Goal: Information Seeking & Learning: Learn about a topic

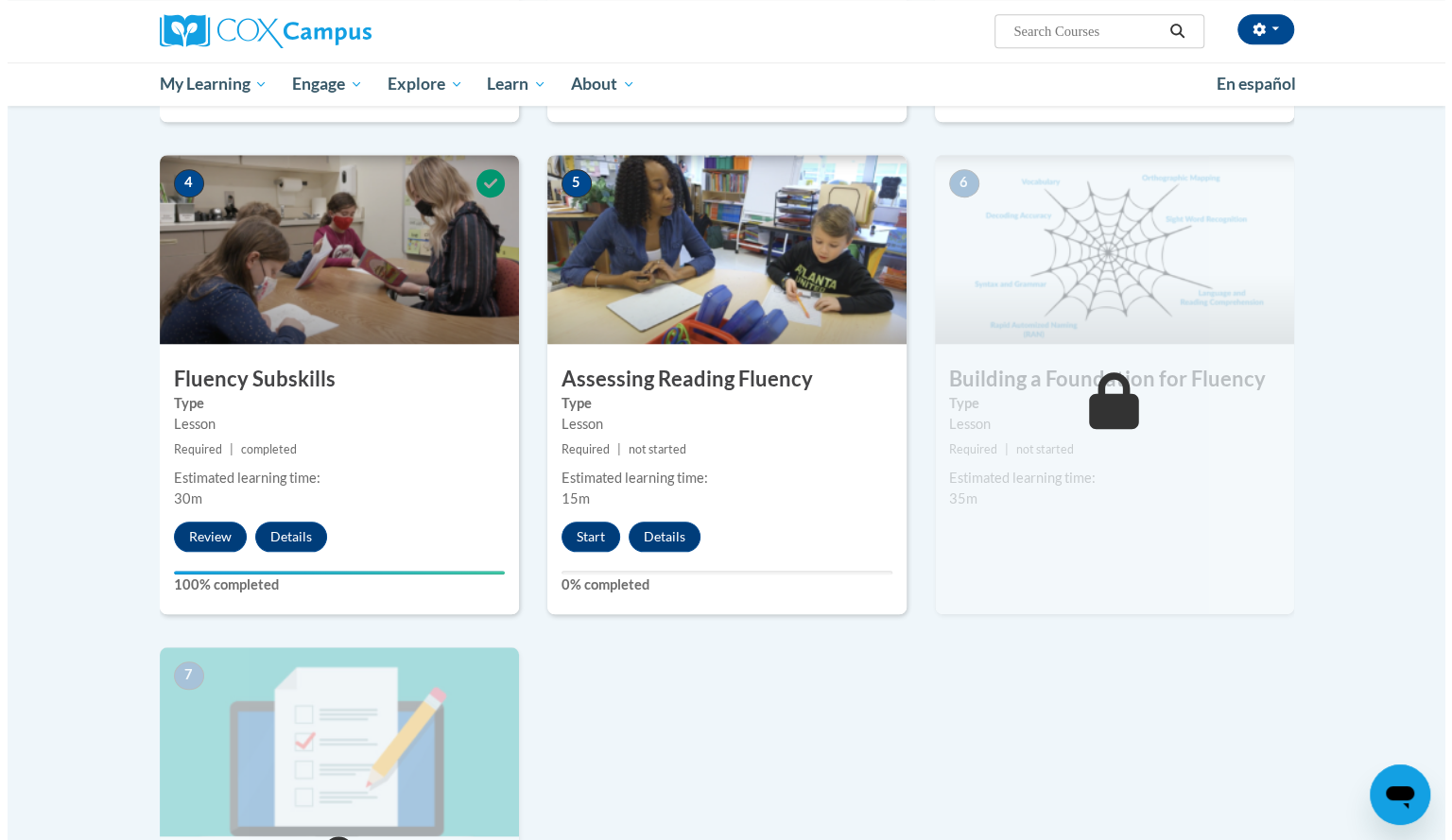
scroll to position [819, 0]
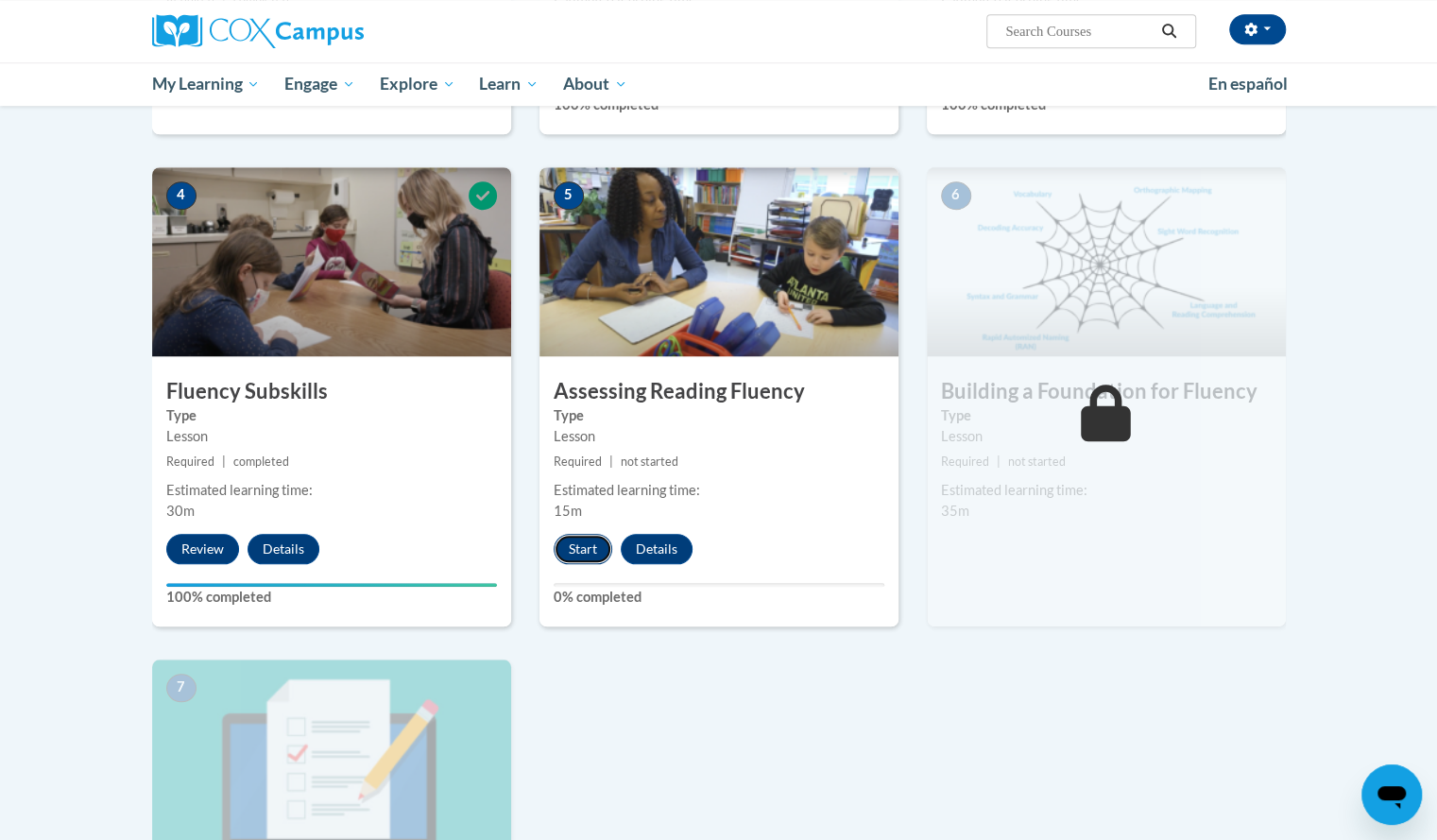
click at [575, 534] on button "Start" at bounding box center [583, 549] width 59 height 30
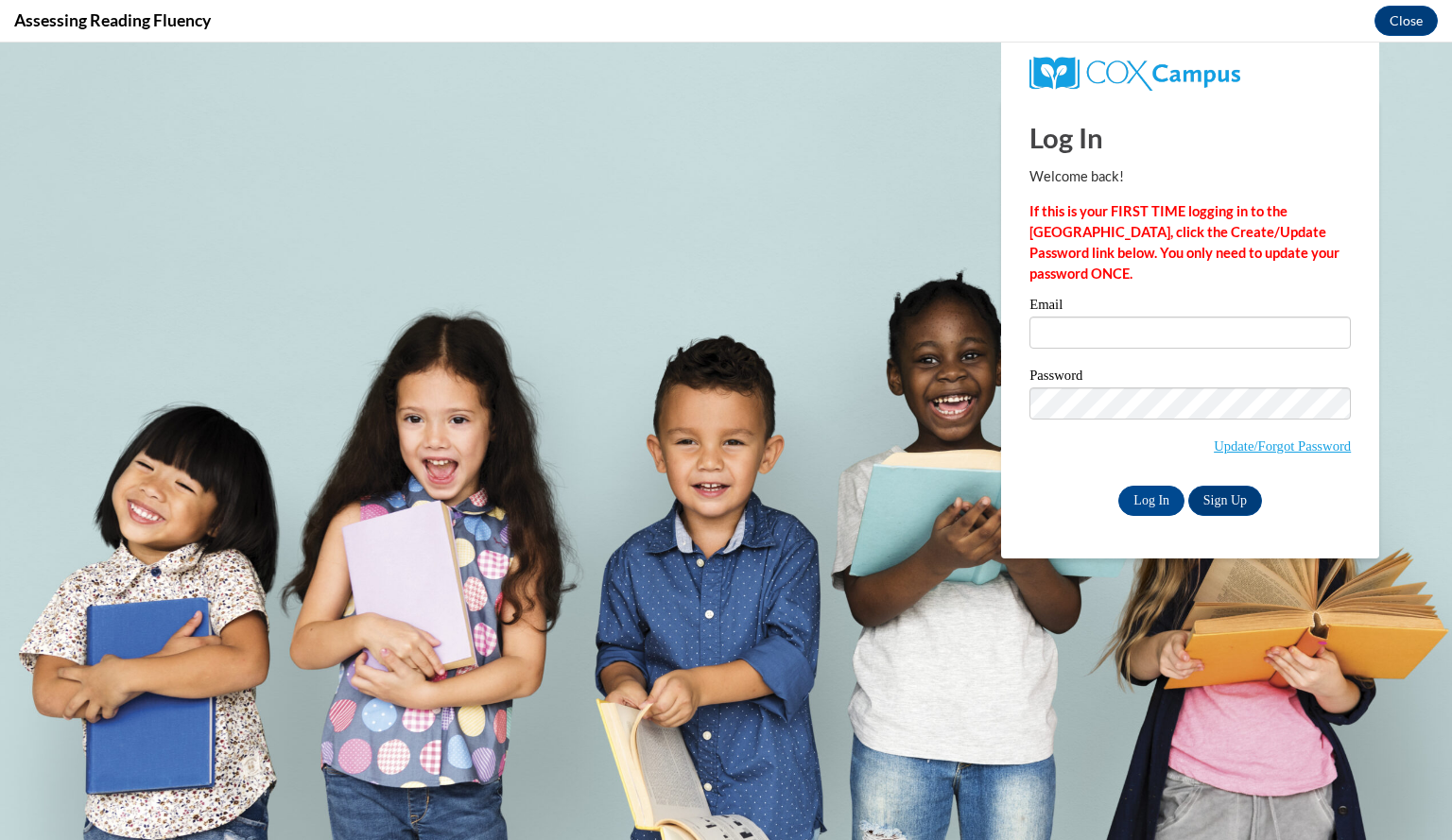
scroll to position [0, 0]
click at [1100, 327] on input "Email" at bounding box center [1190, 332] width 322 height 32
type input "murthynicole@aasd.k12.wi.us"
click at [1156, 491] on input "Log In" at bounding box center [1150, 500] width 66 height 30
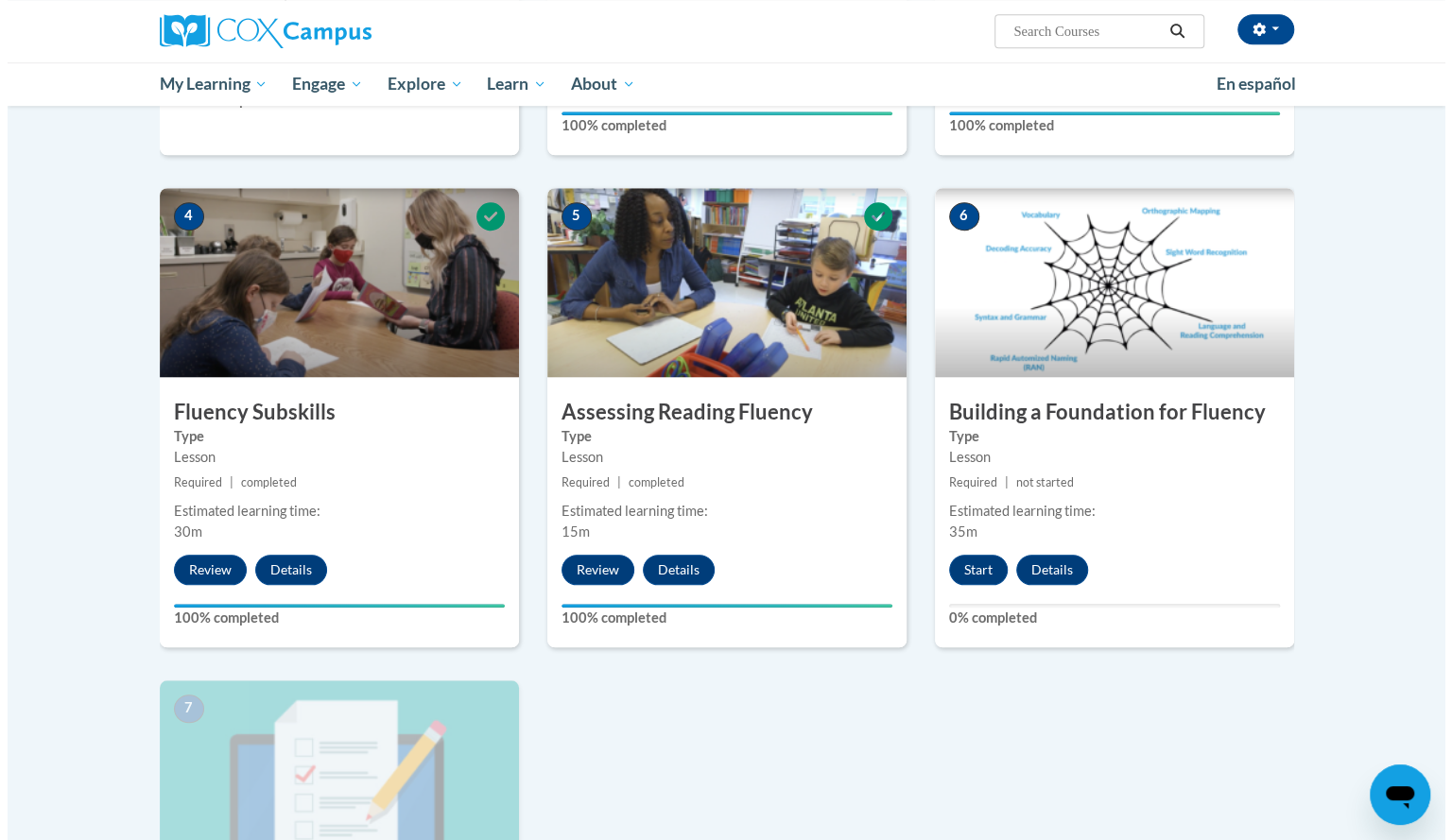
scroll to position [901, 0]
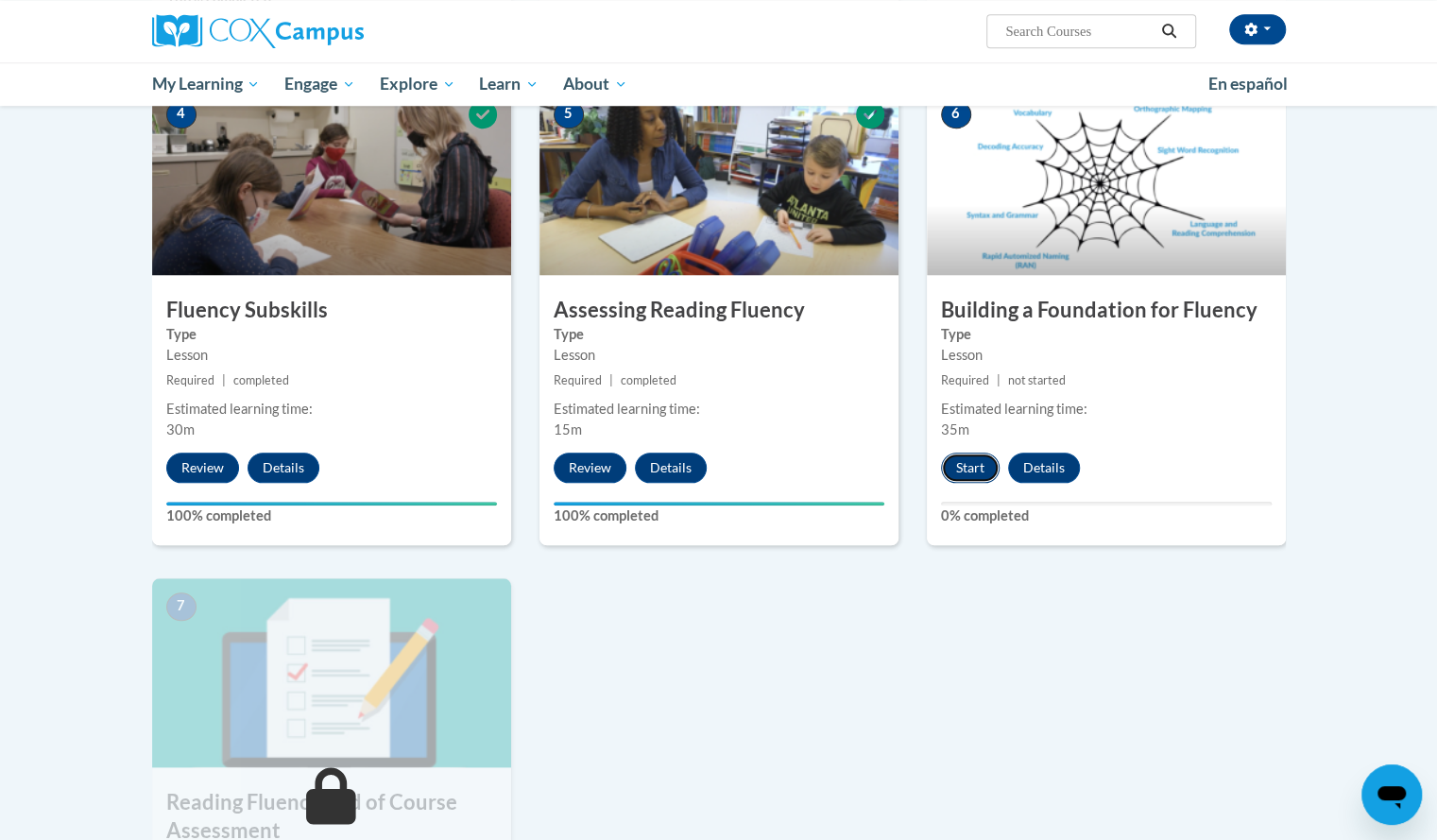
click at [971, 469] on button "Start" at bounding box center [970, 468] width 59 height 30
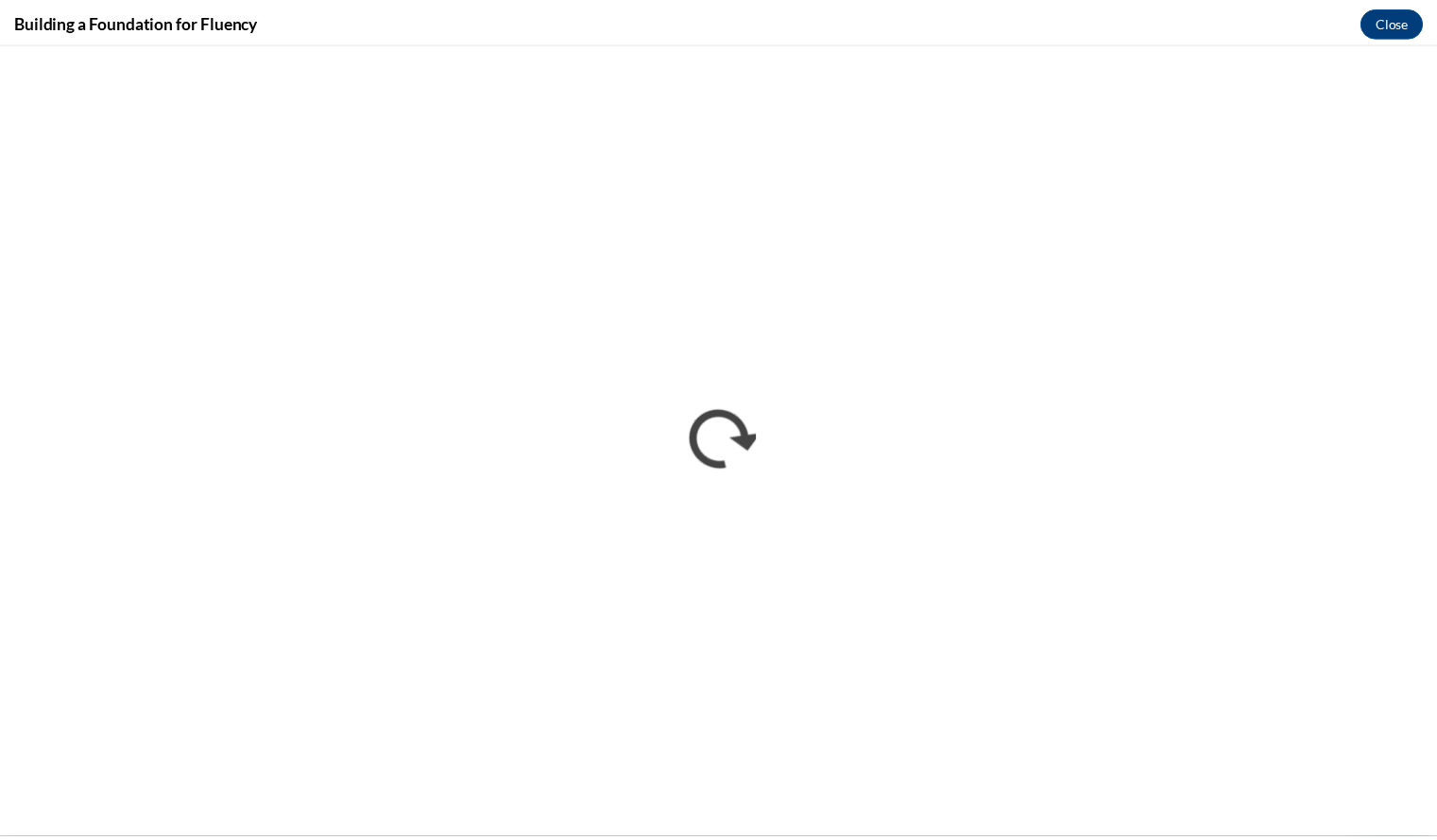
scroll to position [0, 0]
click at [478, 17] on div "Building a Foundation for Fluency Close" at bounding box center [725, 21] width 1452 height 42
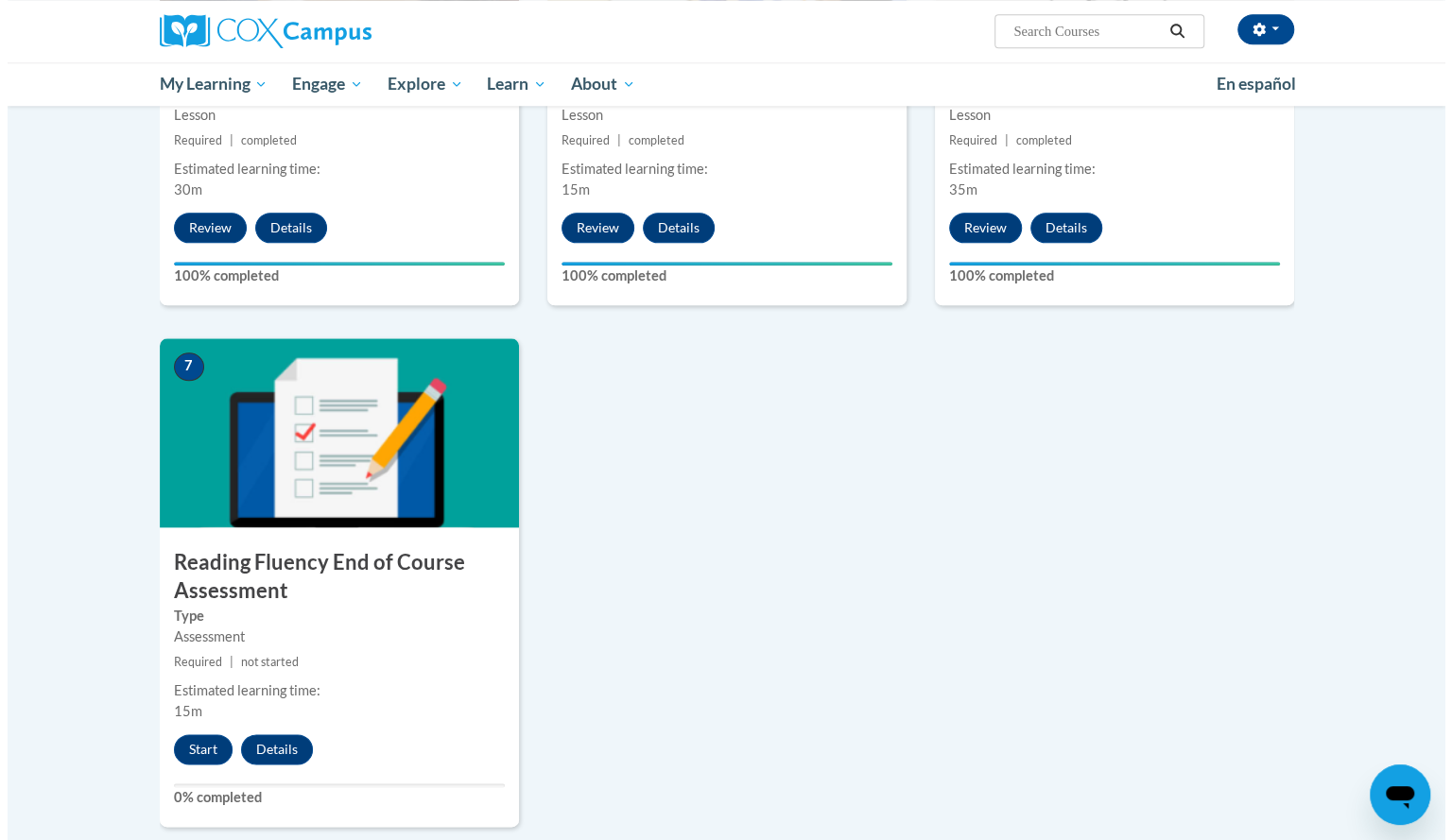
scroll to position [1149, 0]
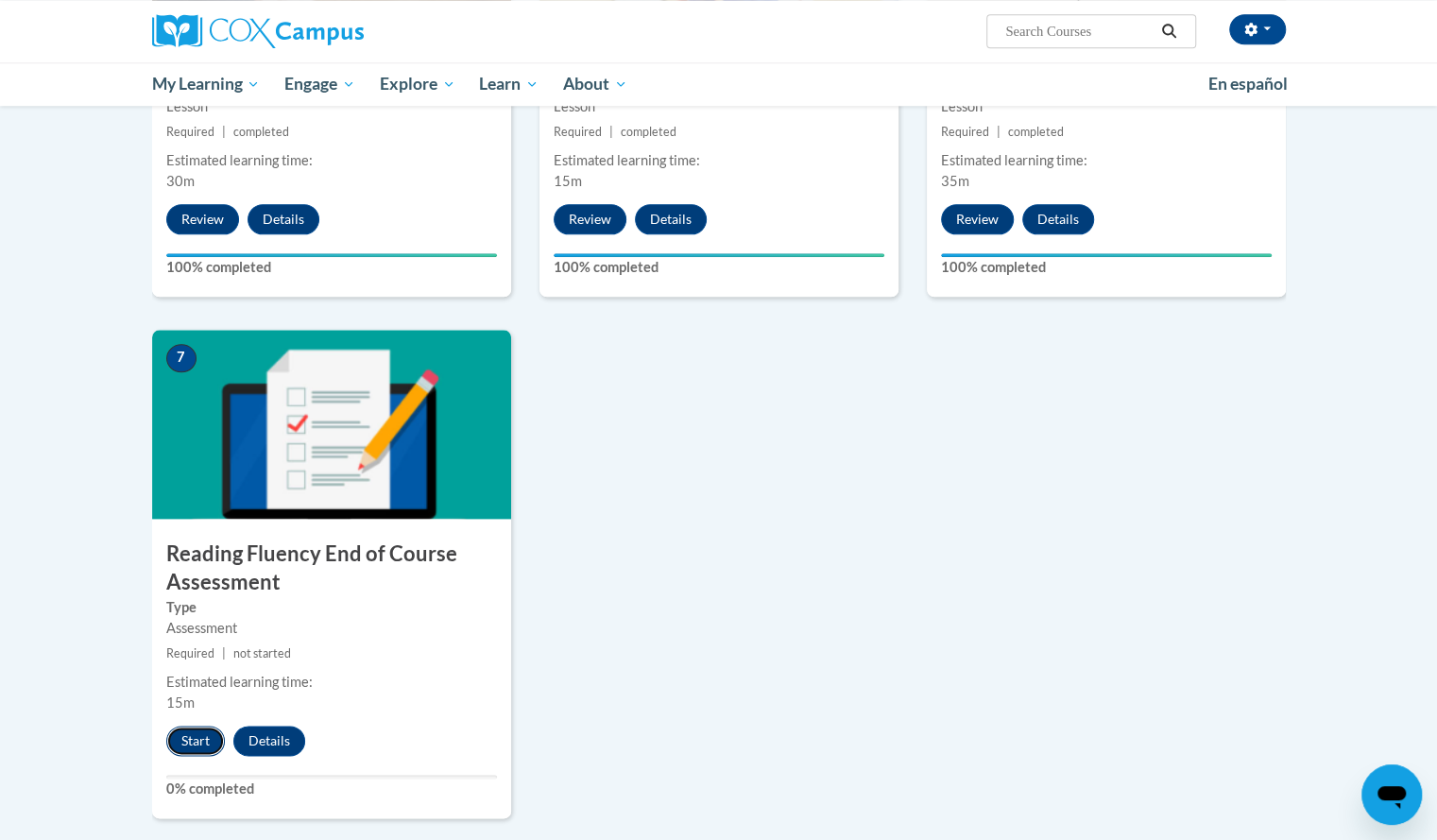
click at [187, 732] on button "Start" at bounding box center [196, 740] width 59 height 30
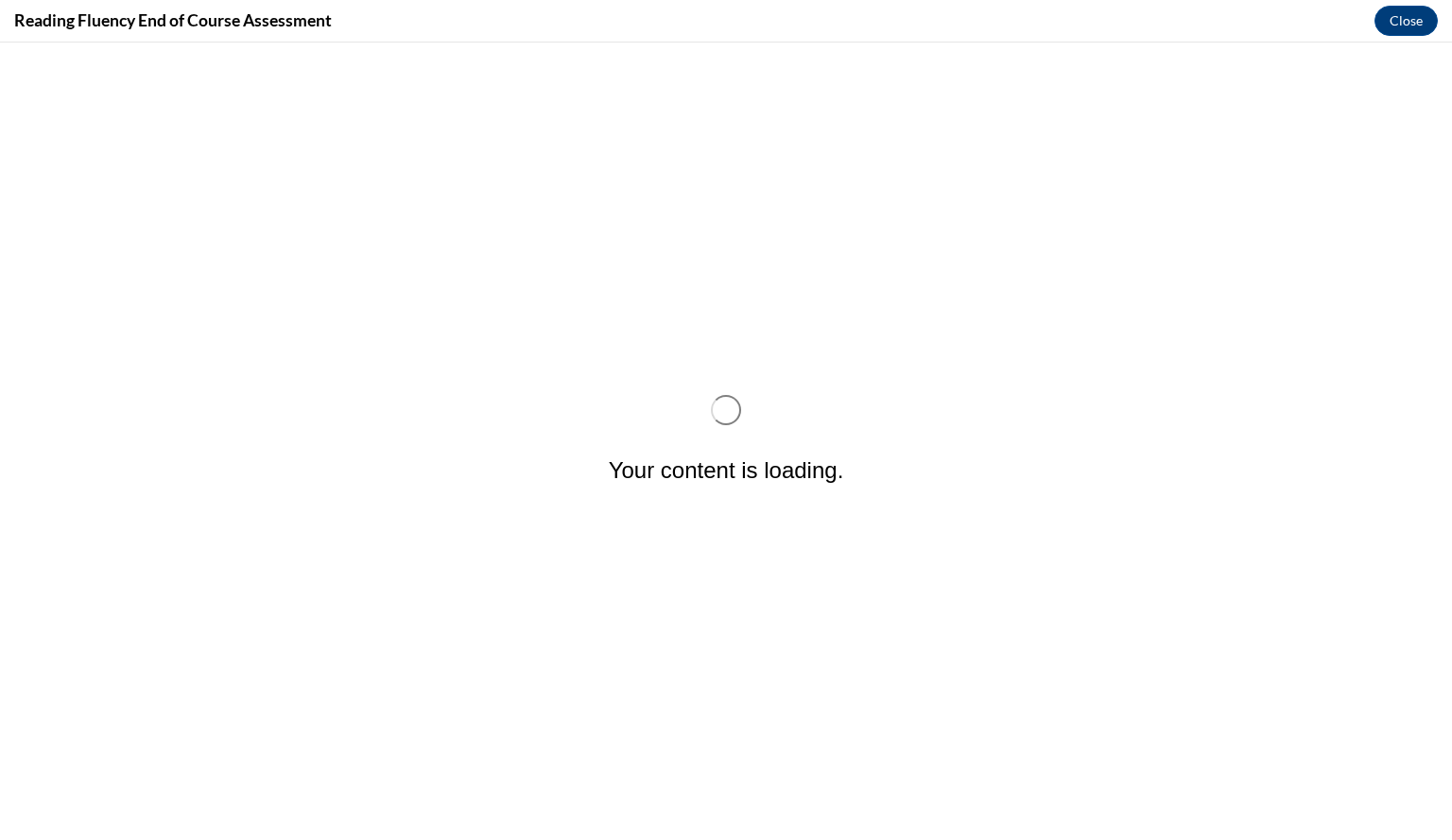
scroll to position [0, 0]
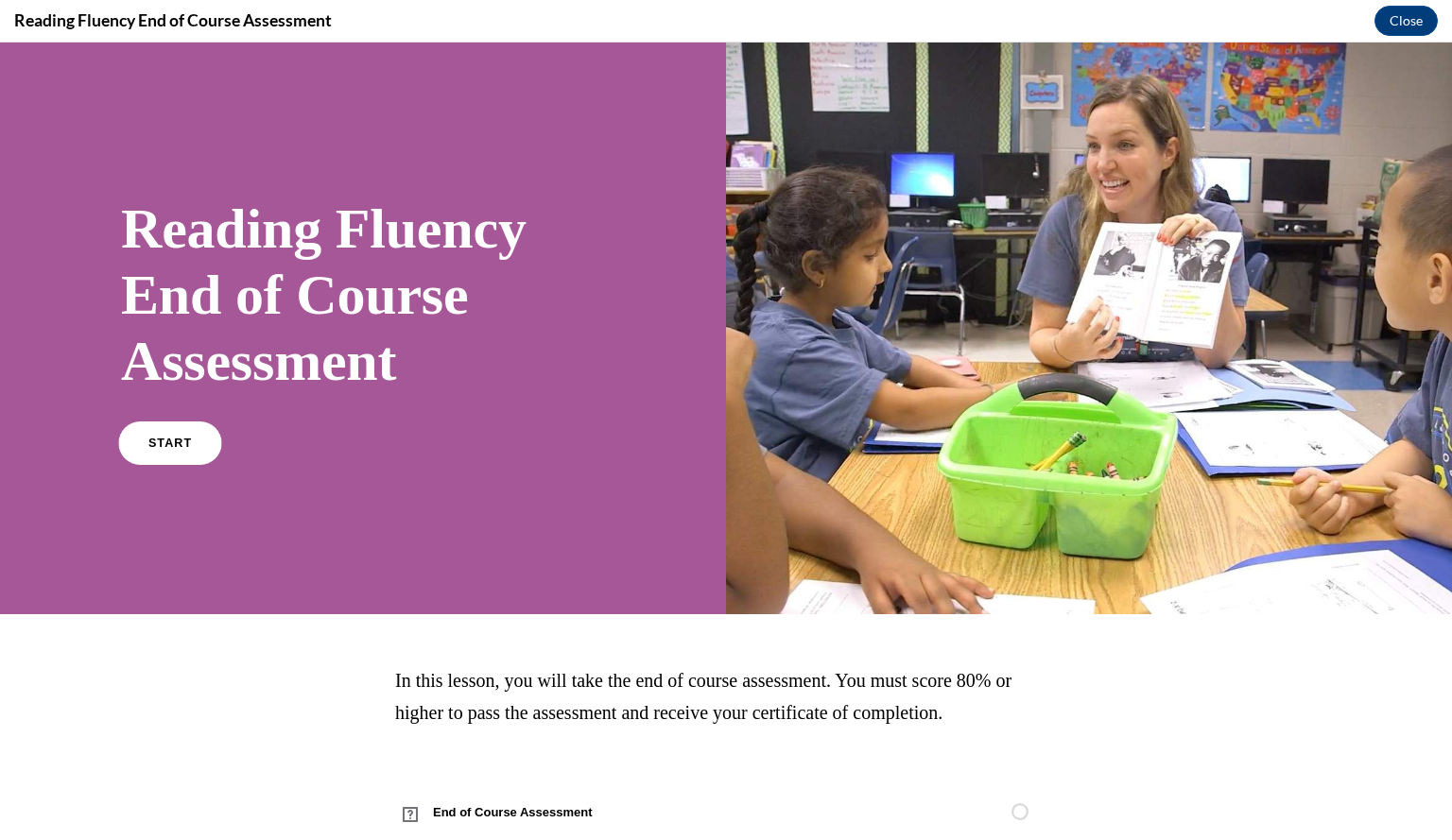
click at [185, 449] on span "START" at bounding box center [170, 443] width 43 height 14
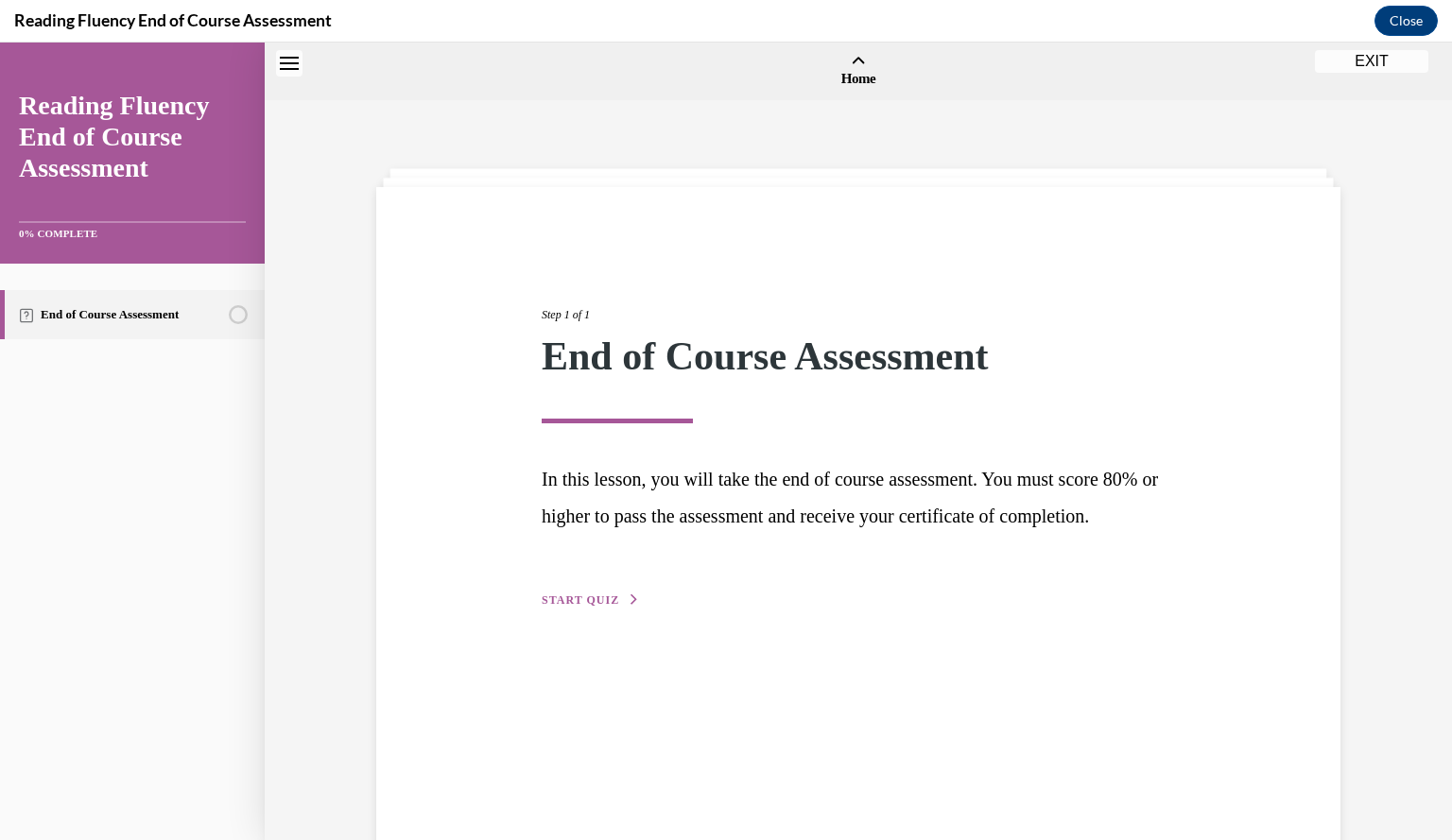
scroll to position [59, 0]
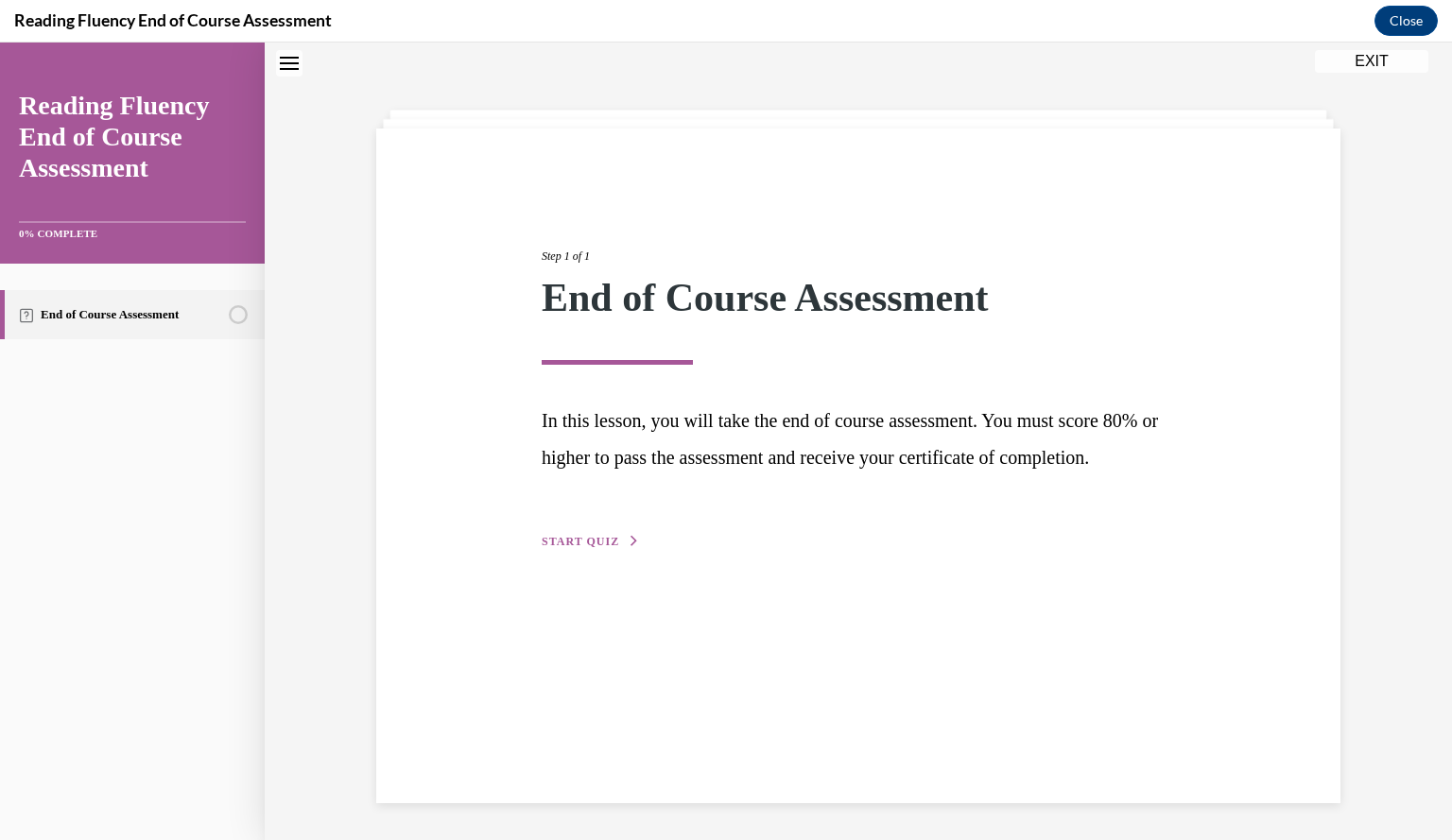
click at [588, 548] on span "START QUIZ" at bounding box center [579, 541] width 77 height 13
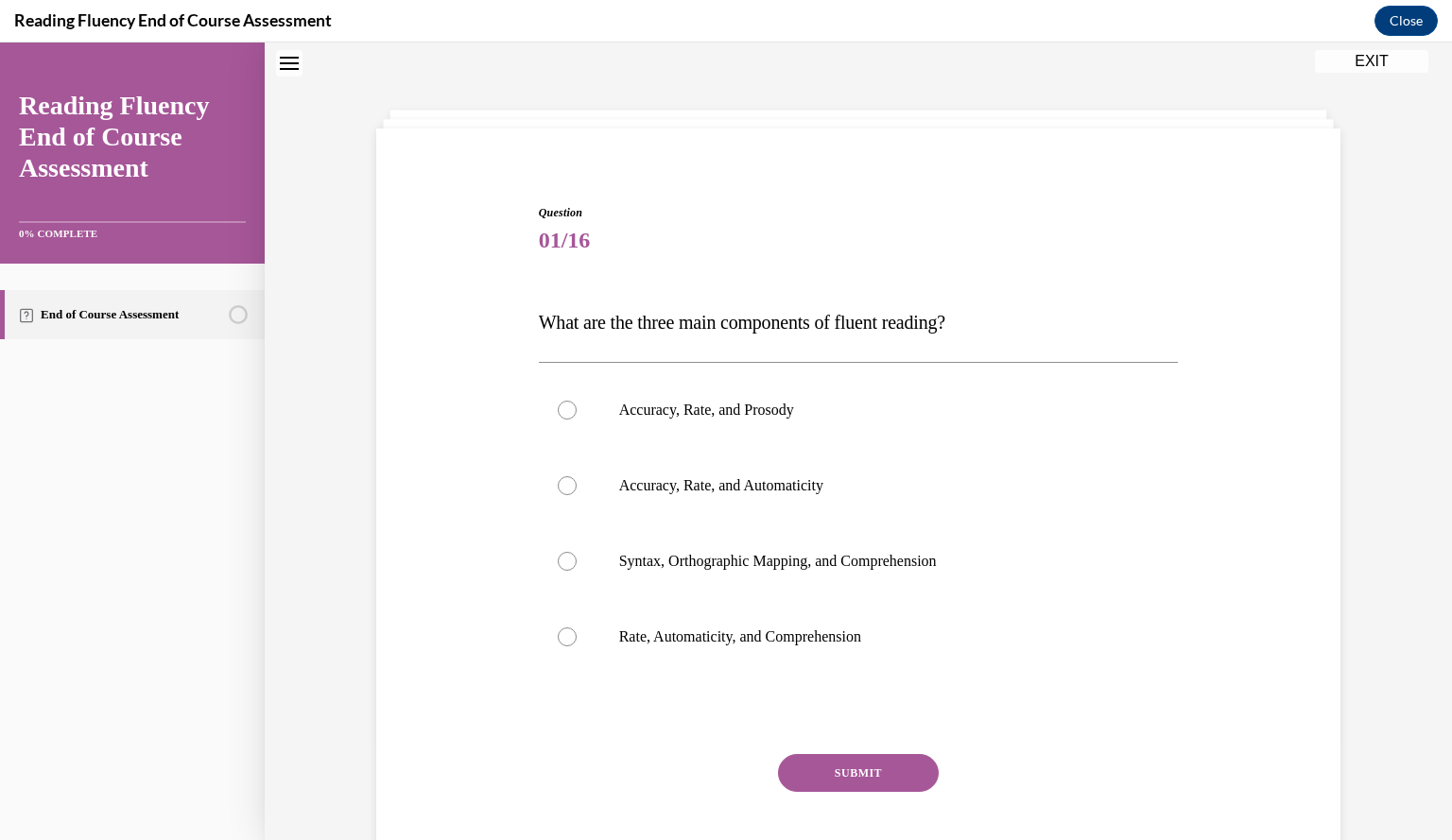
drag, startPoint x: 1001, startPoint y: 307, endPoint x: 507, endPoint y: 337, distance: 494.9
click at [507, 337] on div "Question 01/16 What are the three main components of fluent reading?  Accuracy,…" at bounding box center [858, 527] width 974 height 762
copy span "What are the three main components of fluent reading?"
click at [631, 402] on p "Accuracy, Rate, and Prosody" at bounding box center [875, 410] width 512 height 19
click at [576, 402] on input "Accuracy, Rate, and Prosody" at bounding box center [567, 410] width 19 height 19
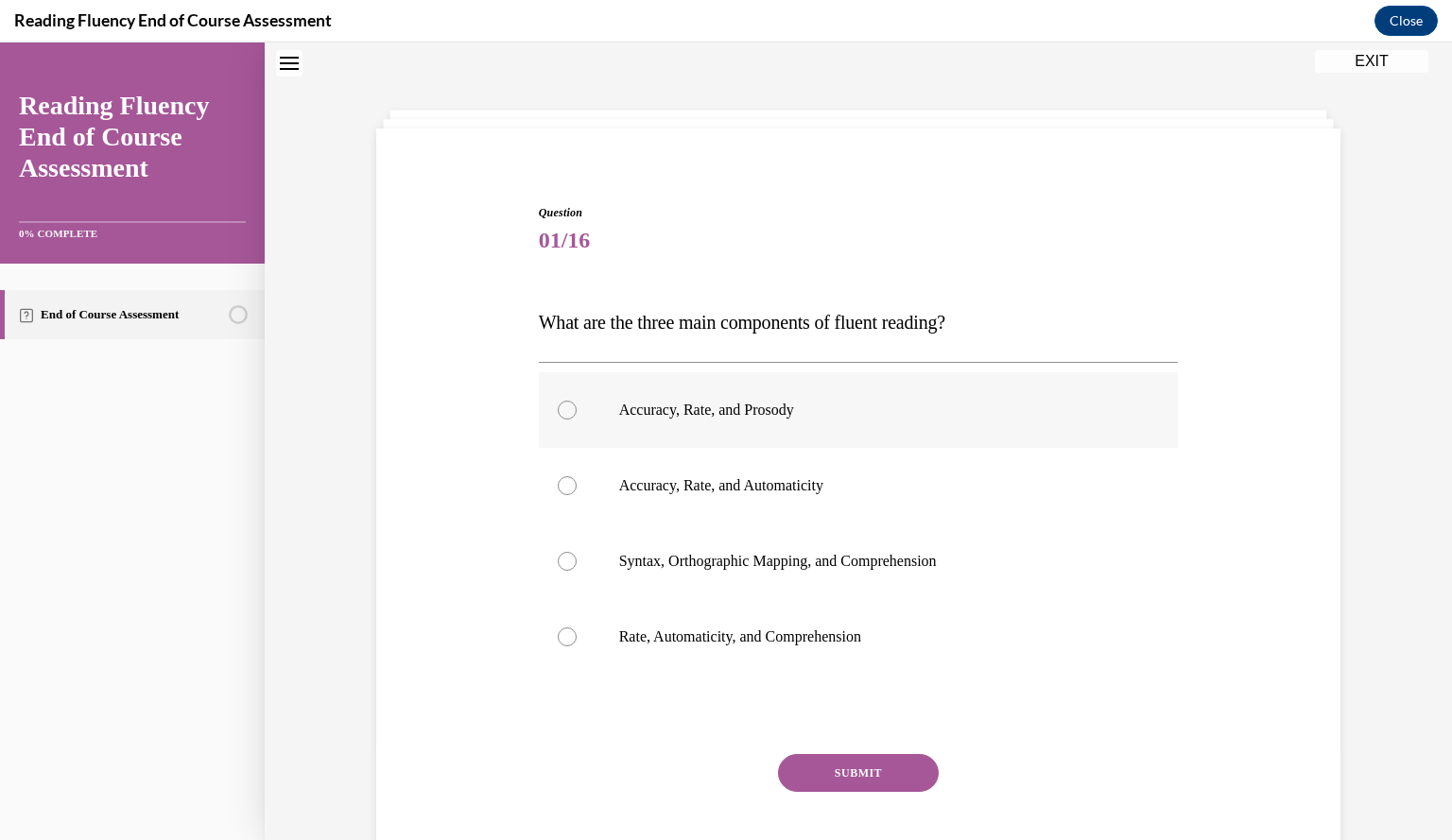
radio input "true"
click at [861, 777] on button "SUBMIT" at bounding box center [858, 772] width 161 height 38
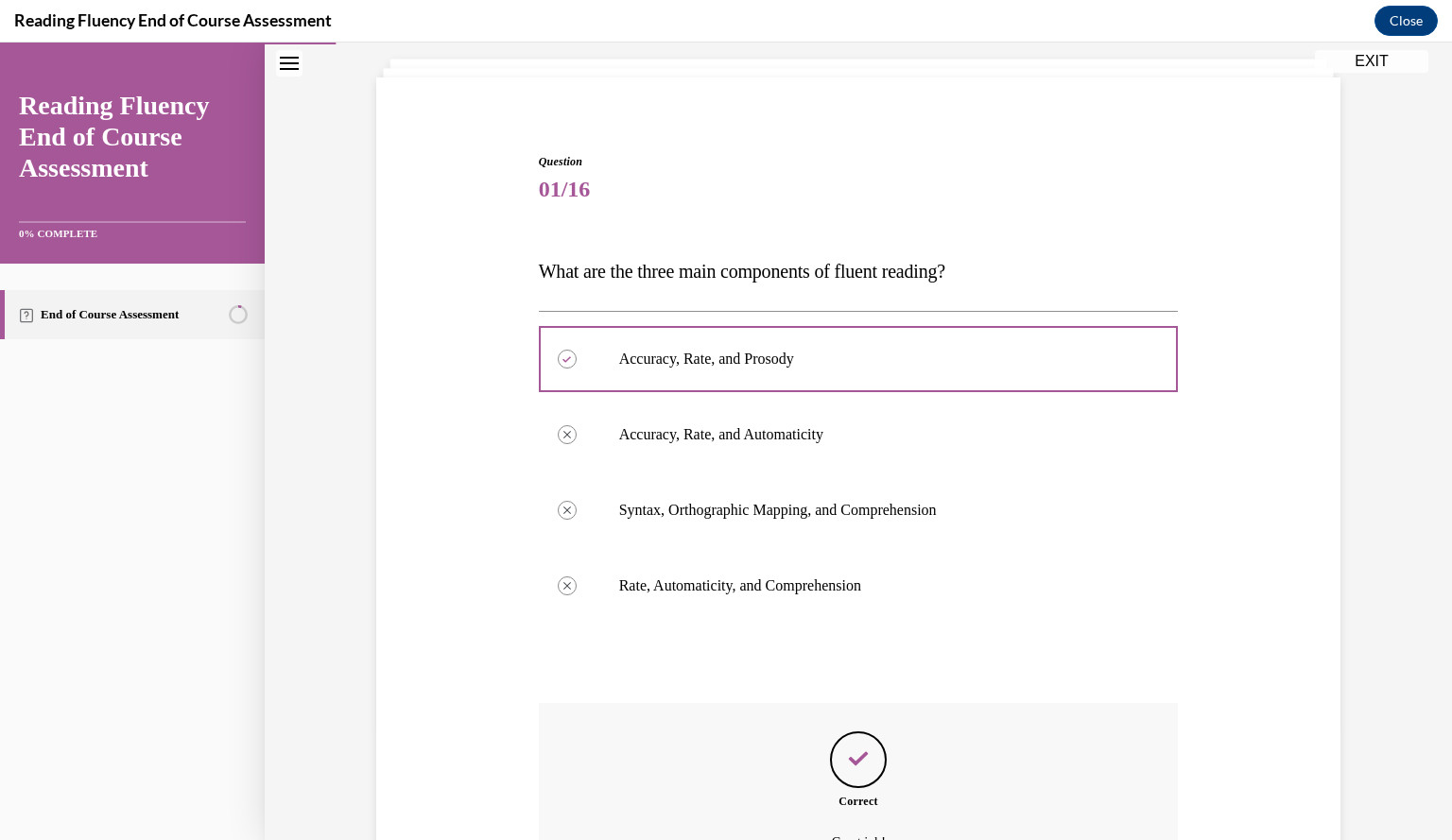
scroll to position [318, 0]
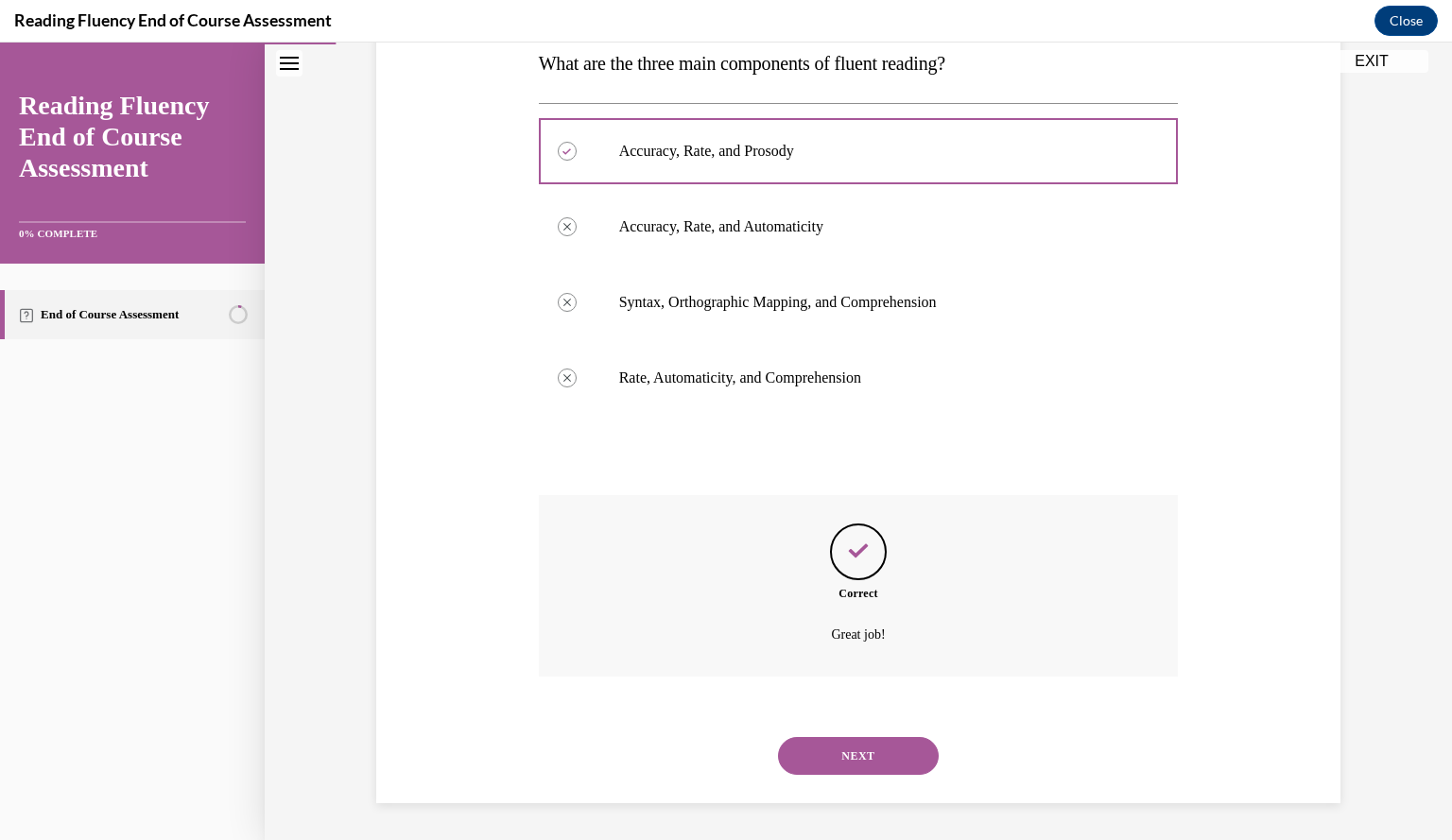
click at [866, 742] on button "NEXT" at bounding box center [858, 756] width 161 height 38
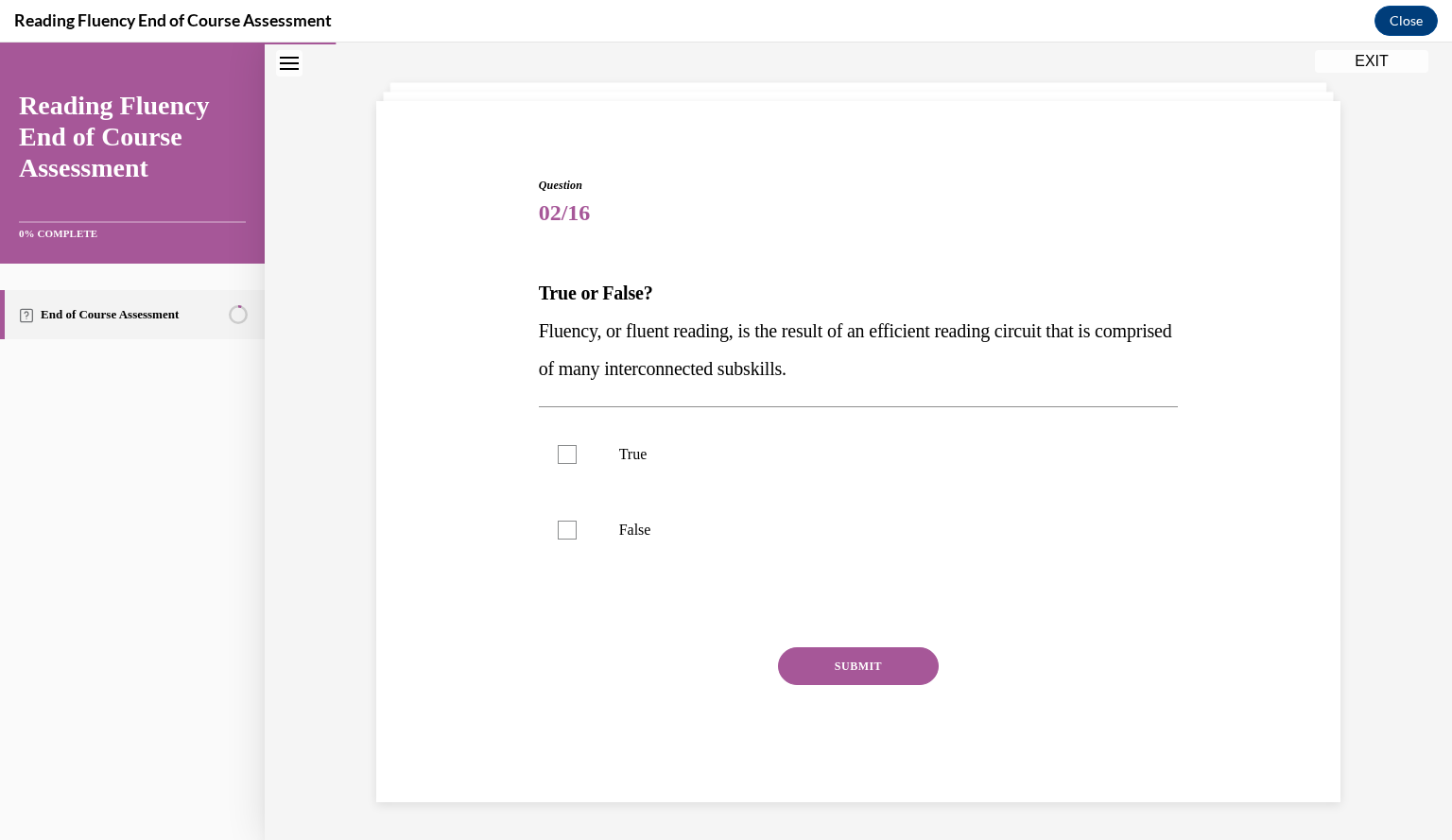
scroll to position [85, 0]
click at [441, 454] on div "Question 02/16 True or False? Fluency, or fluent reading, is the result of an e…" at bounding box center [858, 462] width 974 height 682
drag, startPoint x: 895, startPoint y: 360, endPoint x: 512, endPoint y: 329, distance: 384.3
click at [512, 329] on div "Question 02/16 True or False? Fluency, or fluent reading, is the result of an e…" at bounding box center [858, 462] width 974 height 682
copy span "Fluency, or fluent reading, is the result of an efficient reading circuit that …"
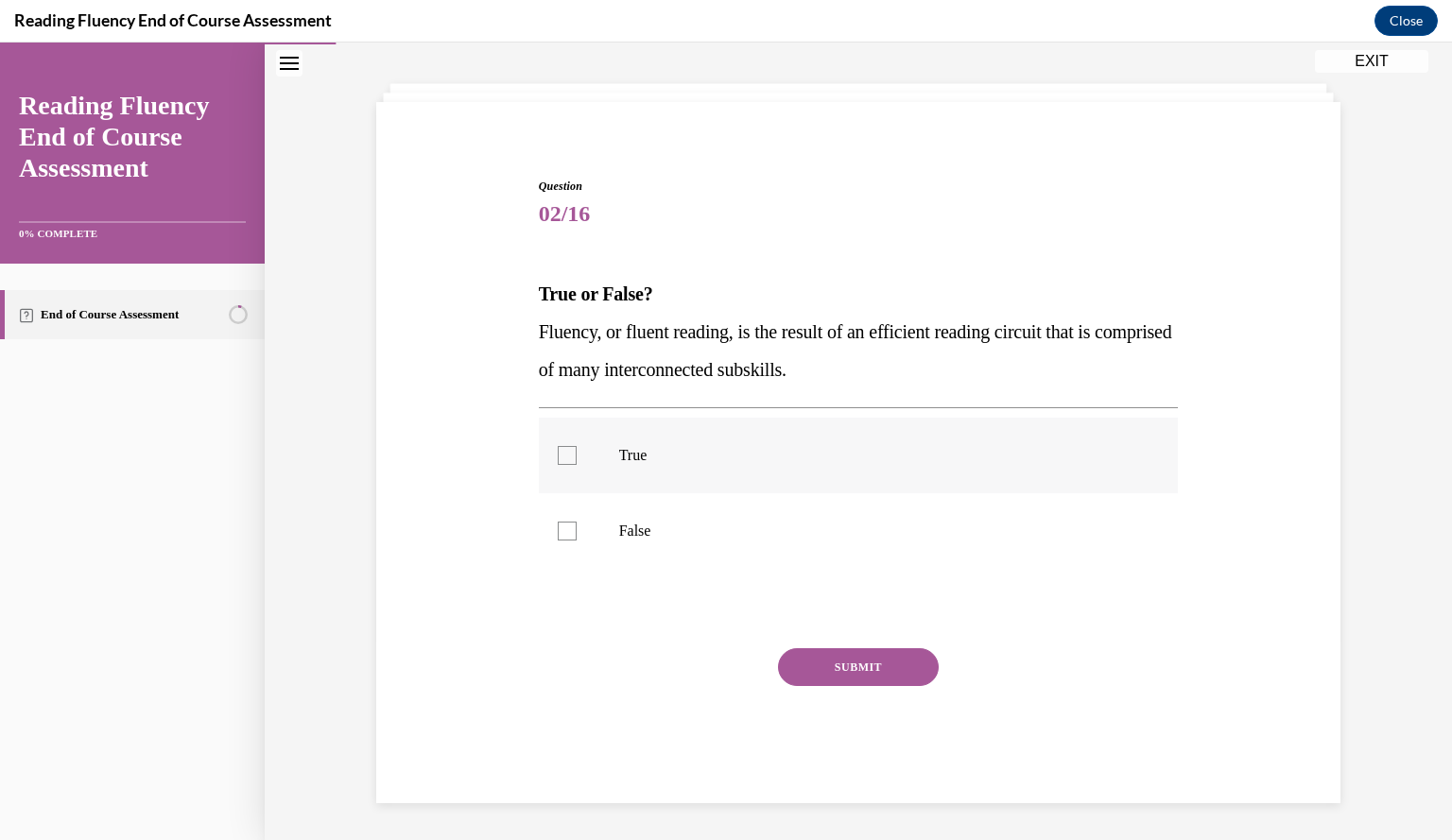
click at [595, 466] on label "True" at bounding box center [858, 455] width 640 height 75
click at [576, 465] on input "True" at bounding box center [567, 455] width 19 height 19
checkbox input "true"
click at [807, 648] on button "SUBMIT" at bounding box center [858, 667] width 161 height 38
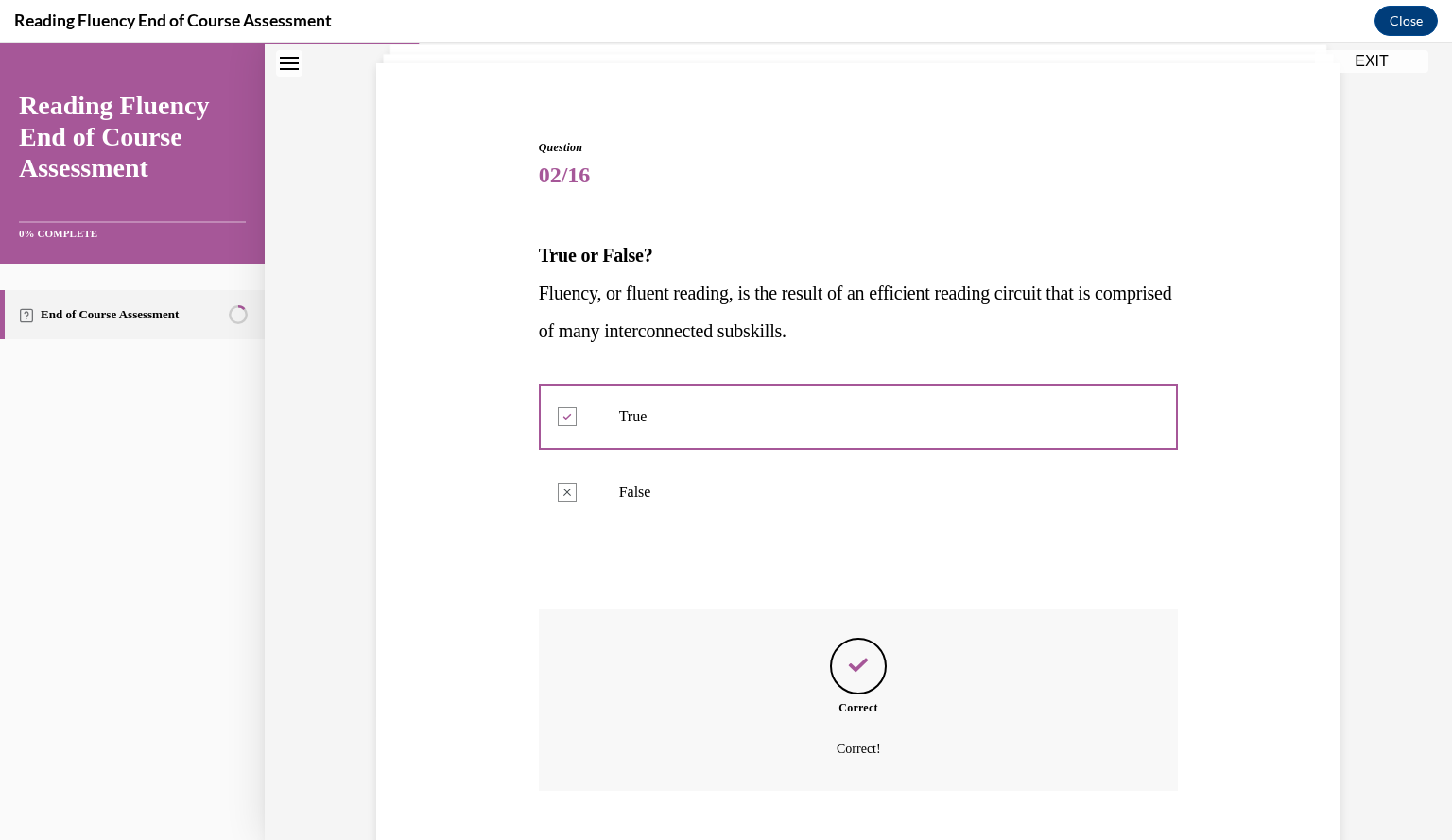
scroll to position [238, 0]
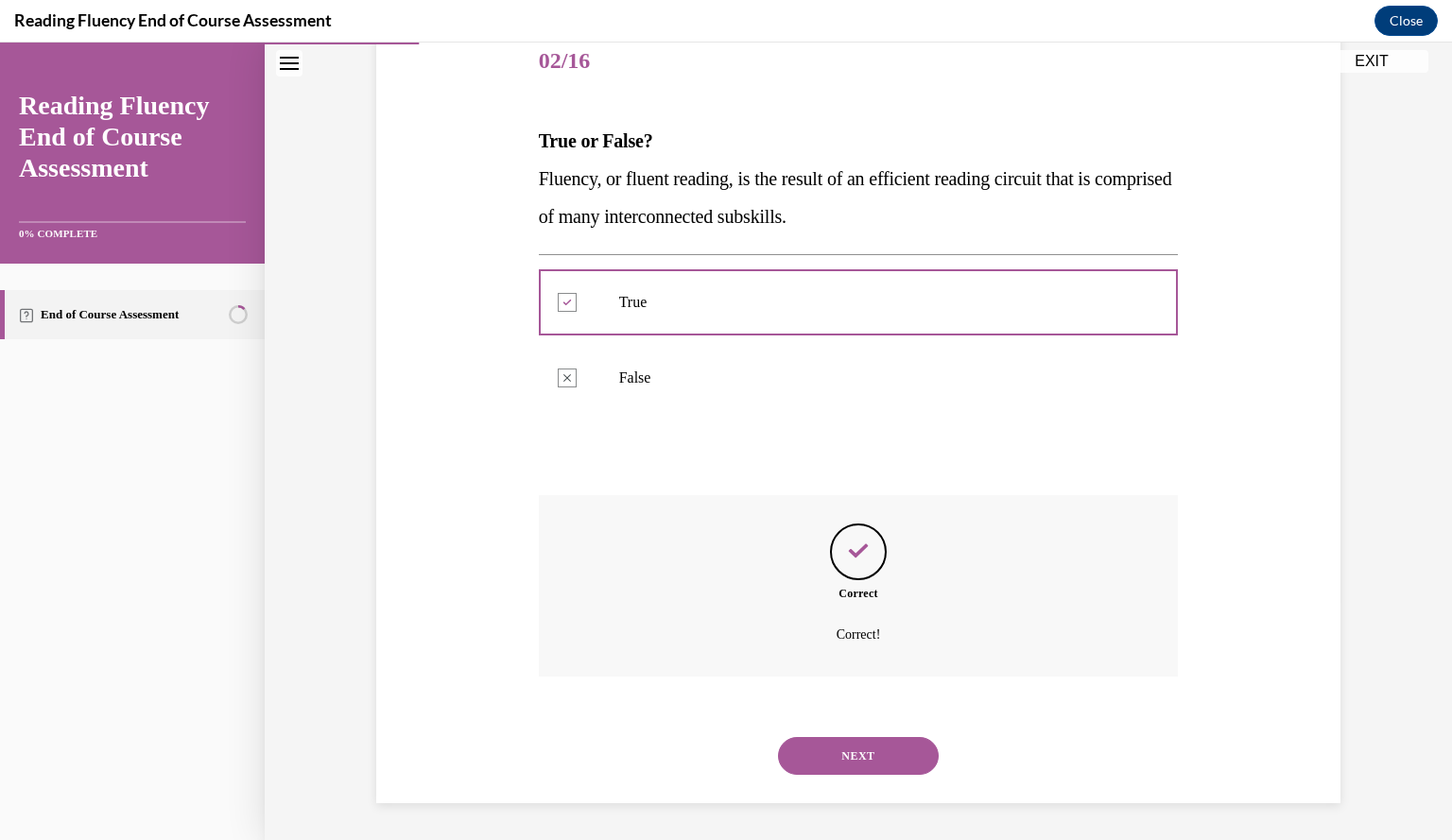
click at [524, 631] on div "Question 02/16 True or False? Fluency, or fluent reading, is the result of an e…" at bounding box center [858, 385] width 974 height 835
click at [889, 764] on button "NEXT" at bounding box center [858, 756] width 161 height 38
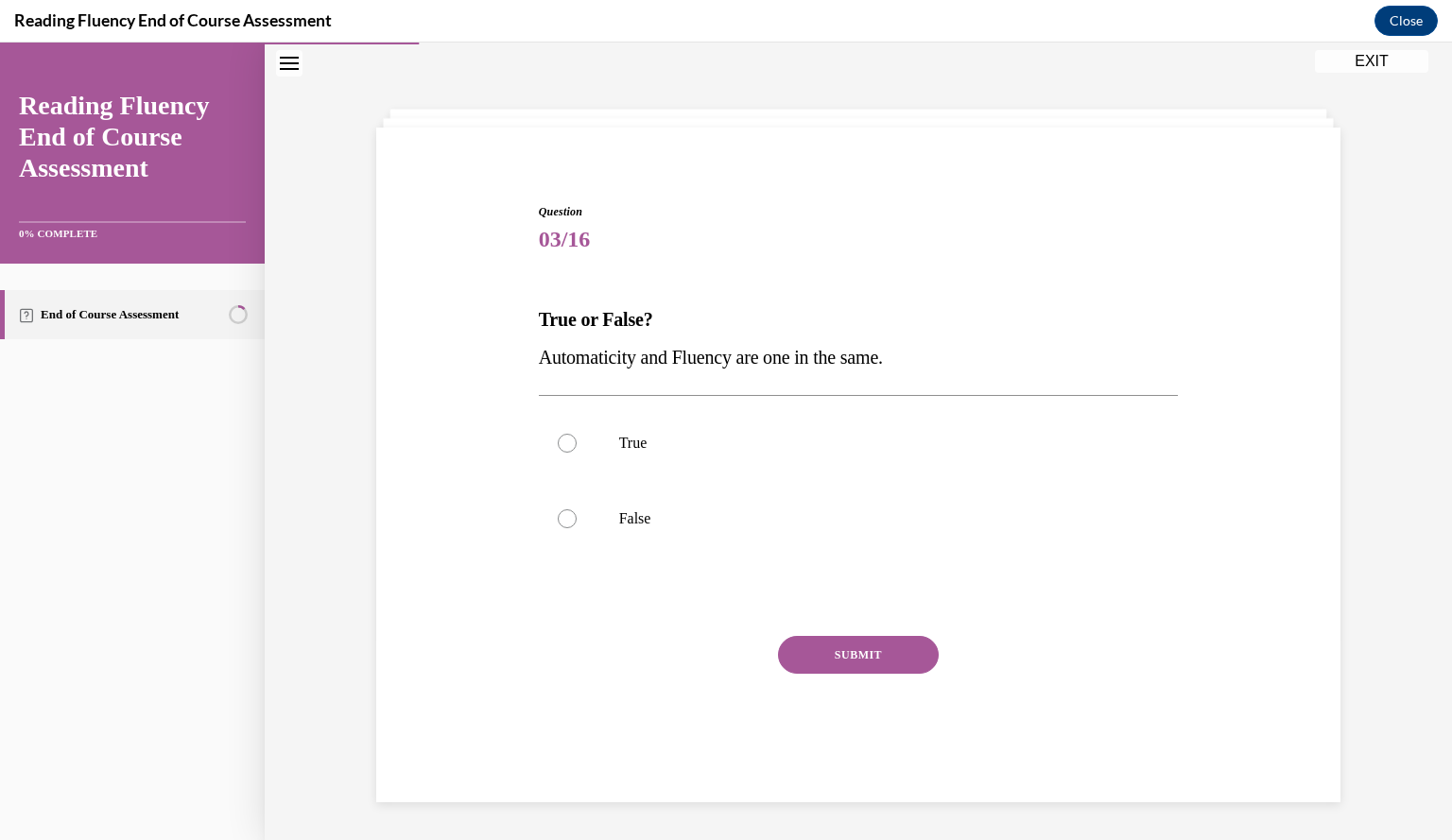
drag, startPoint x: 928, startPoint y: 352, endPoint x: 527, endPoint y: 355, distance: 401.0
click at [534, 355] on div "Question 03/16 True or False? Automaticity and Fluency are one in the same.  Tr…" at bounding box center [859, 482] width 649 height 617
copy span "Automaticity and Fluency are one in the same."
click at [582, 500] on label "False" at bounding box center [858, 519] width 640 height 75
click at [576, 510] on input "False" at bounding box center [567, 519] width 19 height 19
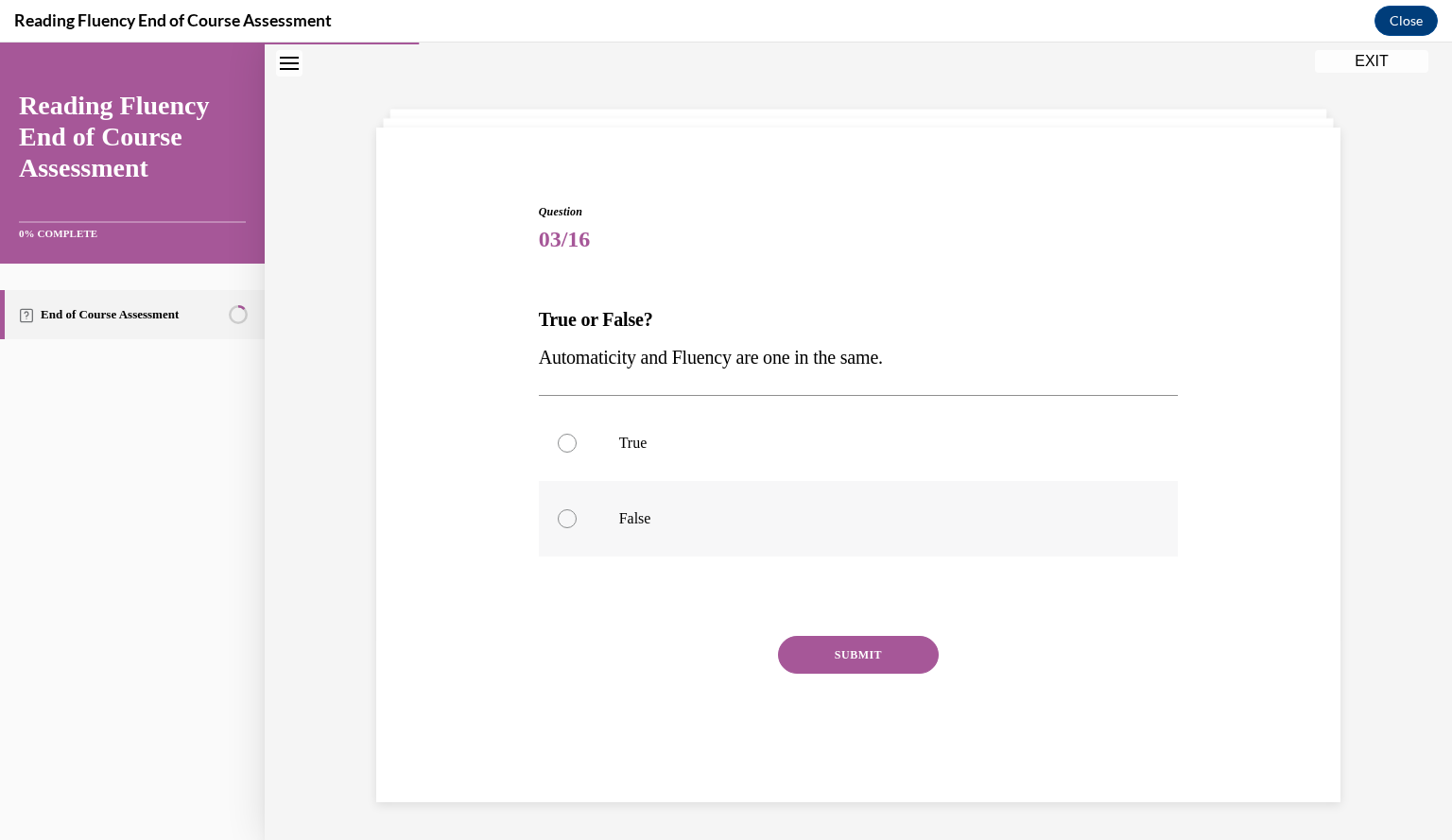
radio input "true"
click at [849, 669] on button "SUBMIT" at bounding box center [858, 655] width 161 height 38
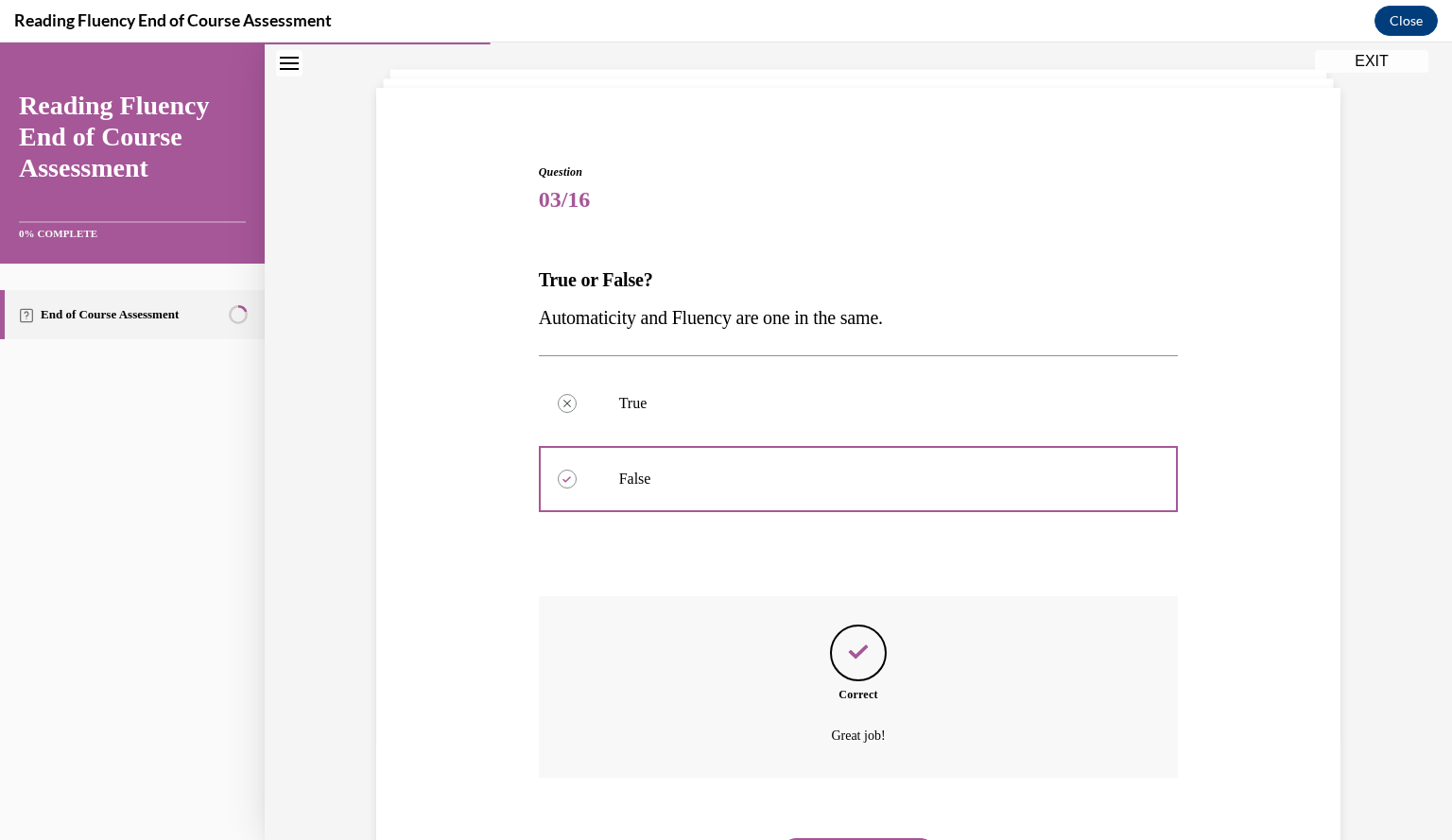
scroll to position [200, 0]
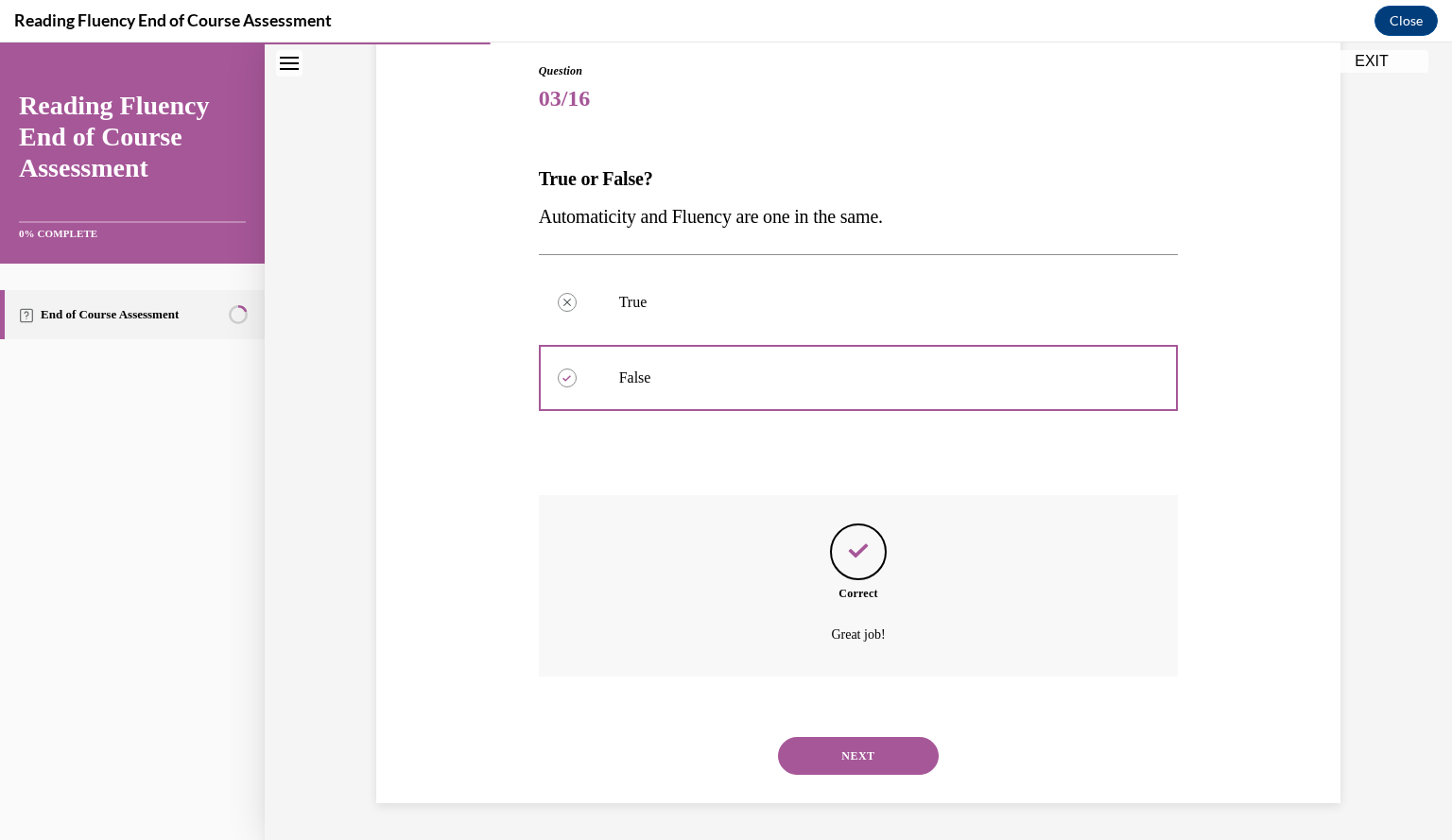
click at [564, 615] on div "Correct Great job!" at bounding box center [858, 585] width 640 height 181
click at [818, 763] on button "NEXT" at bounding box center [858, 756] width 161 height 38
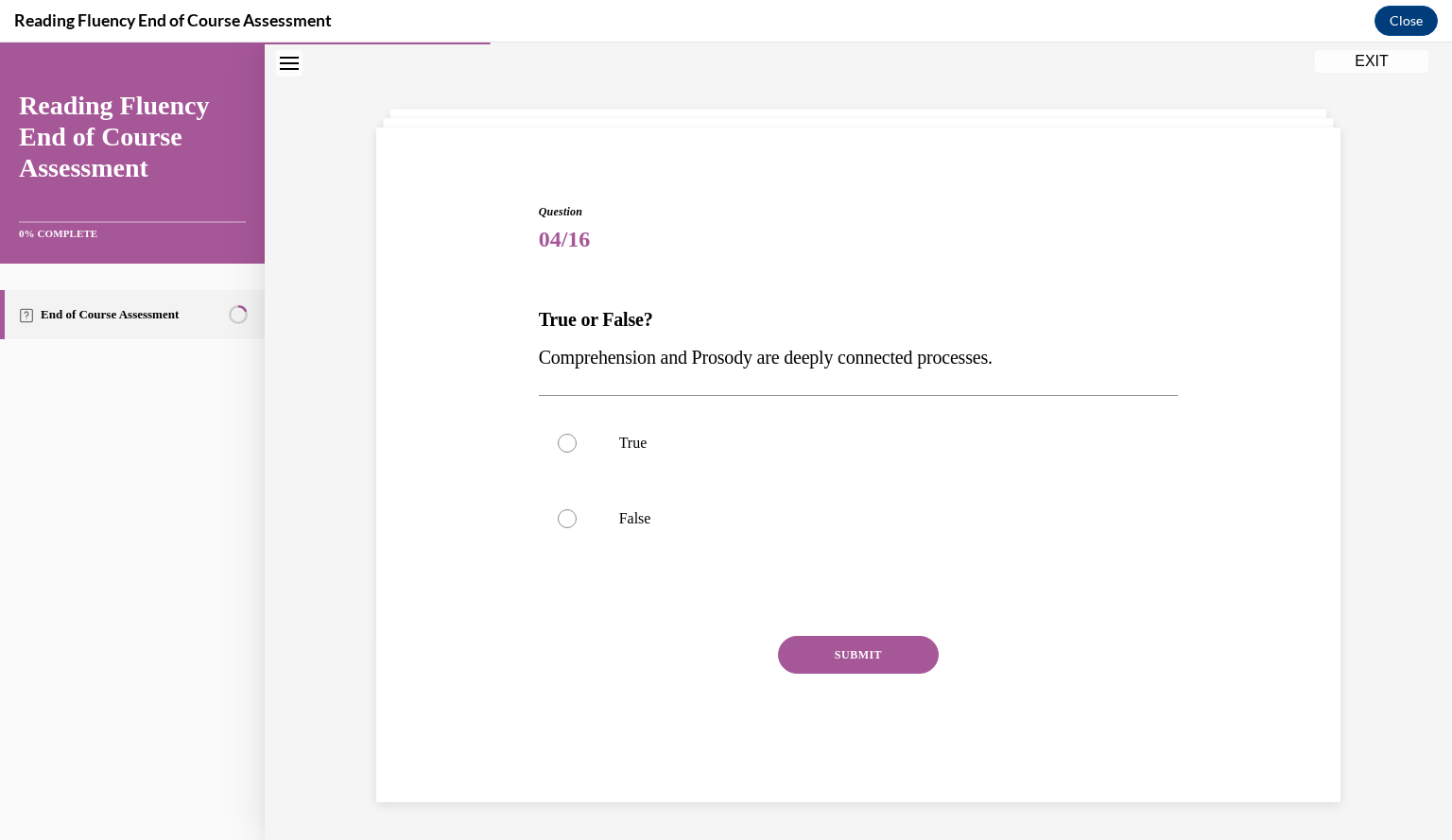
scroll to position [60, 0]
drag, startPoint x: 1084, startPoint y: 364, endPoint x: 500, endPoint y: 355, distance: 584.1
click at [500, 355] on div "Question 04/16 True or False? Comprehension and Prosody are deeply connected pr…" at bounding box center [858, 468] width 974 height 644
copy span "Comprehension and Prosody are deeply connected processes."
click at [627, 439] on p "True" at bounding box center [875, 442] width 512 height 19
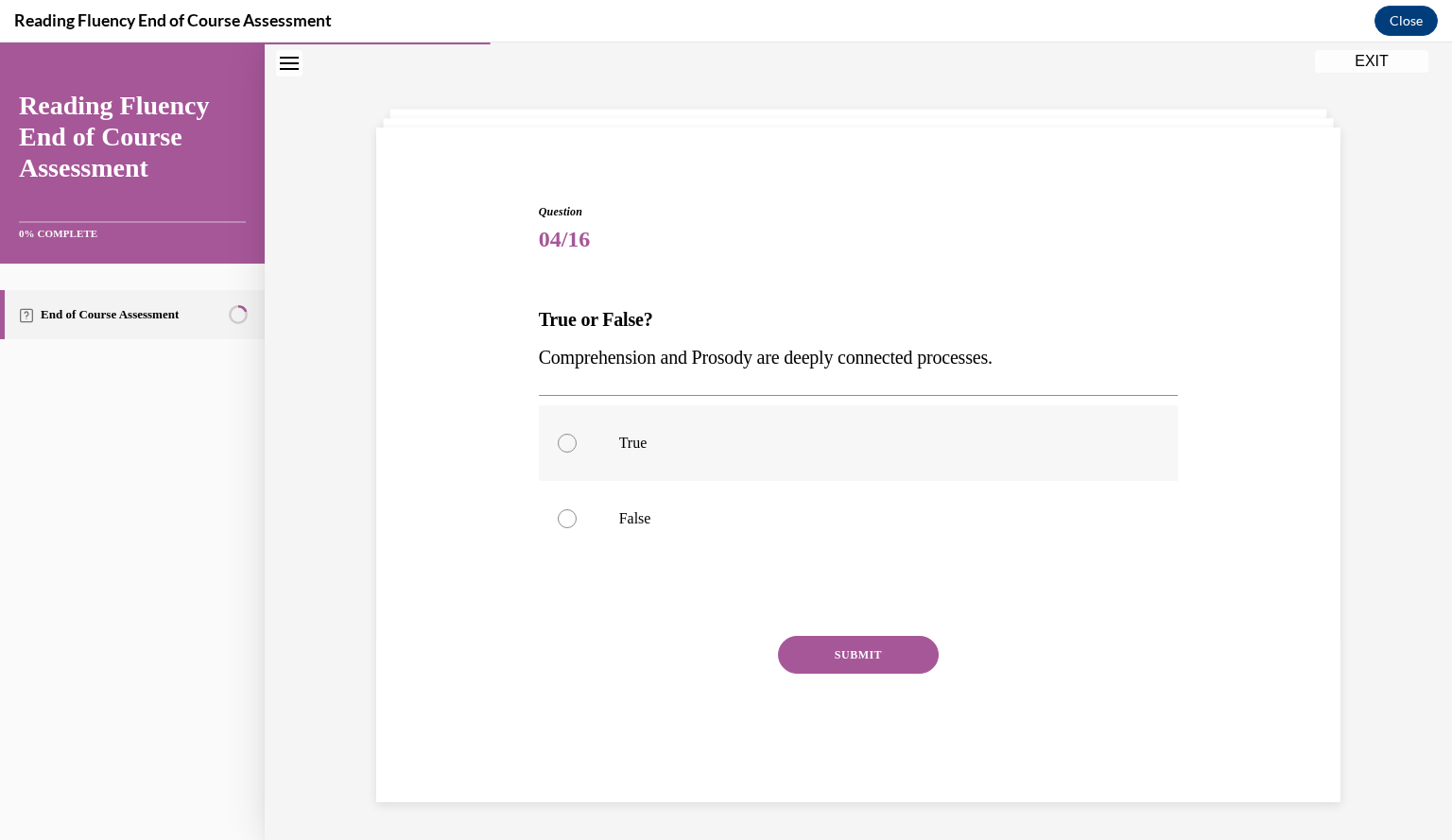
click at [576, 439] on input "True" at bounding box center [567, 442] width 19 height 19
radio input "true"
click at [795, 642] on button "SUBMIT" at bounding box center [858, 655] width 161 height 38
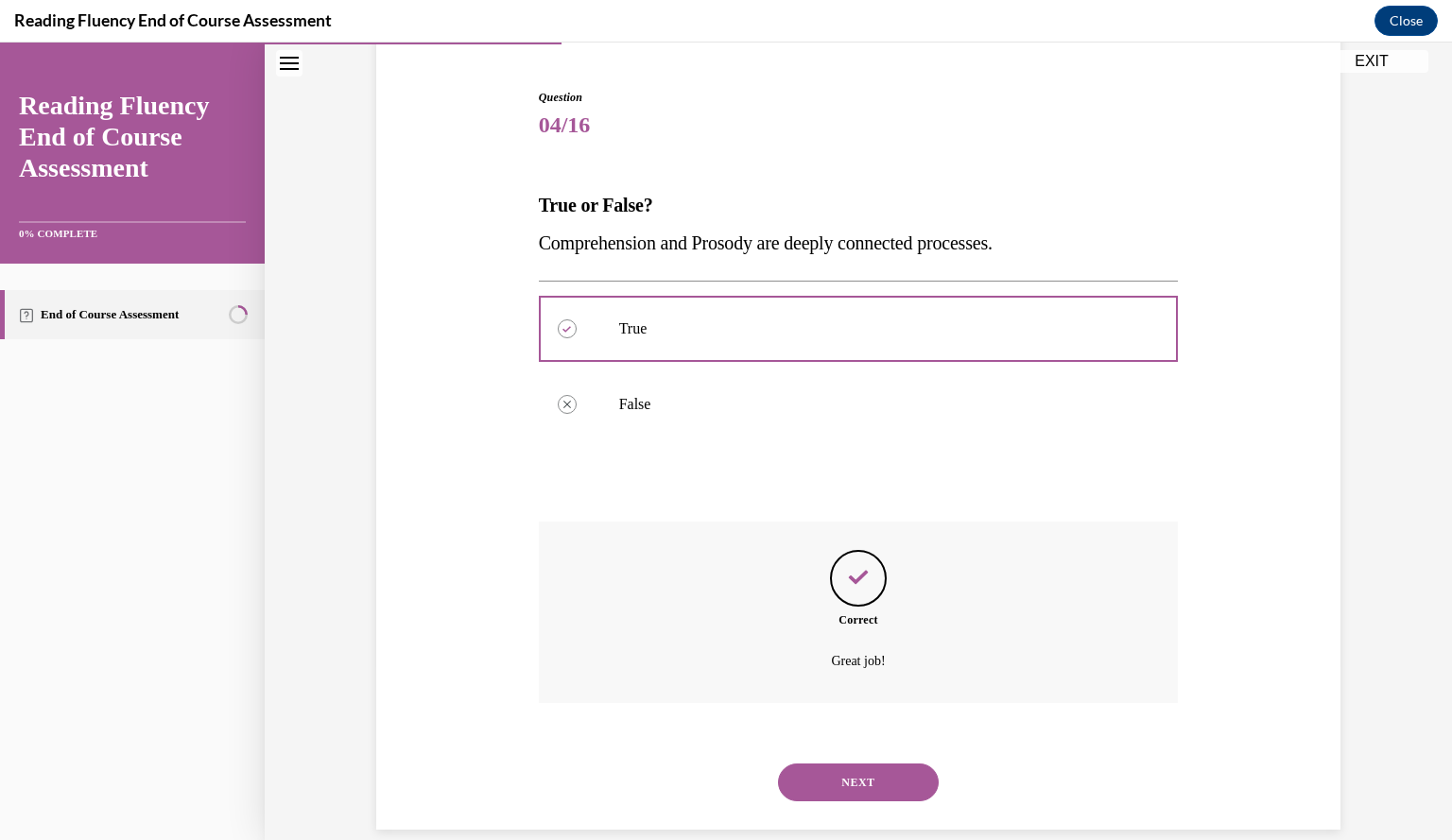
scroll to position [200, 0]
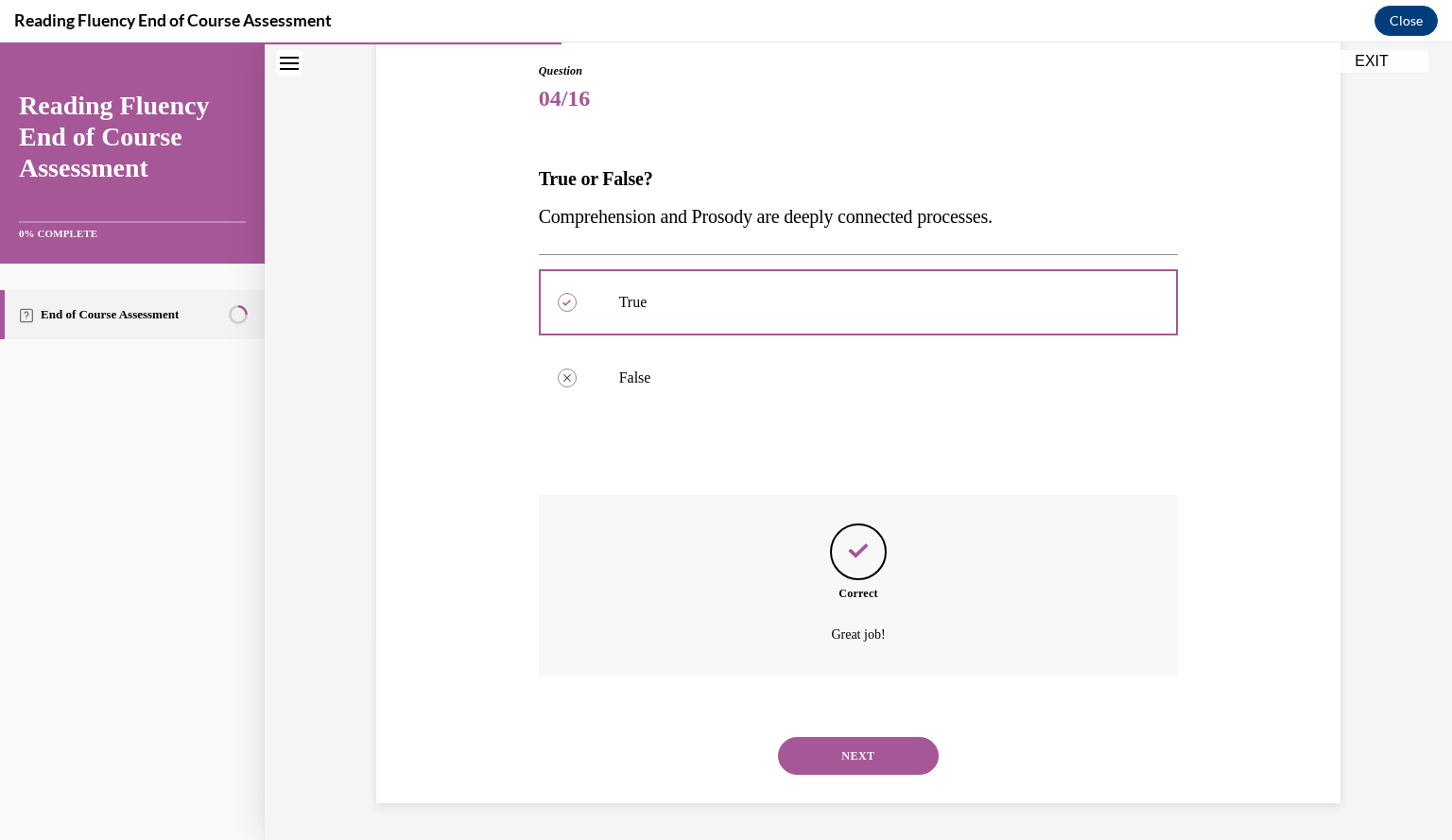
click at [855, 752] on button "NEXT" at bounding box center [858, 756] width 161 height 38
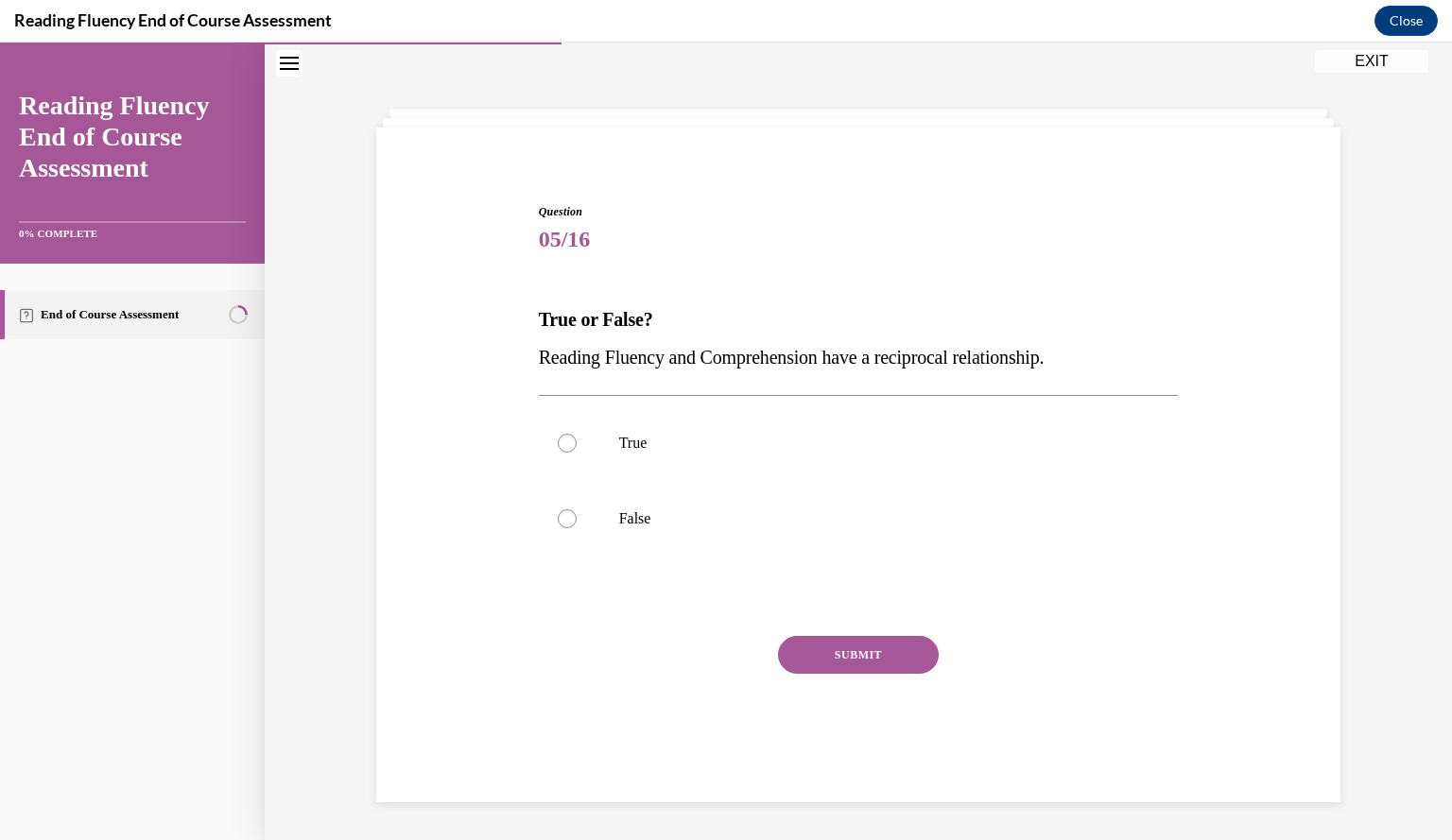
scroll to position [60, 0]
click at [408, 477] on div "Question 05/16 True or False? Reading Fluency and Comprehension have a reciproc…" at bounding box center [858, 468] width 974 height 644
drag, startPoint x: 1112, startPoint y: 337, endPoint x: 1096, endPoint y: 366, distance: 33.1
click at [1096, 366] on div "True or False? Reading Fluency and Comprehension have a reciprocal relationship." at bounding box center [858, 338] width 640 height 75
copy div "Reading Fluency and Comprehension have a reciprocal relationship."
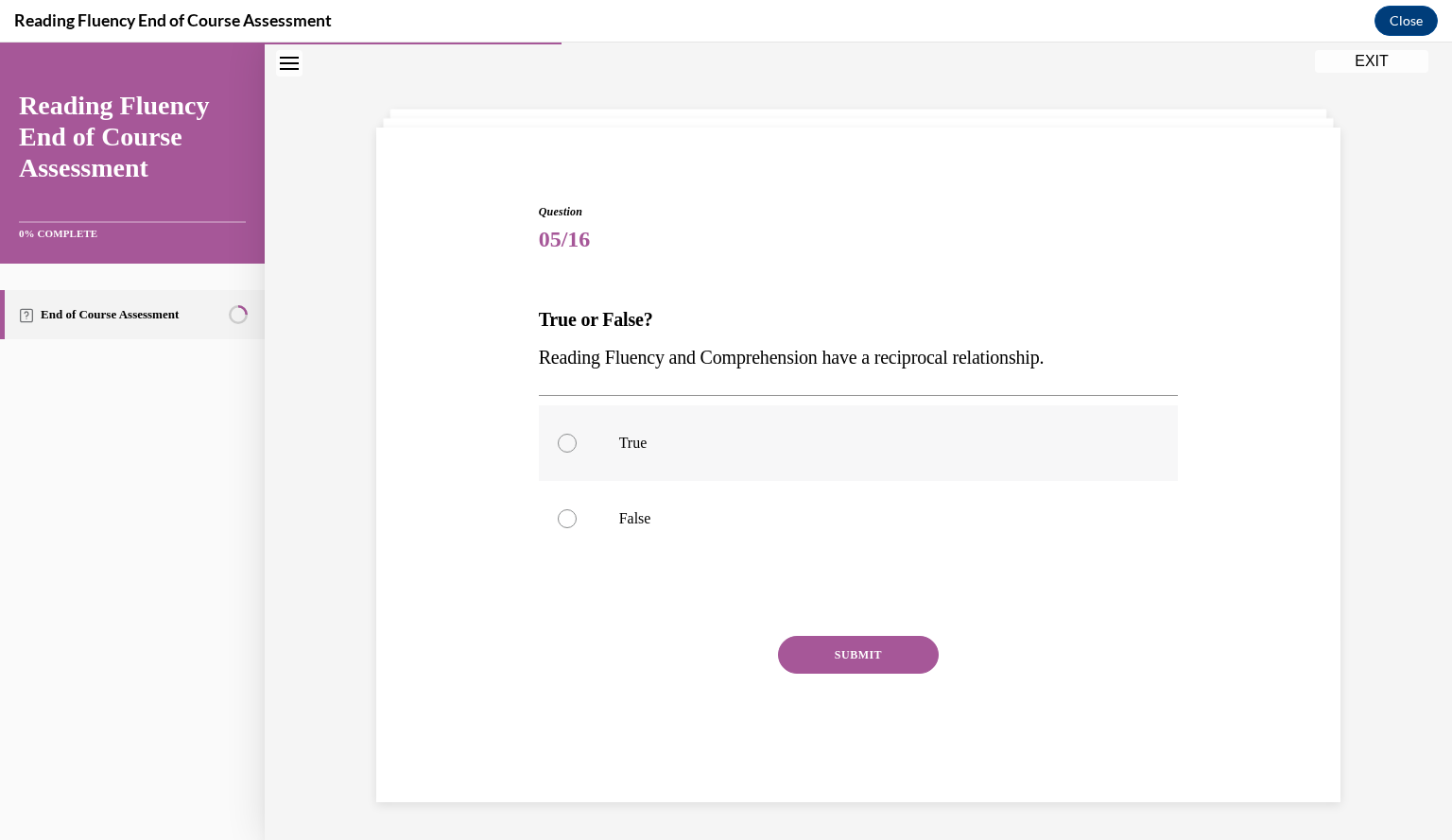
click at [629, 439] on p "True" at bounding box center [875, 442] width 512 height 19
click at [576, 439] on input "True" at bounding box center [567, 442] width 19 height 19
radio input "true"
click at [815, 644] on button "SUBMIT" at bounding box center [858, 655] width 161 height 38
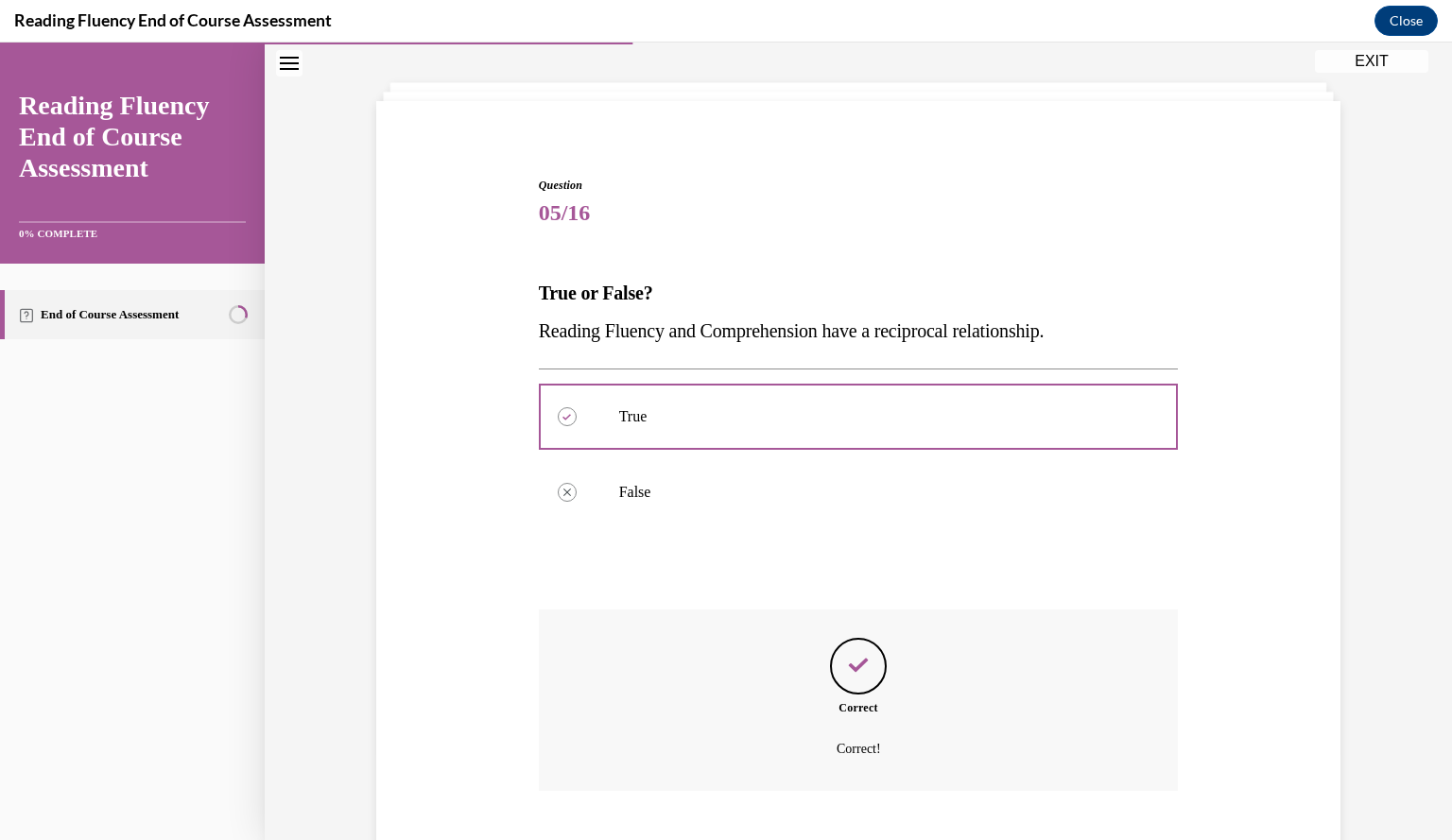
scroll to position [200, 0]
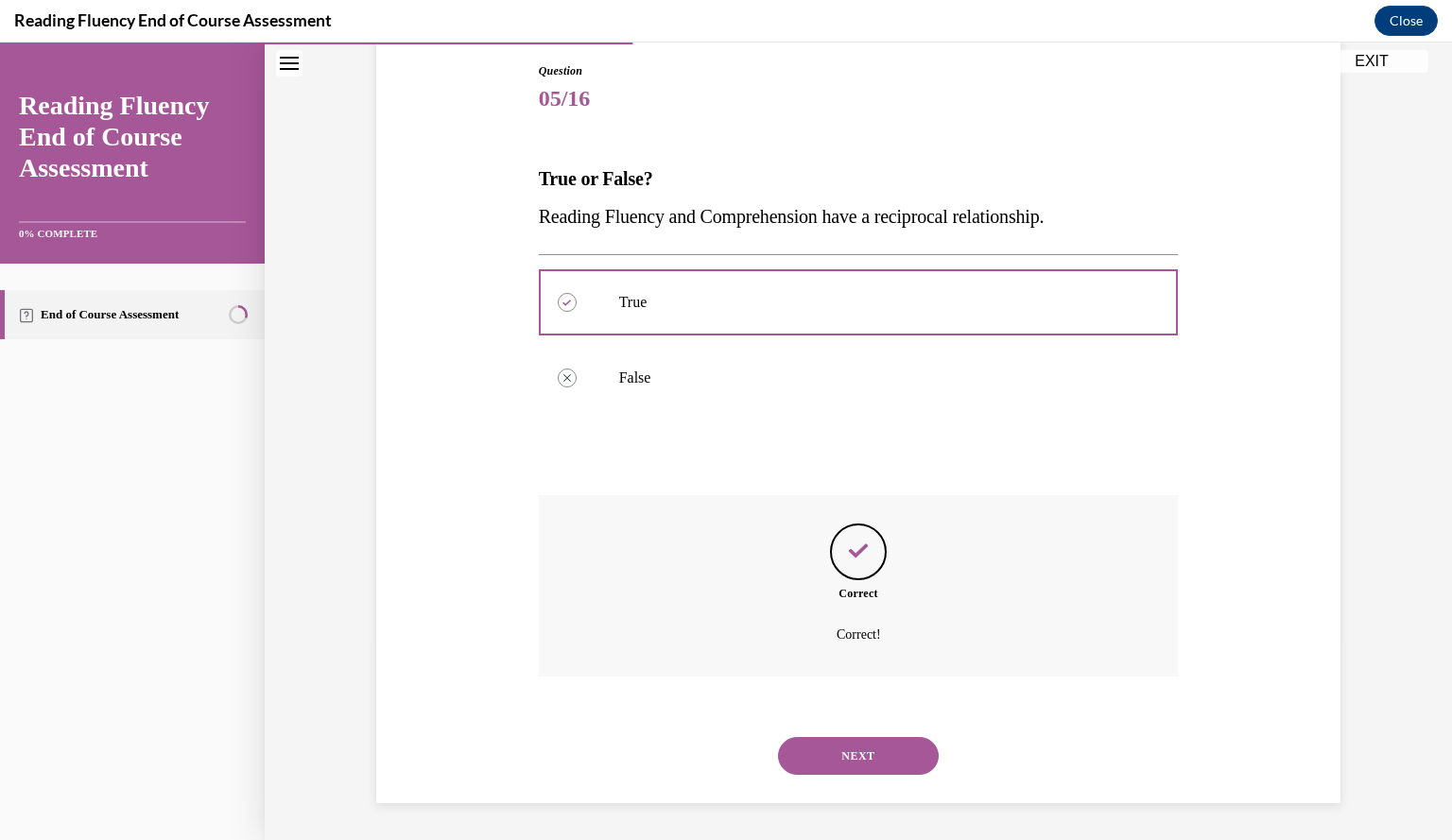
click at [876, 763] on button "NEXT" at bounding box center [858, 756] width 161 height 38
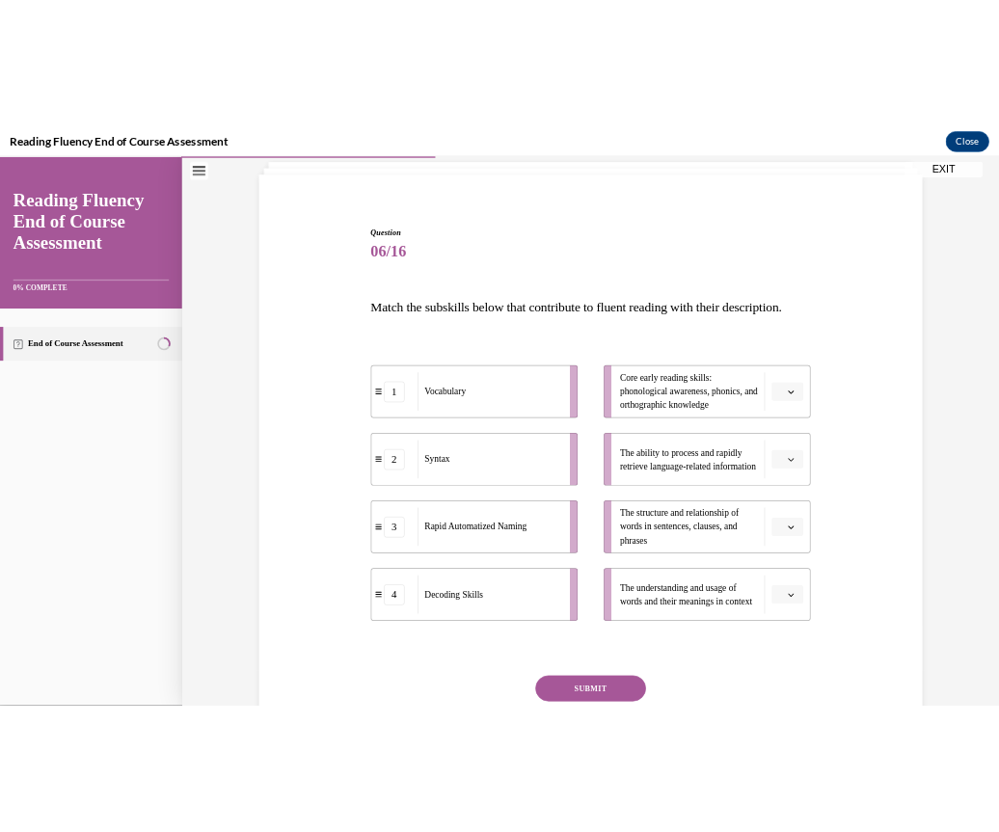
scroll to position [100, 0]
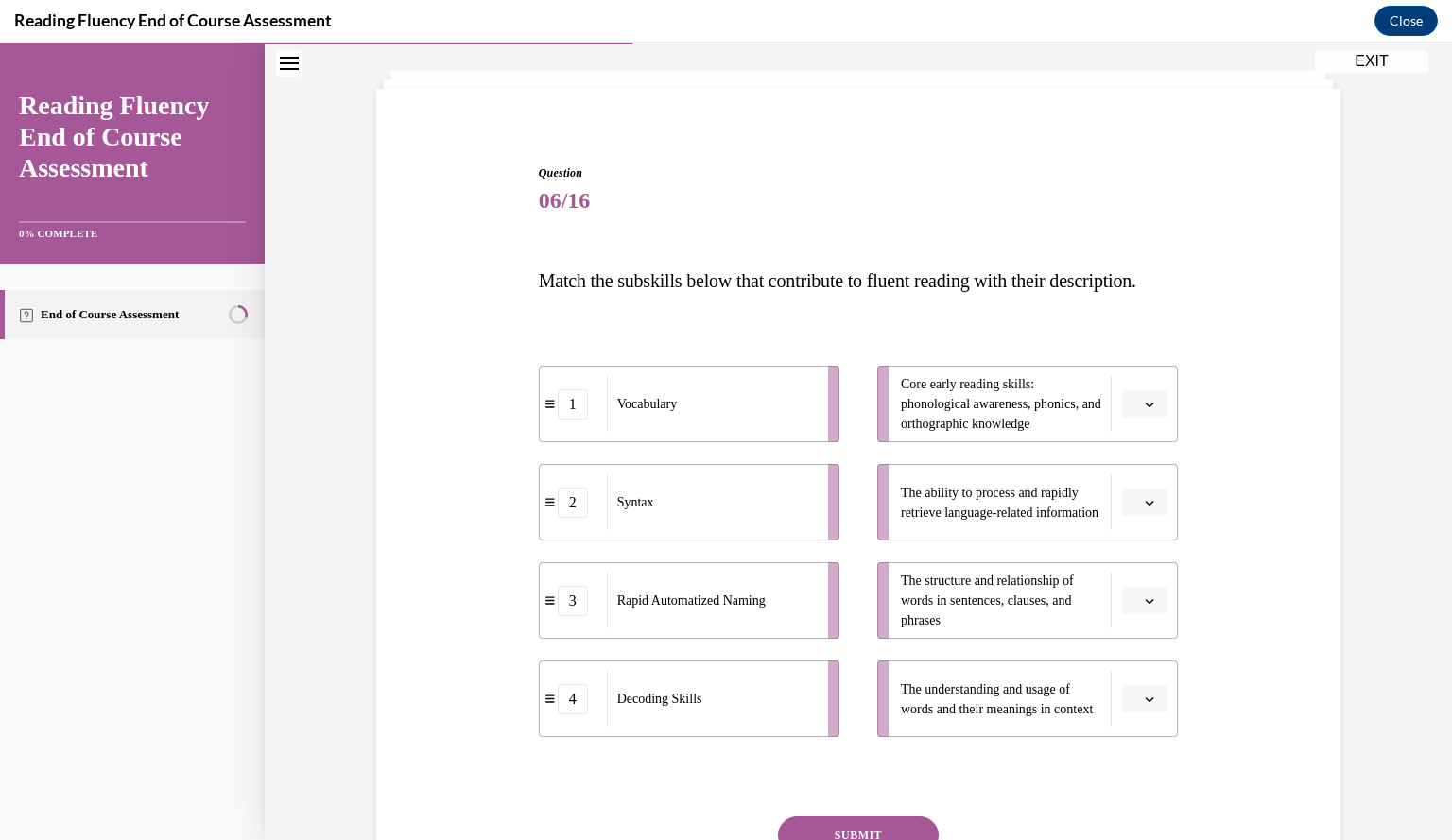
click at [461, 616] on div "Question 06/16 Match the subskills below that contribute to fluent reading with…" at bounding box center [858, 539] width 974 height 864
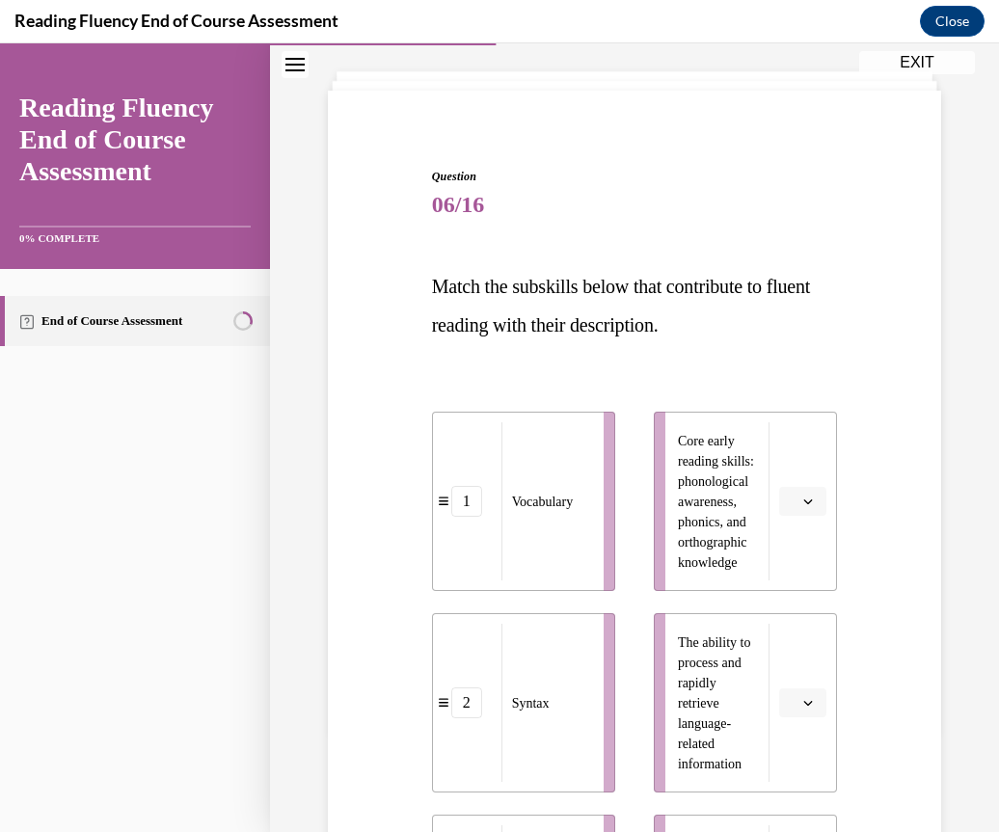
click at [530, 368] on div "1 Vocabulary 2 Syntax 3 Rapid Automatized Naming 4 Decoding Skills Core early r…" at bounding box center [635, 784] width 406 height 842
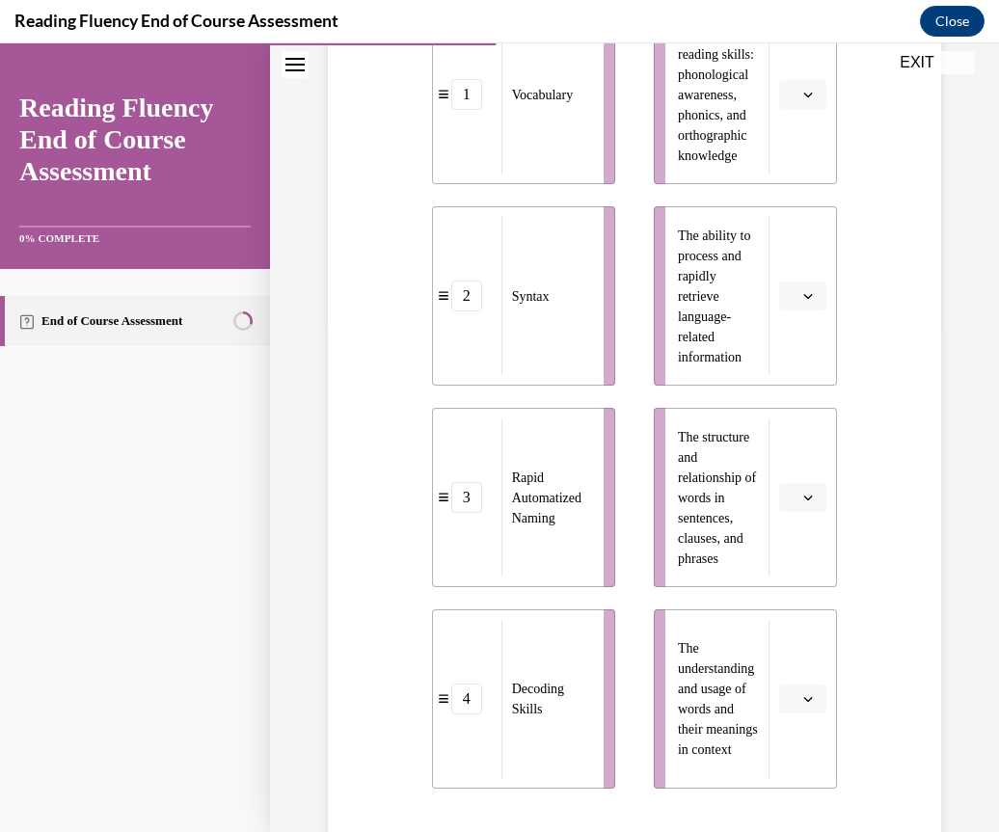
scroll to position [507, 0]
click at [801, 692] on span "button" at bounding box center [807, 698] width 13 height 13
click at [784, 543] on span "1" at bounding box center [783, 539] width 7 height 15
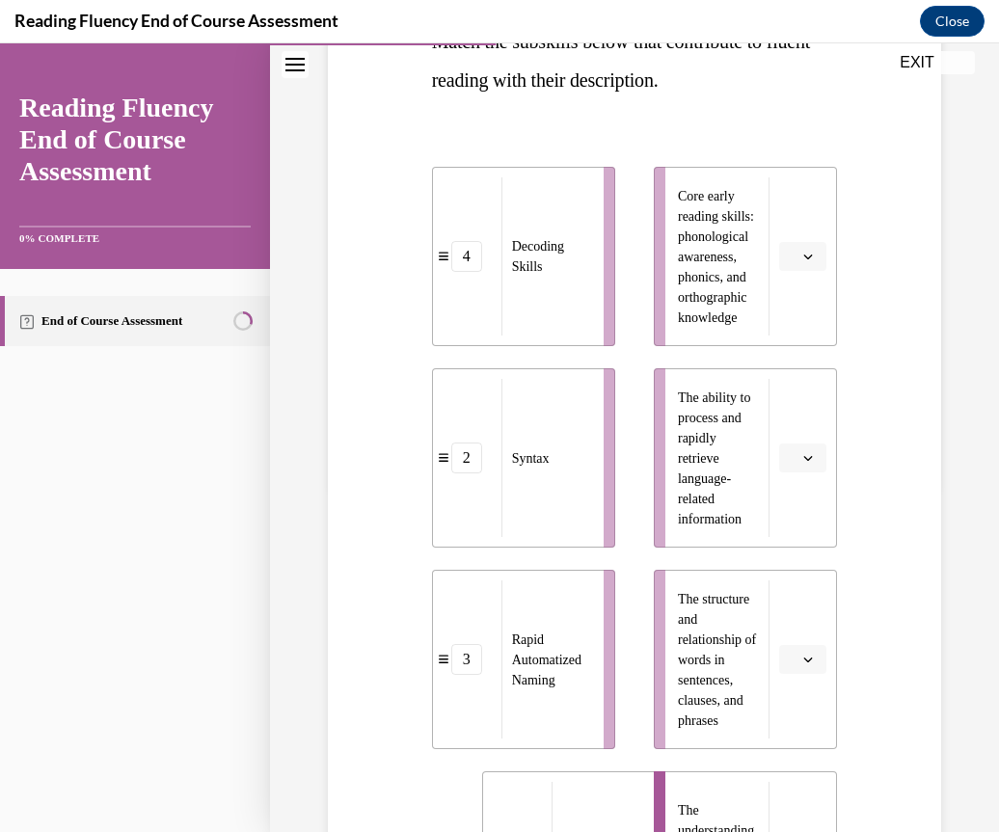
scroll to position [347, 0]
click at [790, 655] on span "Please select an option" at bounding box center [793, 657] width 7 height 19
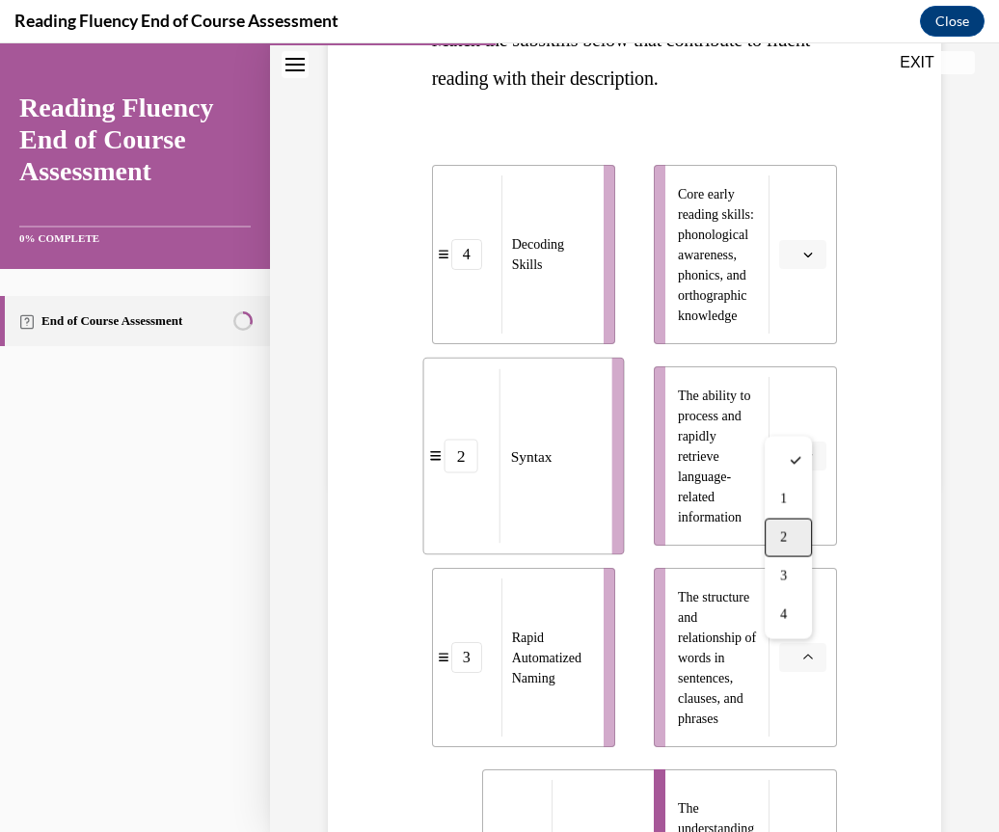
click at [789, 526] on div "2" at bounding box center [787, 538] width 47 height 39
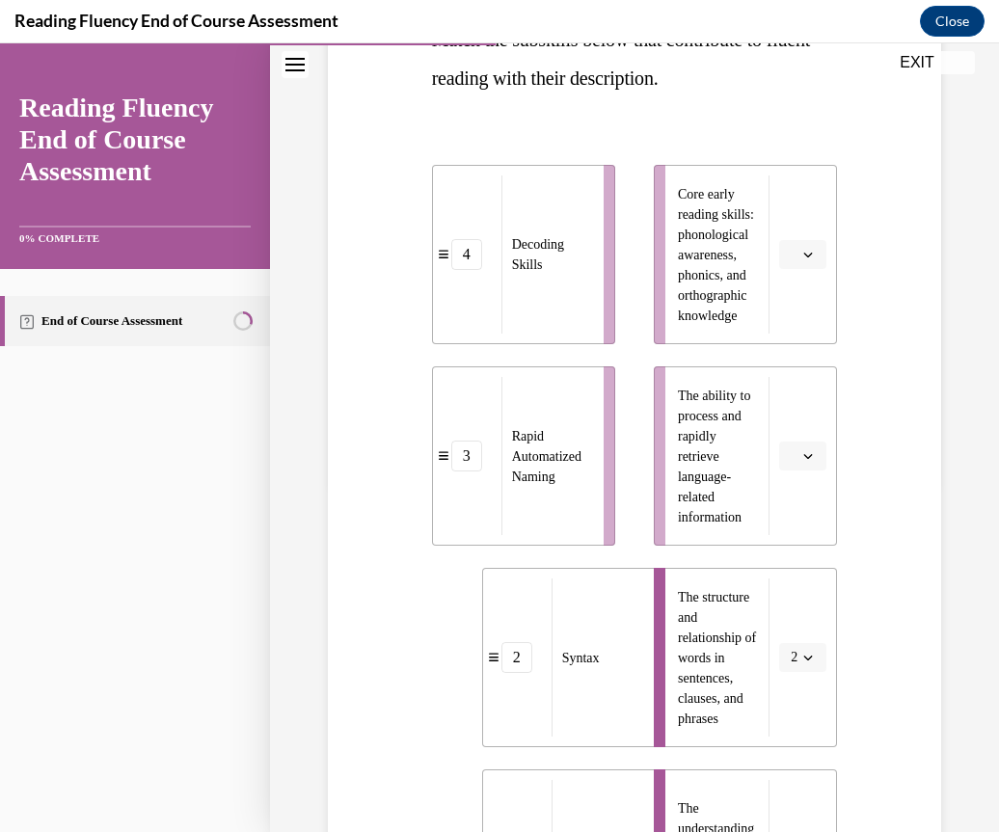
click at [411, 614] on div "Question 06/16 Match the subskills below that contribute to fluent reading with…" at bounding box center [634, 525] width 623 height 1324
click at [801, 449] on span "button" at bounding box center [807, 455] width 13 height 13
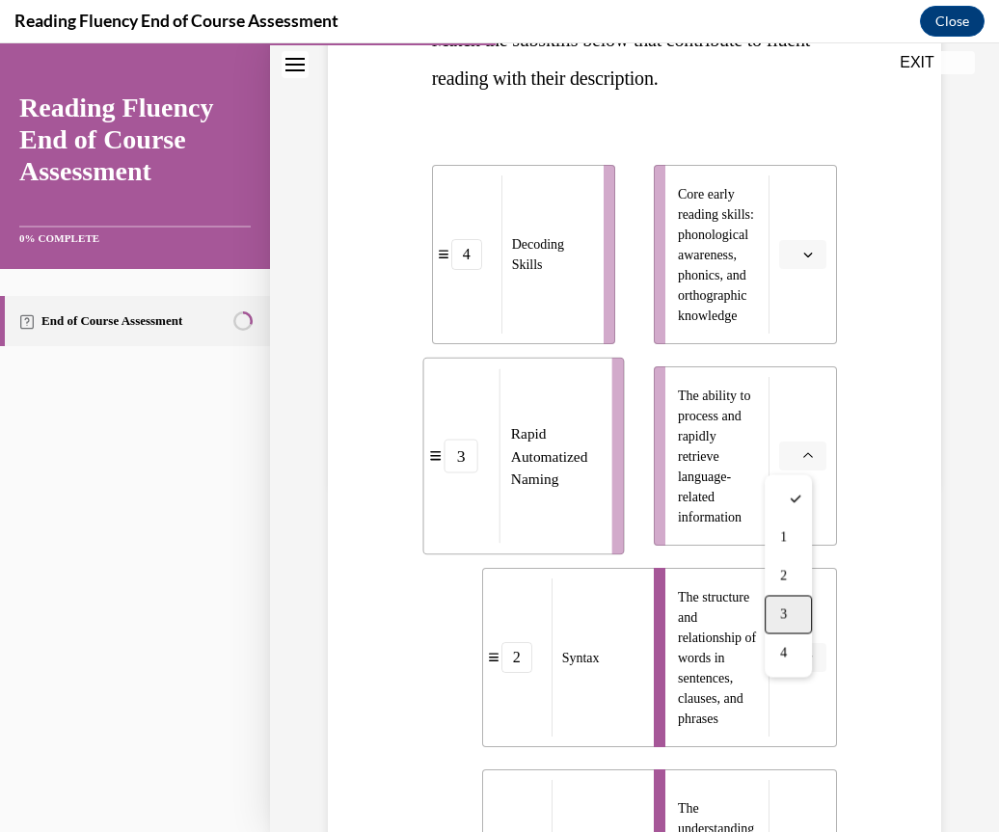
click at [790, 604] on div "3" at bounding box center [787, 614] width 47 height 39
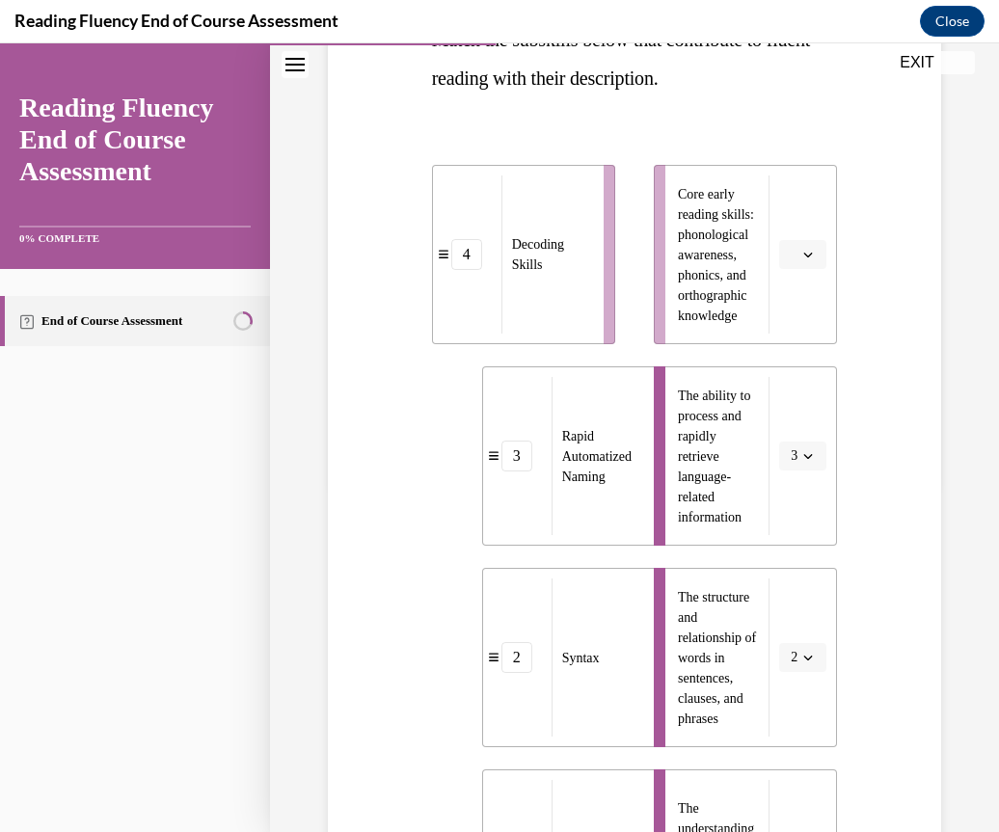
click at [801, 252] on span "button" at bounding box center [807, 254] width 13 height 13
click at [778, 445] on div "4" at bounding box center [787, 451] width 47 height 39
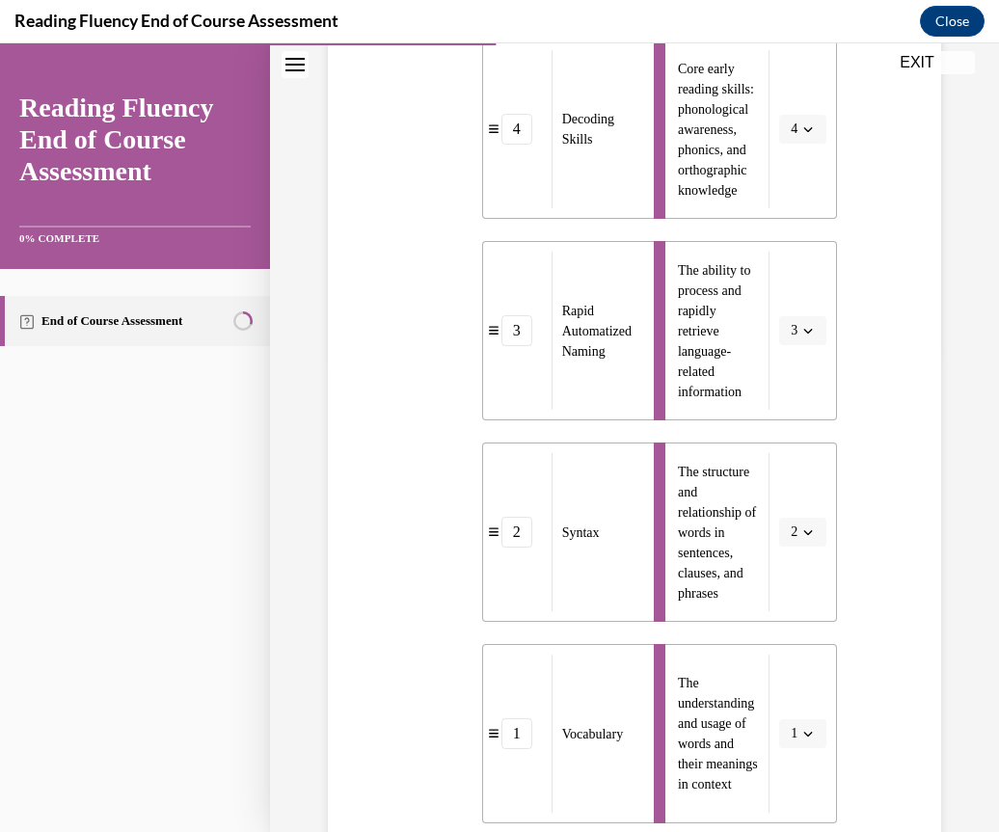
scroll to position [740, 0]
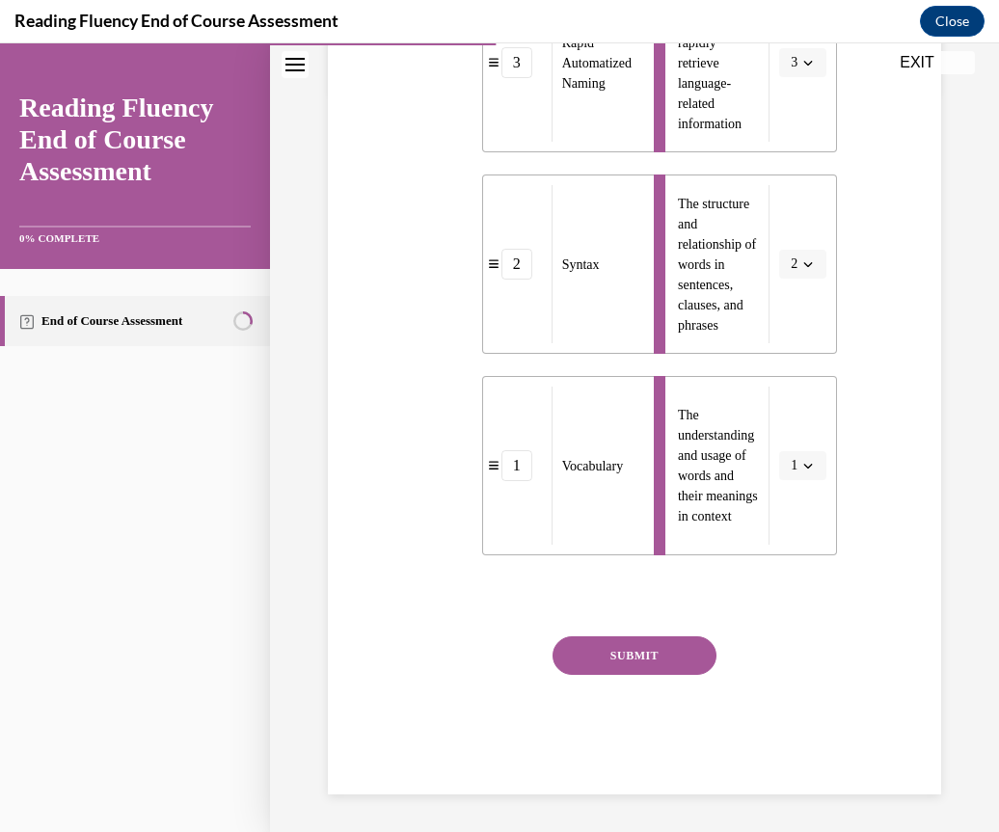
click at [619, 649] on button "SUBMIT" at bounding box center [634, 655] width 164 height 39
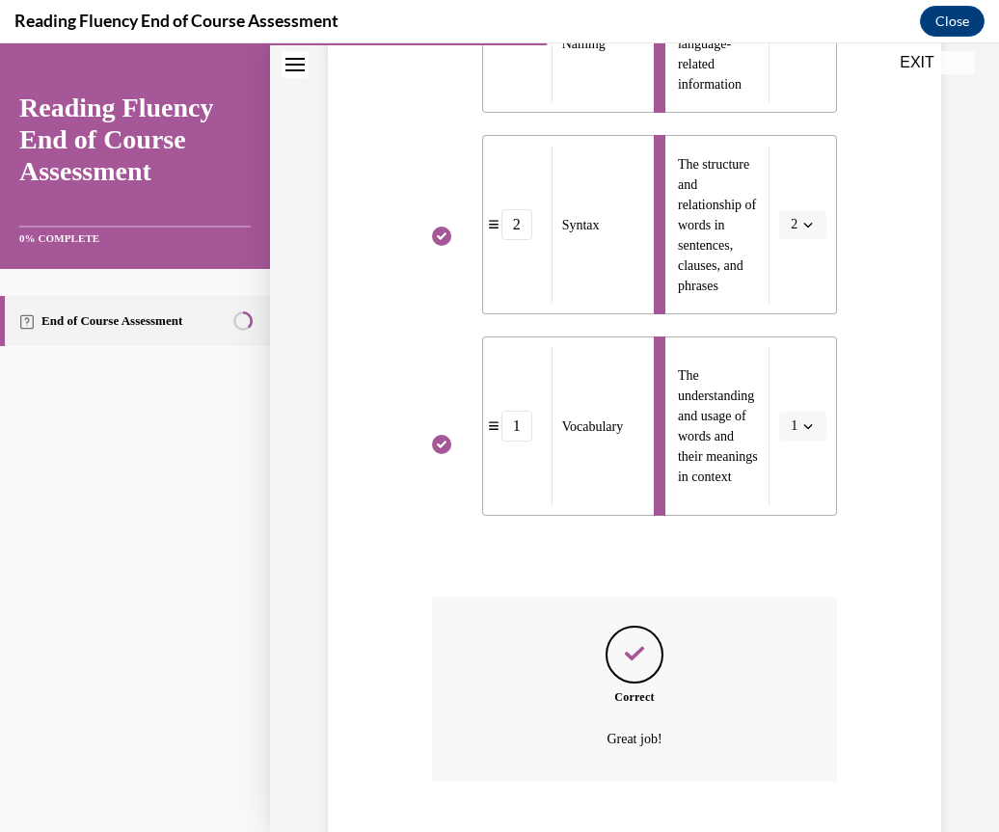
scroll to position [896, 0]
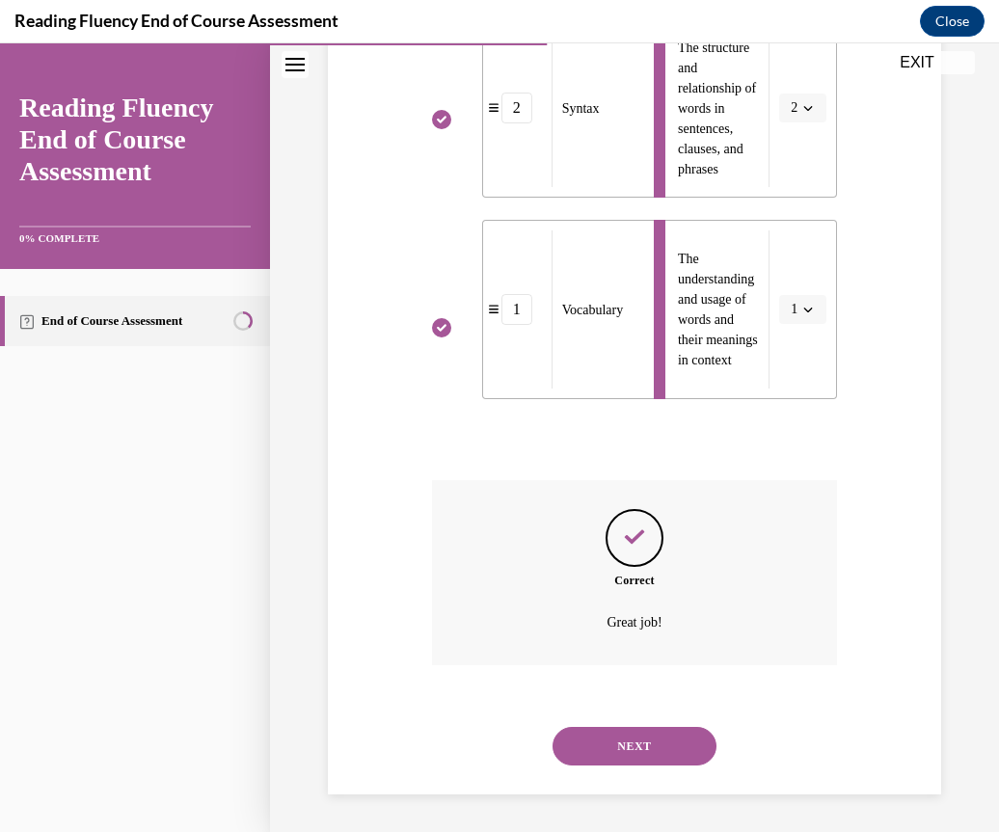
click at [619, 749] on button "NEXT" at bounding box center [634, 746] width 164 height 39
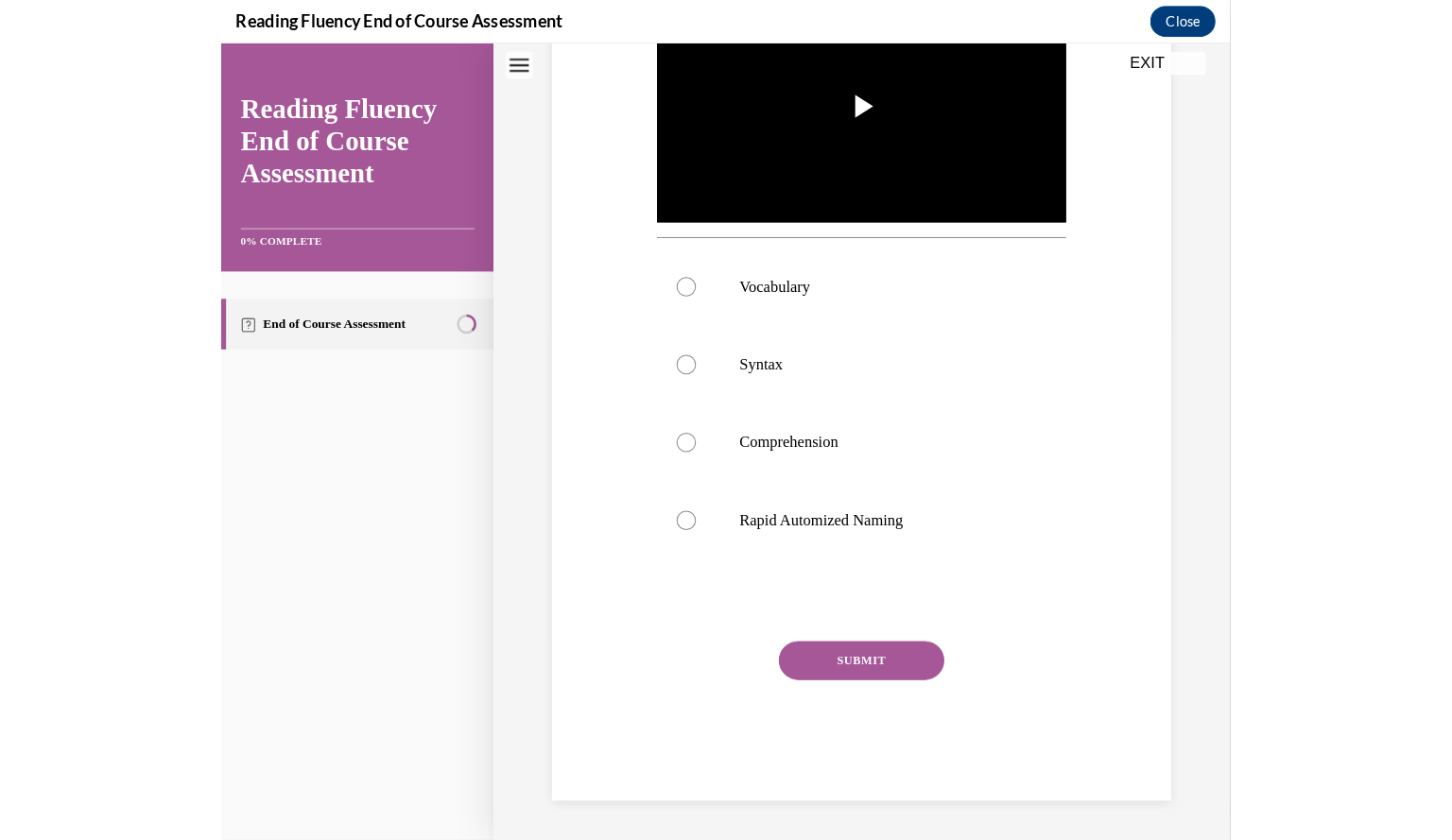
scroll to position [0, 0]
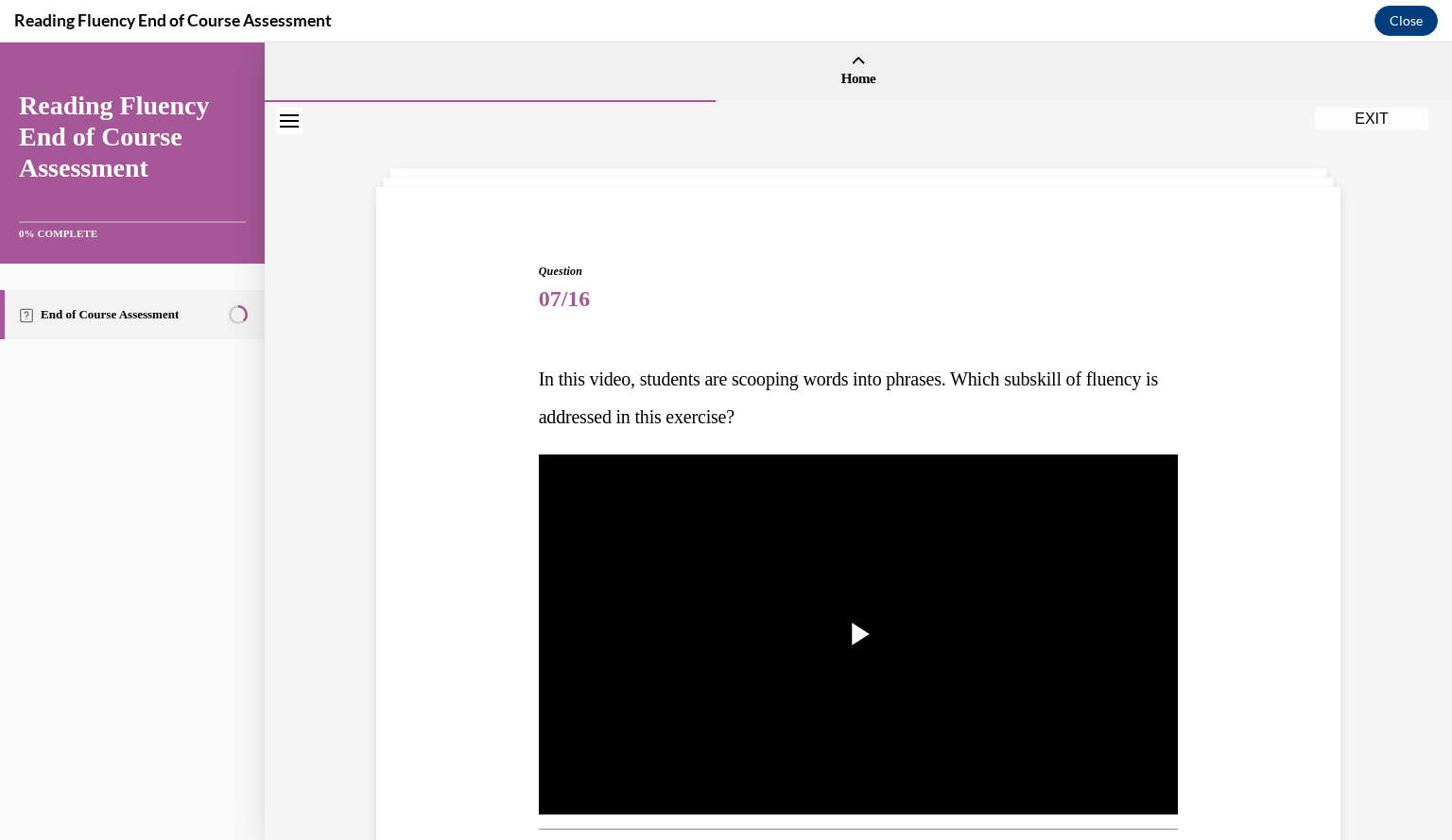
click at [389, 607] on div "Question 07/16 In this video, students are scooping words into phrases. Which s…" at bounding box center [858, 790] width 974 height 1169
click at [890, 574] on img "Video player" at bounding box center [858, 634] width 640 height 360
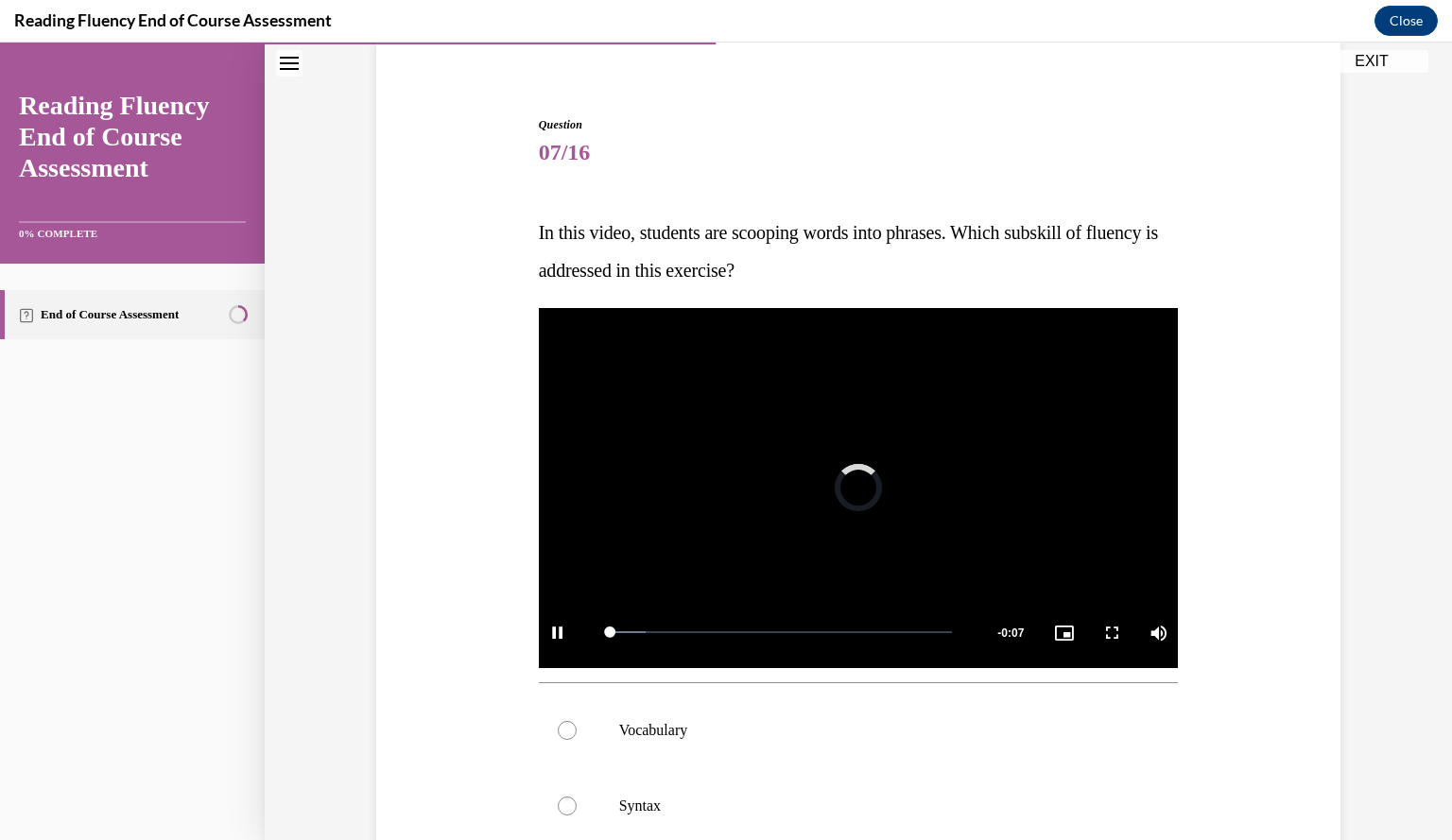
scroll to position [169, 0]
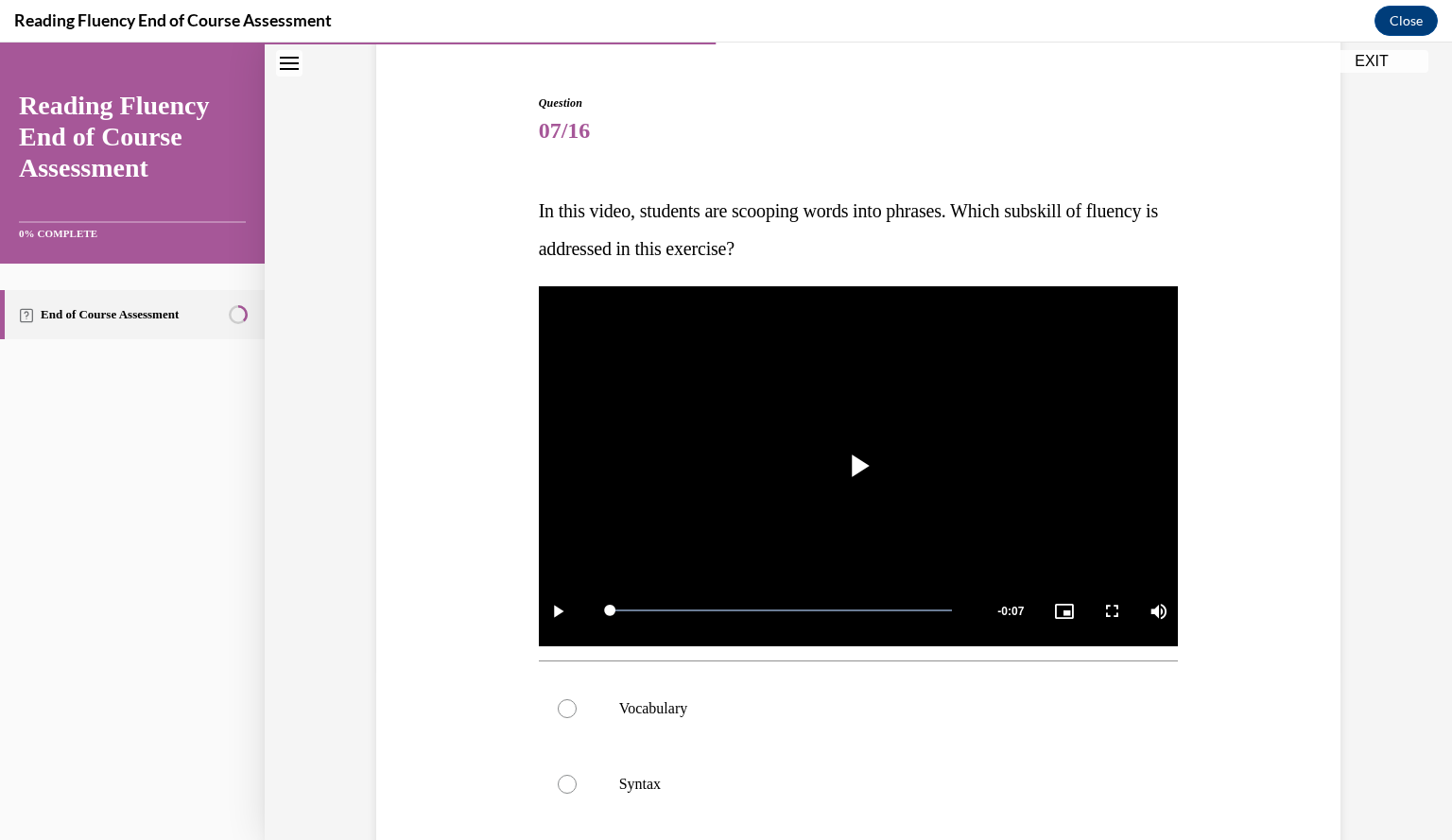
click at [448, 678] on div "Question 07/16 In this video, students are scooping words into phrases. Which s…" at bounding box center [858, 622] width 974 height 1169
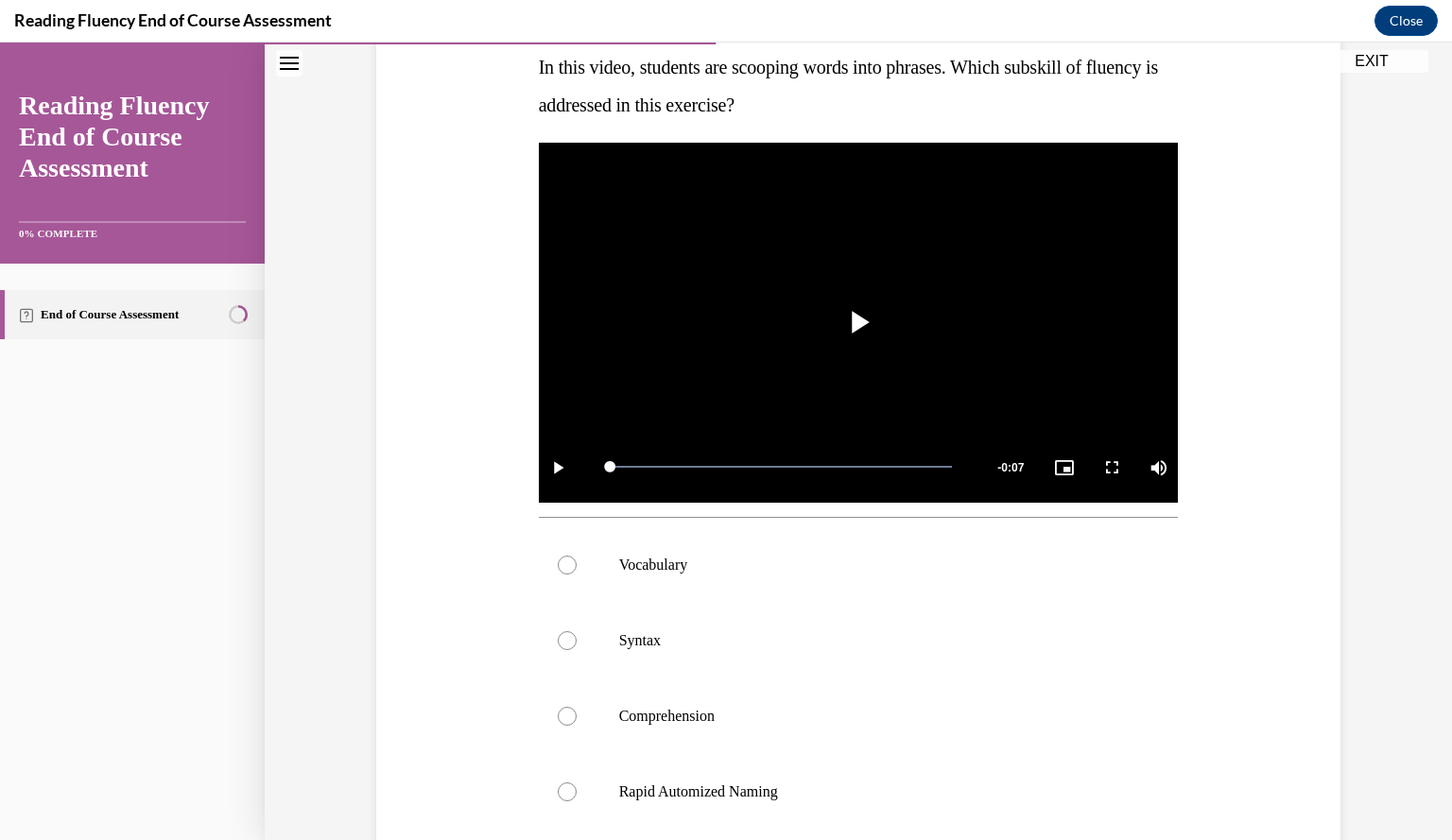
scroll to position [310, 0]
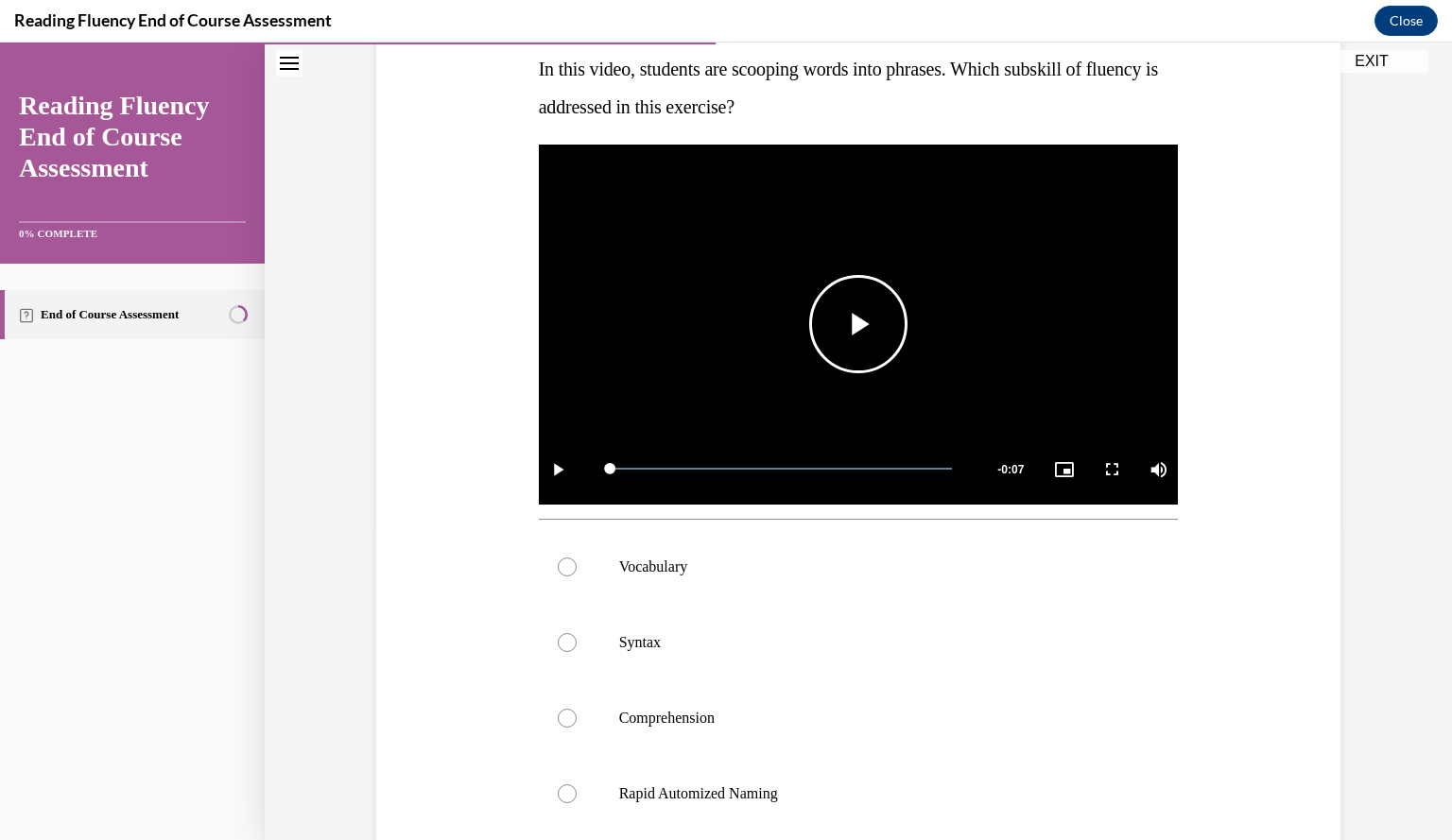
click at [858, 324] on span "Video player" at bounding box center [858, 324] width 0 height 0
click at [431, 604] on div "Question 07/16 In this video, students are scooping words into phrases. Which s…" at bounding box center [858, 480] width 974 height 1169
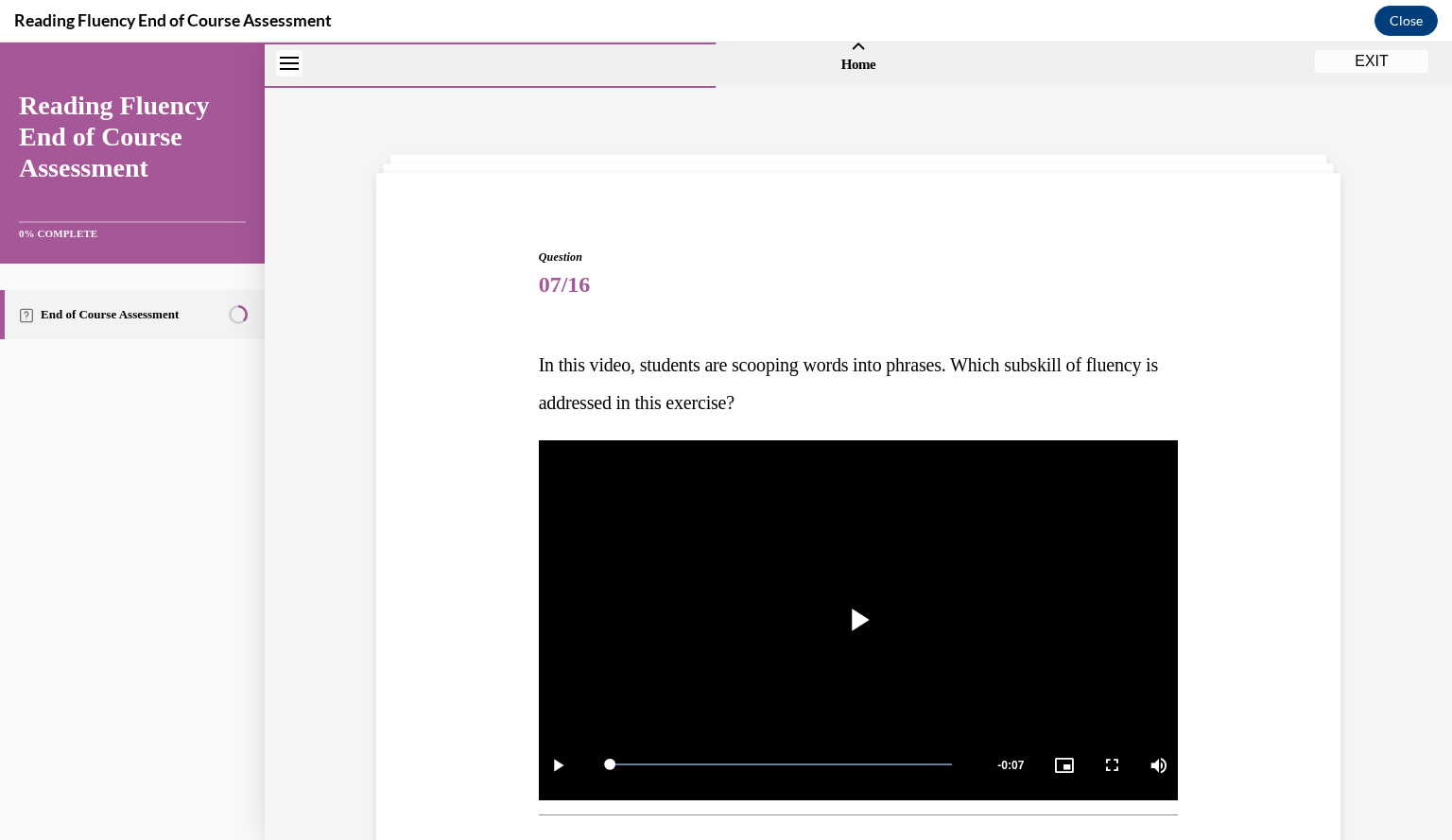
scroll to position [0, 0]
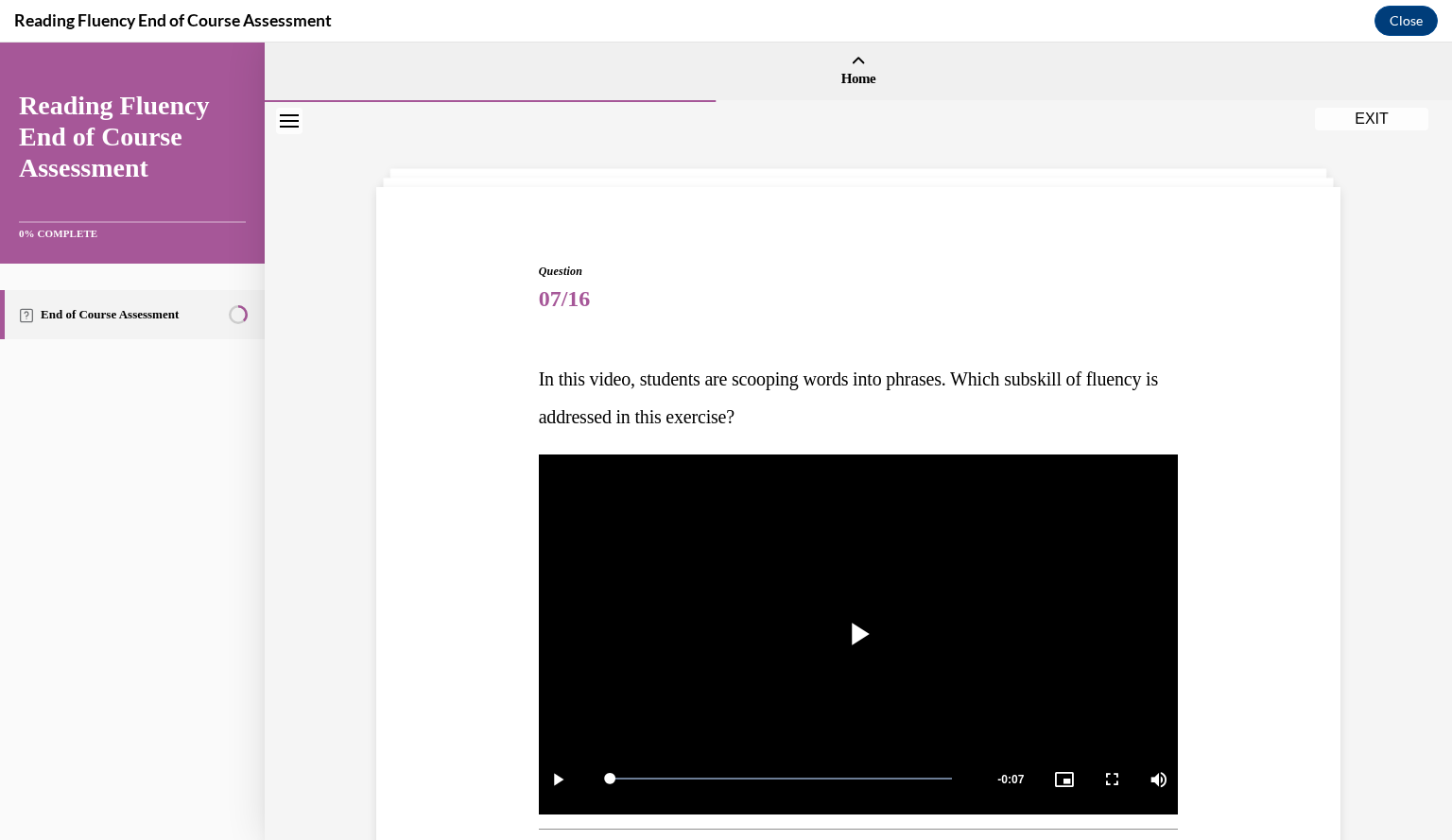
click at [493, 617] on div "Question 07/16 In this video, students are scooping words into phrases. Which s…" at bounding box center [858, 790] width 974 height 1169
drag, startPoint x: 888, startPoint y: 402, endPoint x: 520, endPoint y: 364, distance: 370.0
click at [520, 364] on div "Question 07/16 In this video, students are scooping words into phrases. Which s…" at bounding box center [858, 790] width 974 height 1169
copy span "In this video, students are scooping words into phrases. Which subskill of flue…"
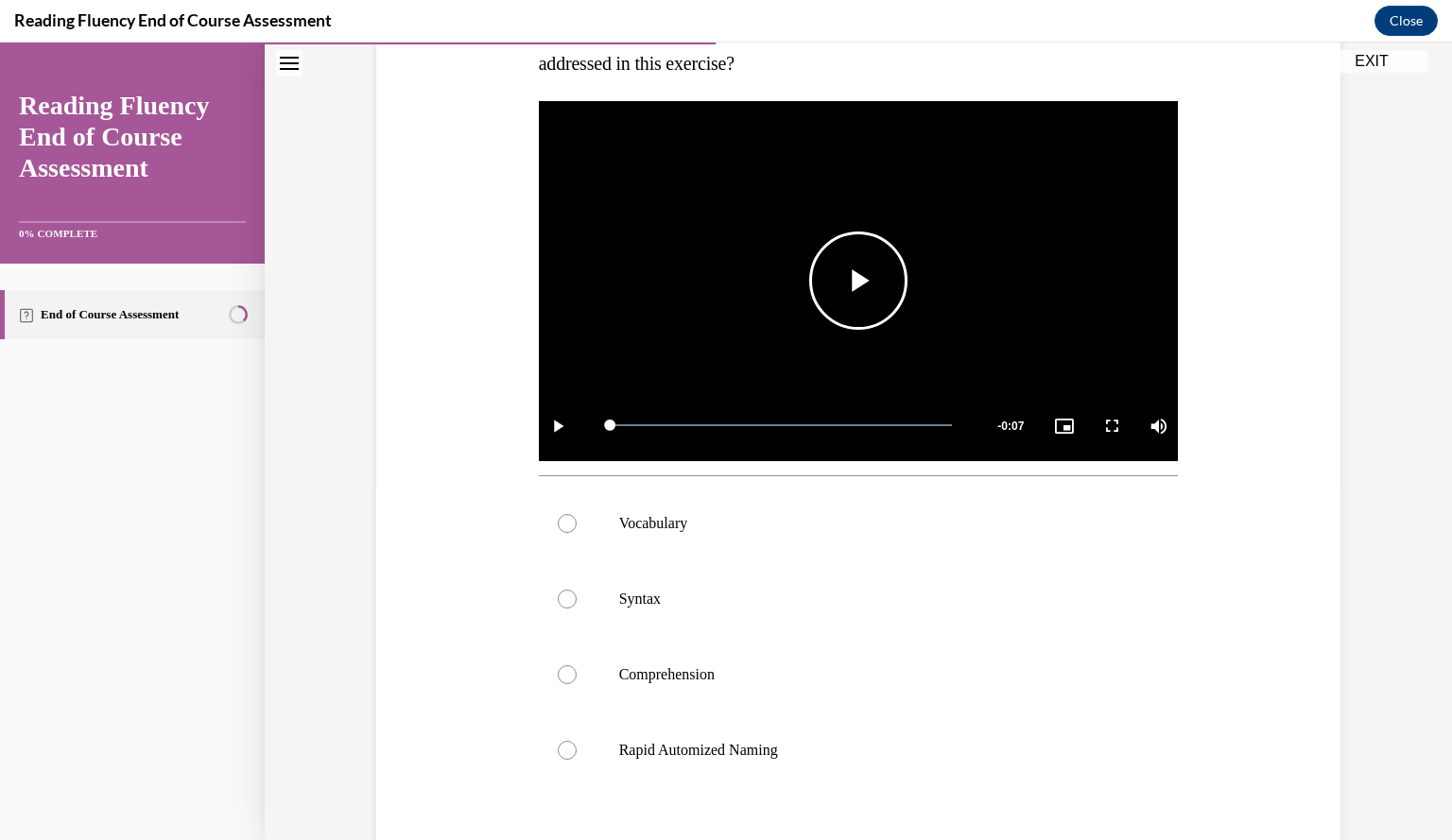
scroll to position [354, 0]
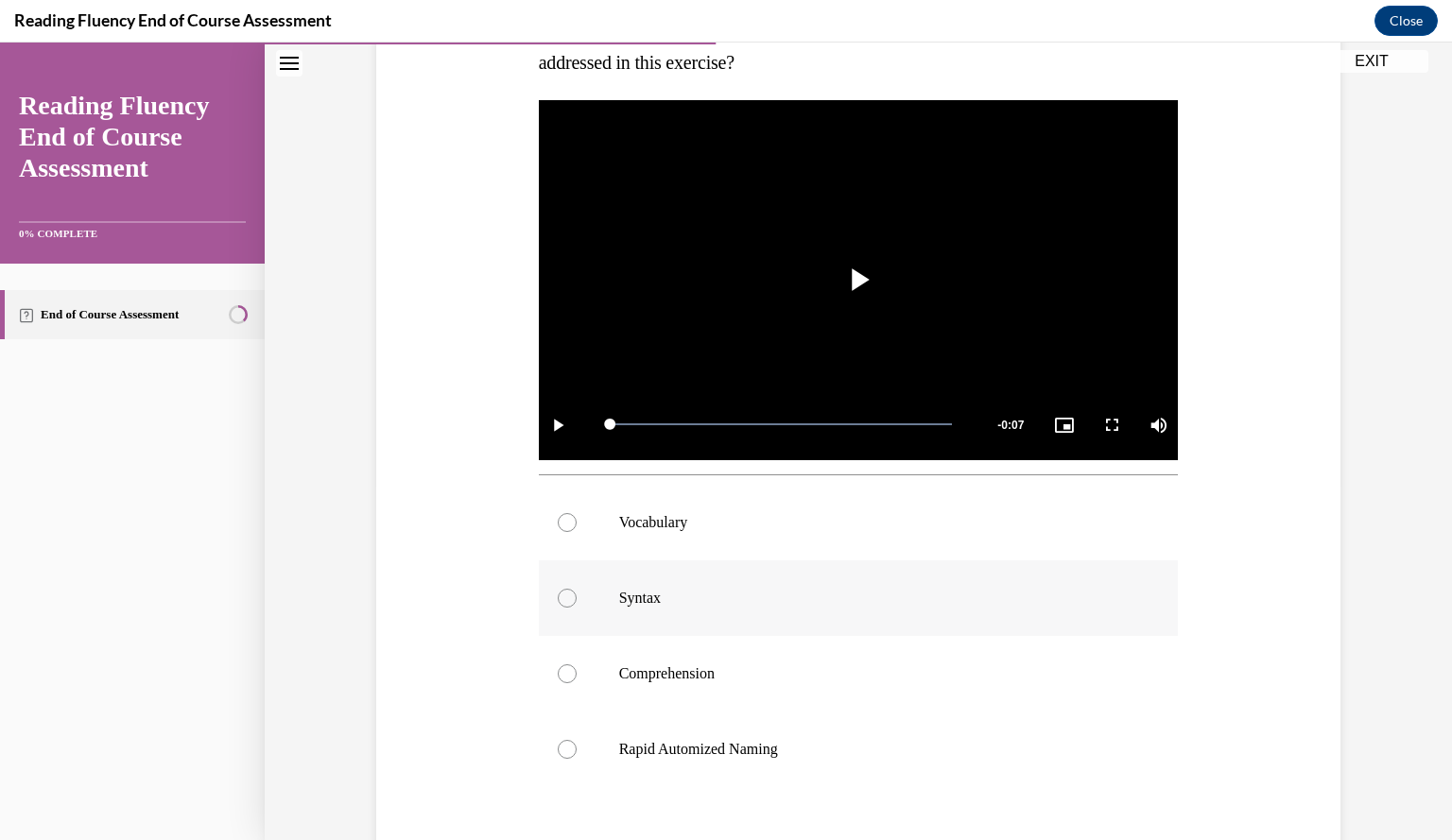
click at [619, 618] on label "Syntax" at bounding box center [858, 598] width 640 height 75
click at [576, 608] on input "Syntax" at bounding box center [567, 598] width 19 height 19
radio input "true"
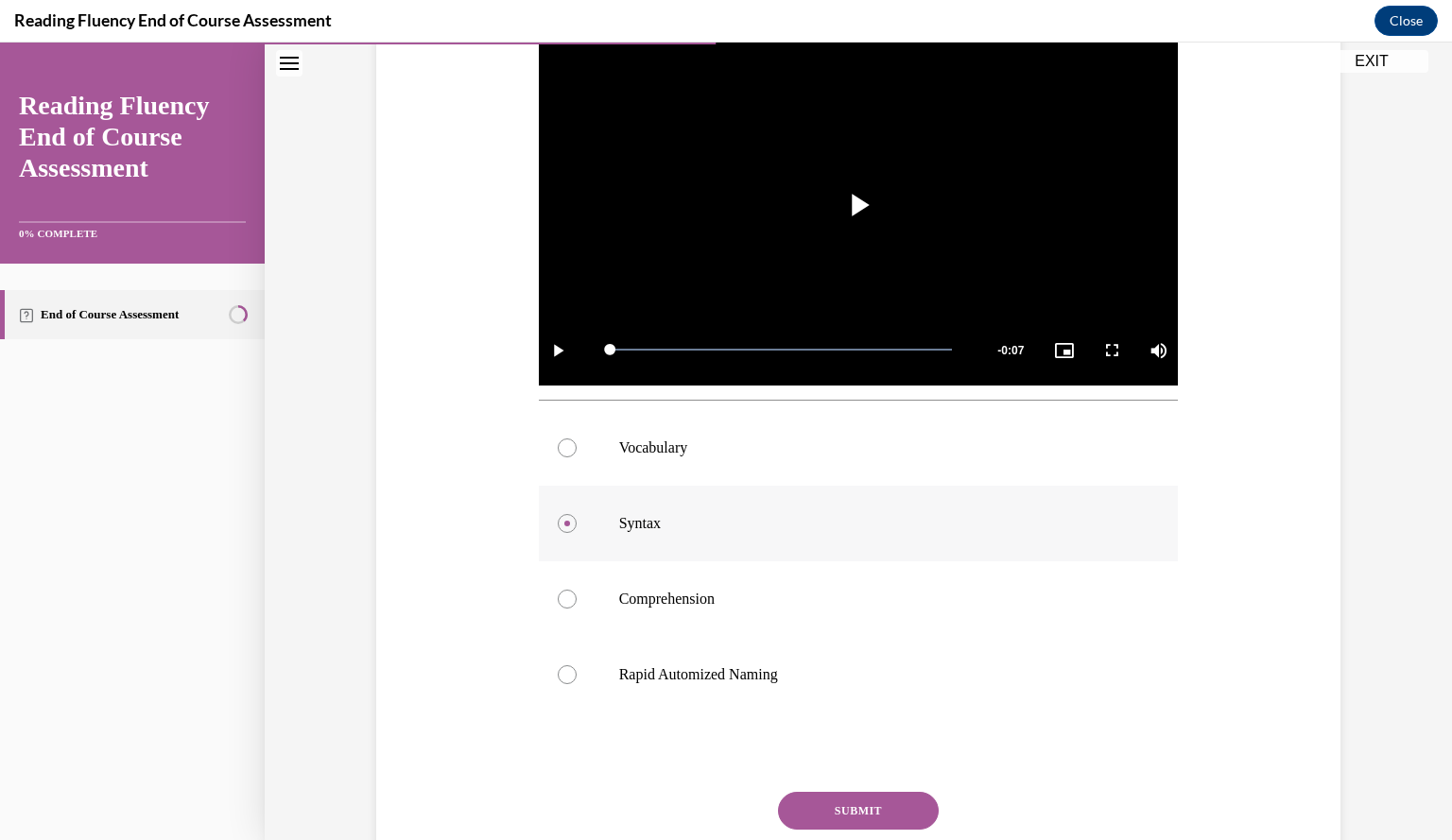
scroll to position [486, 0]
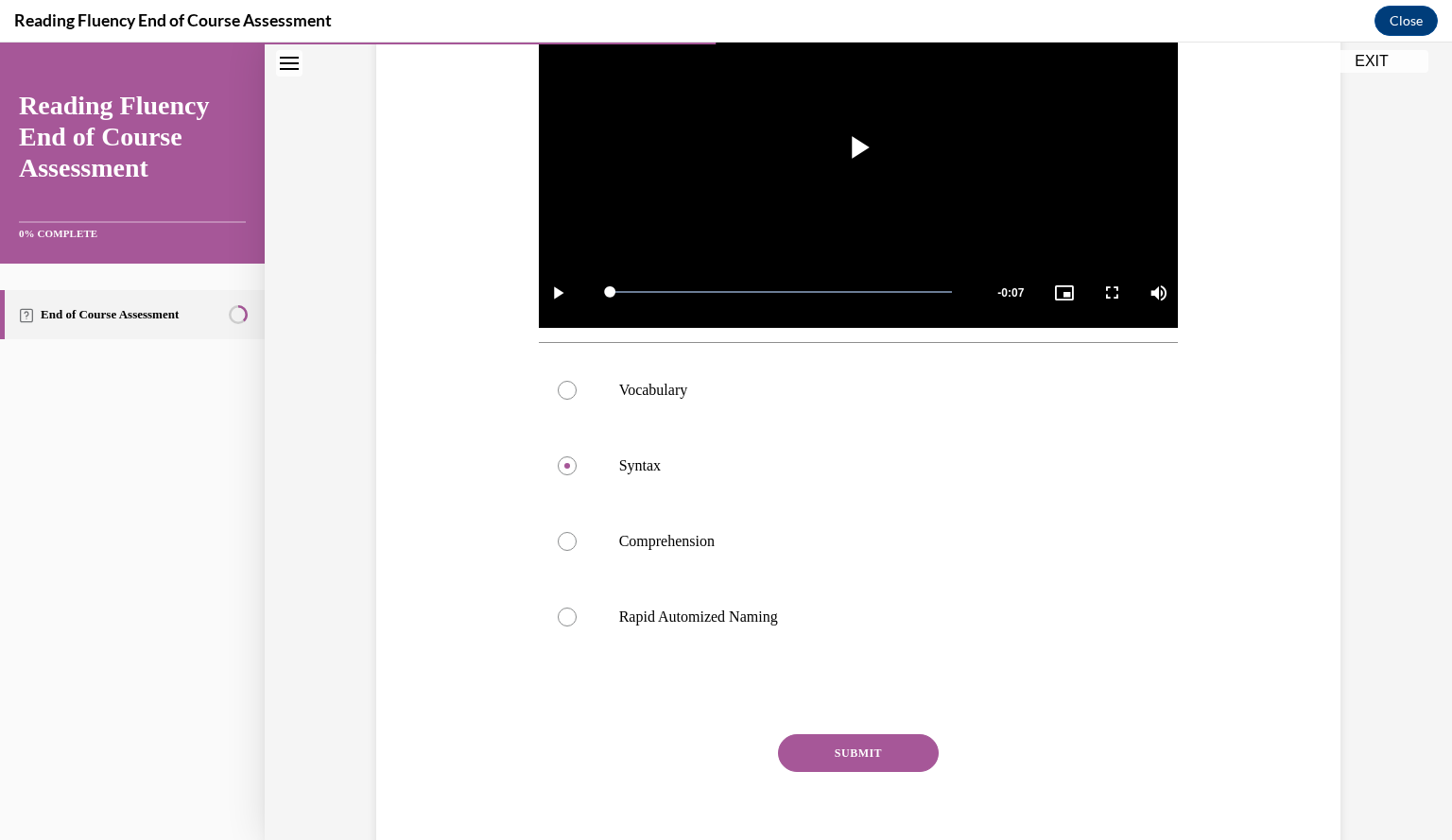
click at [840, 742] on button "SUBMIT" at bounding box center [858, 753] width 161 height 38
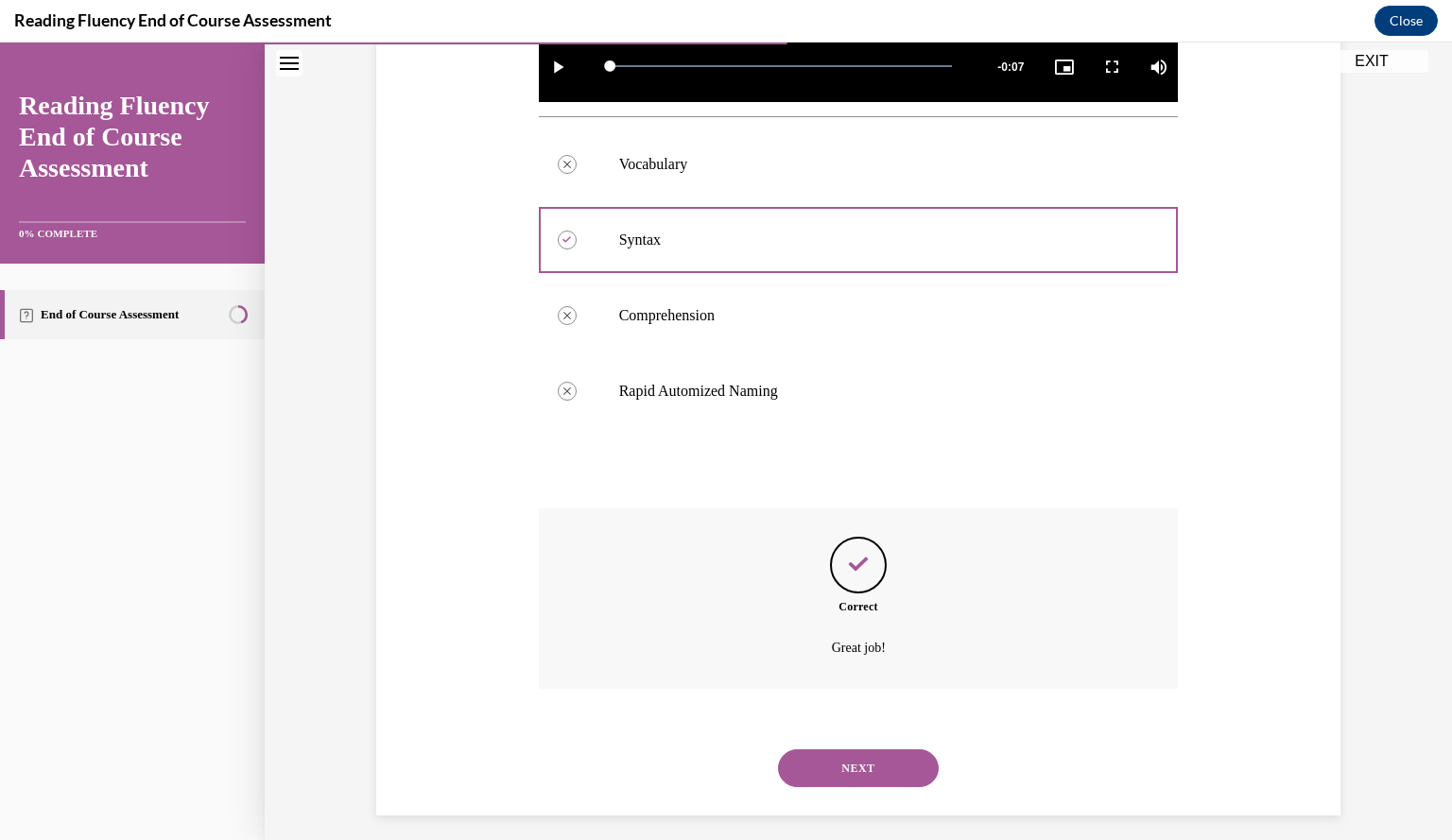
scroll to position [724, 0]
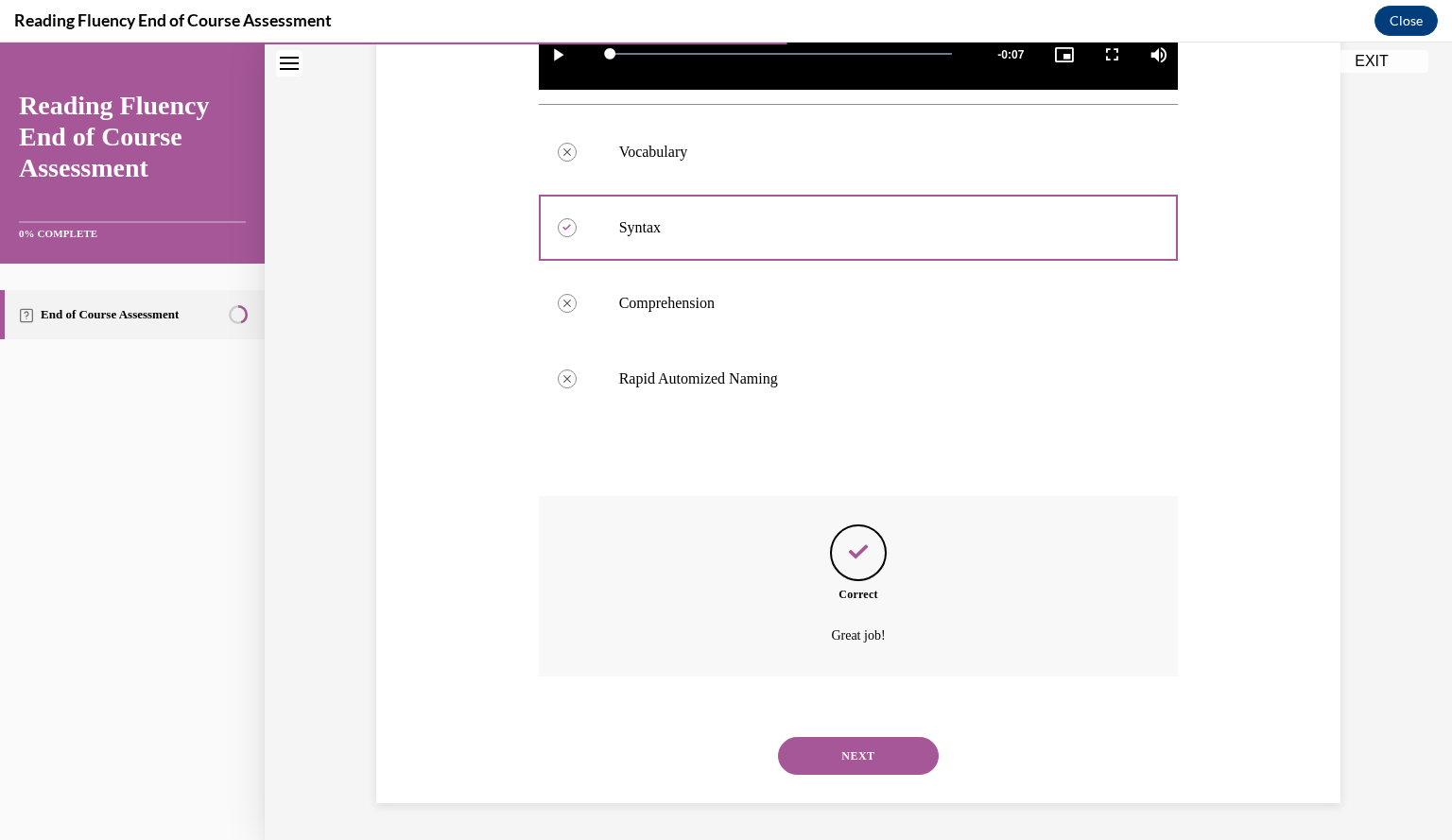
click at [372, 439] on div "Question 07/16 In this video, students are scooping words into phrases. Which s…" at bounding box center [858, 142] width 974 height 1322
click at [878, 751] on button "NEXT" at bounding box center [858, 756] width 161 height 38
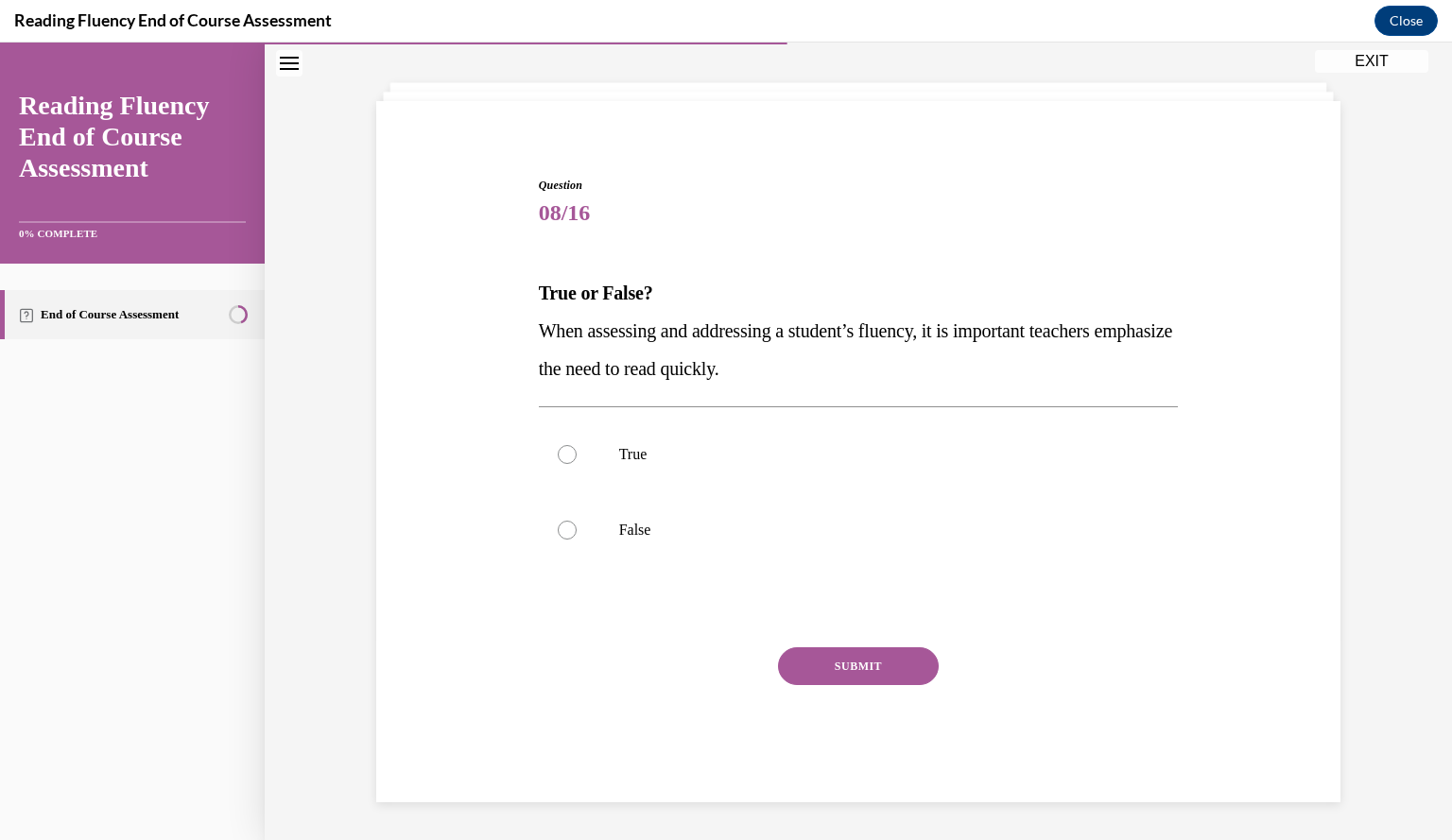
scroll to position [85, 0]
drag, startPoint x: 851, startPoint y: 371, endPoint x: 634, endPoint y: 333, distance: 220.3
click at [634, 333] on p "When assessing and addressing a student’s fluency, it is important teachers emp…" at bounding box center [858, 350] width 640 height 75
click at [588, 526] on label "False" at bounding box center [858, 530] width 640 height 75
click at [576, 526] on input "False" at bounding box center [567, 530] width 19 height 19
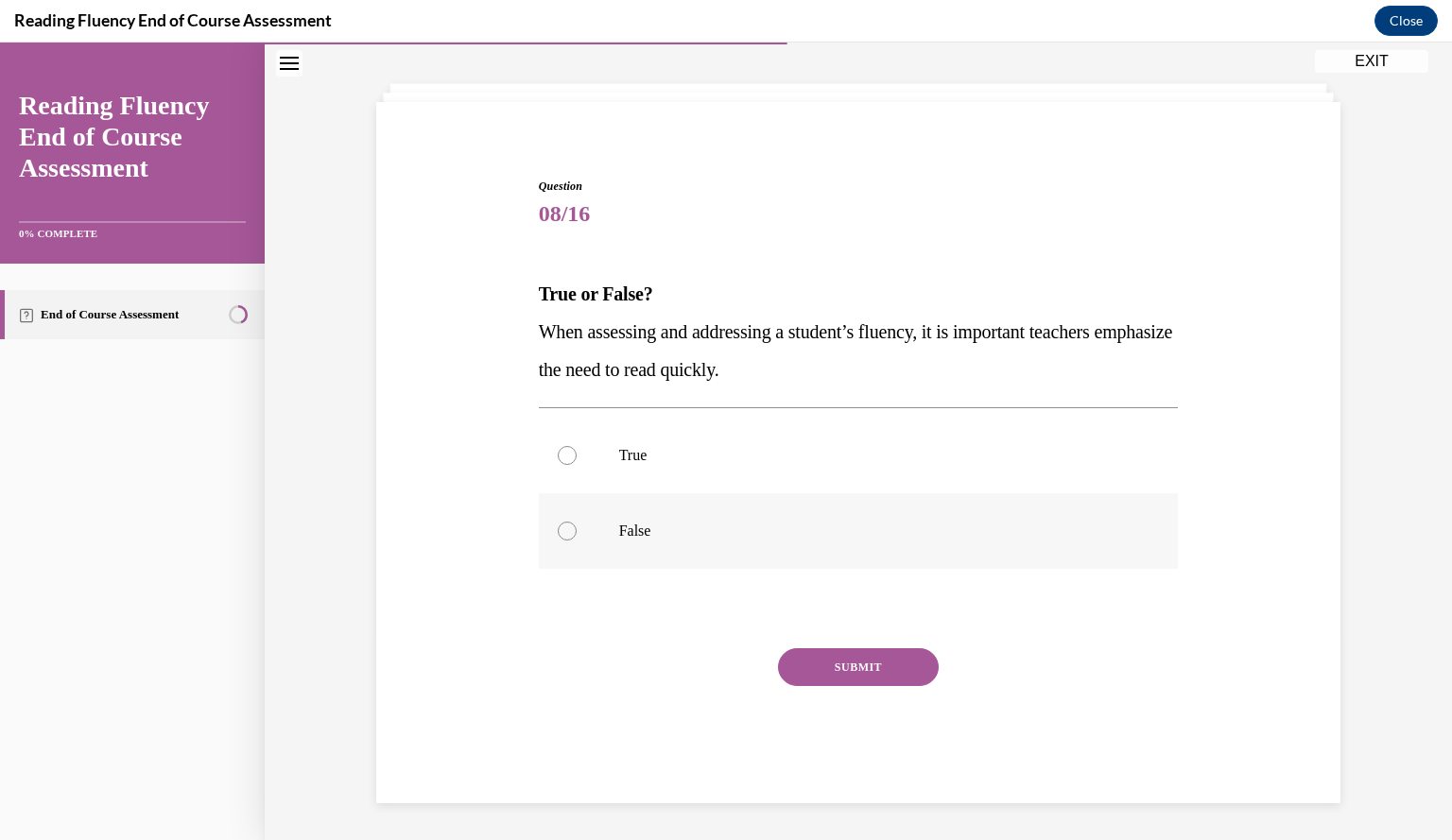
radio input "true"
drag, startPoint x: 824, startPoint y: 370, endPoint x: 514, endPoint y: 324, distance: 313.4
click at [514, 324] on div "Question 08/16 True or False? When assessing and addressing a student’s fluency…" at bounding box center [858, 462] width 974 height 682
copy span "When assessing and addressing a student’s fluency, it is important teachers emp…"
click at [847, 659] on button "SUBMIT" at bounding box center [858, 667] width 161 height 38
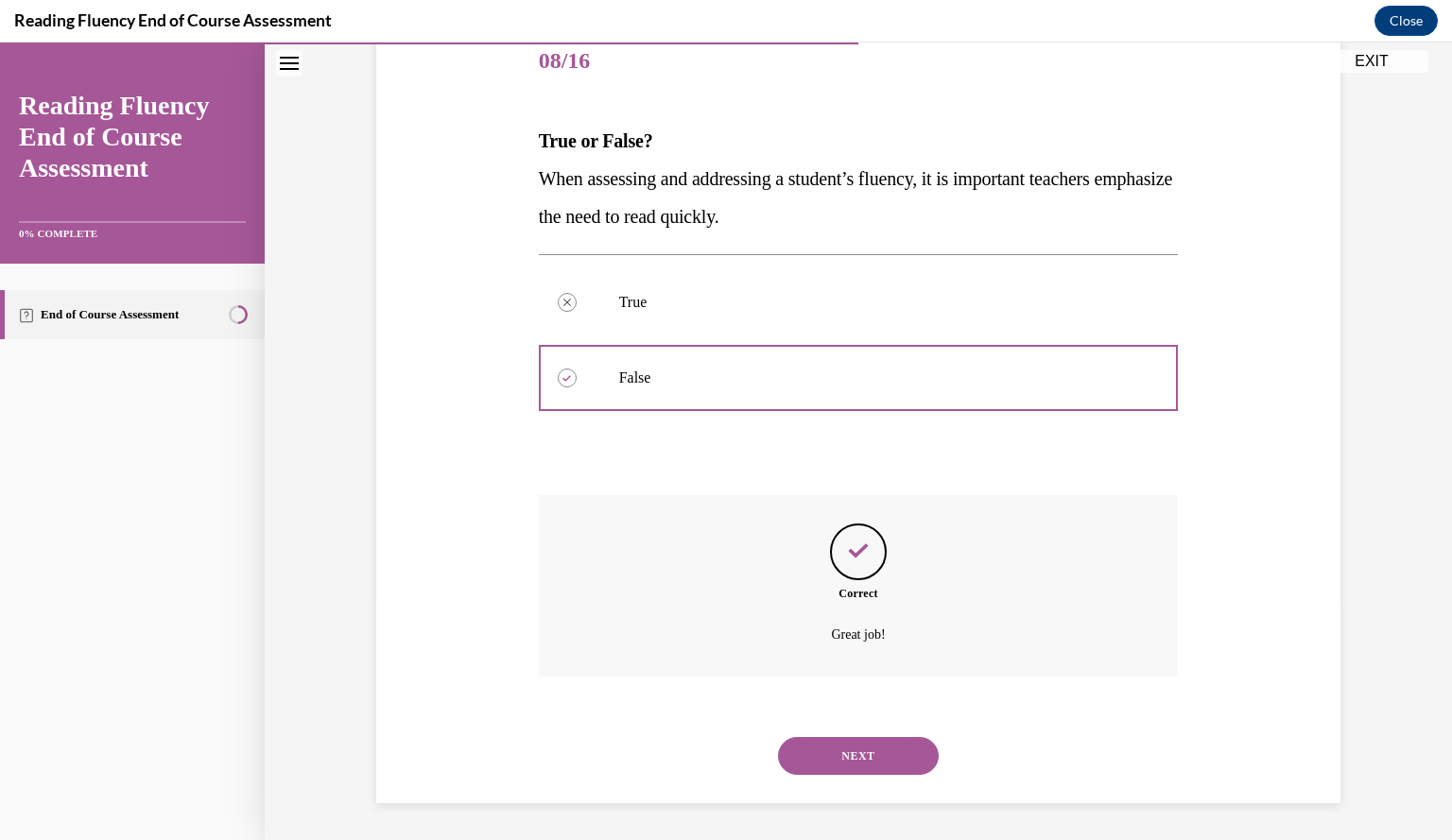
click at [884, 751] on button "NEXT" at bounding box center [858, 756] width 161 height 38
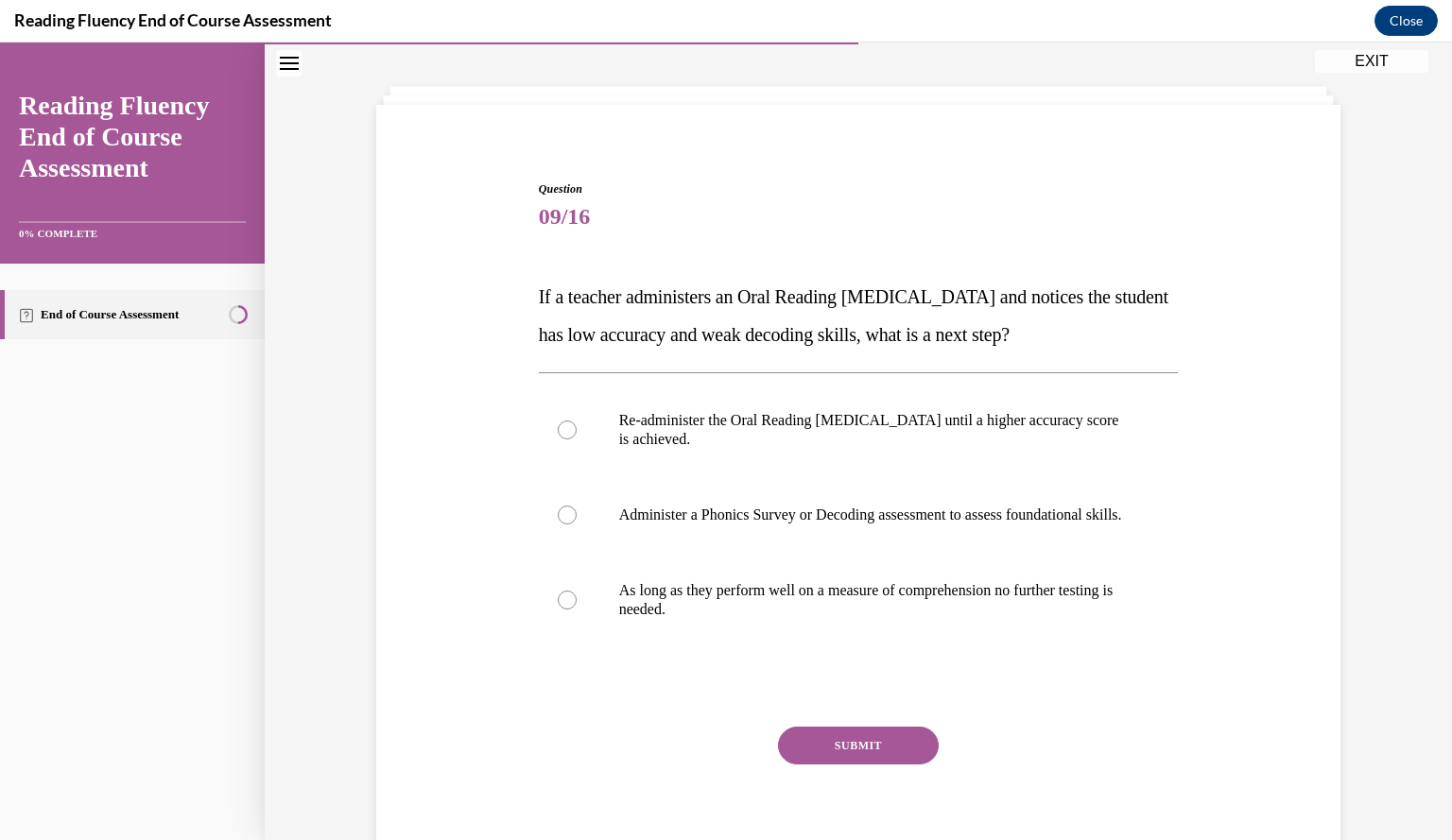
scroll to position [108, 0]
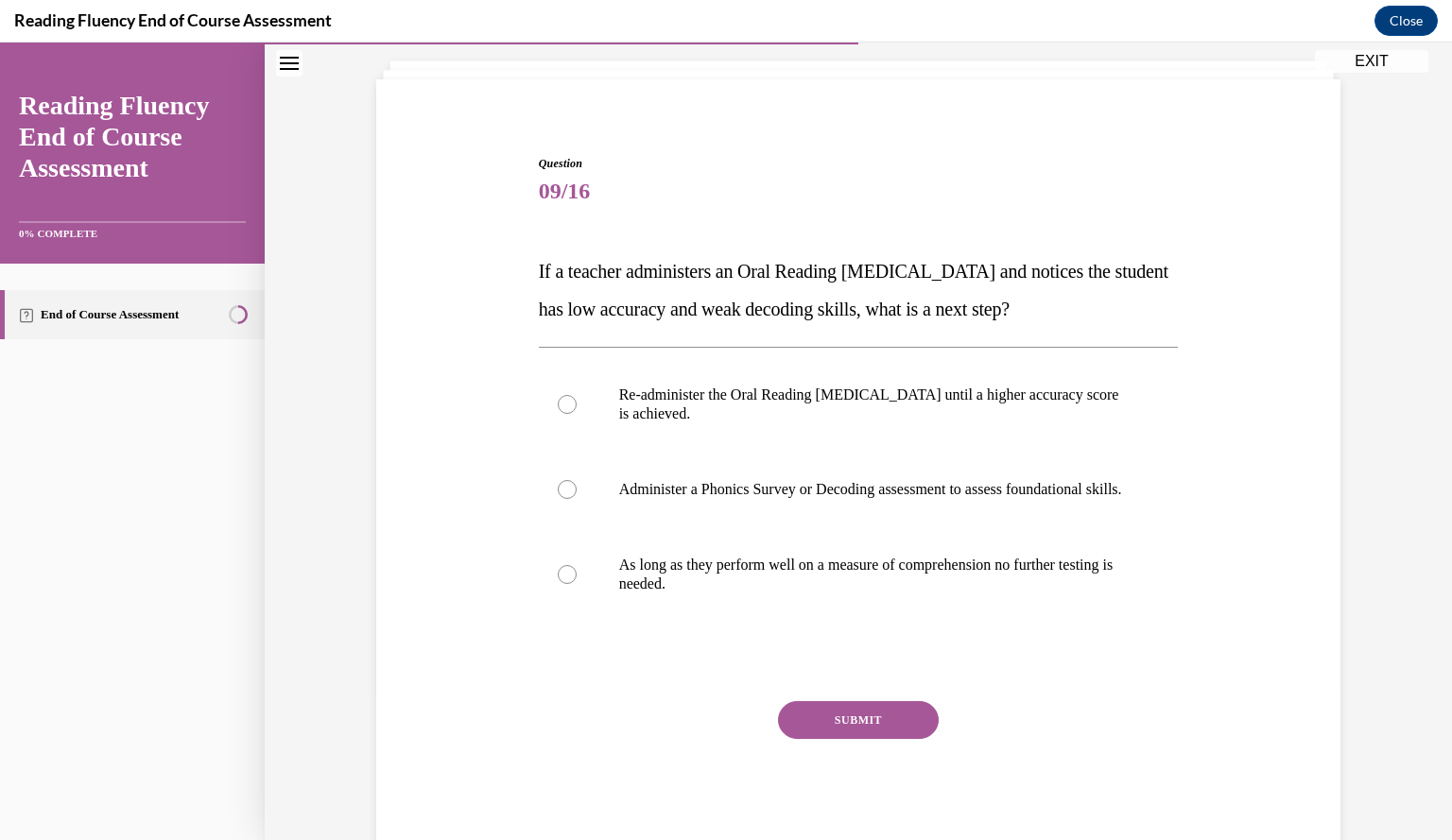
click at [375, 590] on div "Question 09/16 If a teacher administers an Oral Reading [MEDICAL_DATA] and noti…" at bounding box center [858, 476] width 974 height 758
click at [741, 486] on p "Administer a Phonics Survey or Decoding assessment to assess foundational skill…" at bounding box center [875, 489] width 512 height 19
click at [576, 486] on input "Administer a Phonics Survey or Decoding assessment to assess foundational skill…" at bounding box center [567, 489] width 19 height 19
radio input "true"
click at [879, 735] on button "SUBMIT" at bounding box center [858, 719] width 161 height 38
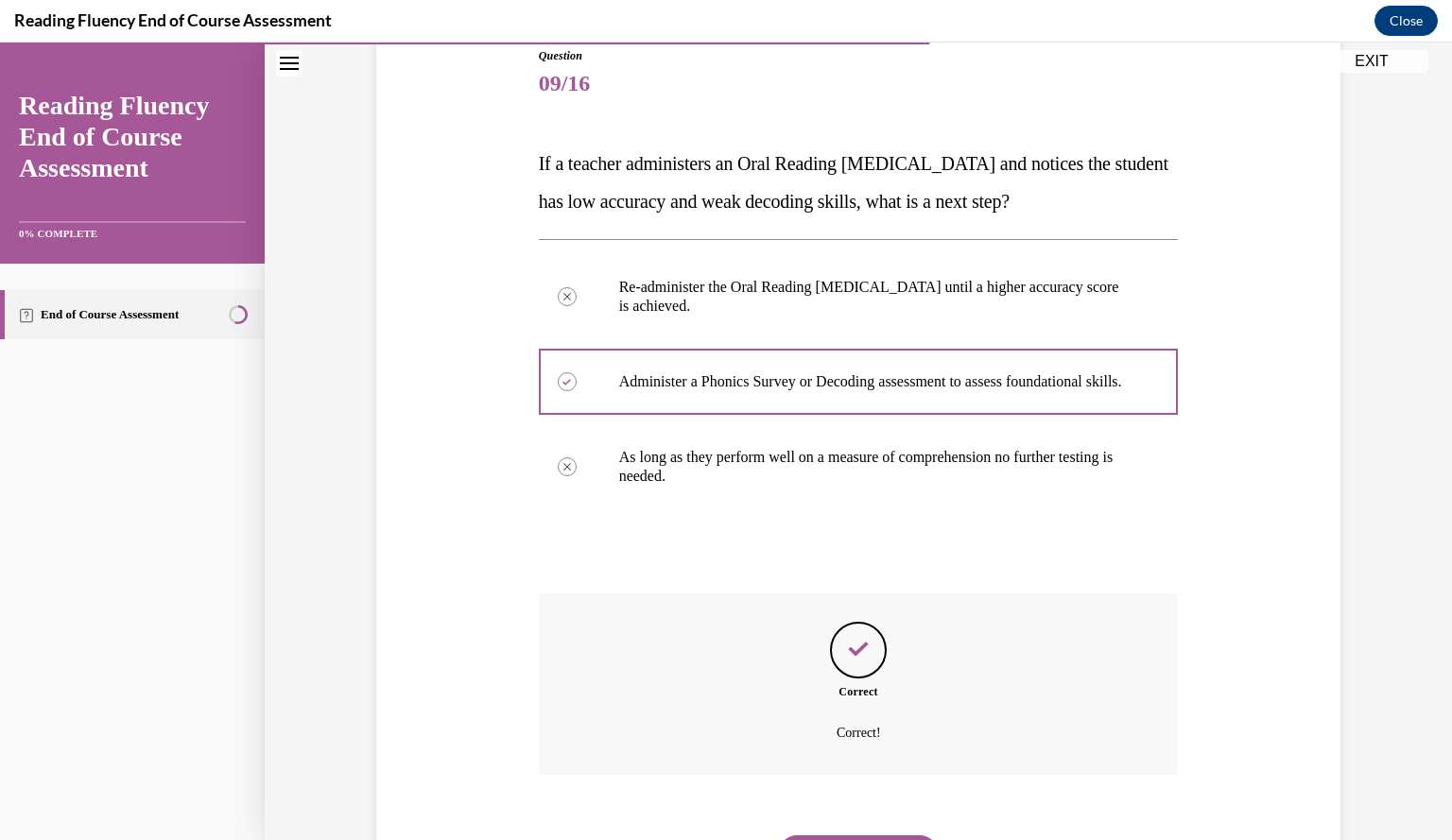
scroll to position [332, 0]
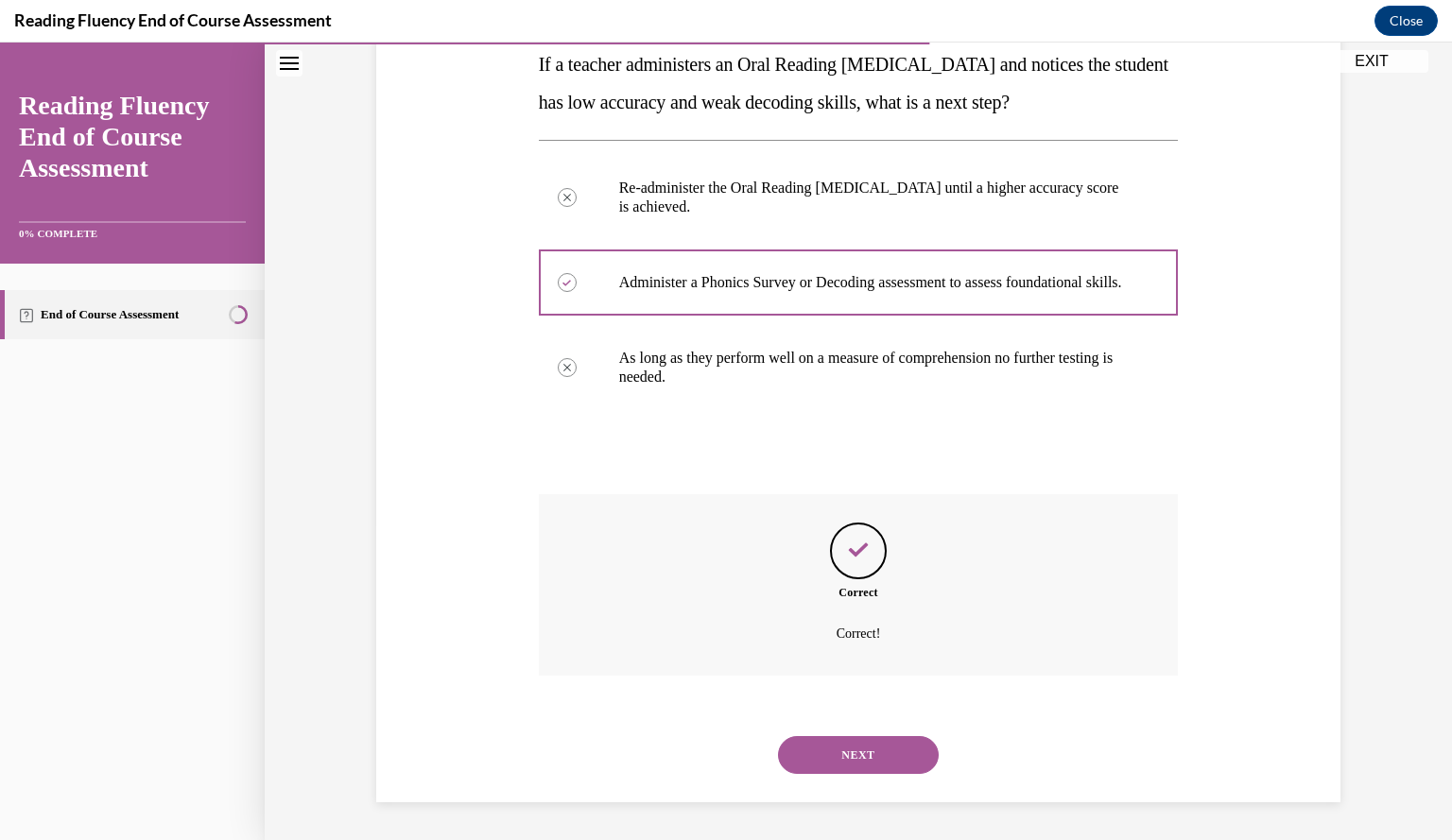
click at [884, 751] on button "NEXT" at bounding box center [858, 755] width 161 height 38
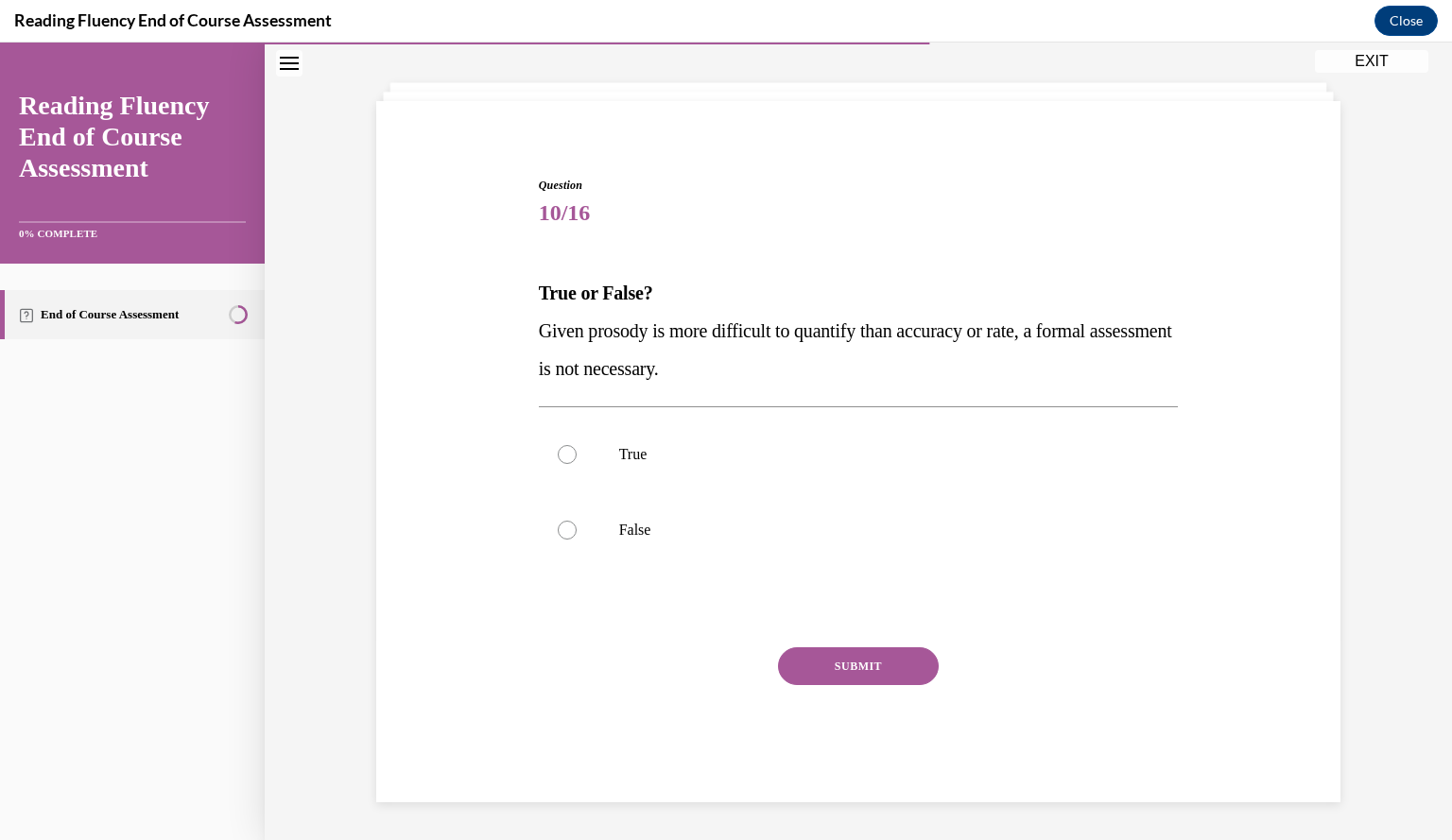
scroll to position [85, 0]
click at [551, 565] on label "False" at bounding box center [858, 530] width 640 height 75
click at [558, 540] on input "False" at bounding box center [567, 530] width 19 height 19
radio input "true"
drag, startPoint x: 878, startPoint y: 359, endPoint x: 1012, endPoint y: 371, distance: 134.5
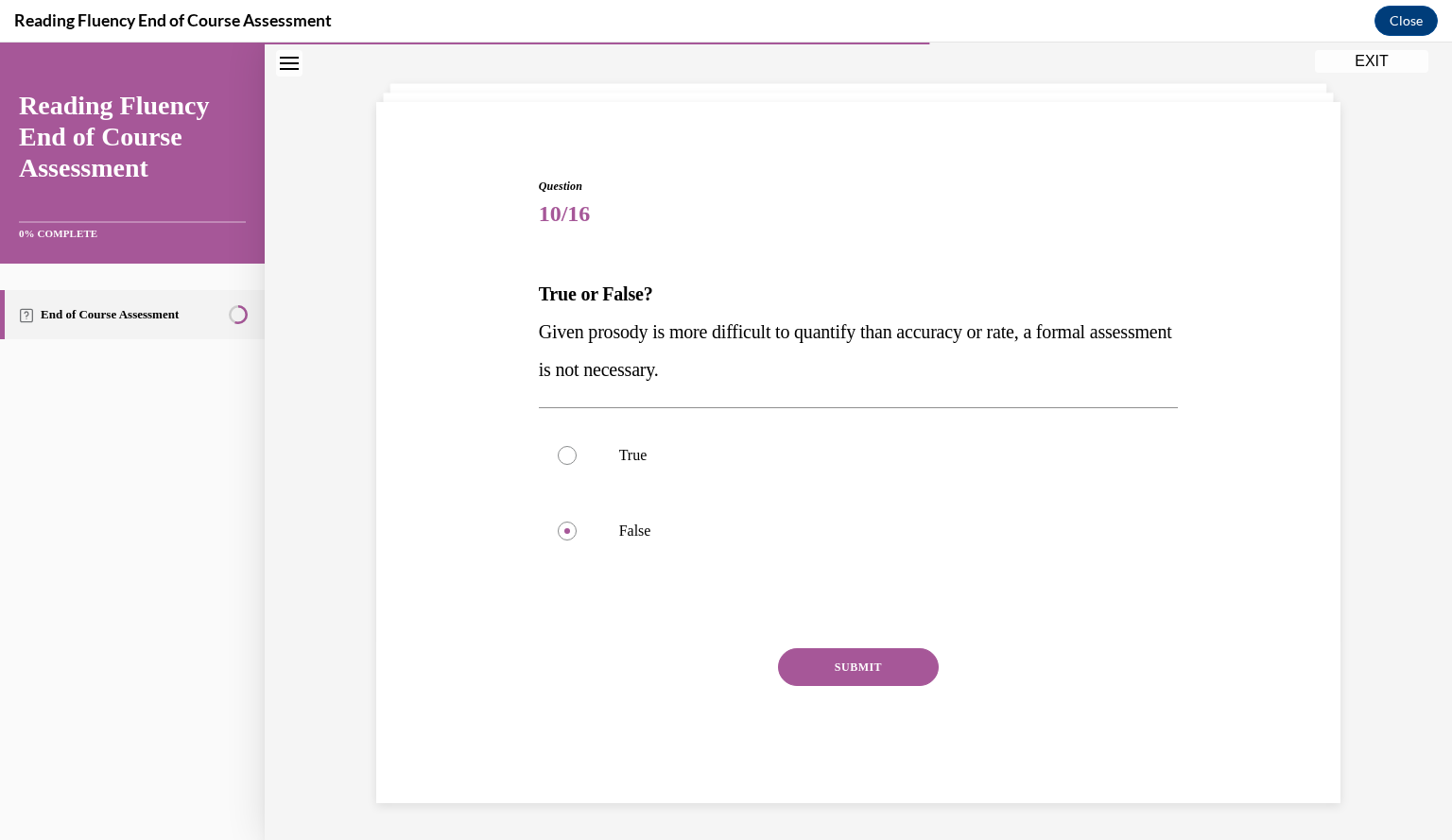
click at [1012, 371] on p "Given prosody is more difficult to quantify than accuracy or rate, a formal ass…" at bounding box center [858, 350] width 640 height 75
drag, startPoint x: 811, startPoint y: 358, endPoint x: 514, endPoint y: 317, distance: 299.8
click at [514, 317] on div "Question 10/16 True or False? Given prosody is more difficult to quantify than …" at bounding box center [858, 462] width 974 height 682
copy span "Given prosody is more difficult to quantify than accuracy or rate, a formal ass…"
click at [860, 667] on button "SUBMIT" at bounding box center [858, 667] width 161 height 38
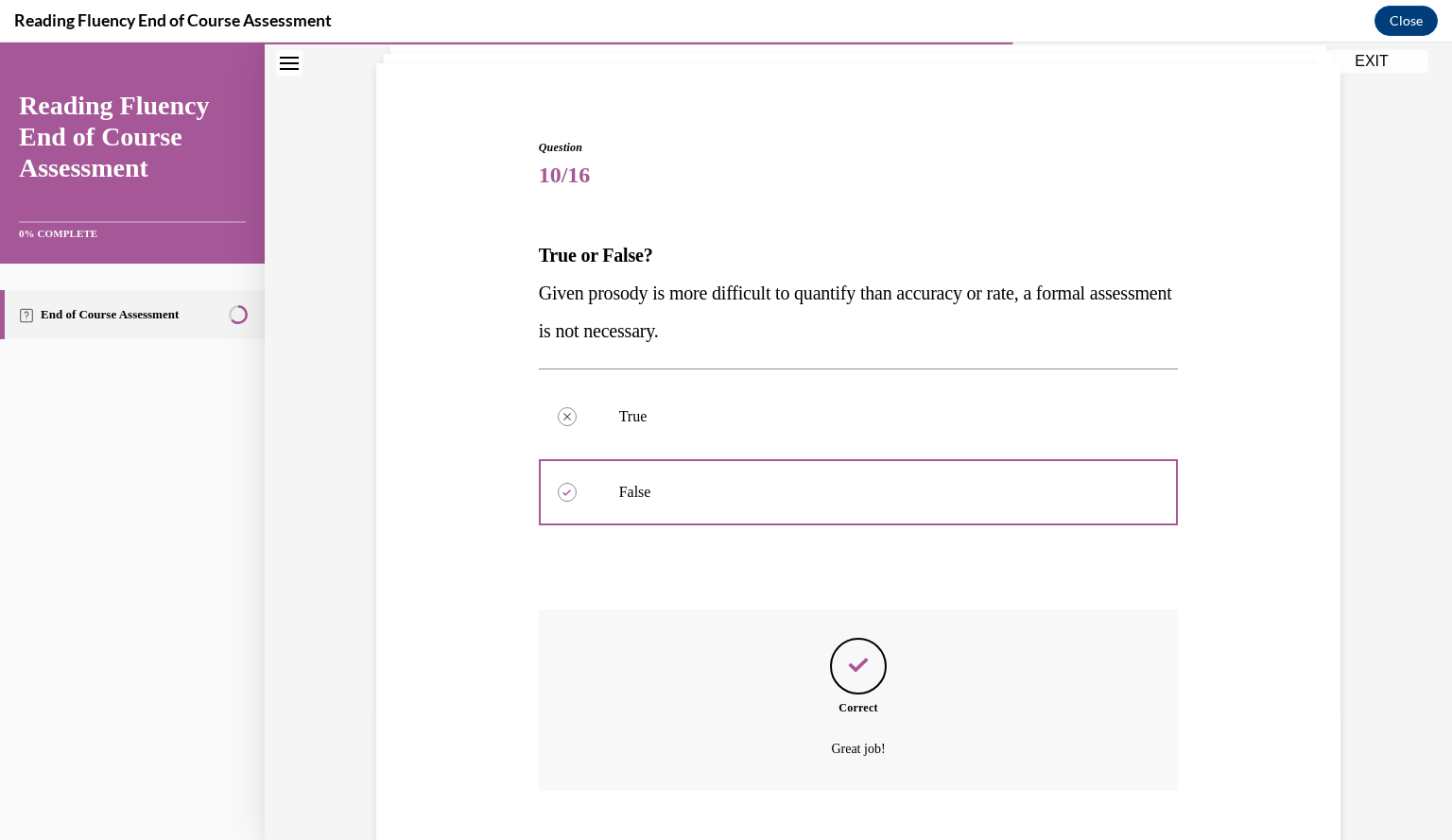
scroll to position [238, 0]
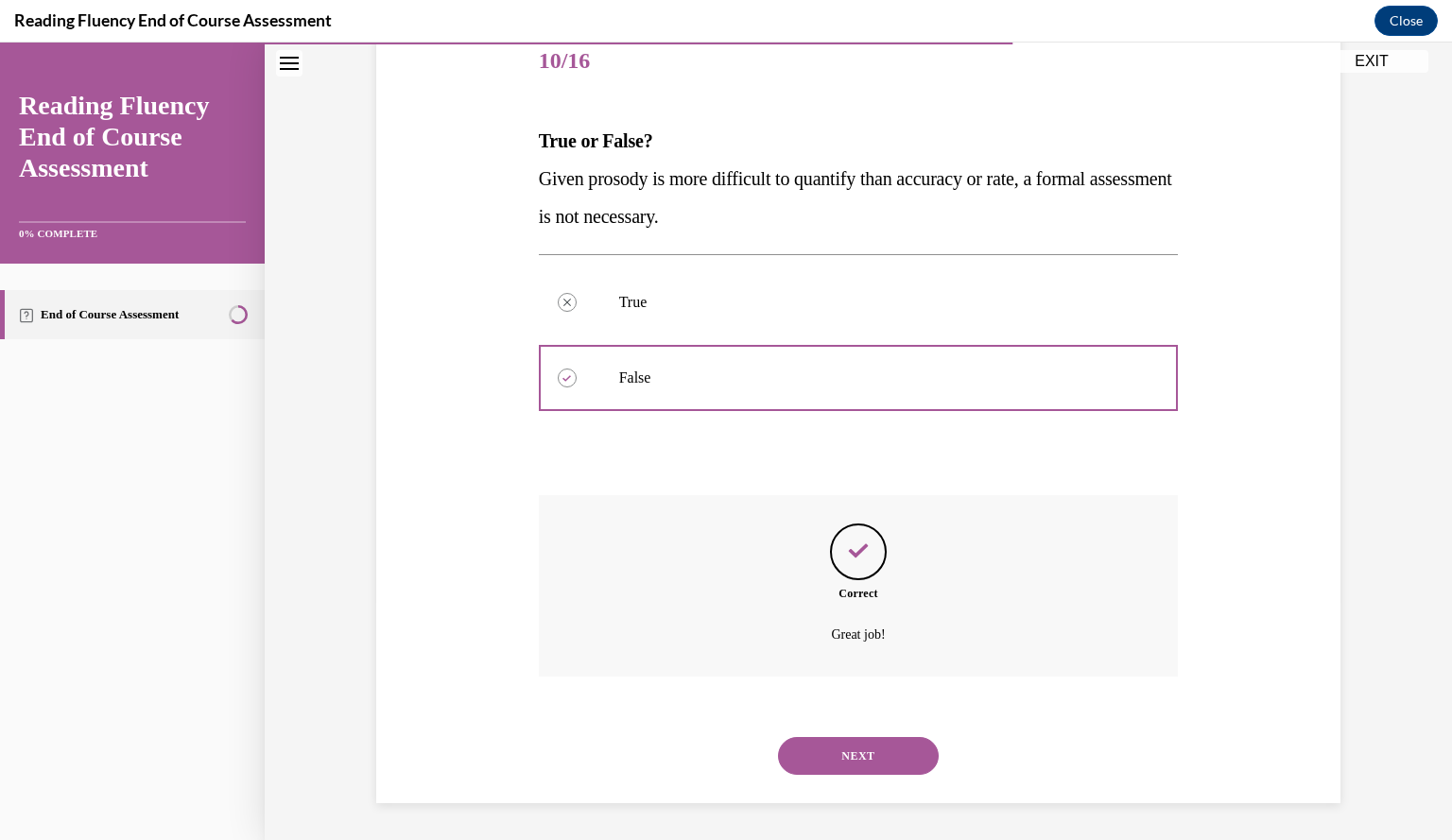
click at [862, 755] on button "NEXT" at bounding box center [858, 756] width 161 height 38
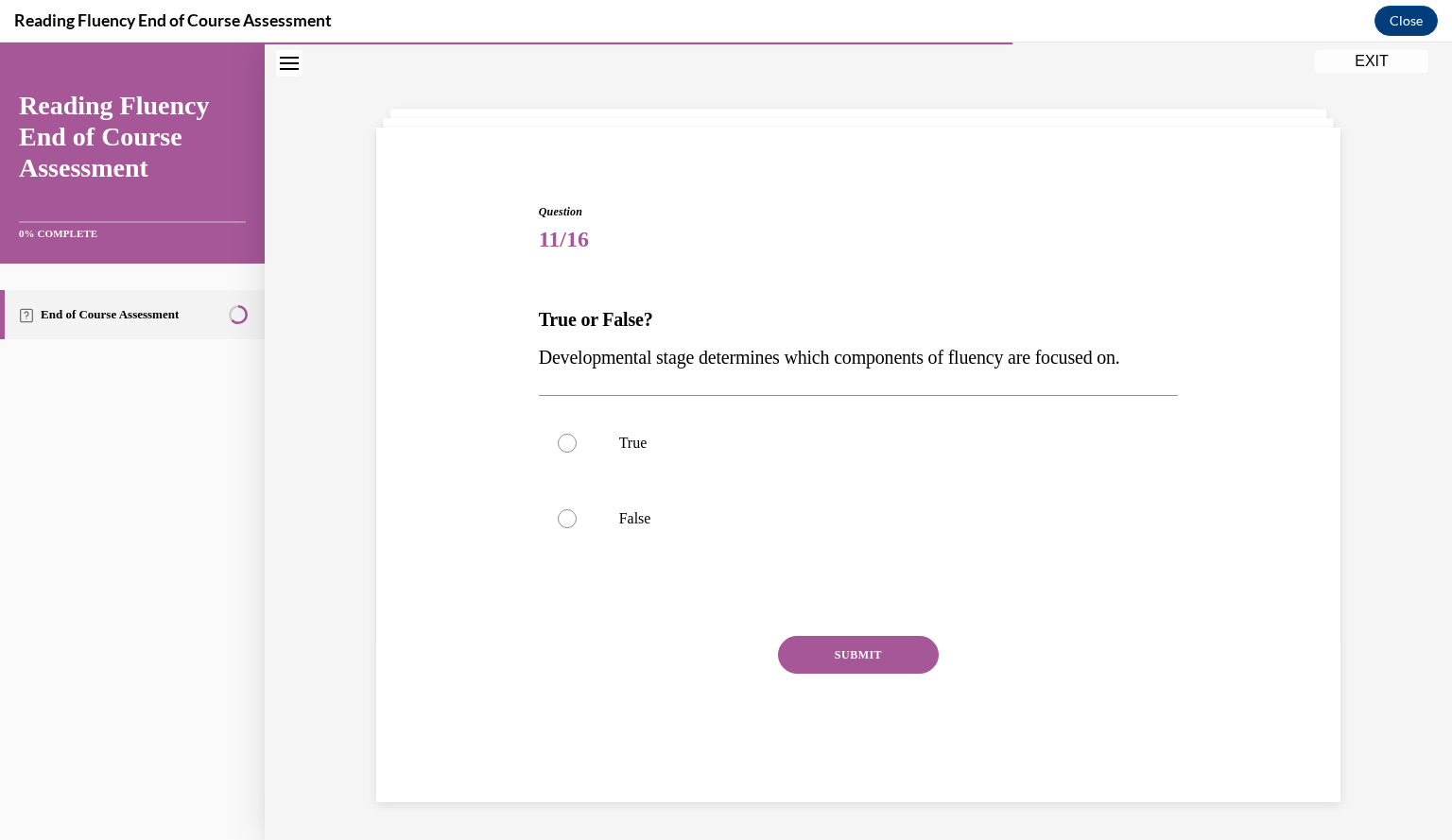
scroll to position [60, 0]
click at [380, 527] on div "Question 11/16 True or False? Developmental stage determines which components o…" at bounding box center [858, 468] width 974 height 644
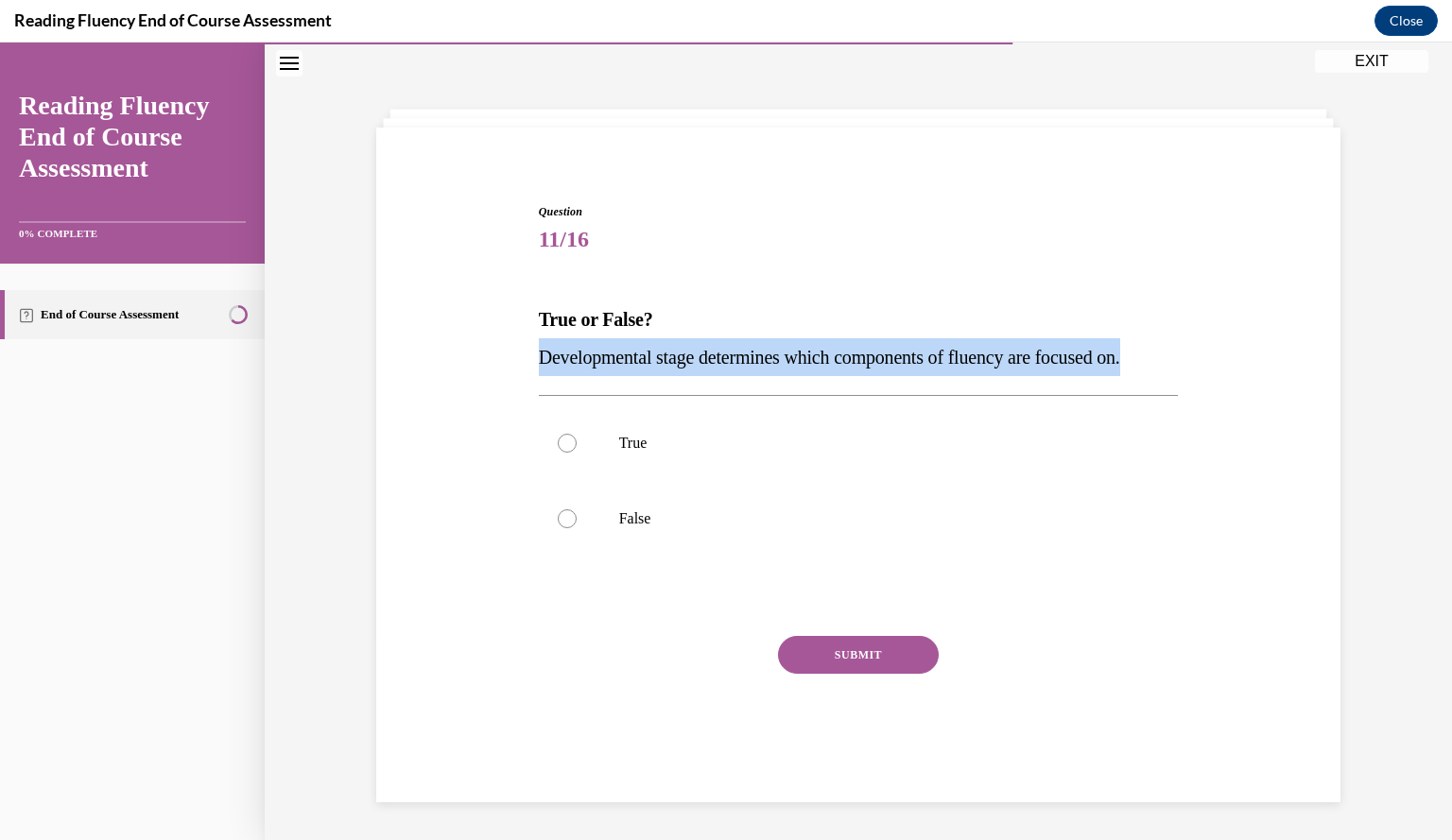
drag, startPoint x: 1185, startPoint y: 341, endPoint x: 497, endPoint y: 350, distance: 688.1
click at [497, 350] on div "Question 11/16 True or False? Developmental stage determines which components o…" at bounding box center [858, 468] width 974 height 644
copy span "Developmental stage determines which components of fluency are focused on."
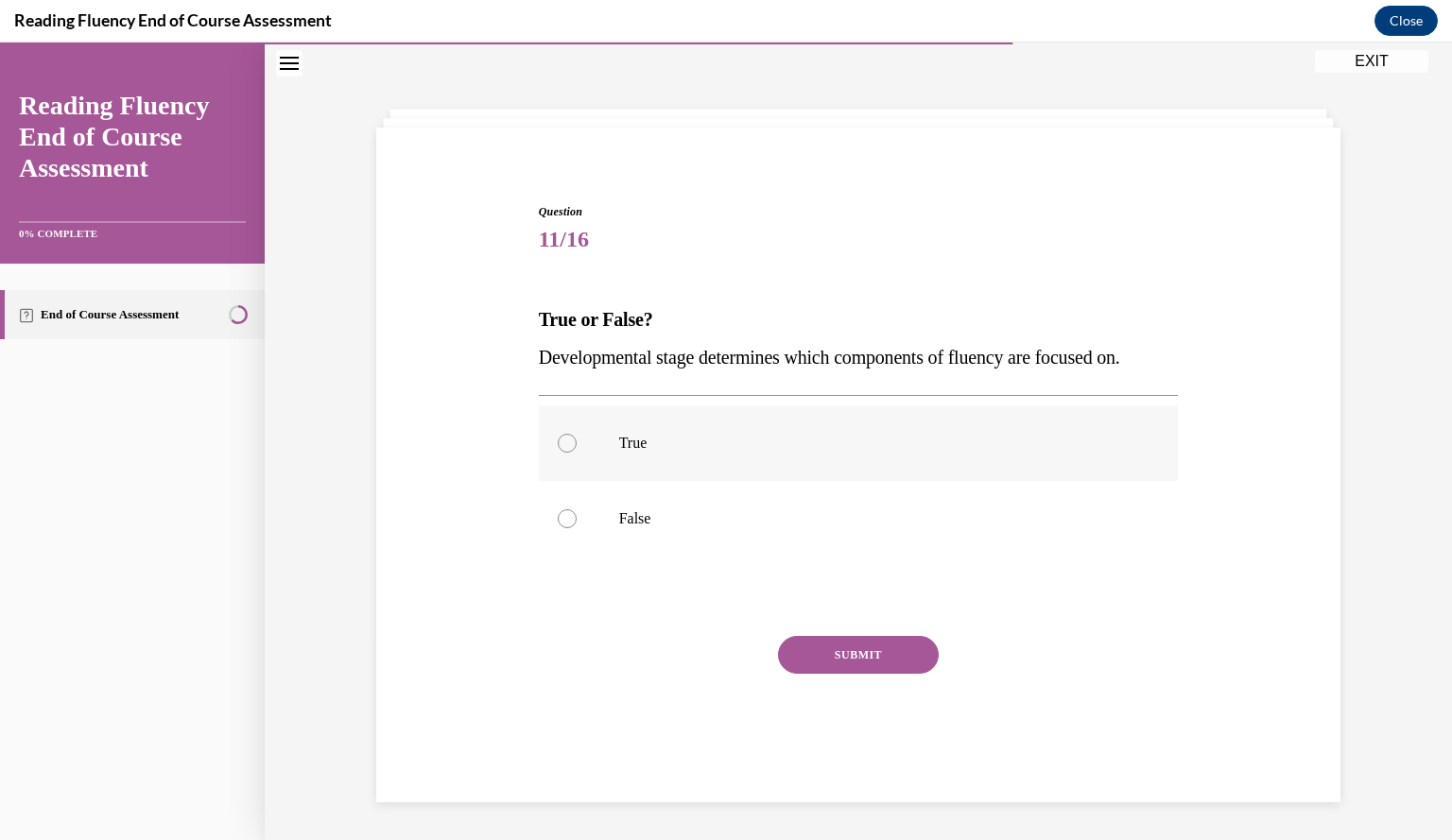
click at [626, 451] on p "True" at bounding box center [875, 442] width 512 height 19
click at [576, 451] on input "True" at bounding box center [567, 442] width 19 height 19
radio input "true"
click at [813, 646] on button "SUBMIT" at bounding box center [858, 655] width 161 height 38
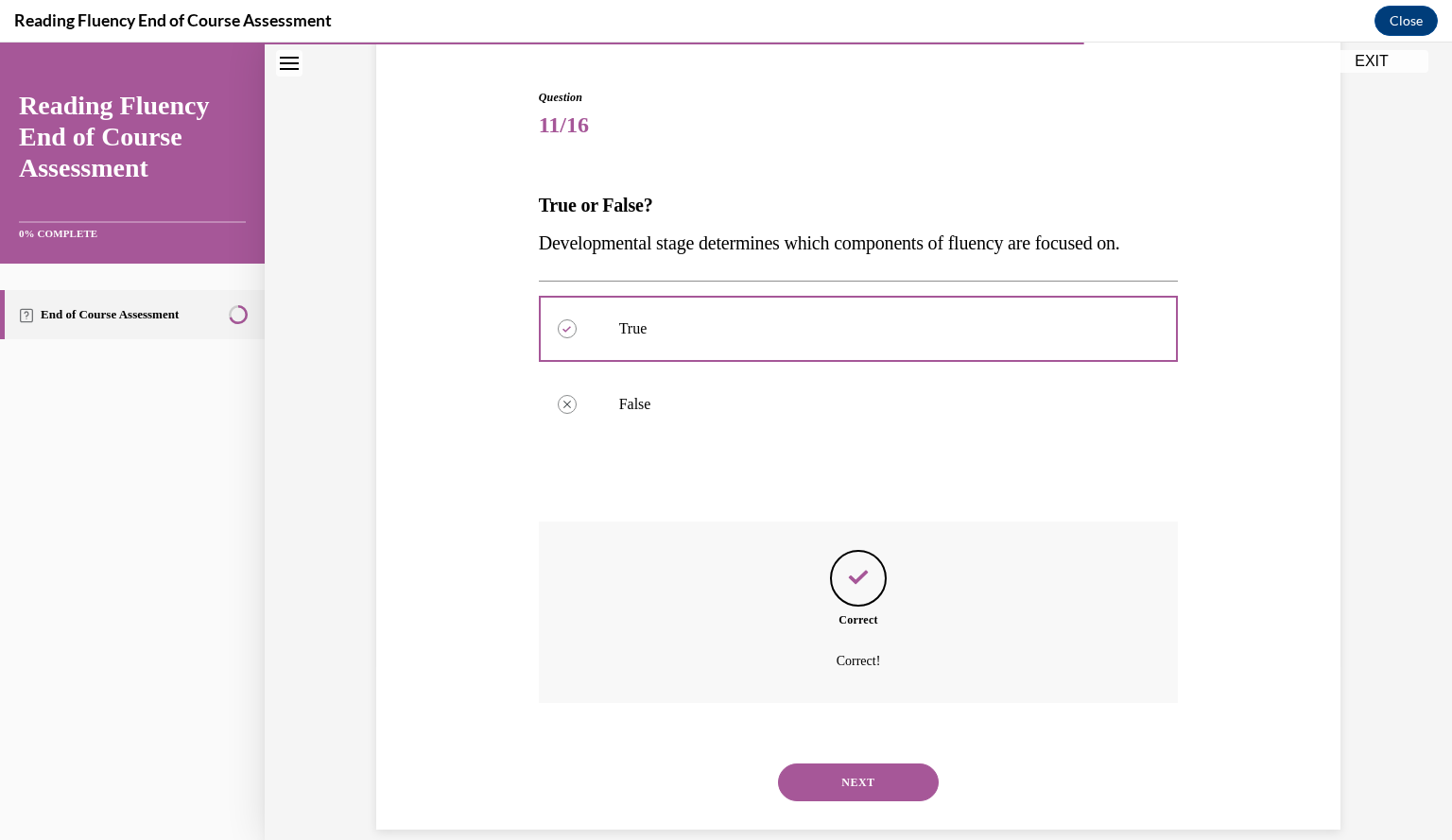
scroll to position [200, 0]
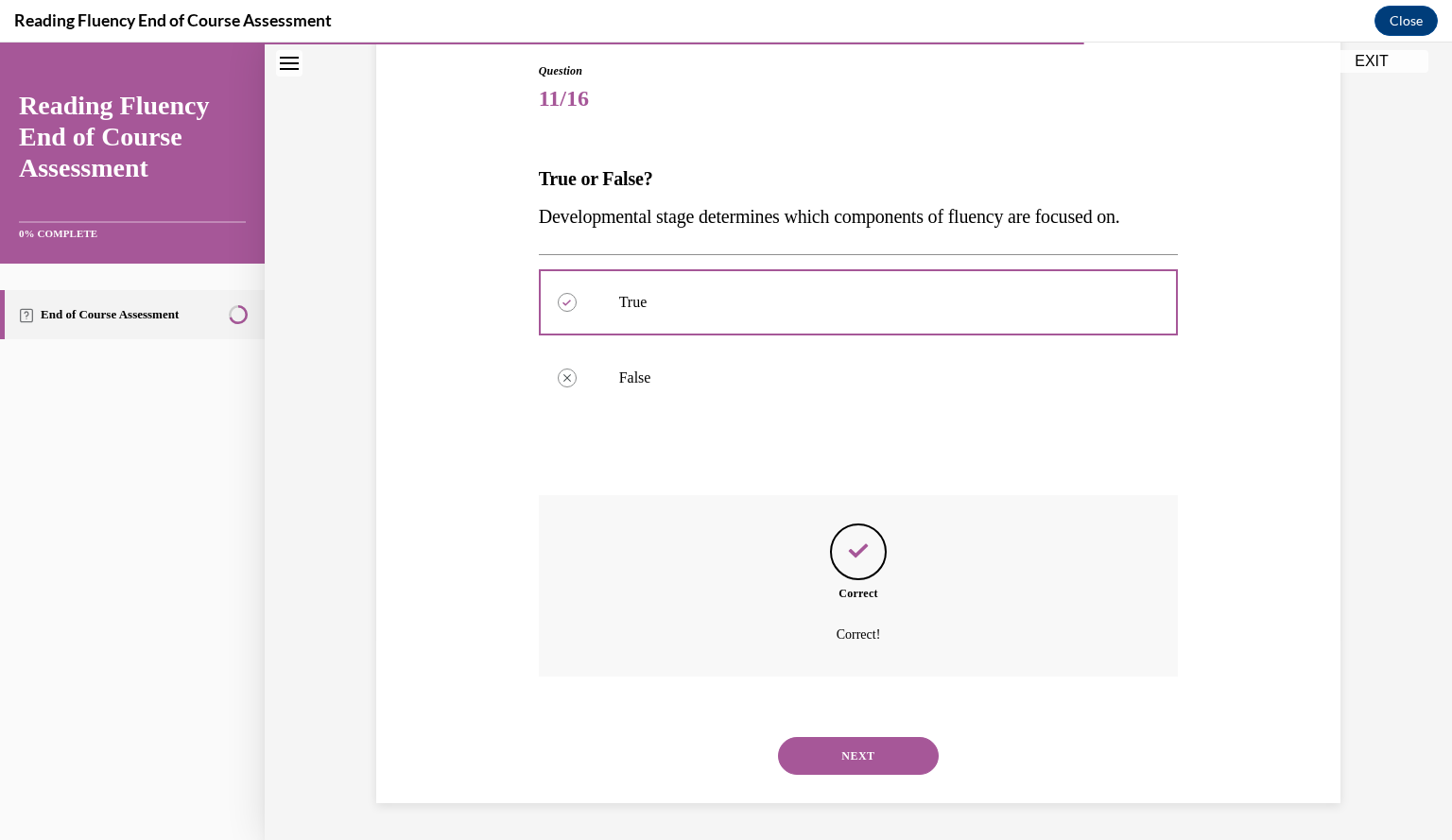
click at [413, 558] on div "Question 11/16 True or False? Developmental stage determines which components o…" at bounding box center [858, 405] width 974 height 798
click at [854, 758] on button "NEXT" at bounding box center [858, 756] width 161 height 38
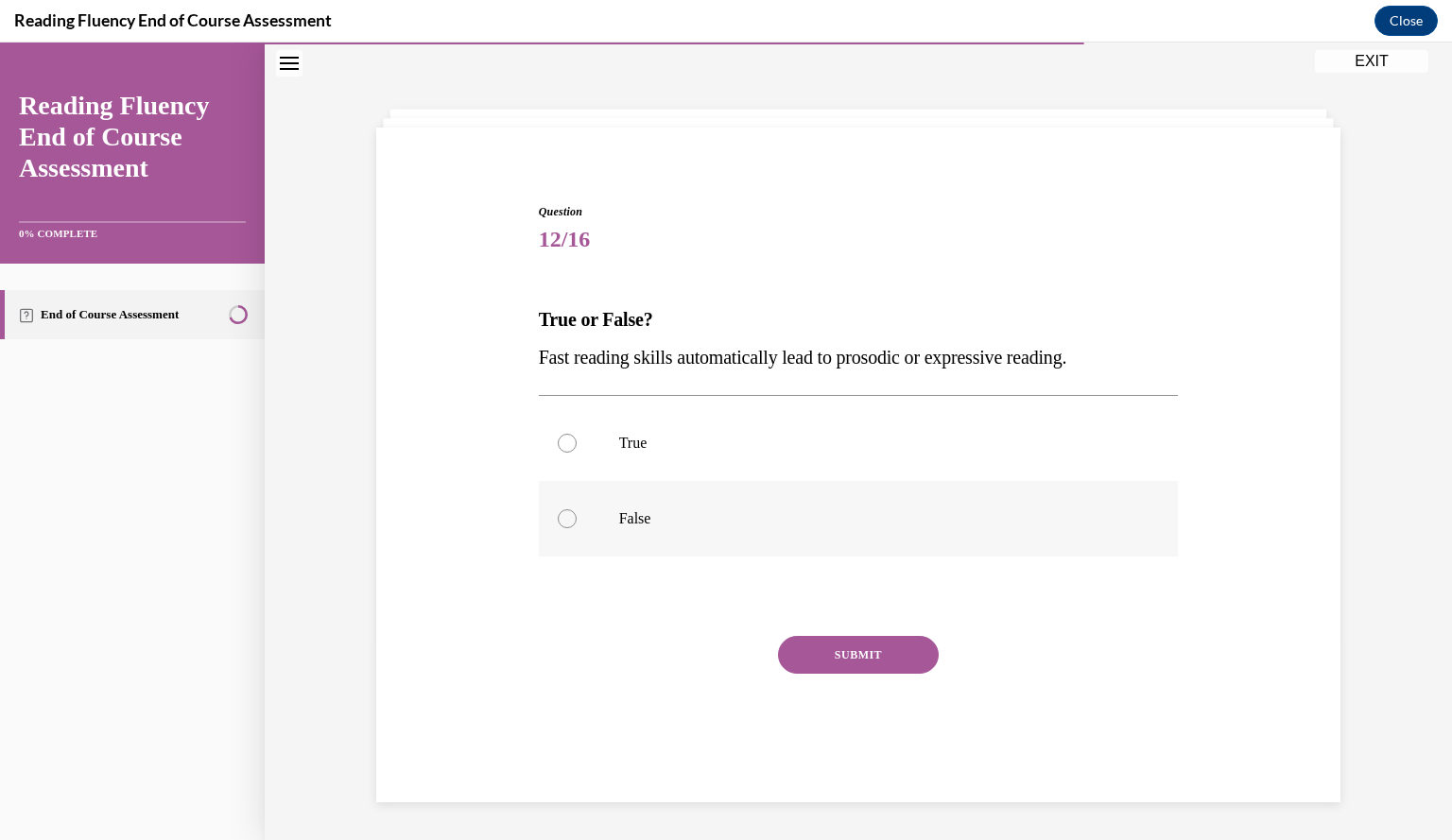
click at [672, 511] on p "False" at bounding box center [875, 519] width 512 height 19
click at [576, 511] on input "False" at bounding box center [567, 519] width 19 height 19
radio input "true"
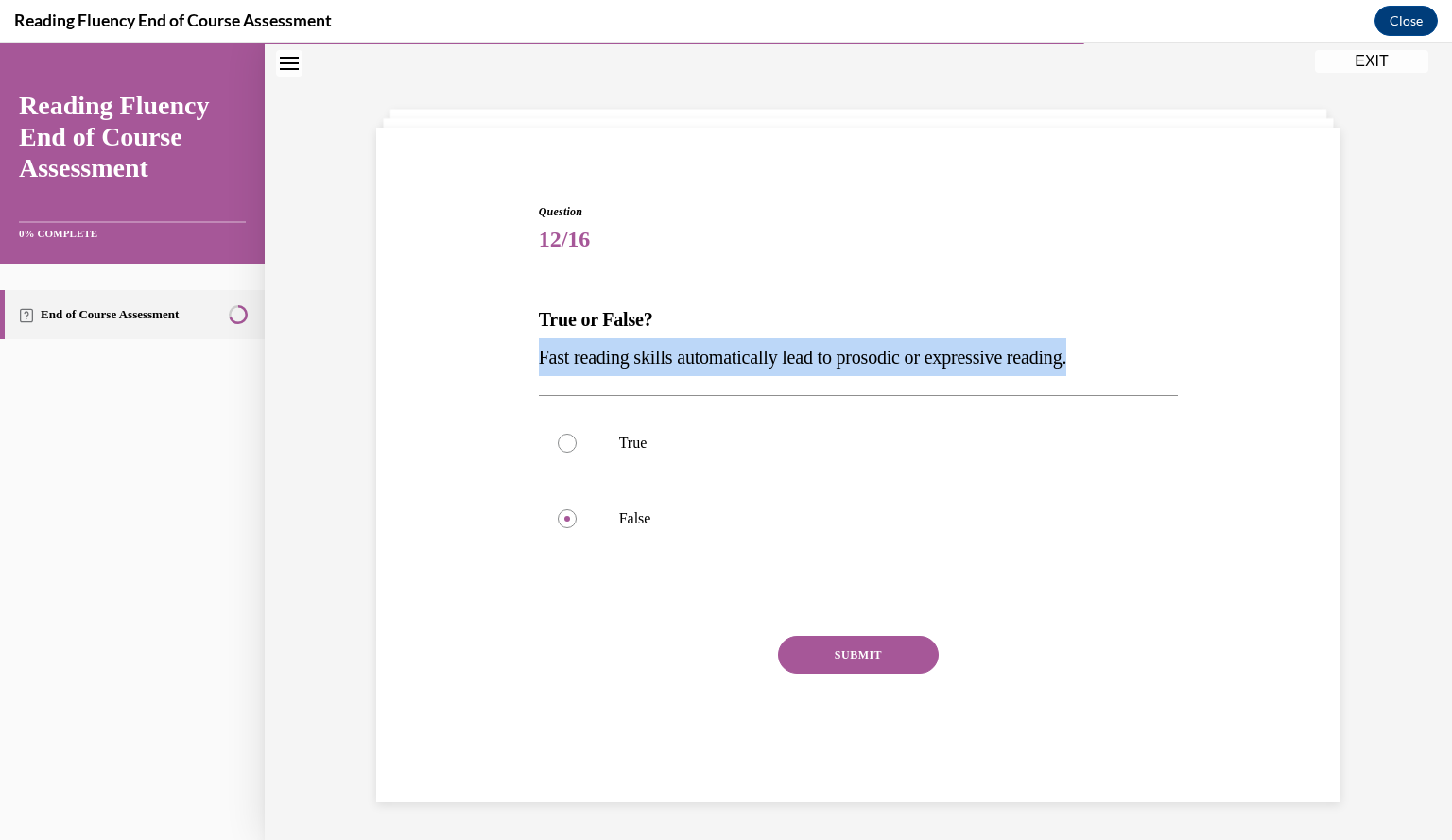
drag, startPoint x: 1100, startPoint y: 355, endPoint x: 524, endPoint y: 374, distance: 576.3
click at [524, 374] on div "Question 12/16 True or False? Fast reading skills automatically lead to prosodi…" at bounding box center [858, 468] width 974 height 644
copy span "Fast reading skills automatically lead to prosodic or expressive reading."
click at [876, 645] on button "SUBMIT" at bounding box center [858, 655] width 161 height 38
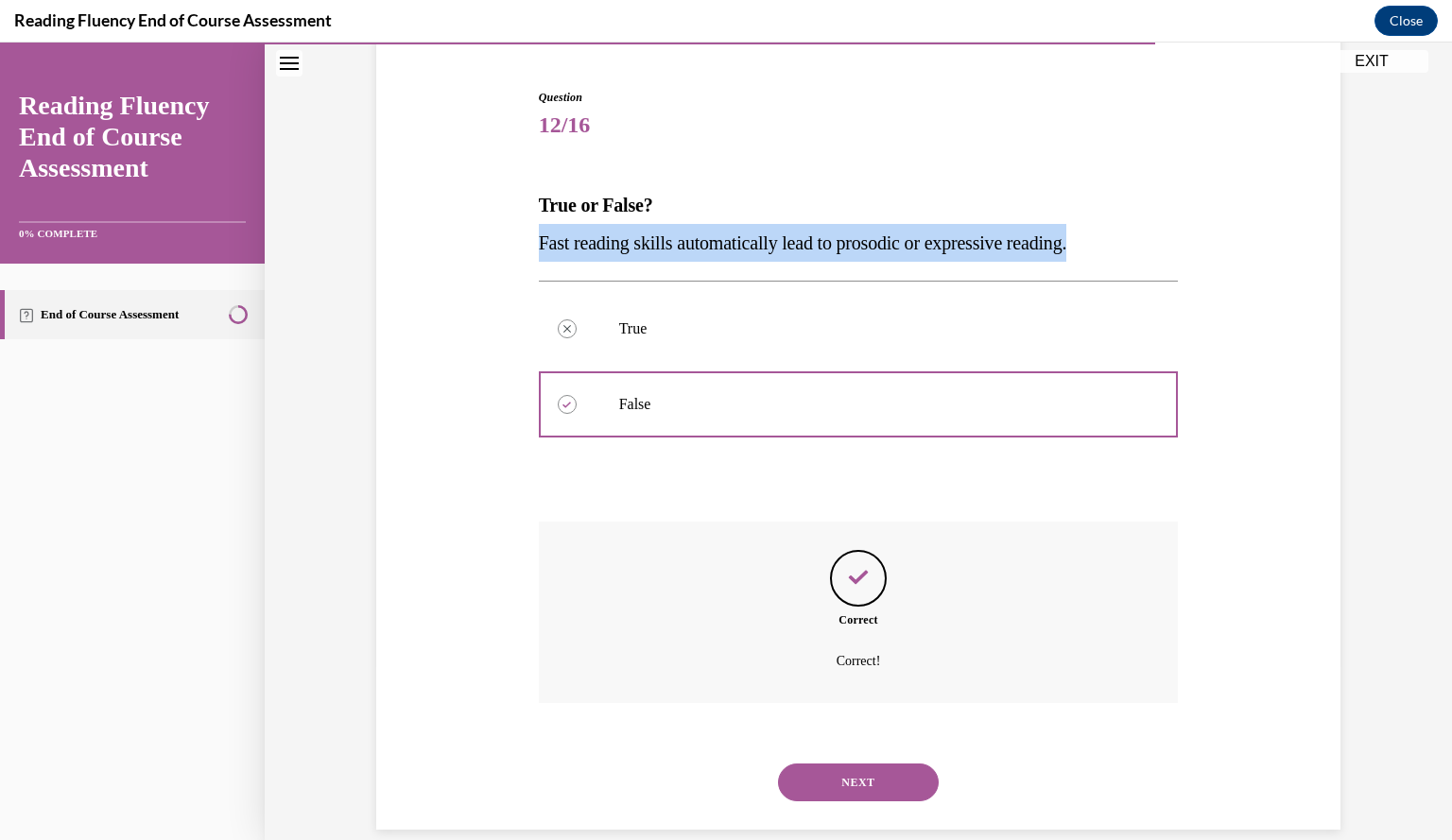
scroll to position [200, 0]
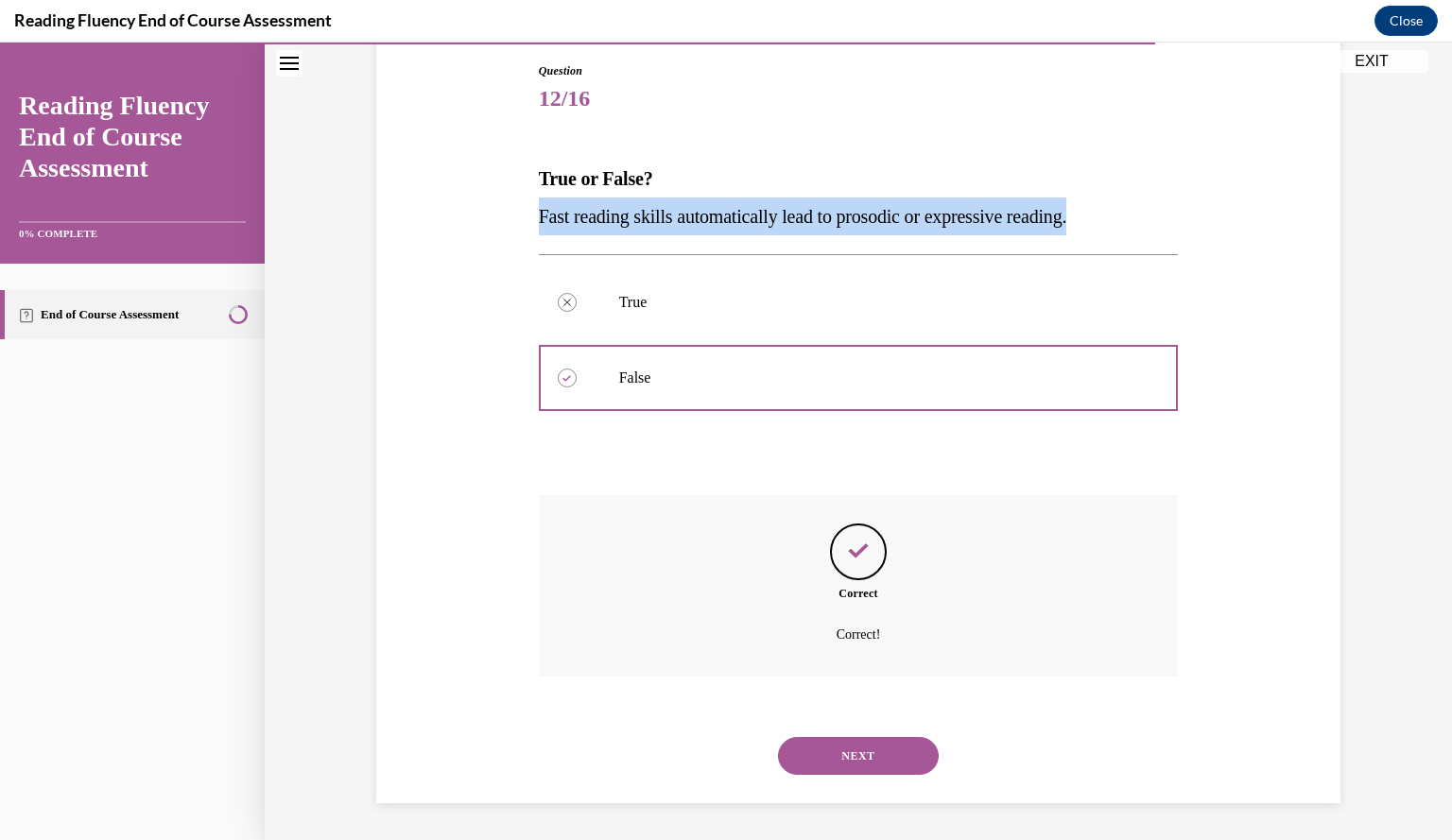
click at [418, 555] on div "Question 12/16 True or False? Fast reading skills automatically lead to prosodi…" at bounding box center [858, 405] width 974 height 798
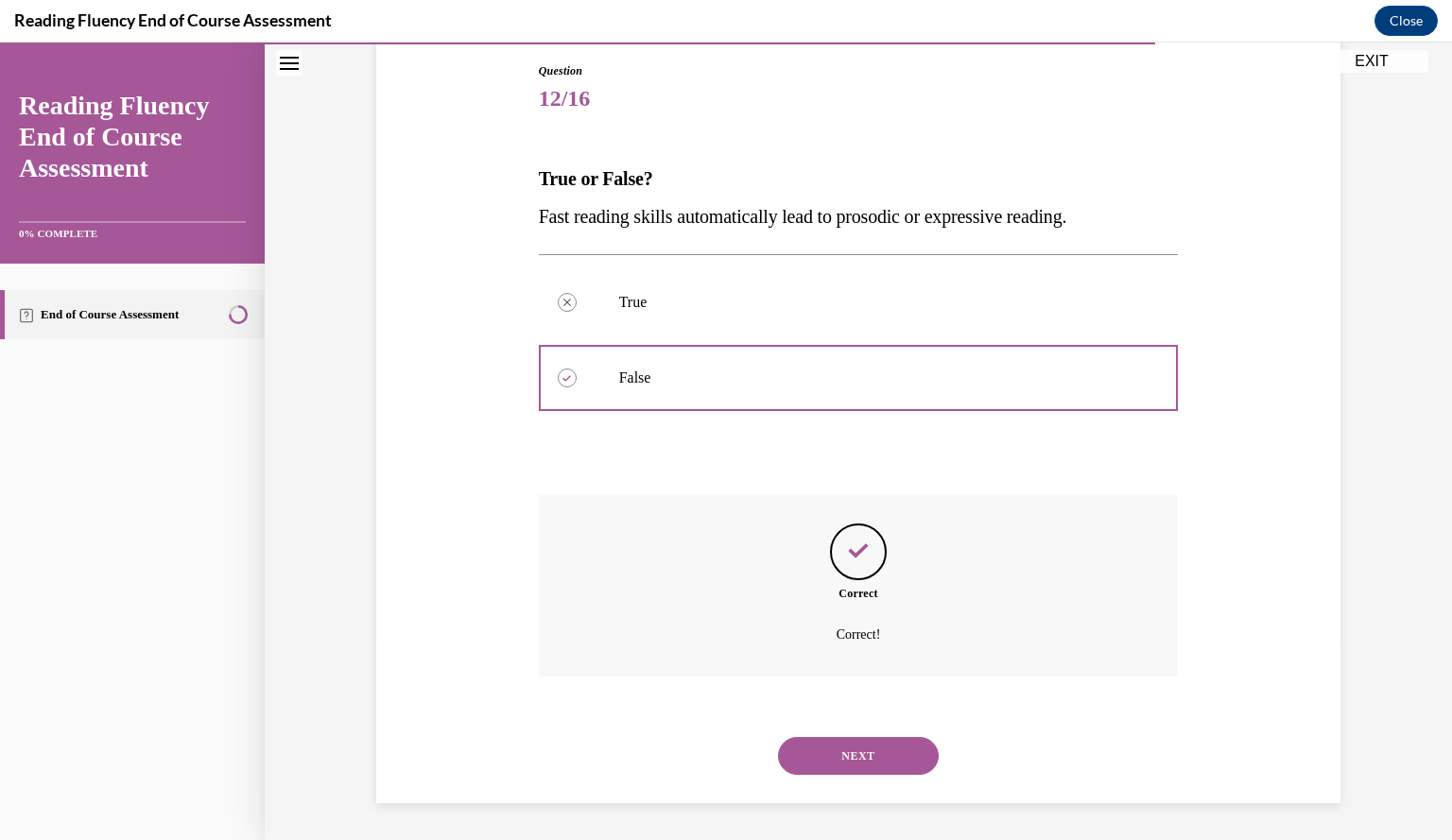
click at [890, 753] on button "NEXT" at bounding box center [858, 756] width 161 height 38
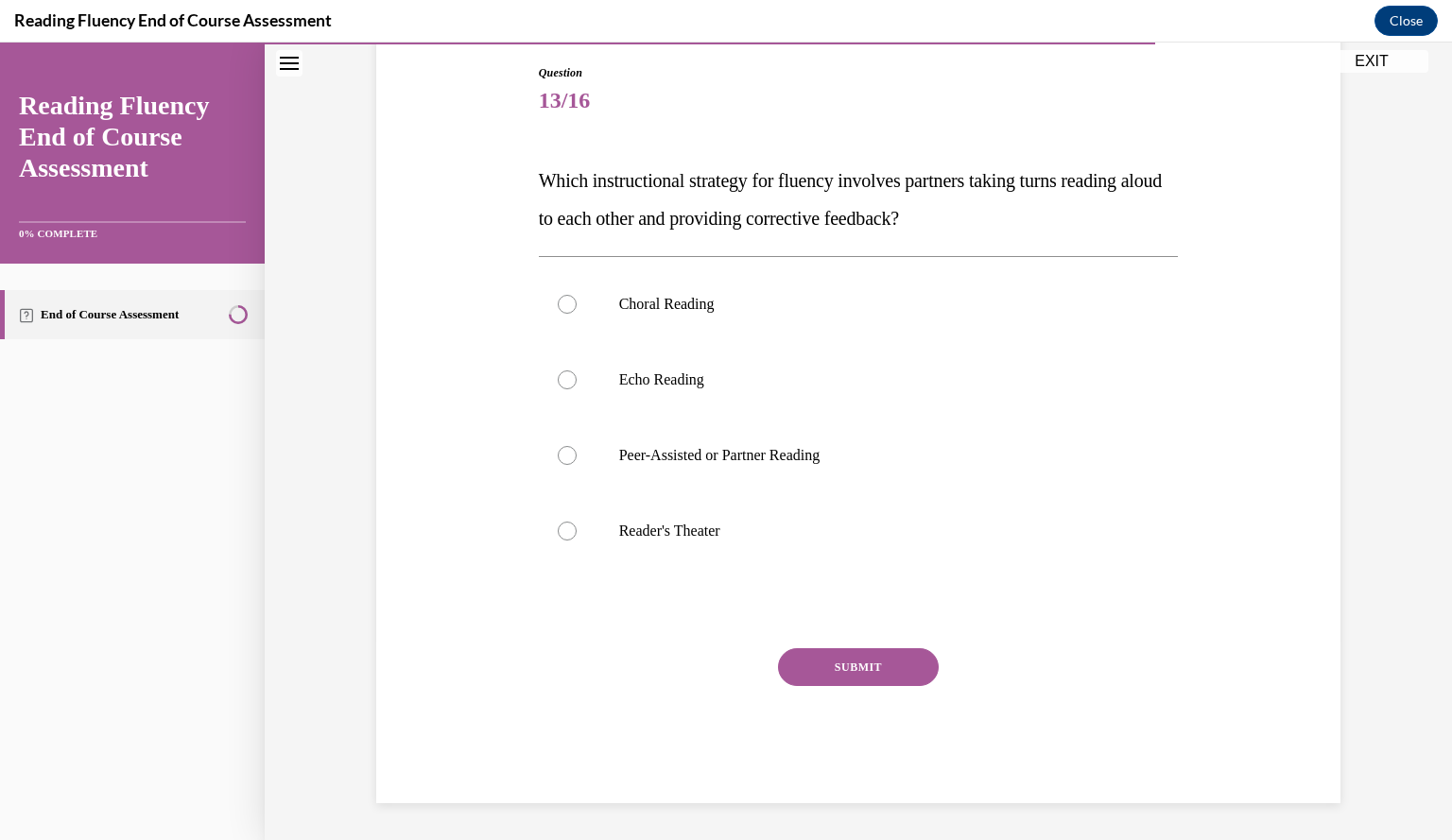
scroll to position [96, 0]
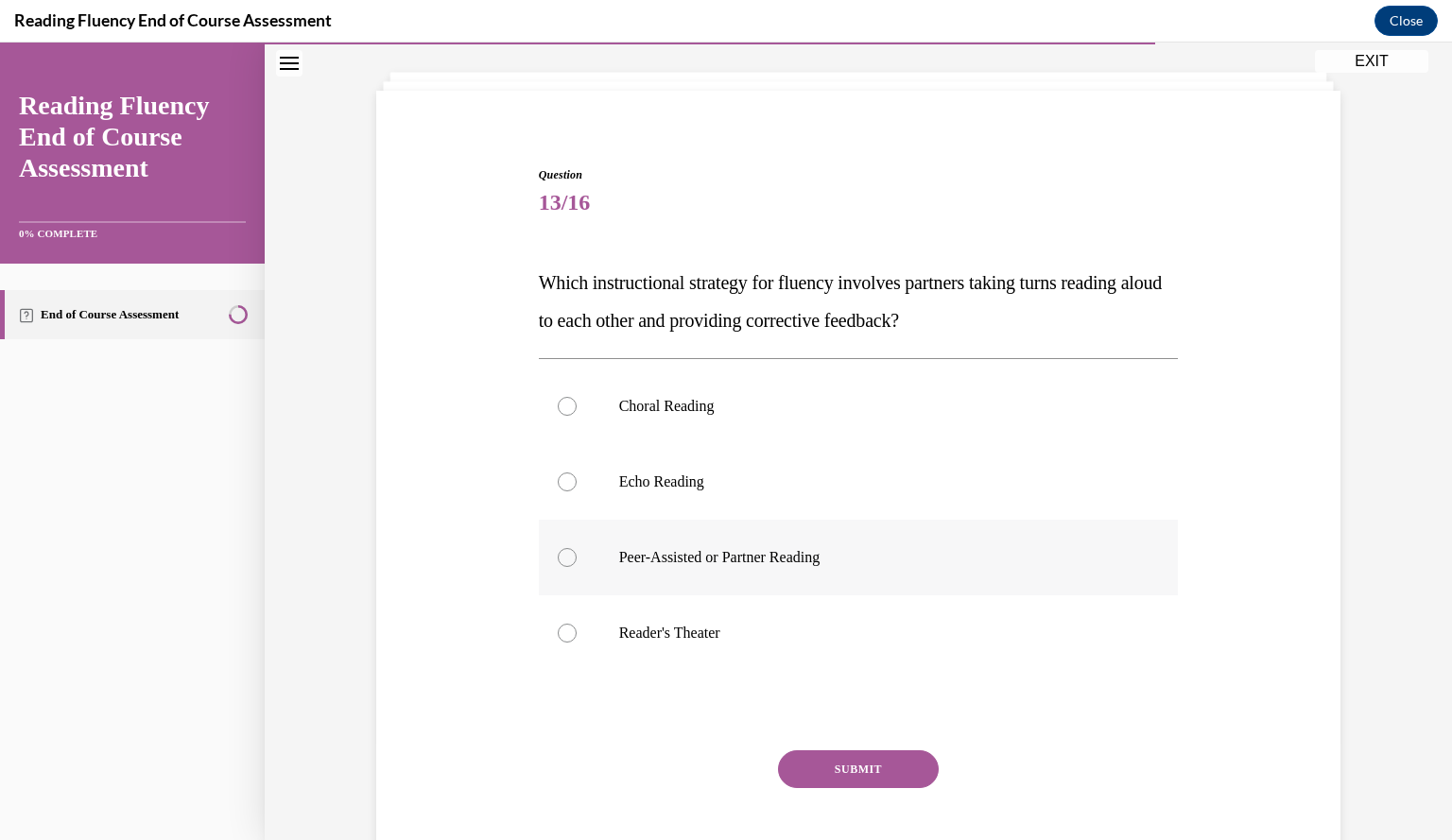
click at [825, 555] on p "Peer-Assisted or Partner Reading" at bounding box center [875, 557] width 512 height 19
click at [576, 555] on input "Peer-Assisted or Partner Reading" at bounding box center [567, 557] width 19 height 19
radio input "true"
drag, startPoint x: 990, startPoint y: 329, endPoint x: 512, endPoint y: 282, distance: 480.3
click at [514, 285] on div "Question 13/16 Which instructional strategy for fluency involves partners takin…" at bounding box center [858, 508] width 974 height 796
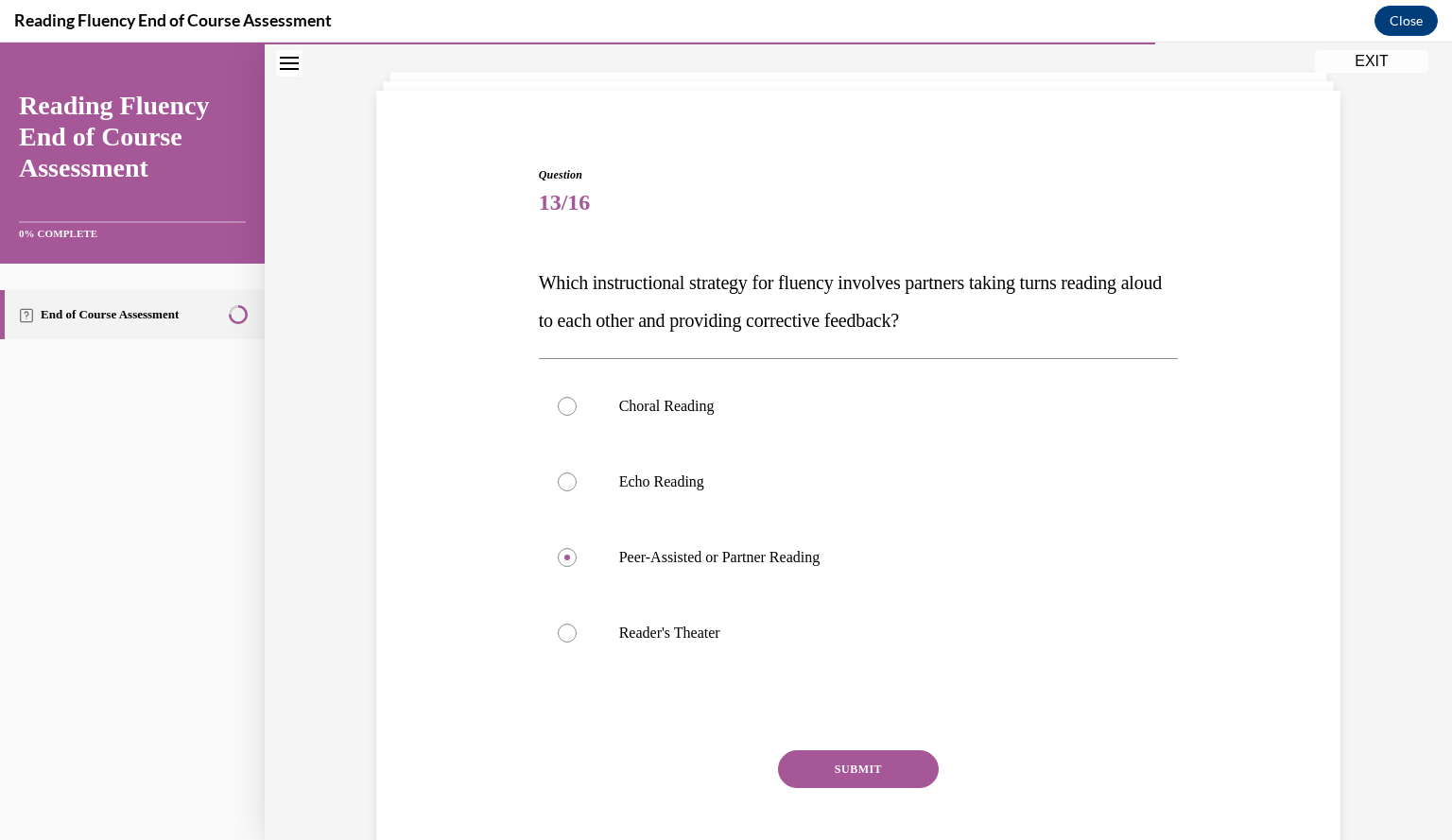
click at [831, 760] on button "SUBMIT" at bounding box center [858, 768] width 161 height 38
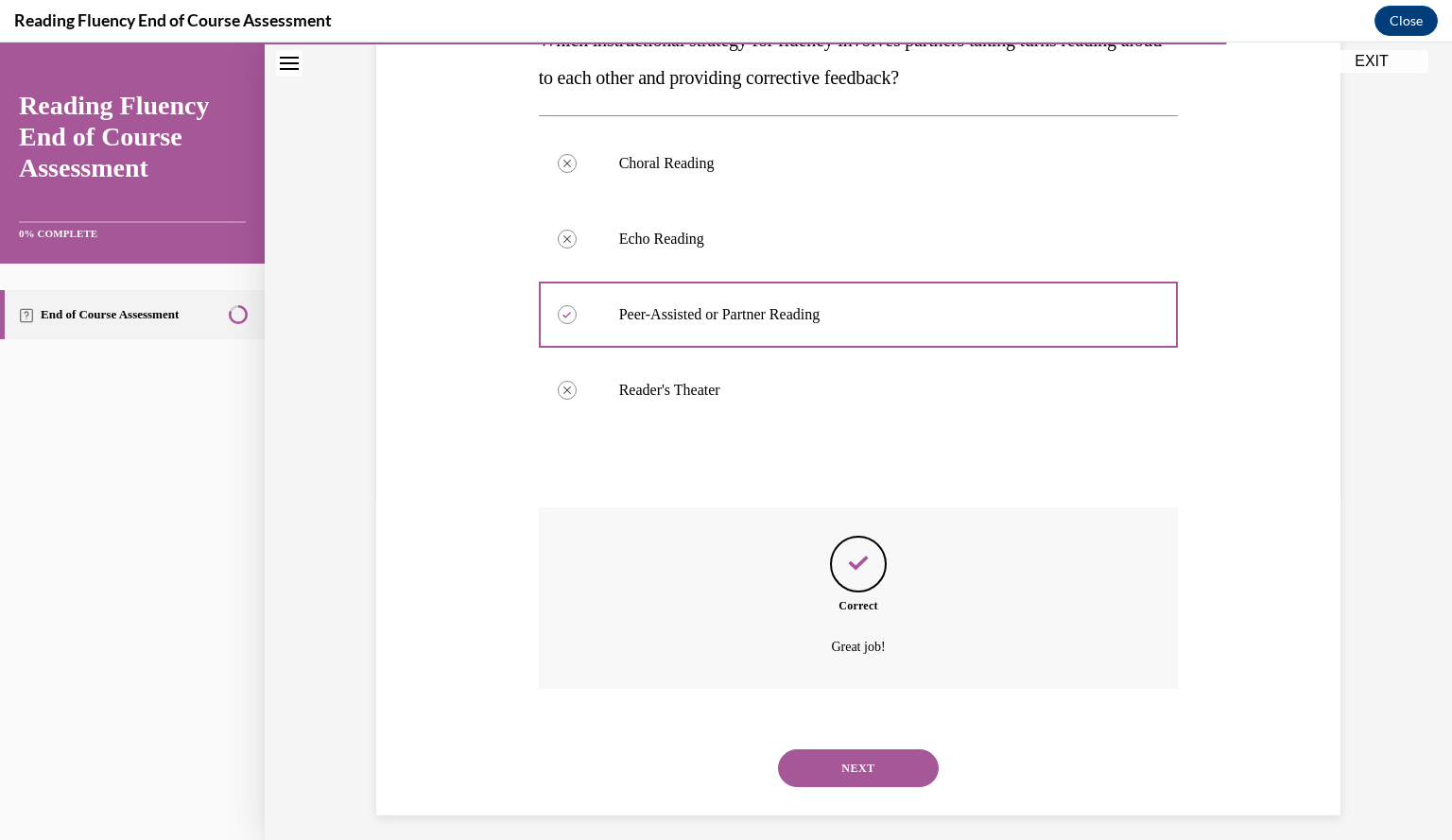
scroll to position [352, 0]
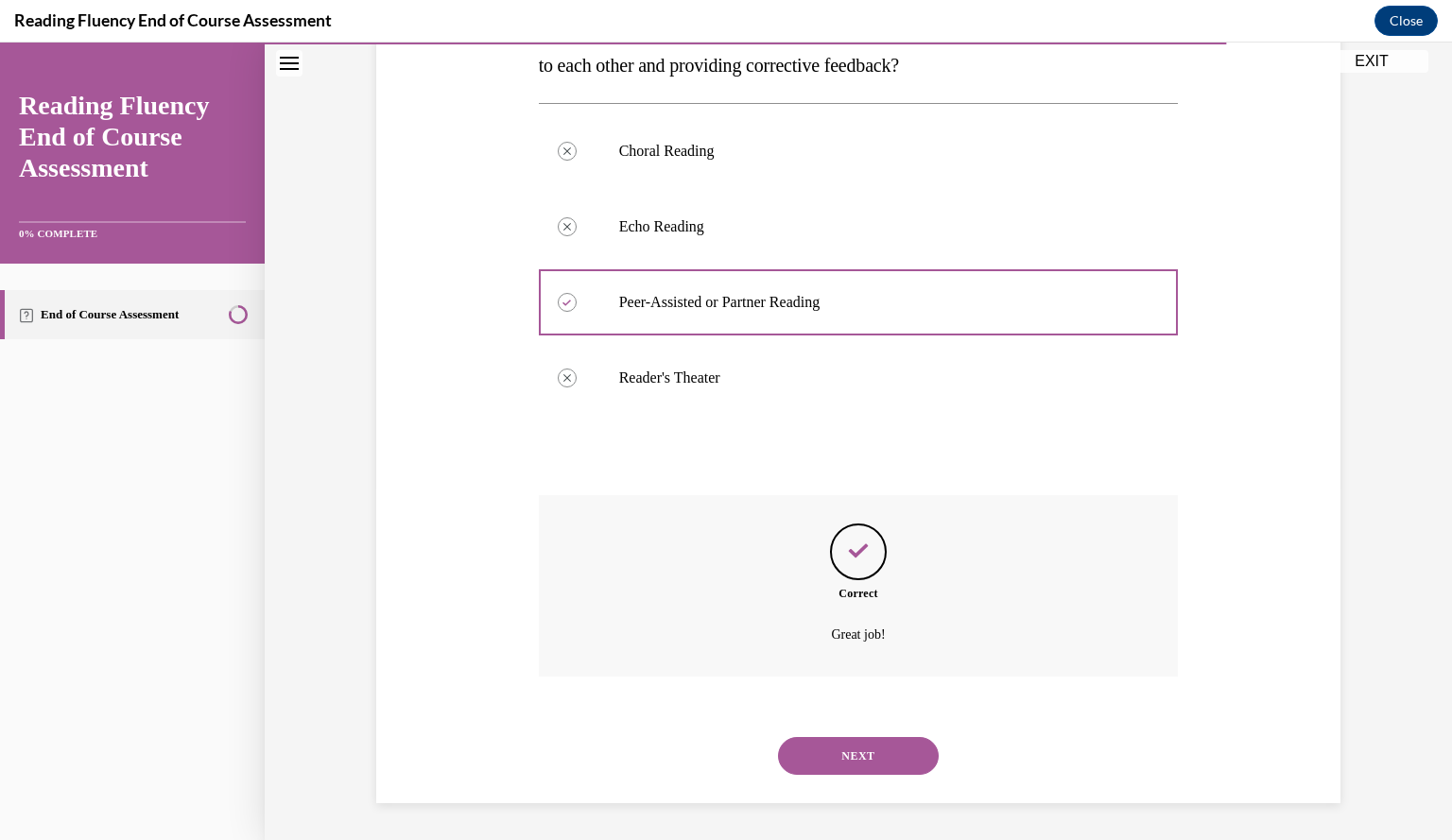
click at [888, 754] on button "NEXT" at bounding box center [858, 756] width 161 height 38
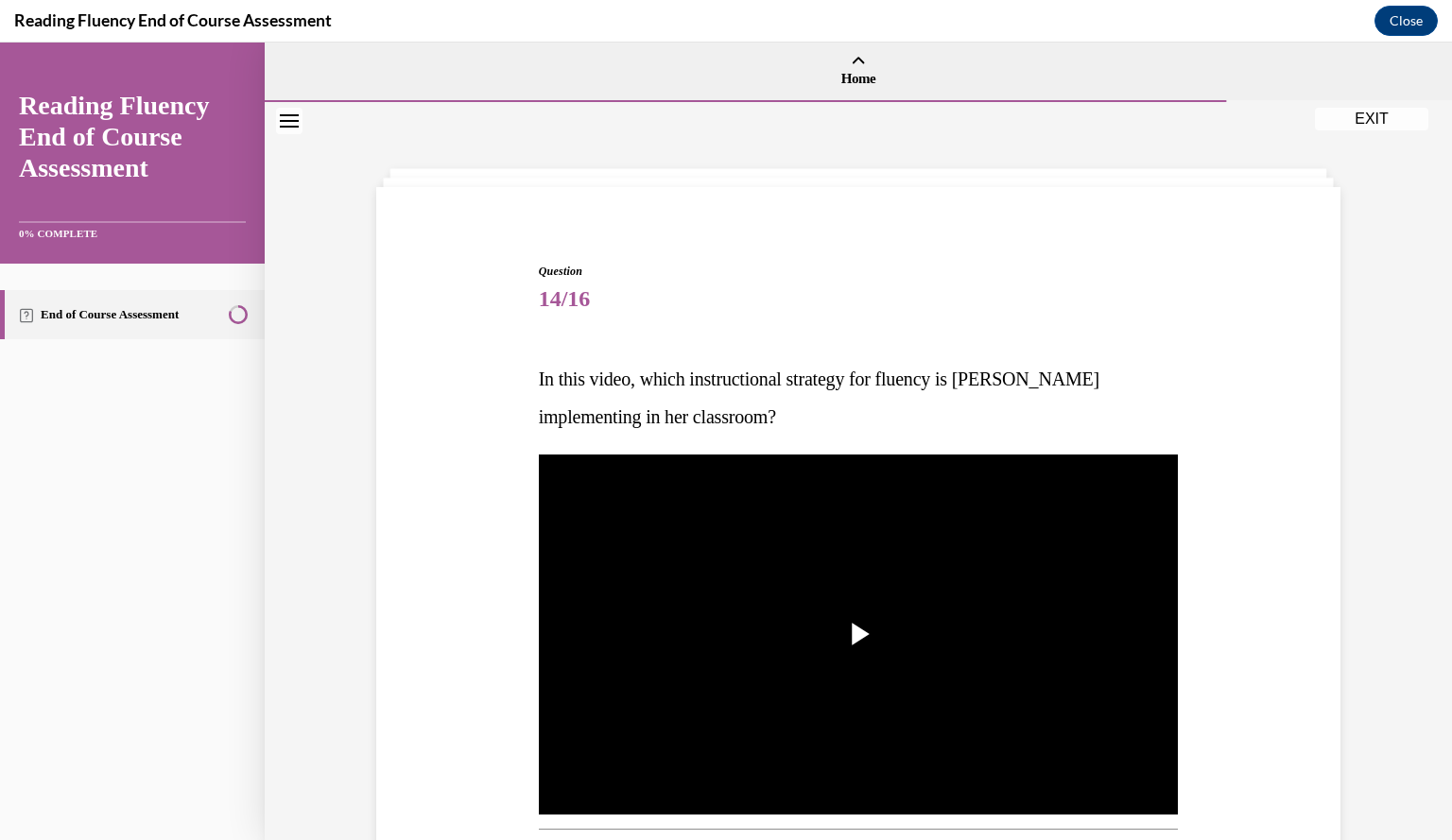
click at [432, 614] on div "Question 14/16 In this video, which instructional strategy for fluency is [PERS…" at bounding box center [858, 790] width 974 height 1169
click at [858, 634] on span "Video player" at bounding box center [858, 634] width 0 height 0
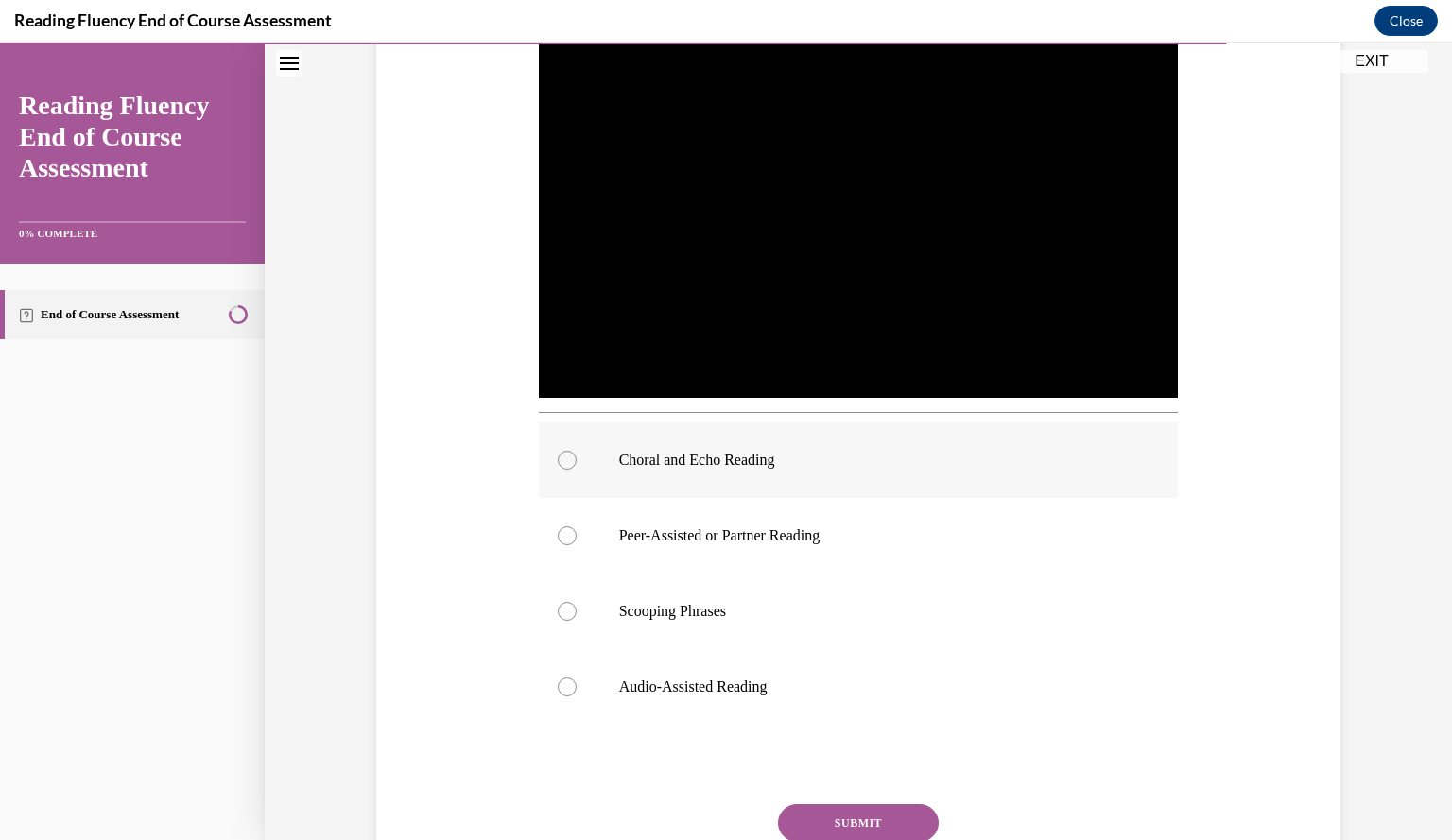
scroll to position [368, 0]
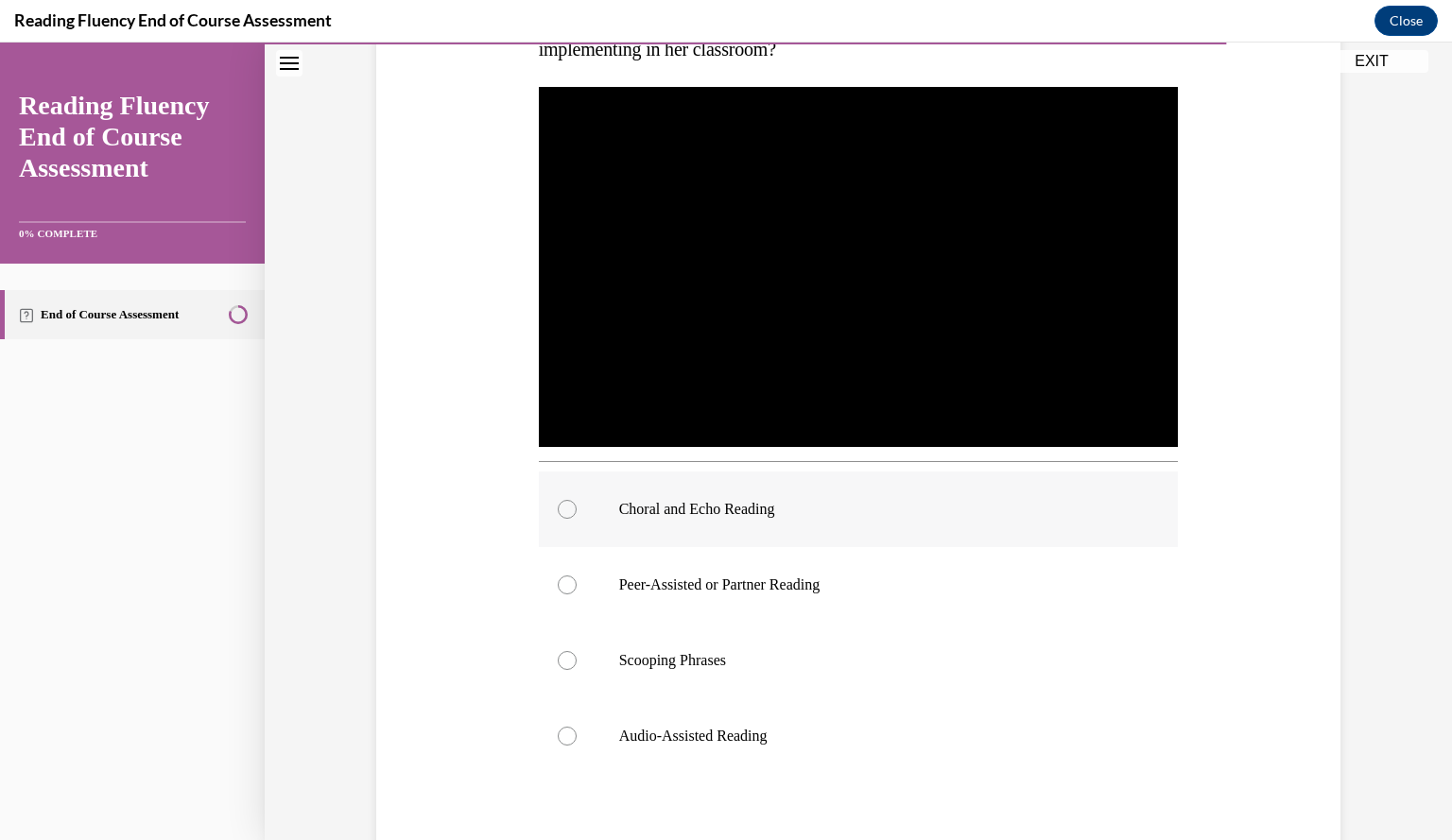
click at [922, 515] on p "Choral and Echo Reading" at bounding box center [875, 509] width 512 height 19
click at [576, 515] on input "Choral and Echo Reading" at bounding box center [567, 509] width 19 height 19
radio input "true"
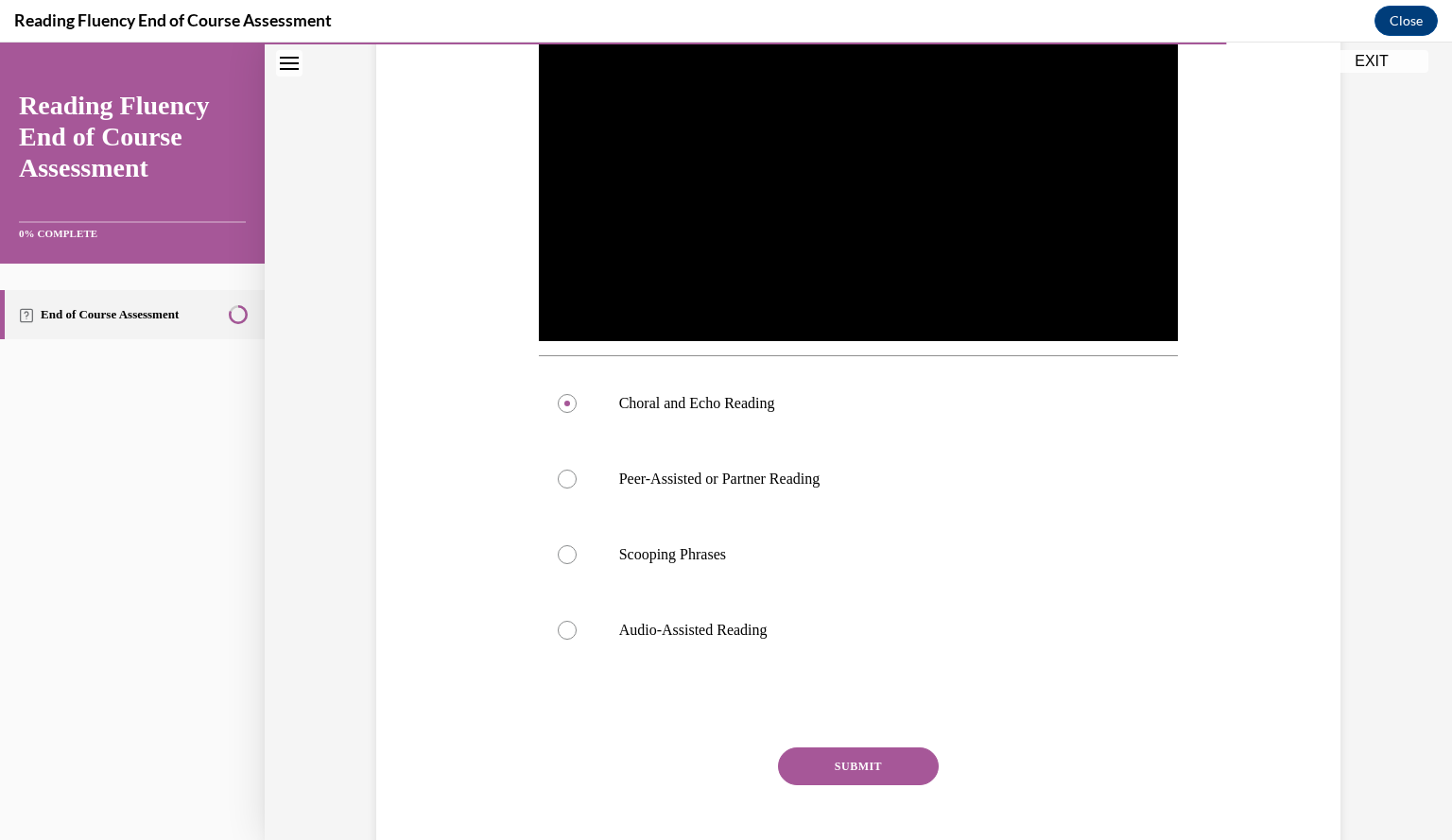
click at [874, 768] on button "SUBMIT" at bounding box center [858, 766] width 161 height 38
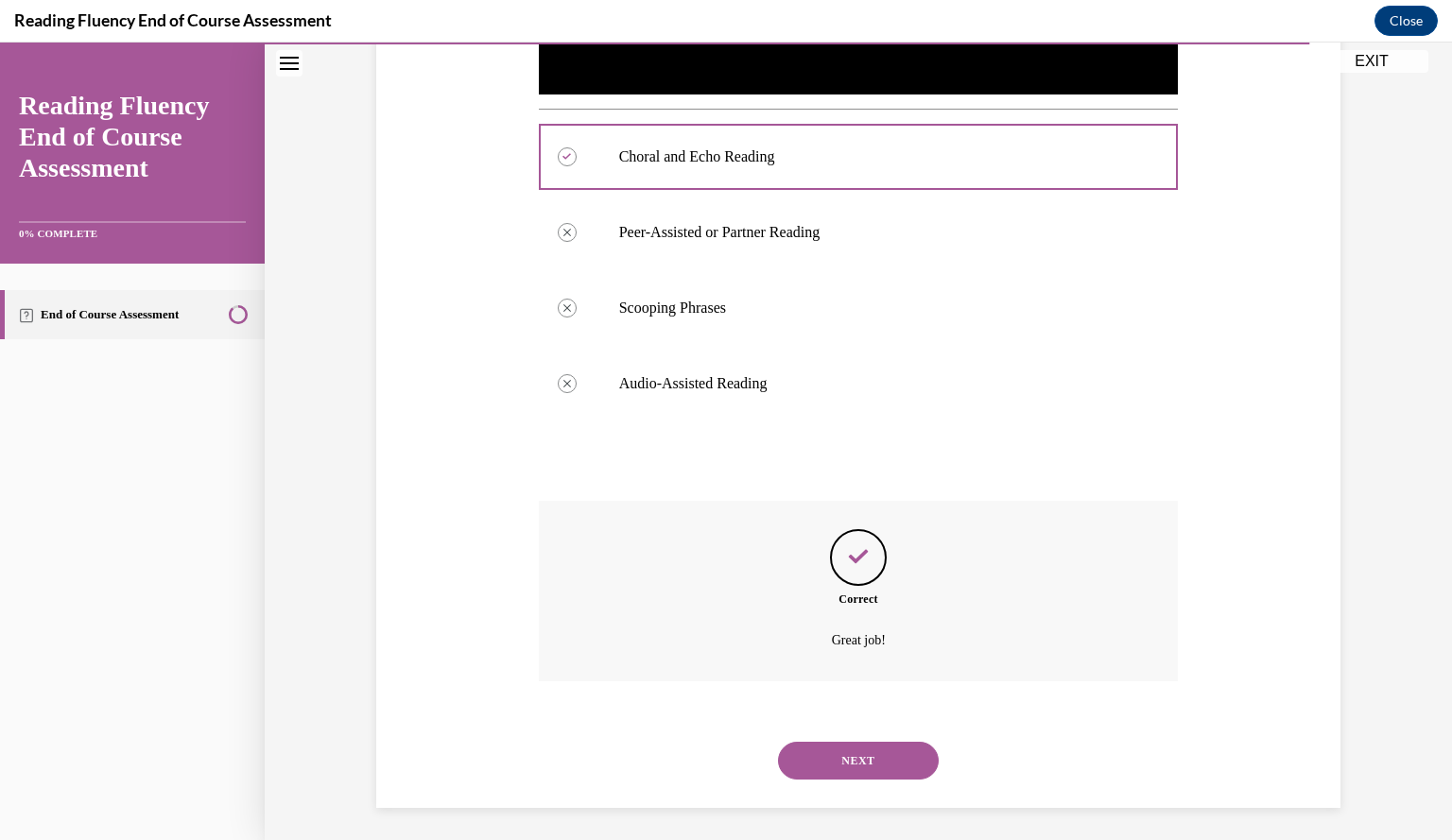
scroll to position [724, 0]
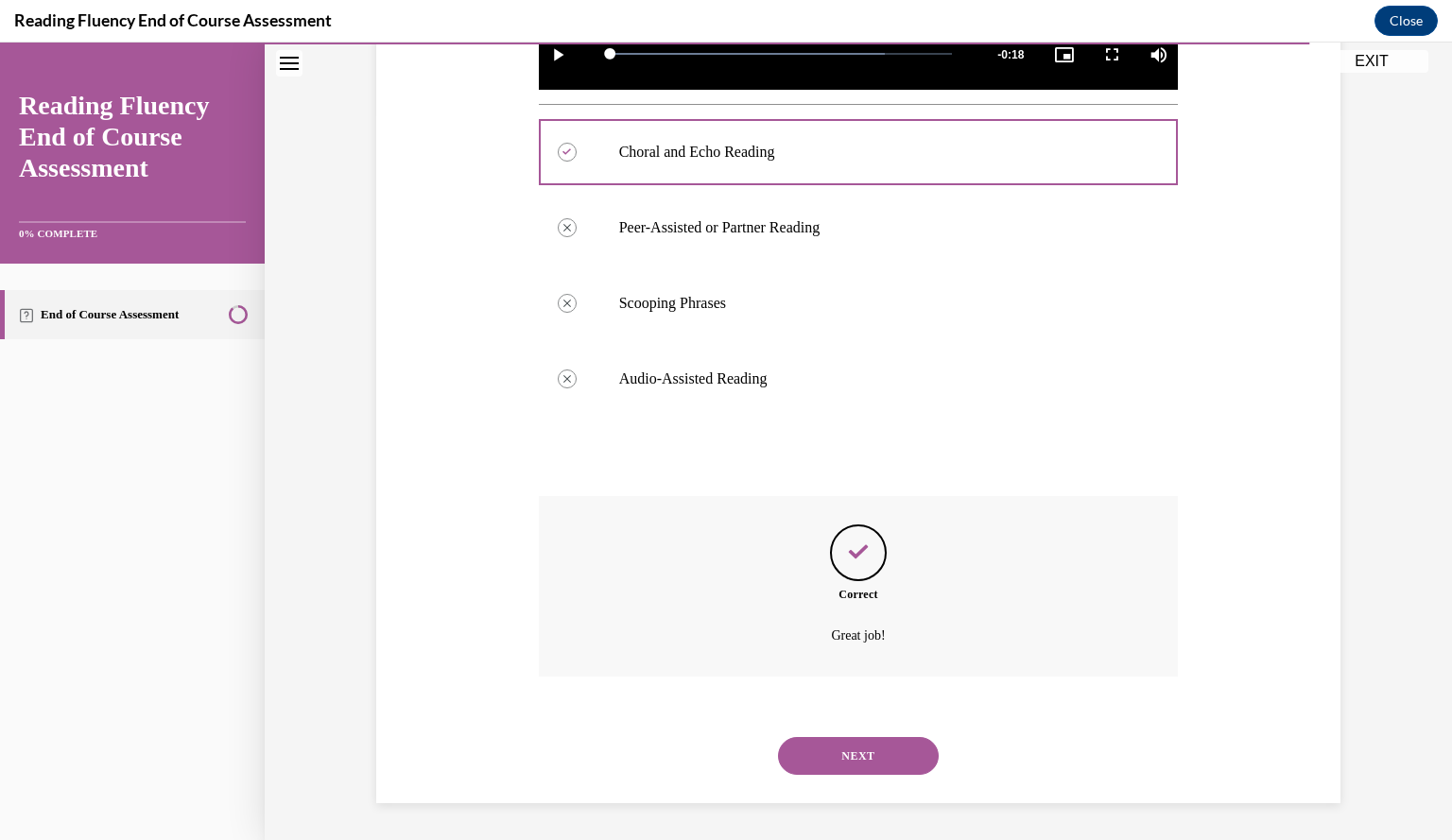
click at [513, 639] on div "Question 14/16 In this video, which instructional strategy for fluency is [PERS…" at bounding box center [858, 142] width 974 height 1322
click at [886, 772] on button "NEXT" at bounding box center [858, 756] width 161 height 38
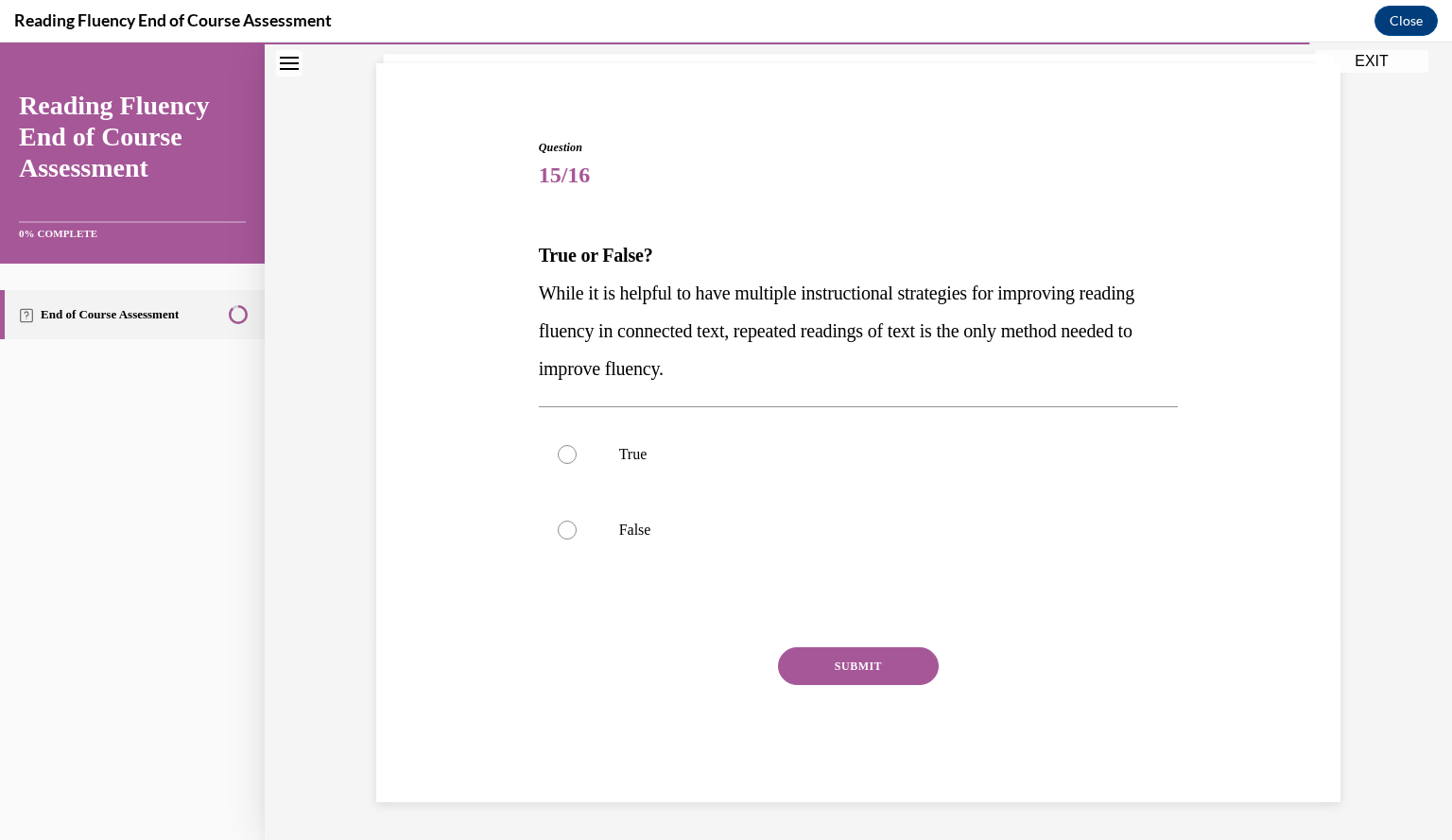
scroll to position [123, 0]
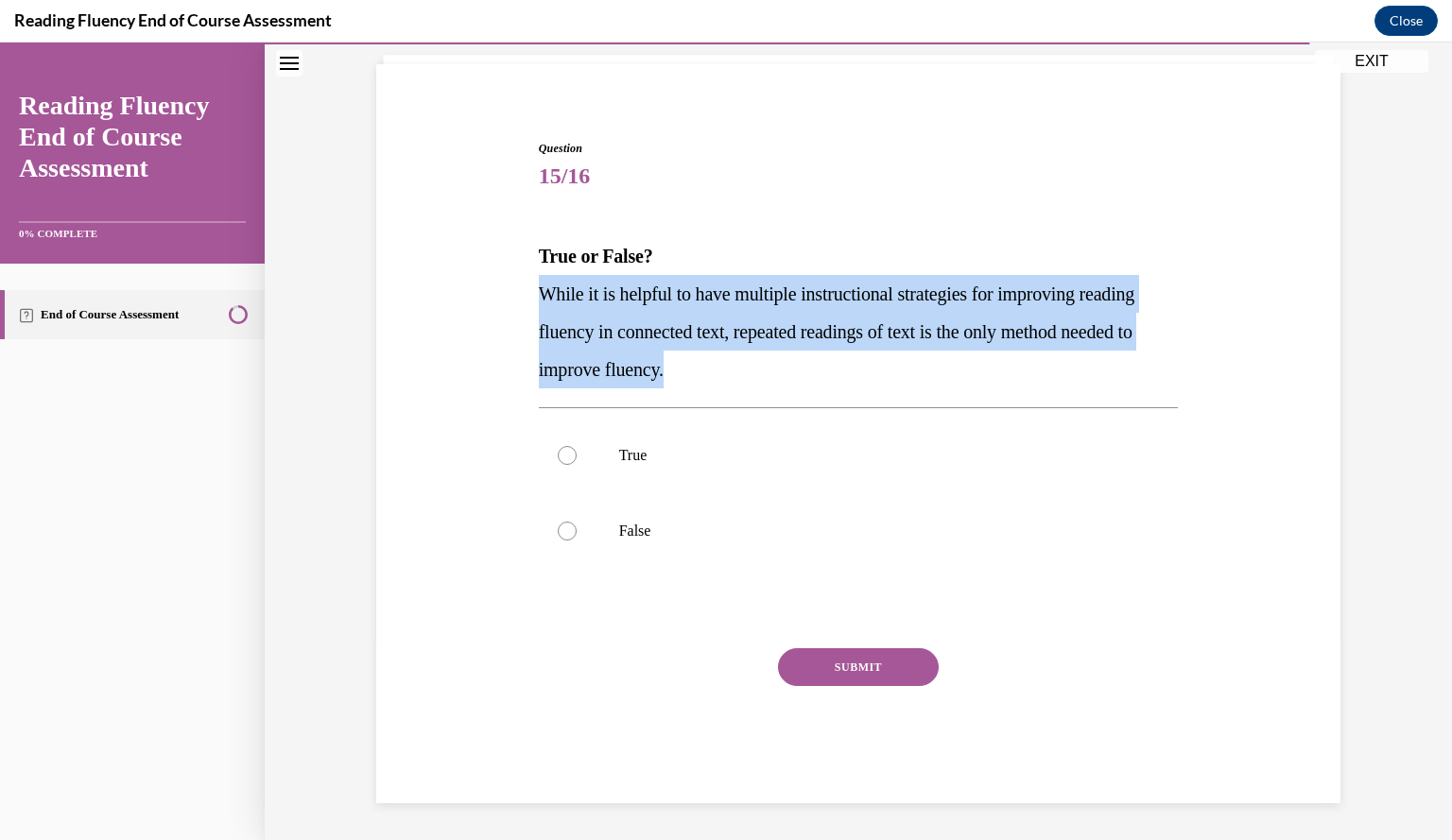
drag, startPoint x: 805, startPoint y: 362, endPoint x: 504, endPoint y: 283, distance: 311.2
click at [504, 283] on div "Question 15/16 True or False? While it is helpful to have multiple instructiona…" at bounding box center [858, 443] width 974 height 720
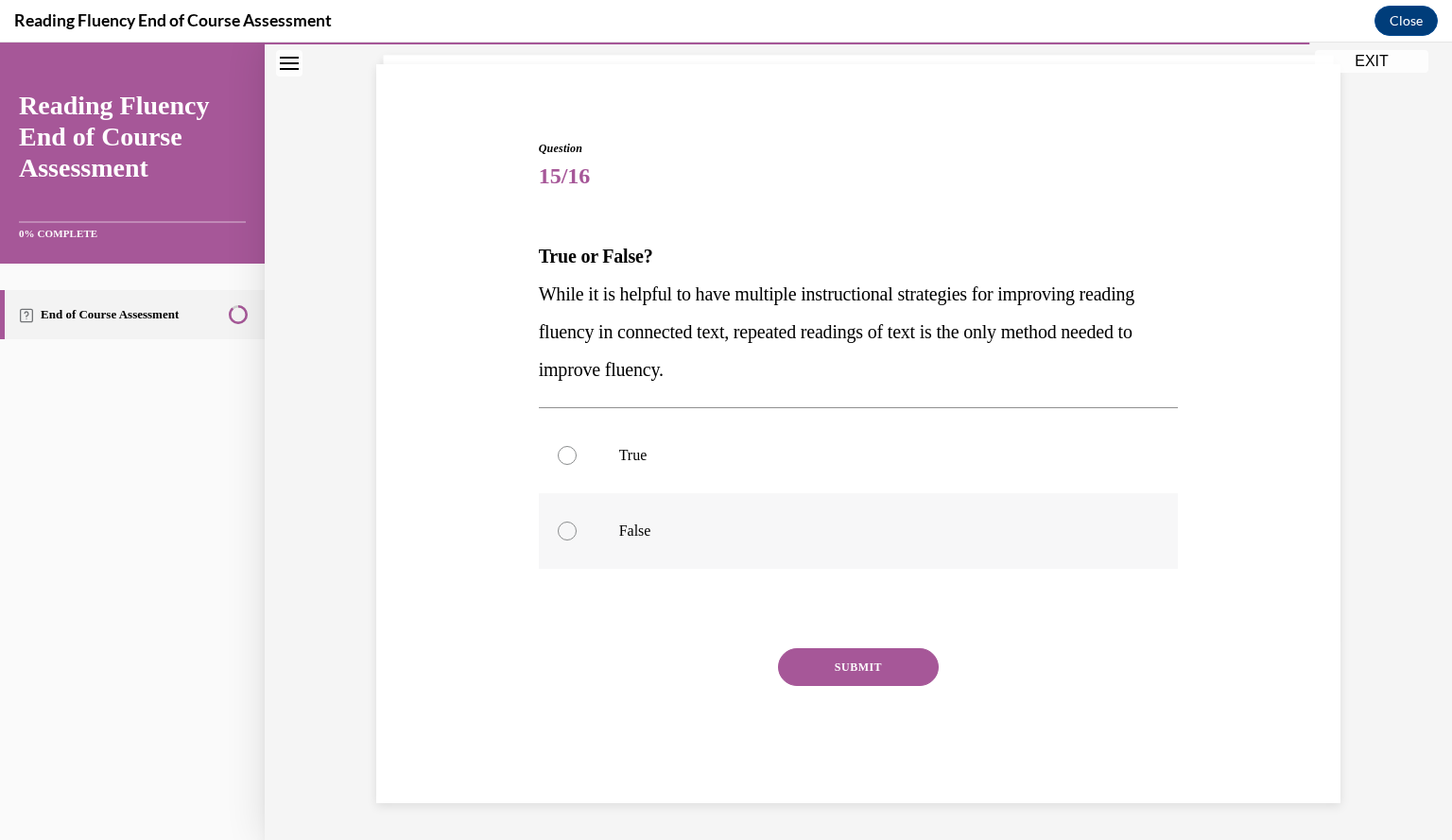
click at [627, 528] on p "False" at bounding box center [875, 530] width 512 height 19
click at [576, 528] on input "False" at bounding box center [567, 530] width 19 height 19
radio input "true"
click at [817, 663] on button "SUBMIT" at bounding box center [858, 667] width 161 height 38
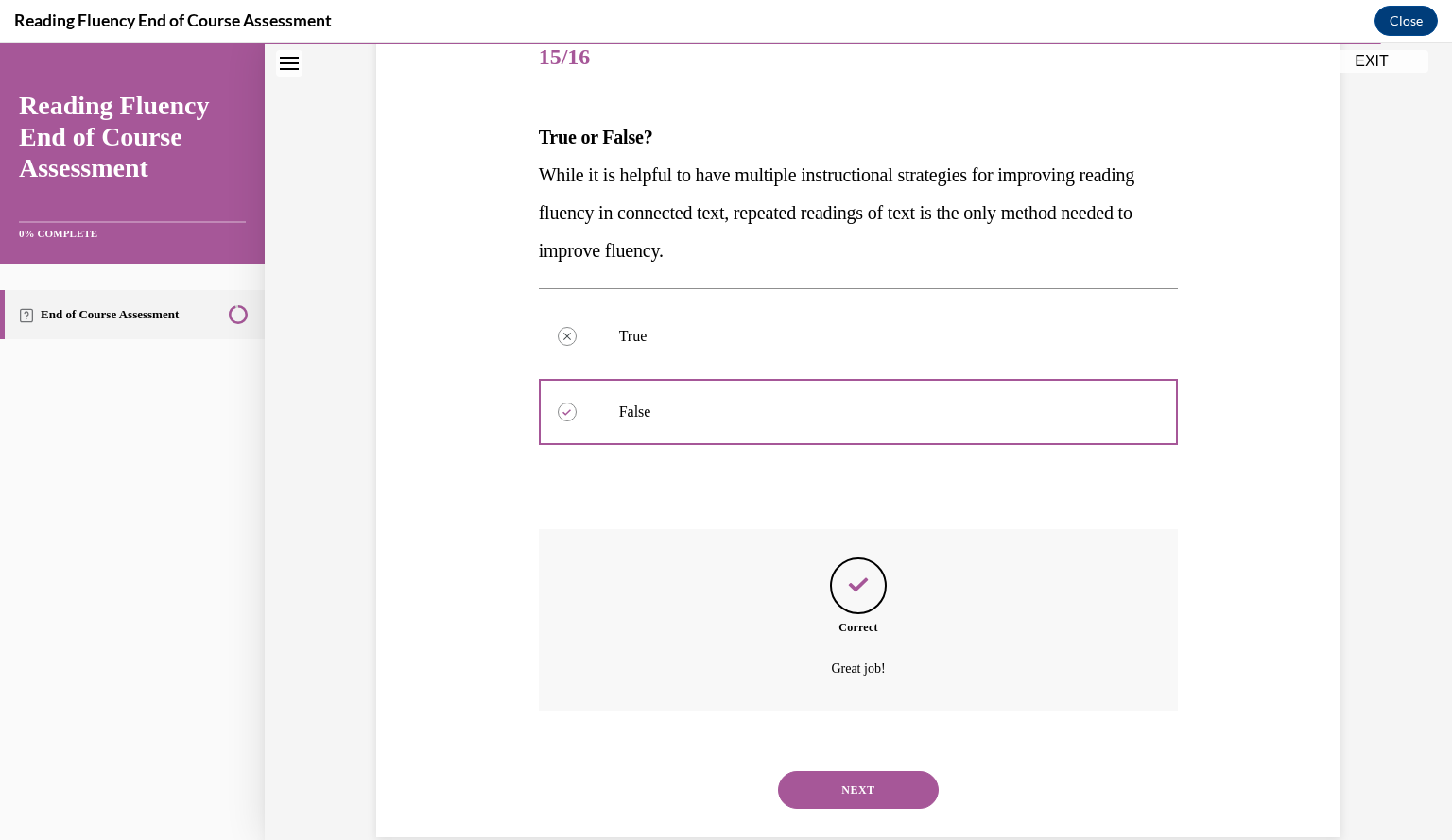
scroll to position [275, 0]
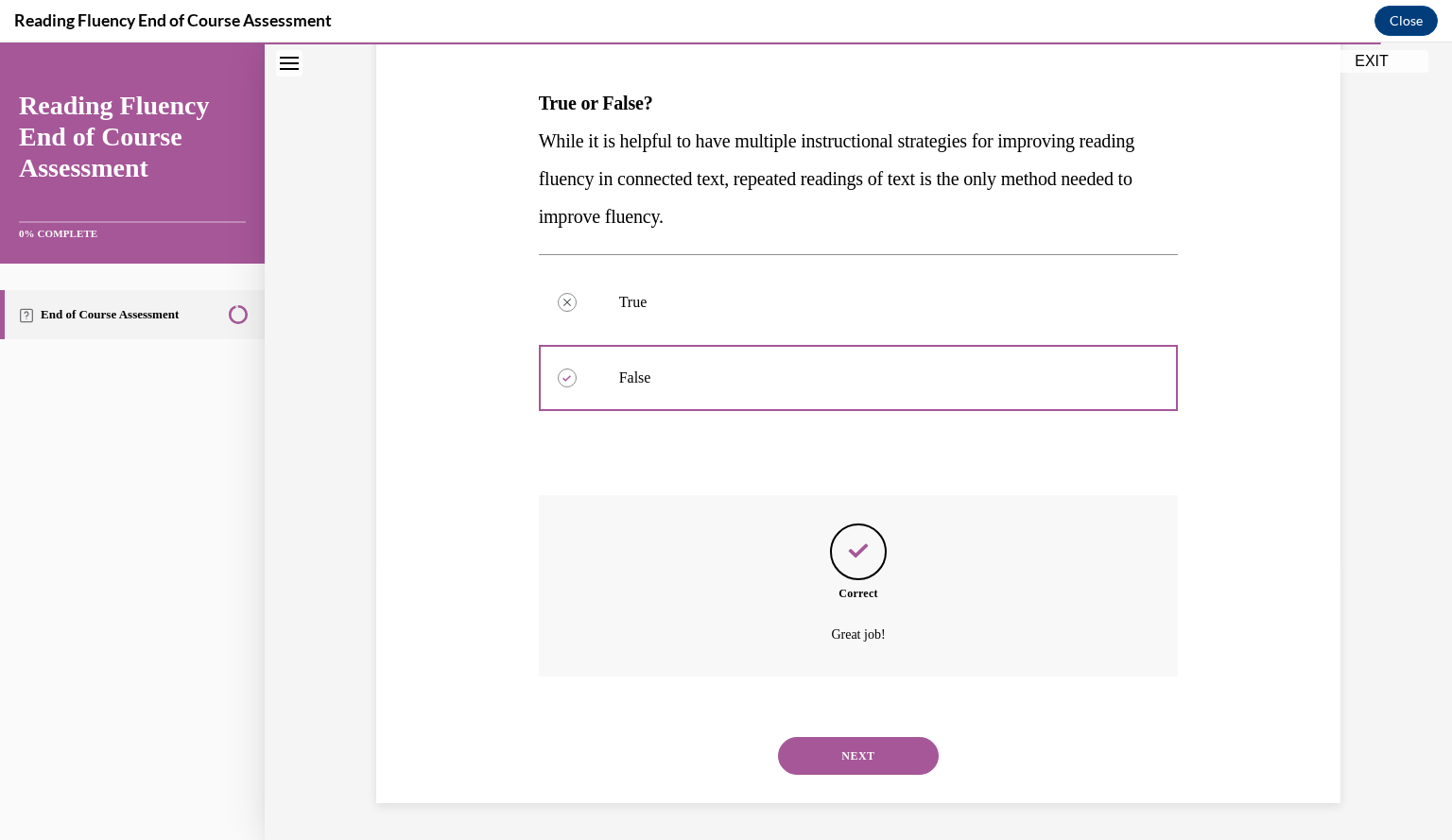
click at [852, 747] on button "NEXT" at bounding box center [858, 756] width 161 height 38
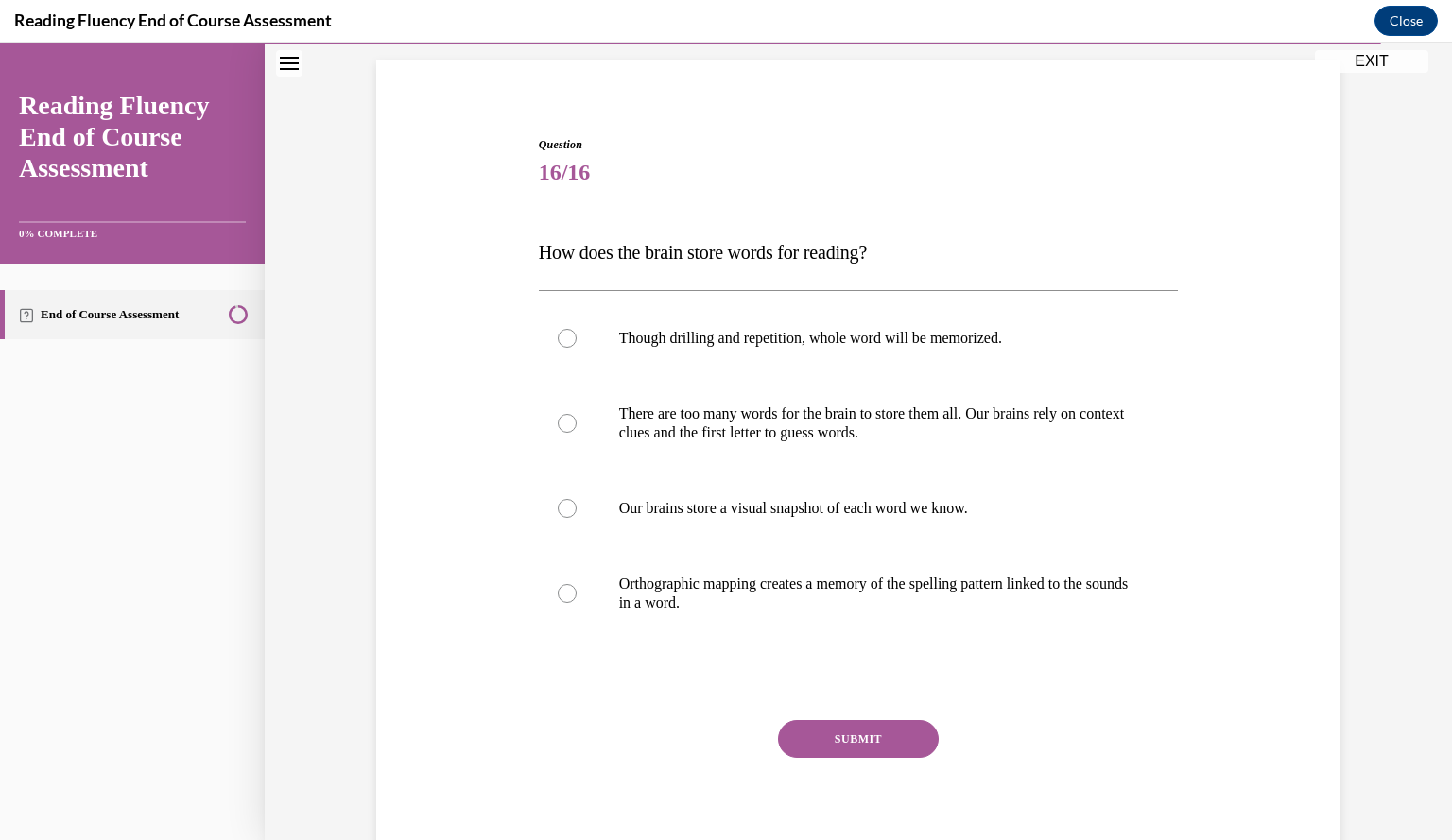
scroll to position [126, 0]
click at [372, 585] on div "Question 16/16 How does the brain store words for reading? Though drilling and …" at bounding box center [858, 477] width 974 height 796
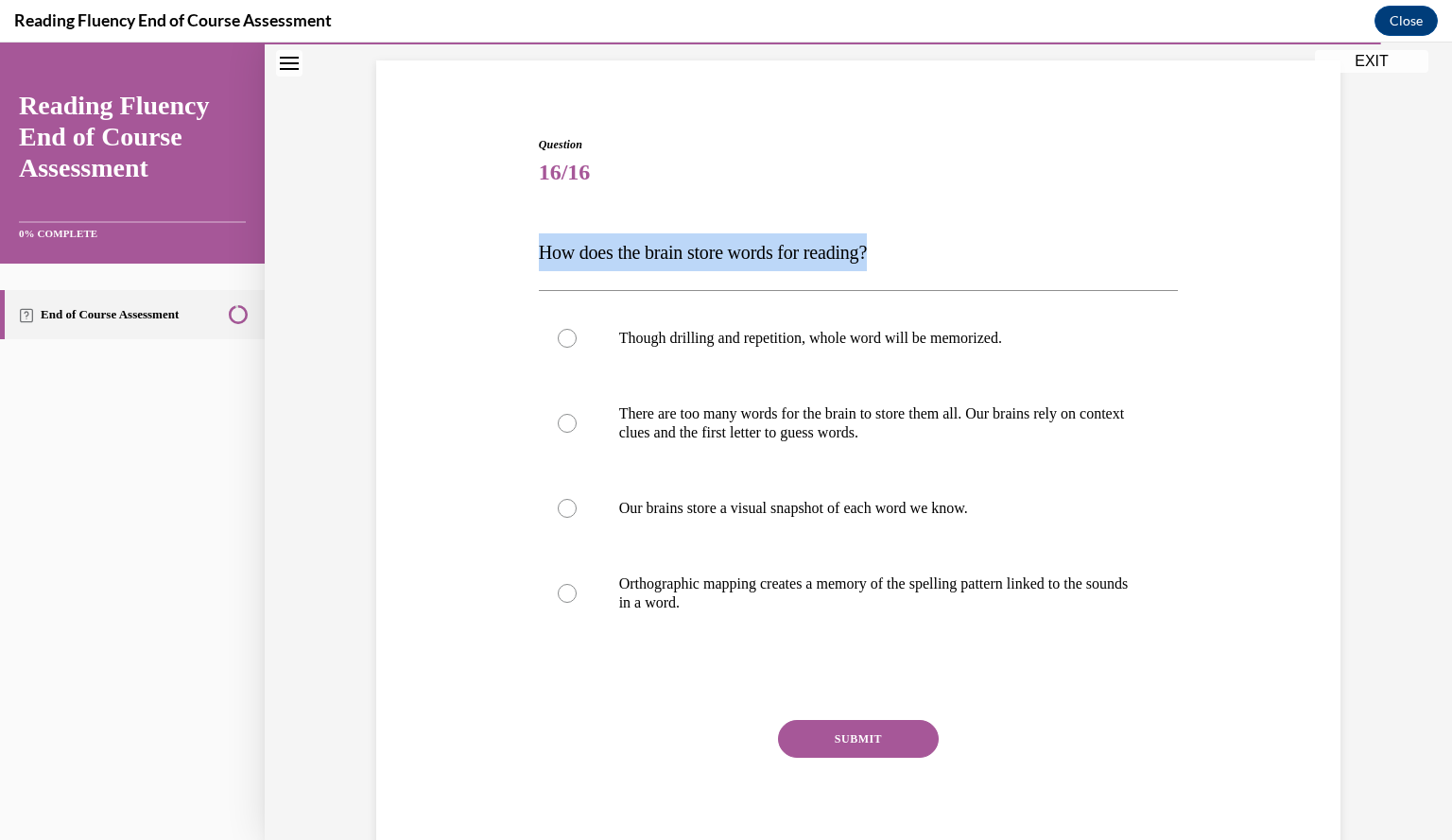
drag, startPoint x: 930, startPoint y: 250, endPoint x: 505, endPoint y: 265, distance: 425.3
click at [505, 265] on div "Question 16/16 How does the brain store words for reading? Though drilling and …" at bounding box center [858, 477] width 974 height 796
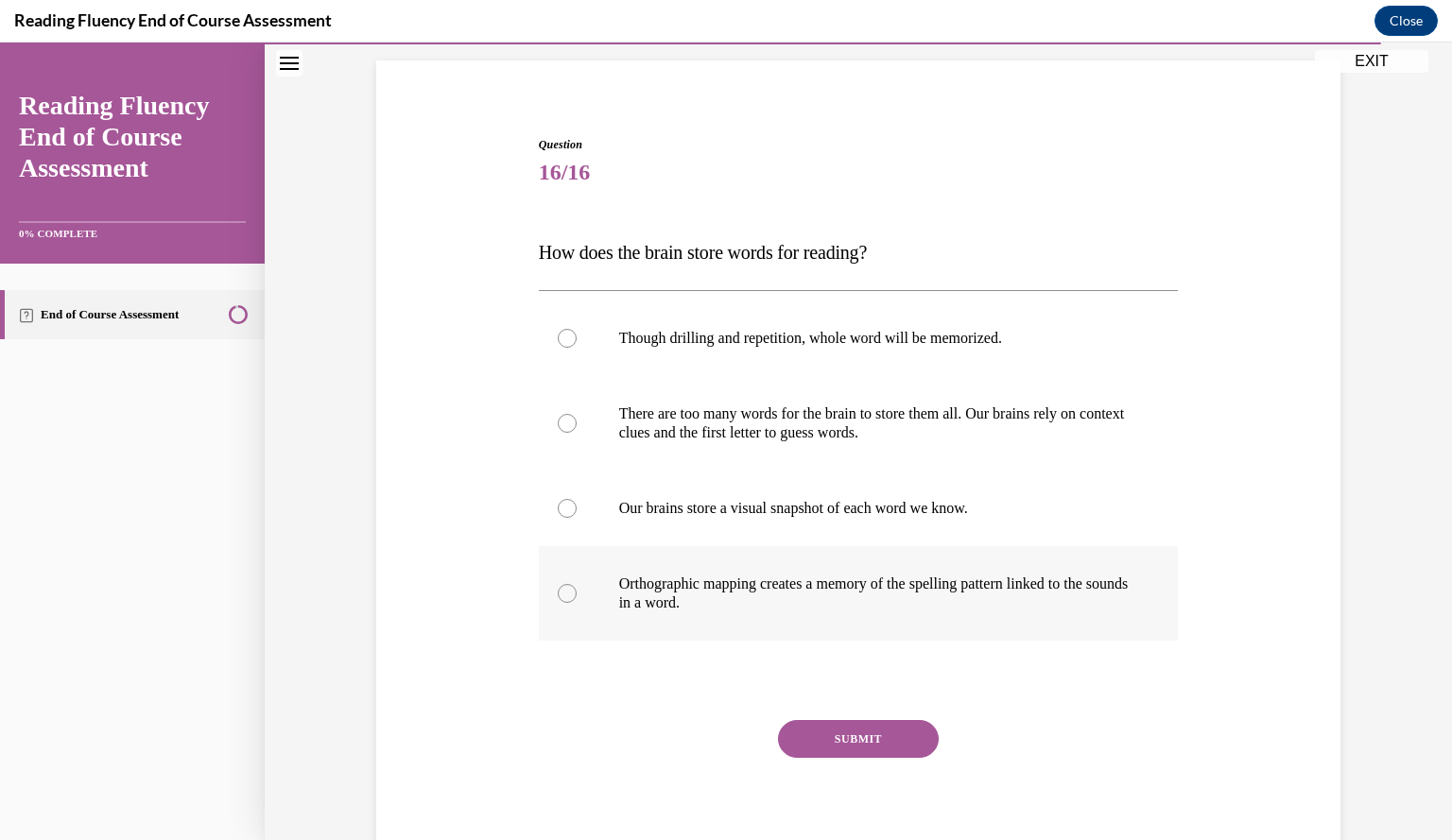
click at [679, 581] on p "Orthographic mapping creates a memory of the spelling pattern linked to the sou…" at bounding box center [875, 593] width 512 height 38
click at [576, 584] on input "Orthographic mapping creates a memory of the spelling pattern linked to the sou…" at bounding box center [567, 593] width 19 height 19
radio input "true"
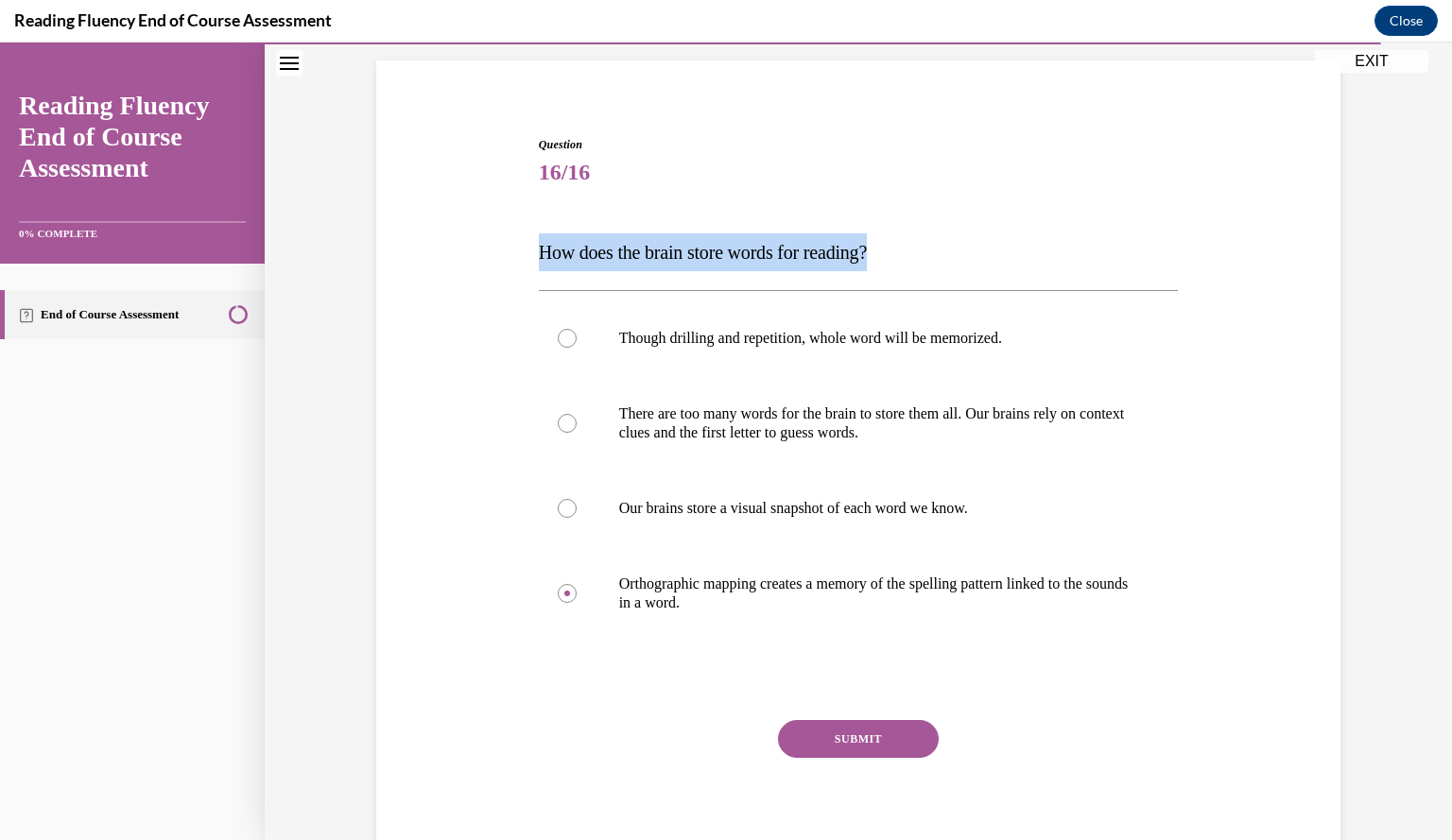
drag, startPoint x: 907, startPoint y: 247, endPoint x: 522, endPoint y: 258, distance: 385.2
click at [522, 258] on div "Question 16/16 How does the brain store words for reading? Though drilling and …" at bounding box center [858, 477] width 974 height 796
click at [852, 729] on button "SUBMIT" at bounding box center [858, 739] width 161 height 38
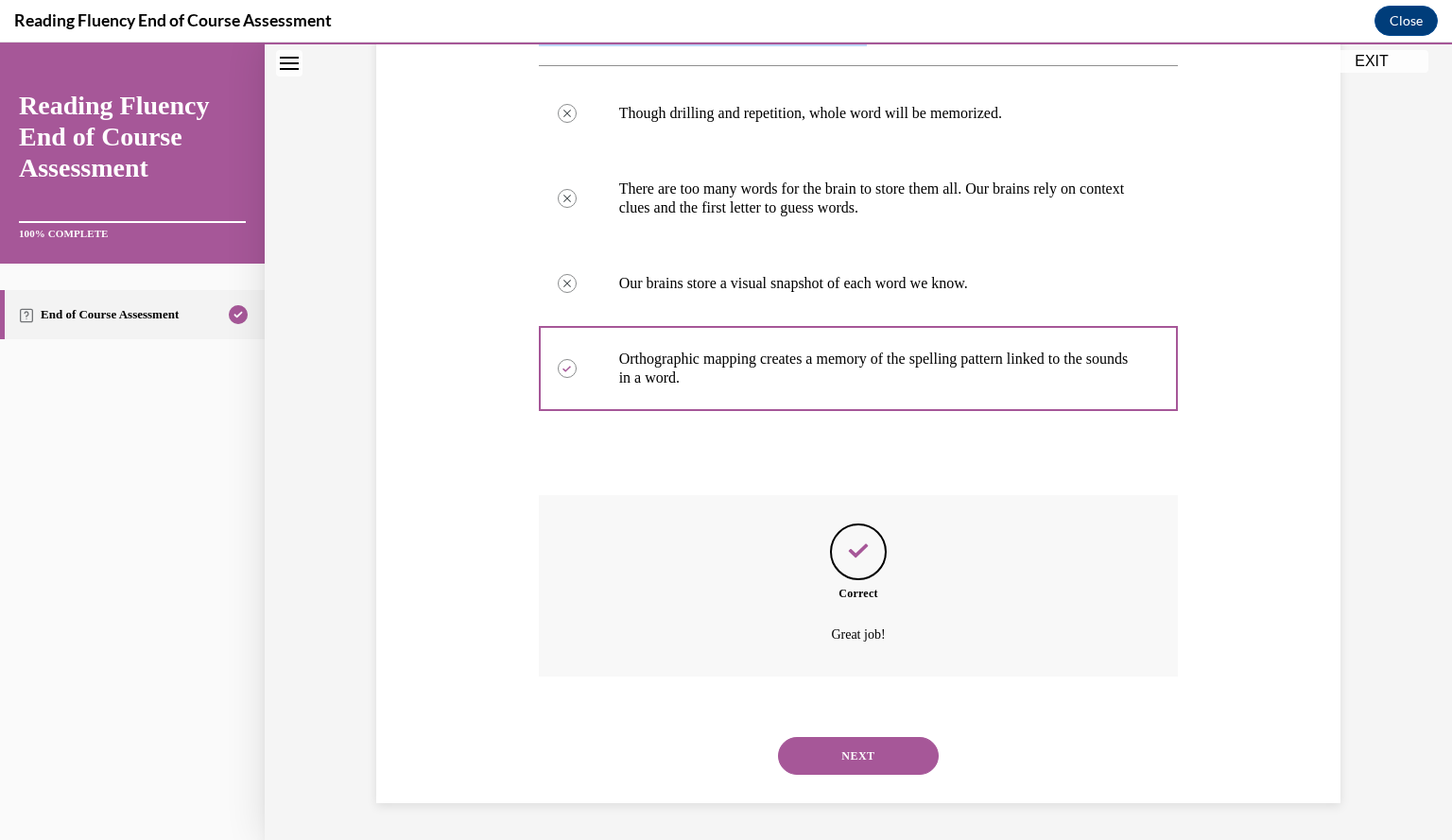
click at [850, 760] on button "NEXT" at bounding box center [858, 756] width 161 height 38
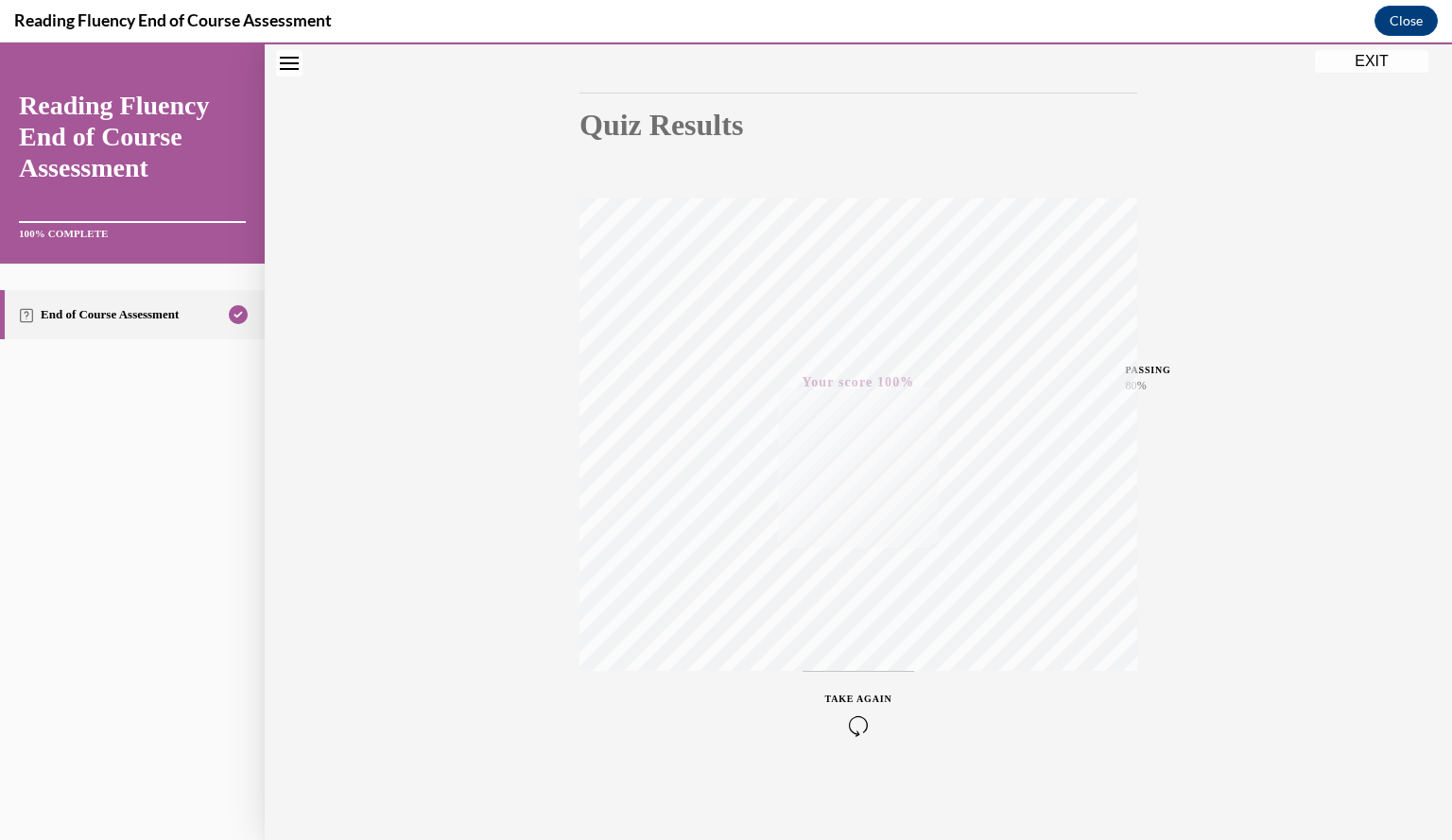
click at [1345, 60] on button "EXIT" at bounding box center [1372, 61] width 114 height 23
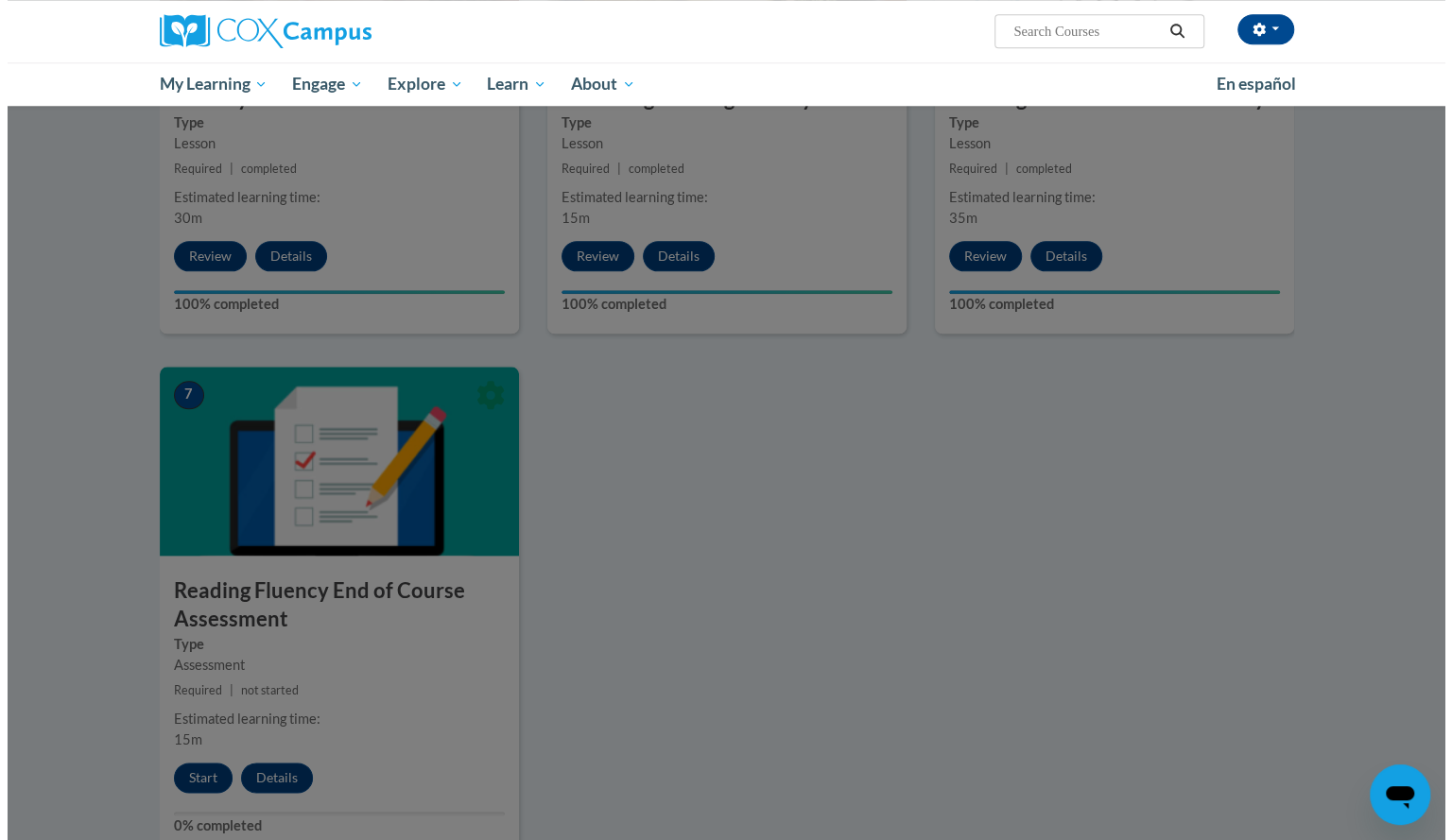
scroll to position [785, 0]
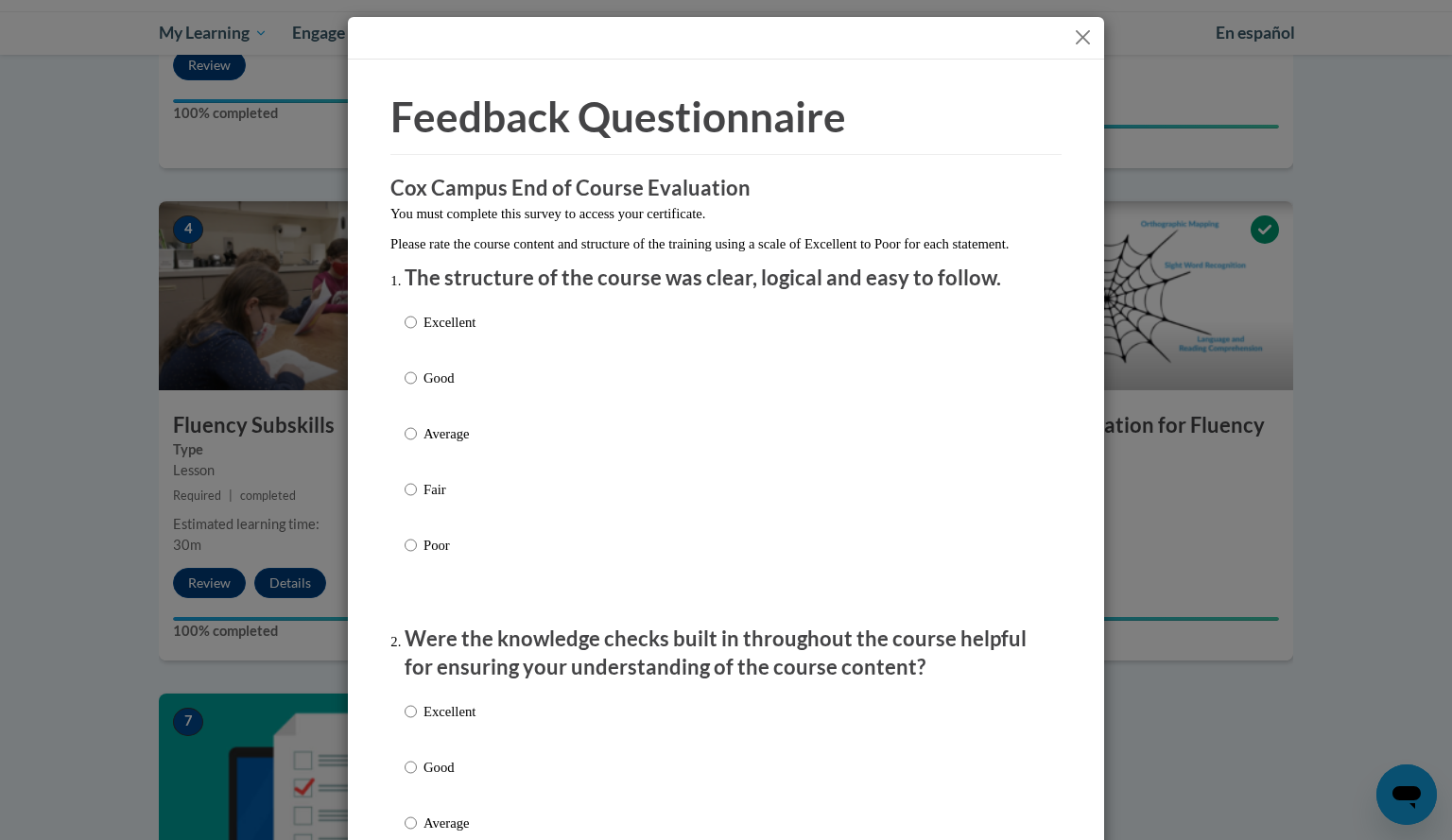
click at [445, 444] on p "Average" at bounding box center [449, 433] width 52 height 21
click at [417, 444] on input "Average" at bounding box center [411, 433] width 13 height 21
radio input "true"
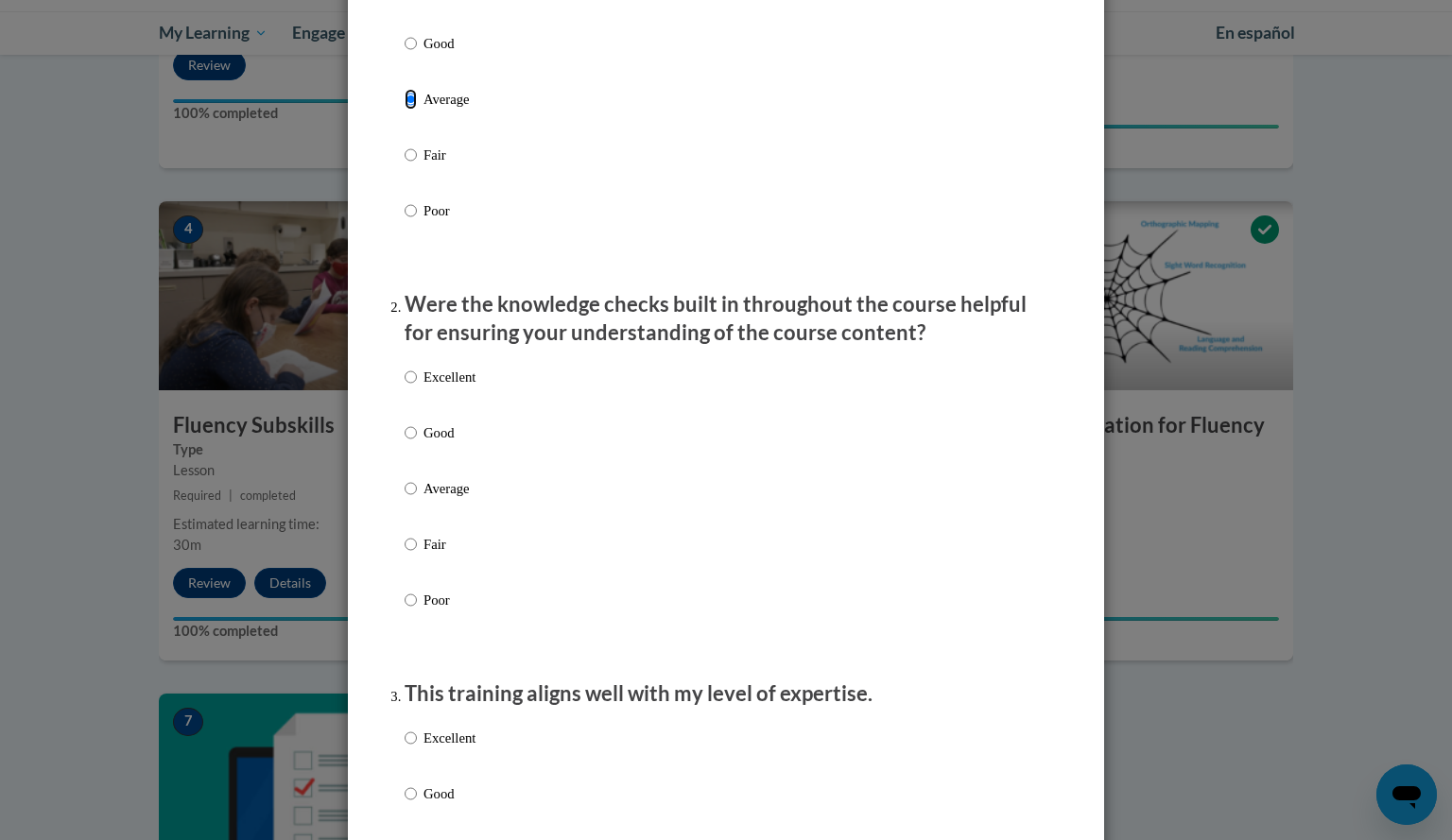
scroll to position [369, 0]
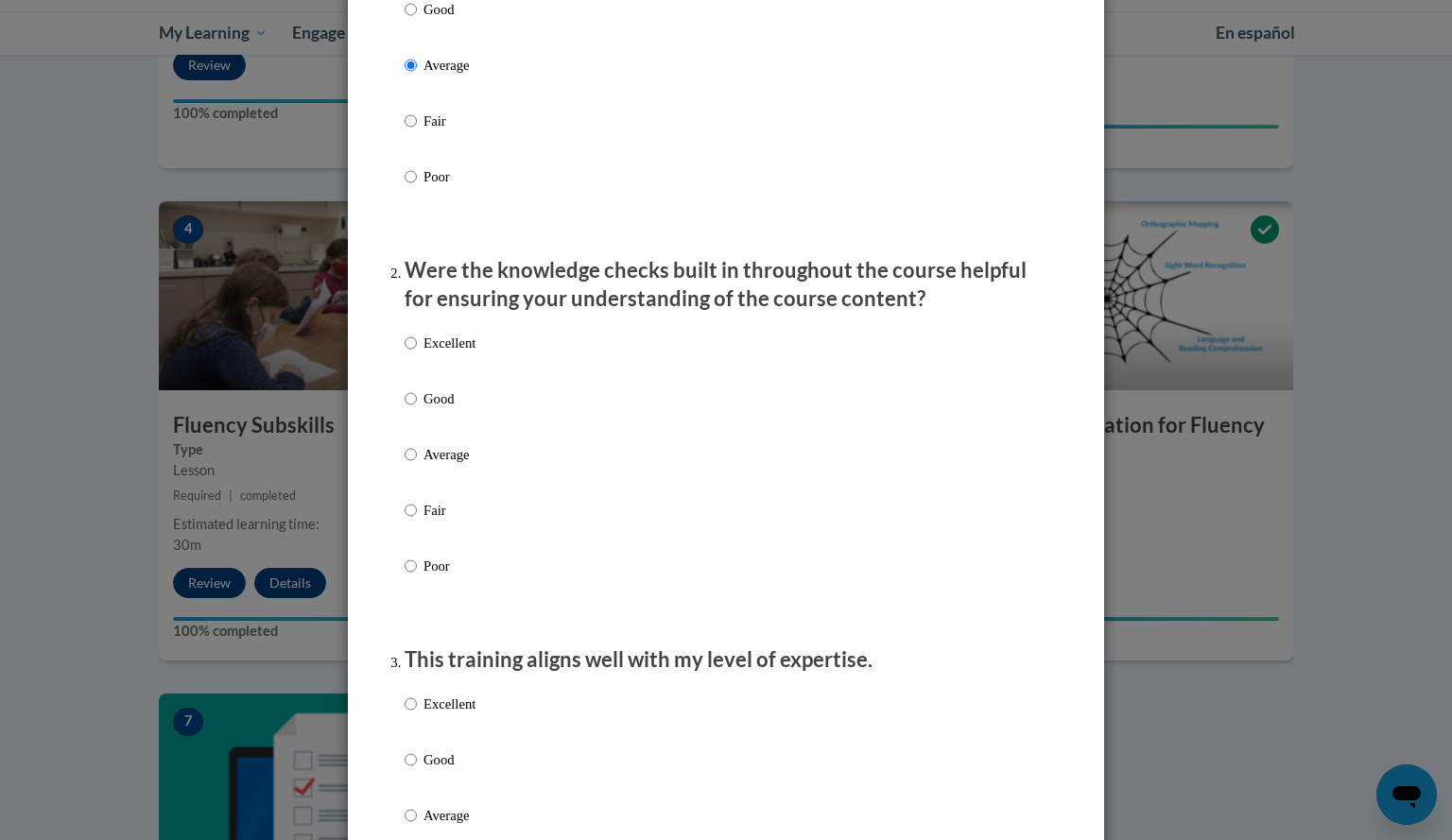
click at [434, 495] on label "Average" at bounding box center [440, 469] width 71 height 51
click at [417, 465] on input "Average" at bounding box center [411, 454] width 13 height 21
radio input "true"
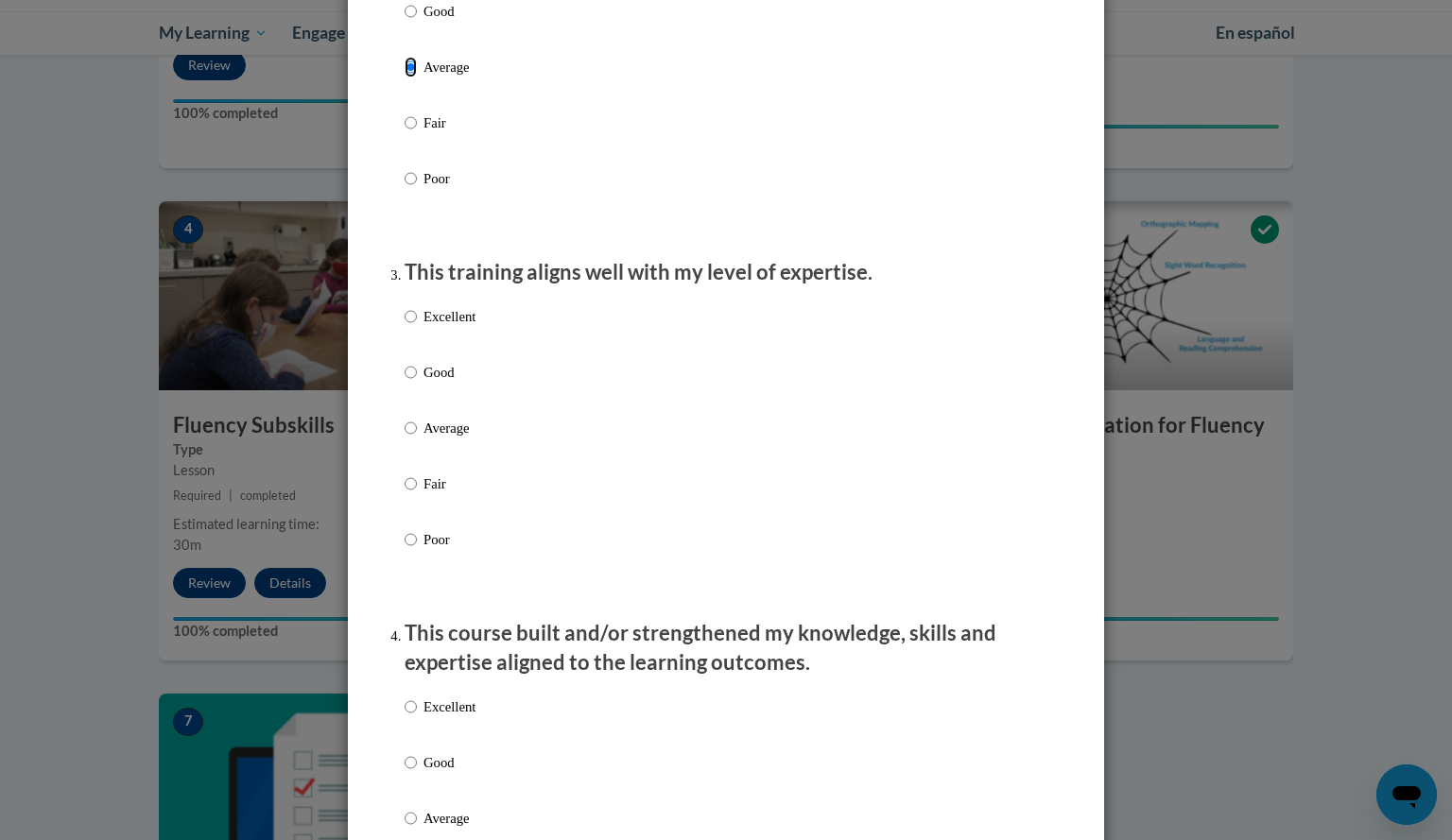
scroll to position [769, 0]
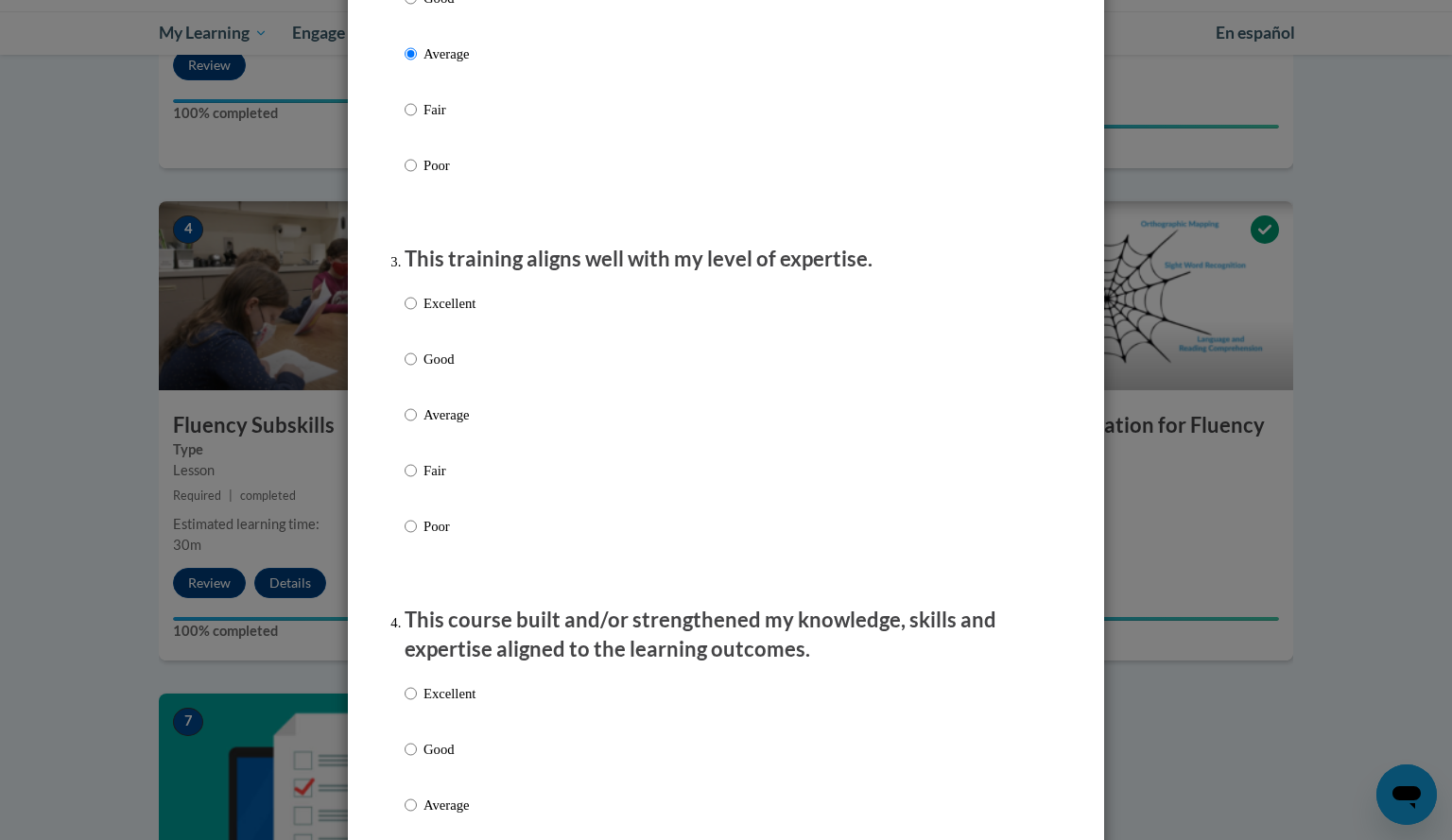
click at [426, 480] on p "Fair" at bounding box center [449, 469] width 52 height 21
click at [417, 480] on input "Fair" at bounding box center [411, 469] width 13 height 21
radio input "true"
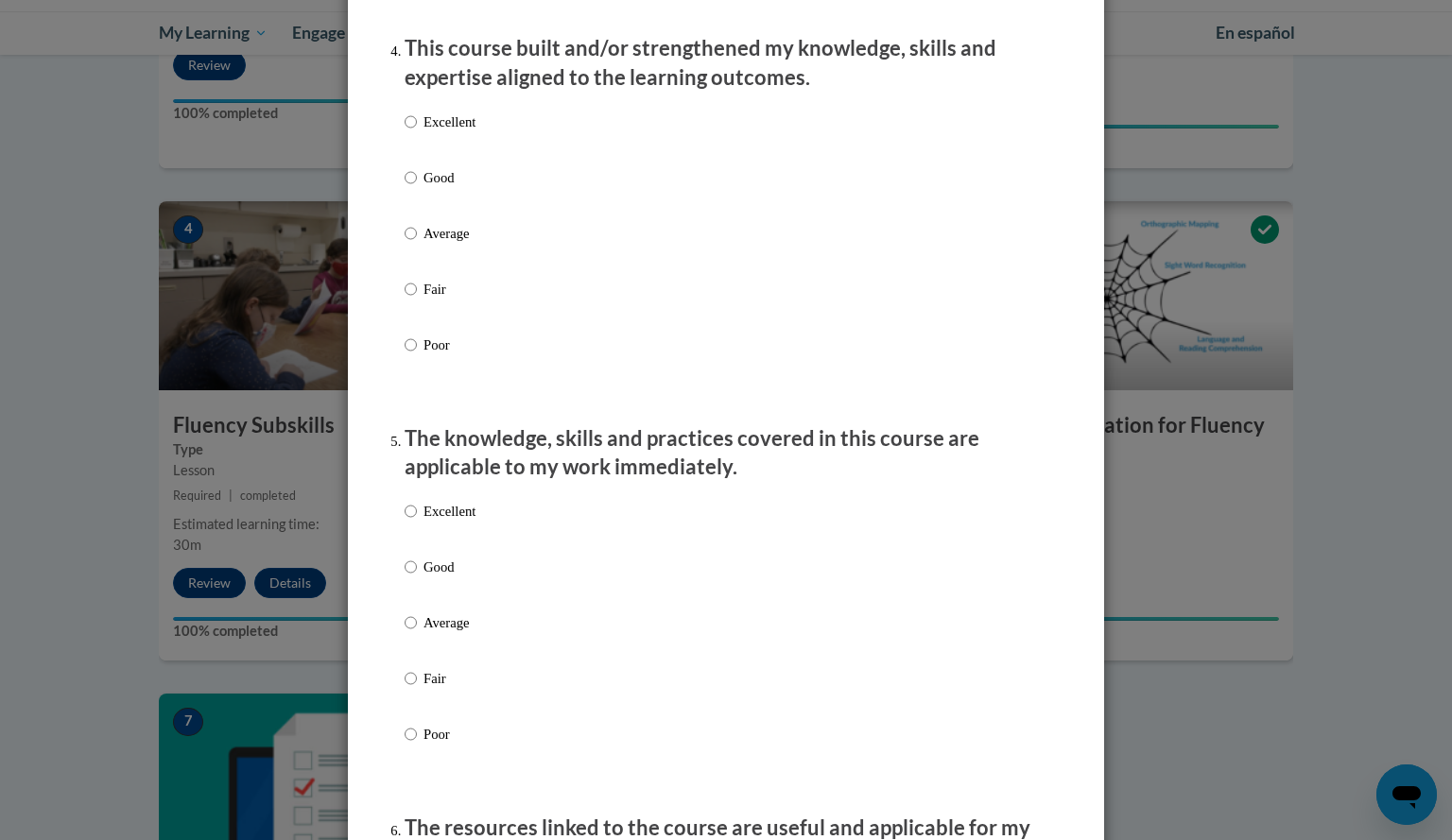
scroll to position [1365, 0]
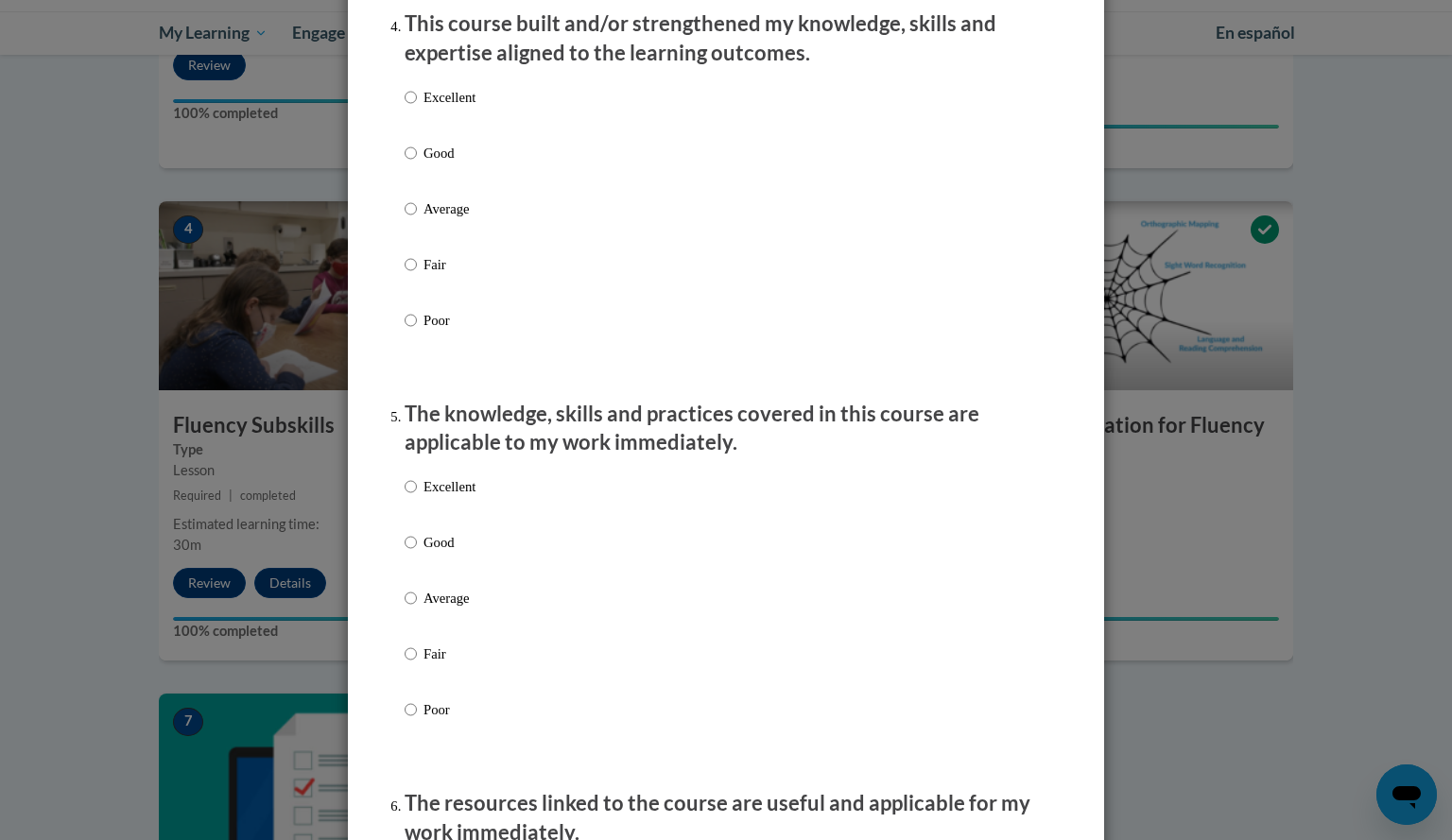
click at [441, 216] on div "Excellent Good Average Fair Poor" at bounding box center [440, 223] width 71 height 293
click at [442, 220] on p "Average" at bounding box center [449, 208] width 52 height 21
click at [417, 220] on input "Average" at bounding box center [411, 208] width 13 height 21
radio input "true"
click at [429, 665] on p "Fair" at bounding box center [449, 653] width 52 height 21
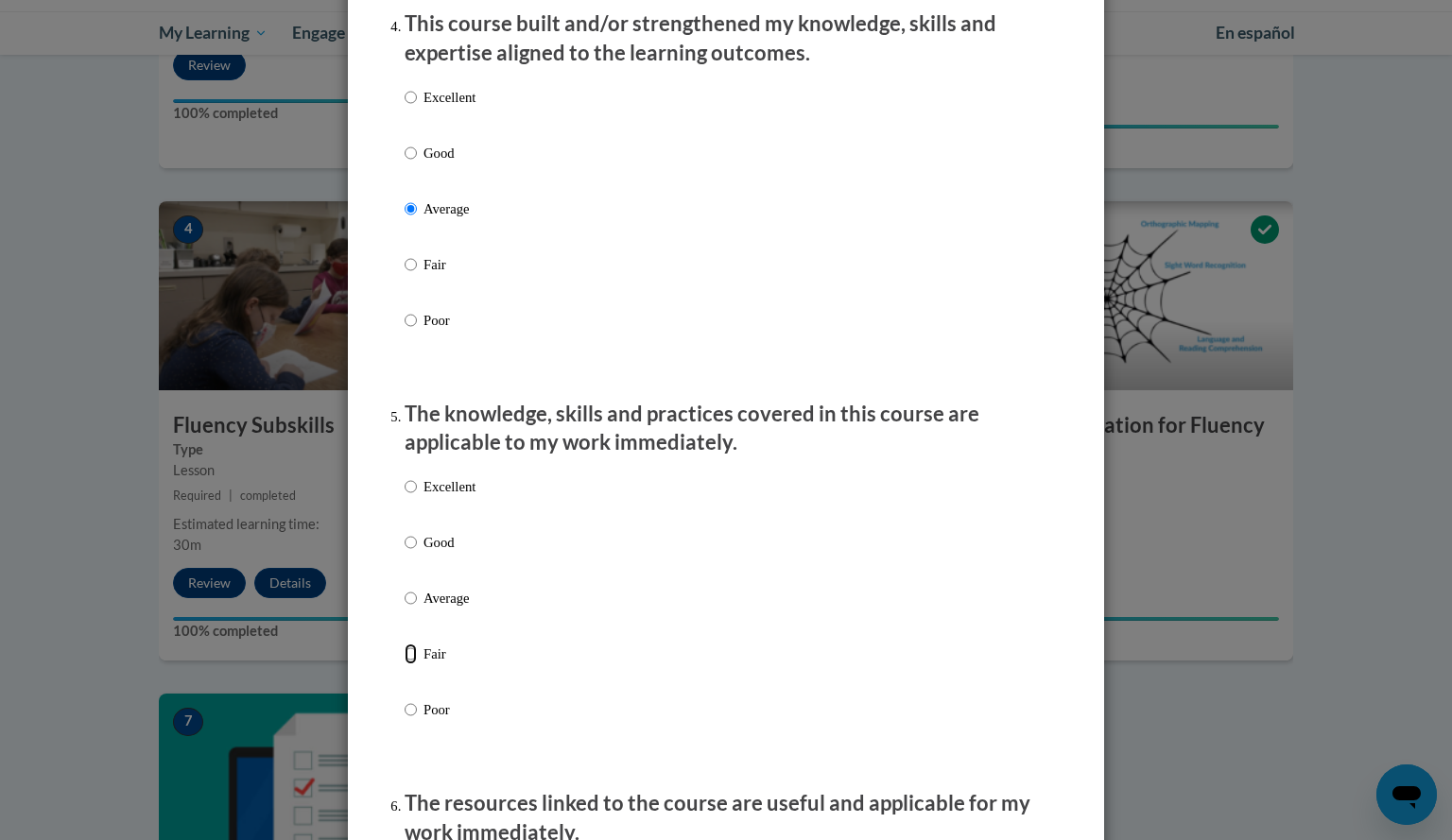
click at [417, 665] on input "Fair" at bounding box center [411, 653] width 13 height 21
radio input "true"
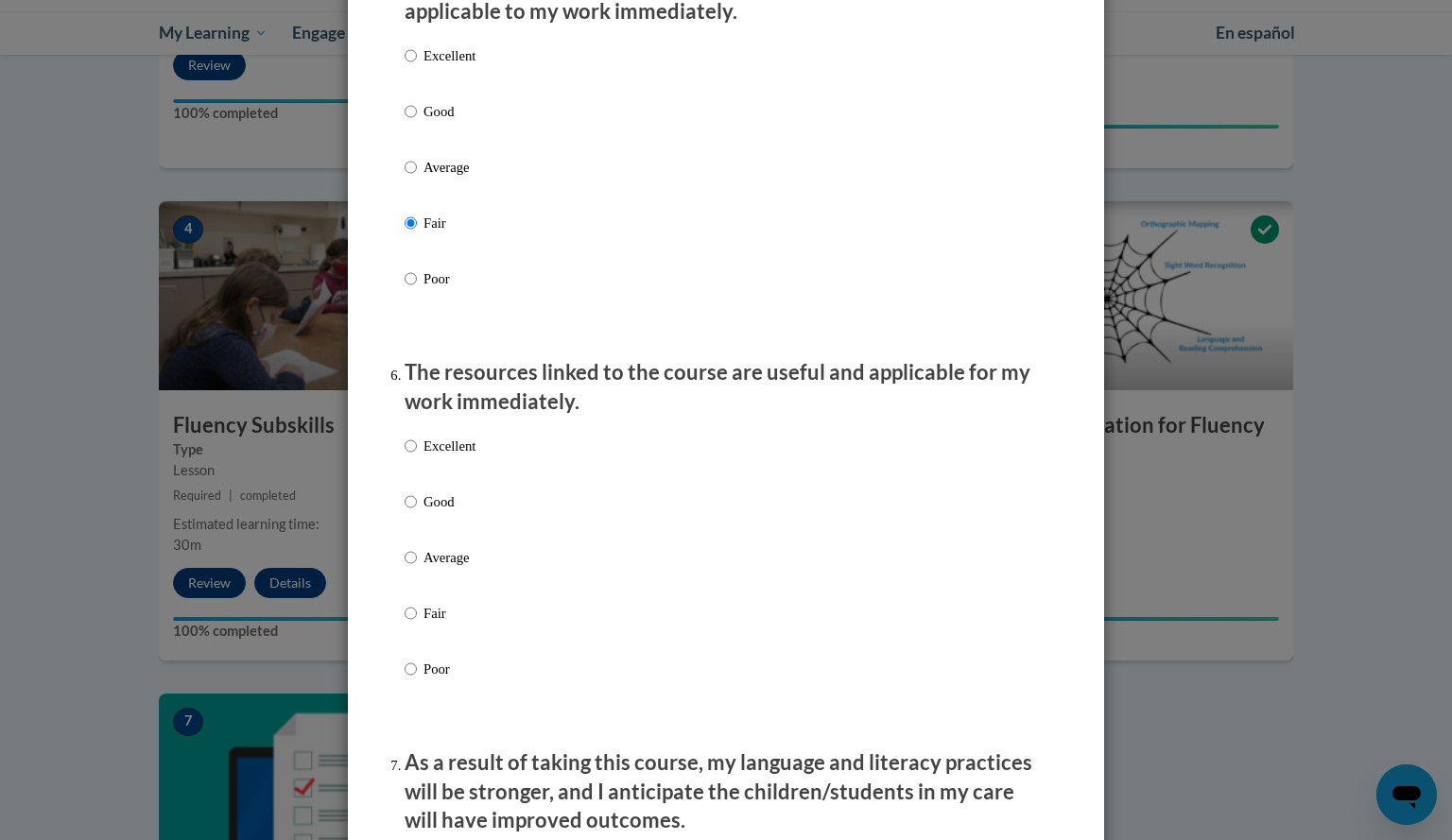
click at [426, 623] on p "Fair" at bounding box center [449, 613] width 52 height 21
click at [417, 623] on input "Fair" at bounding box center [411, 613] width 13 height 21
radio input "true"
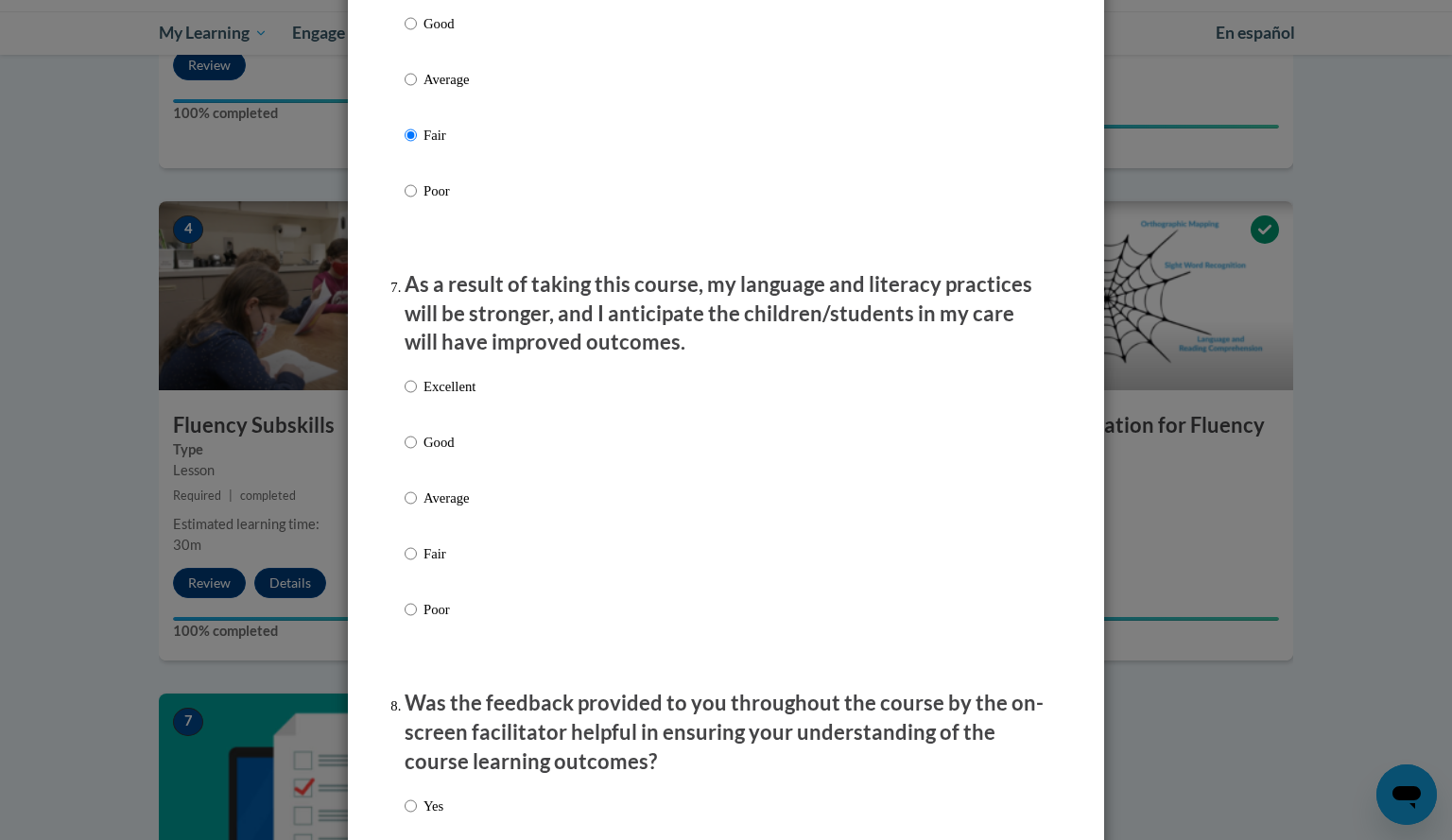
click at [425, 526] on label "Average" at bounding box center [440, 513] width 71 height 51
click at [417, 509] on input "Average" at bounding box center [411, 497] width 13 height 21
radio input "true"
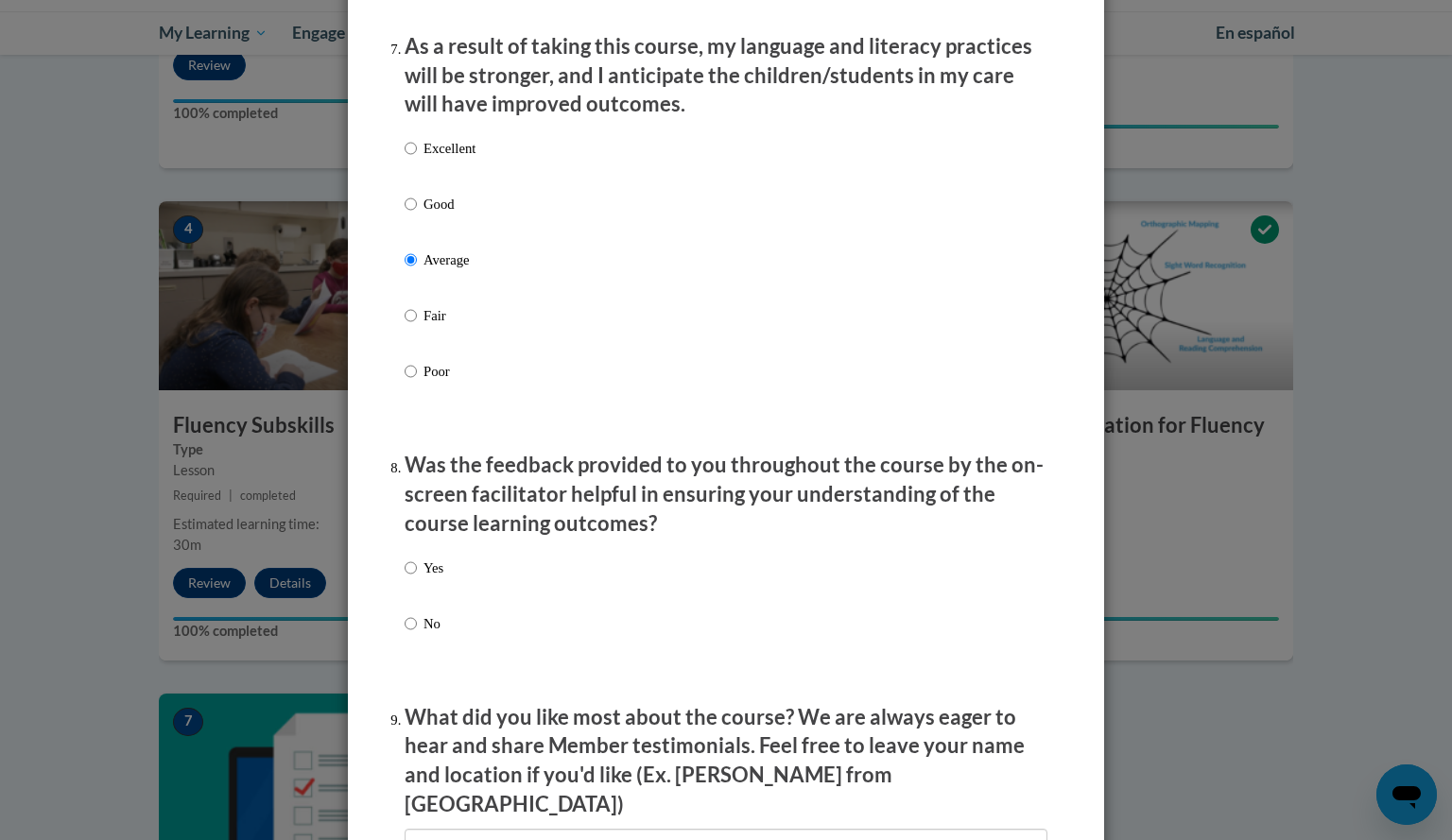
click at [425, 632] on p "No" at bounding box center [433, 623] width 20 height 21
click at [417, 632] on input "No" at bounding box center [411, 623] width 13 height 21
radio input "true"
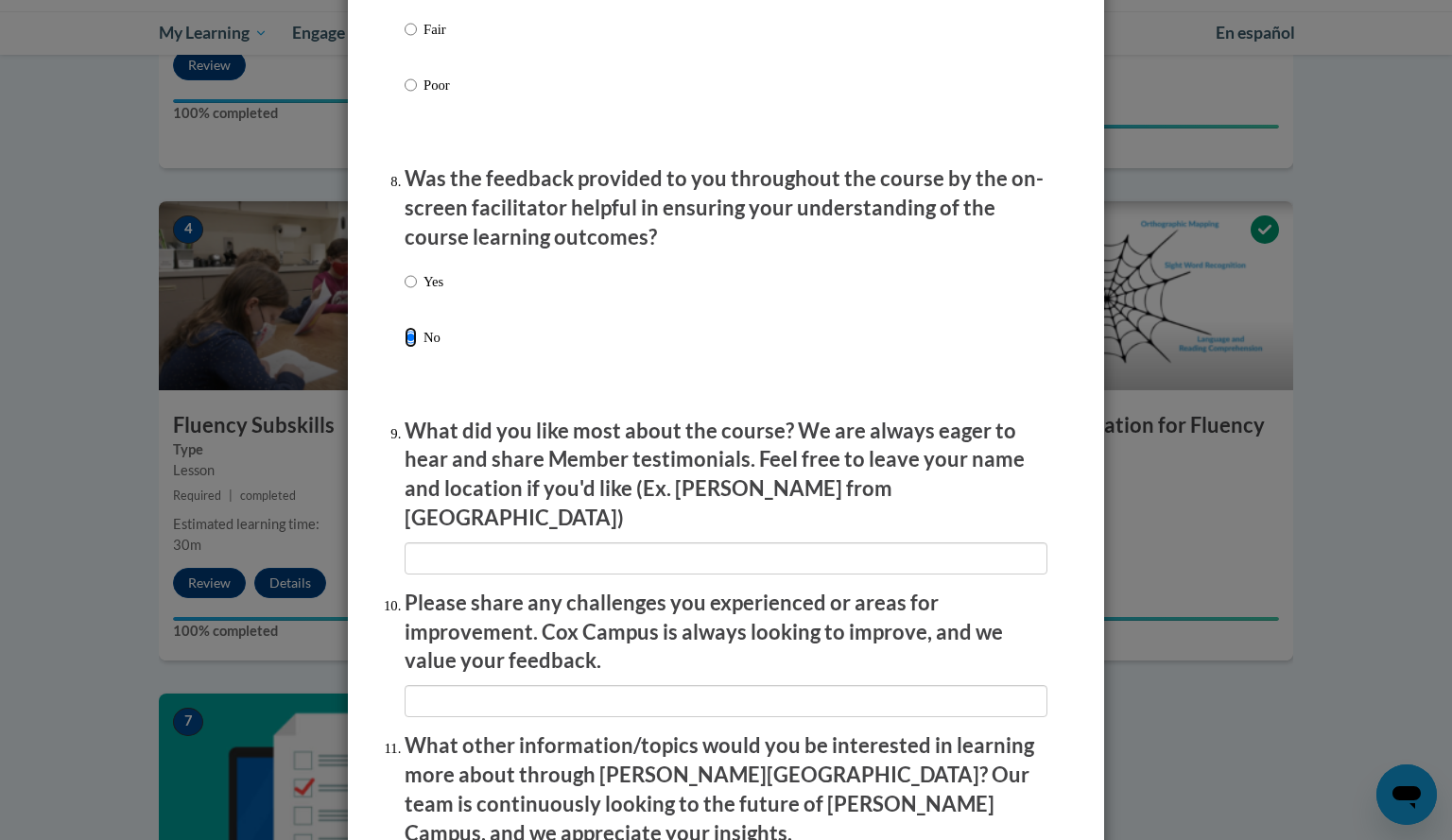
scroll to position [2803, 0]
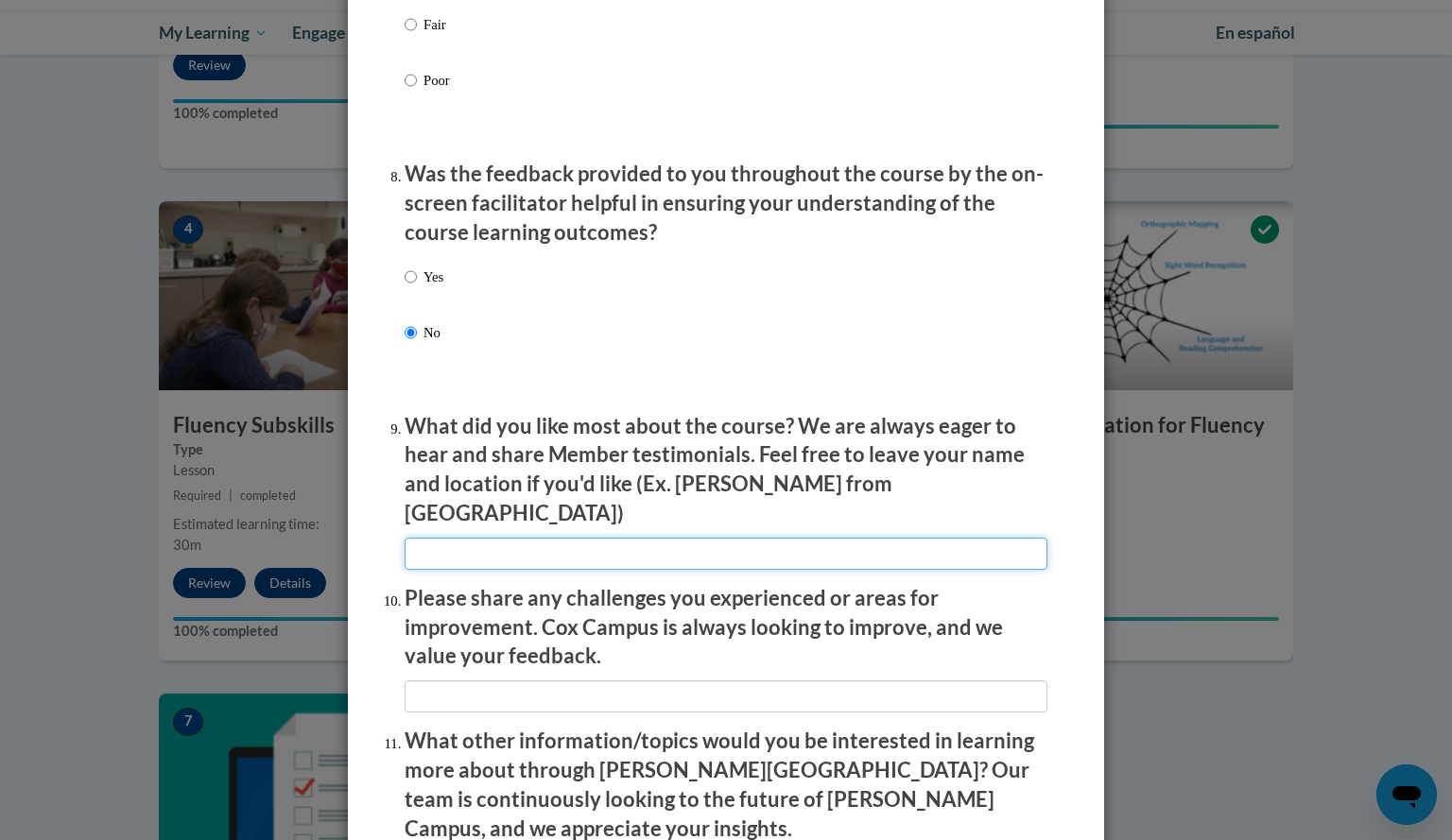
click at [501, 542] on input "textbox" at bounding box center [726, 553] width 642 height 32
type input "Nothing"
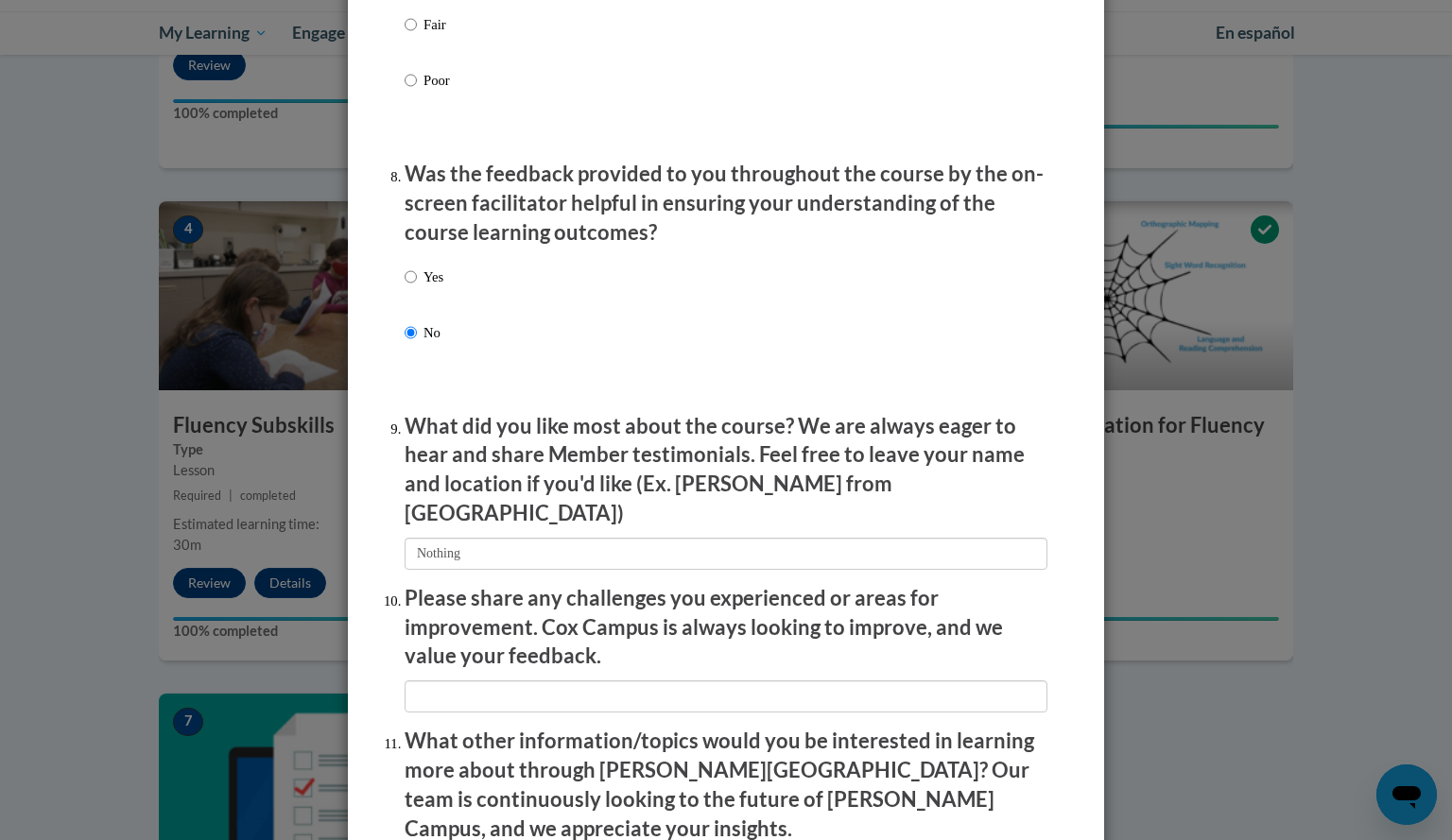
click at [491, 664] on li "Please share any challenges you experienced or areas for improvement. Cox Campu…" at bounding box center [726, 648] width 642 height 128
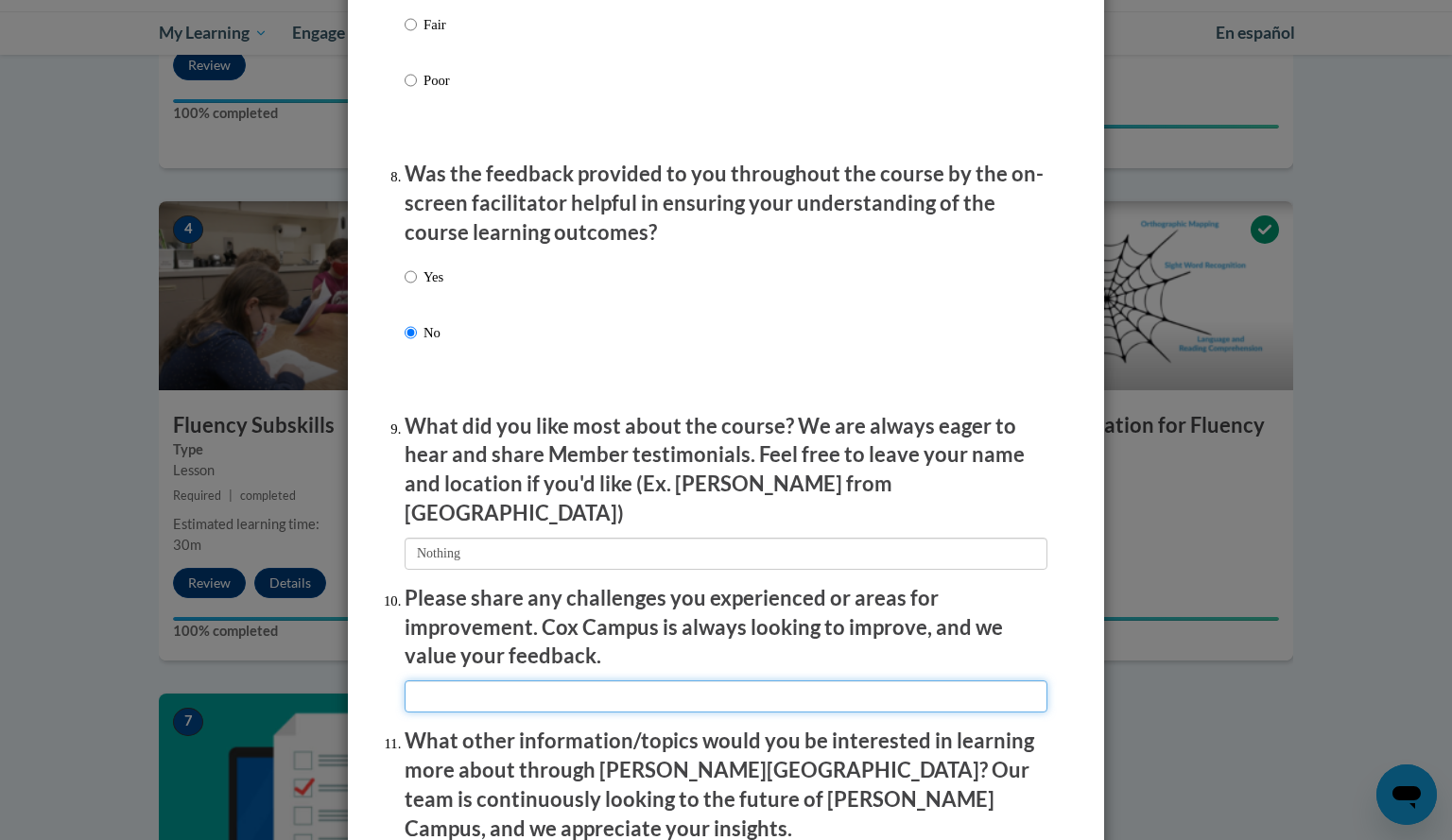
click at [475, 680] on input "textbox" at bounding box center [726, 696] width 642 height 32
type input "N/A"
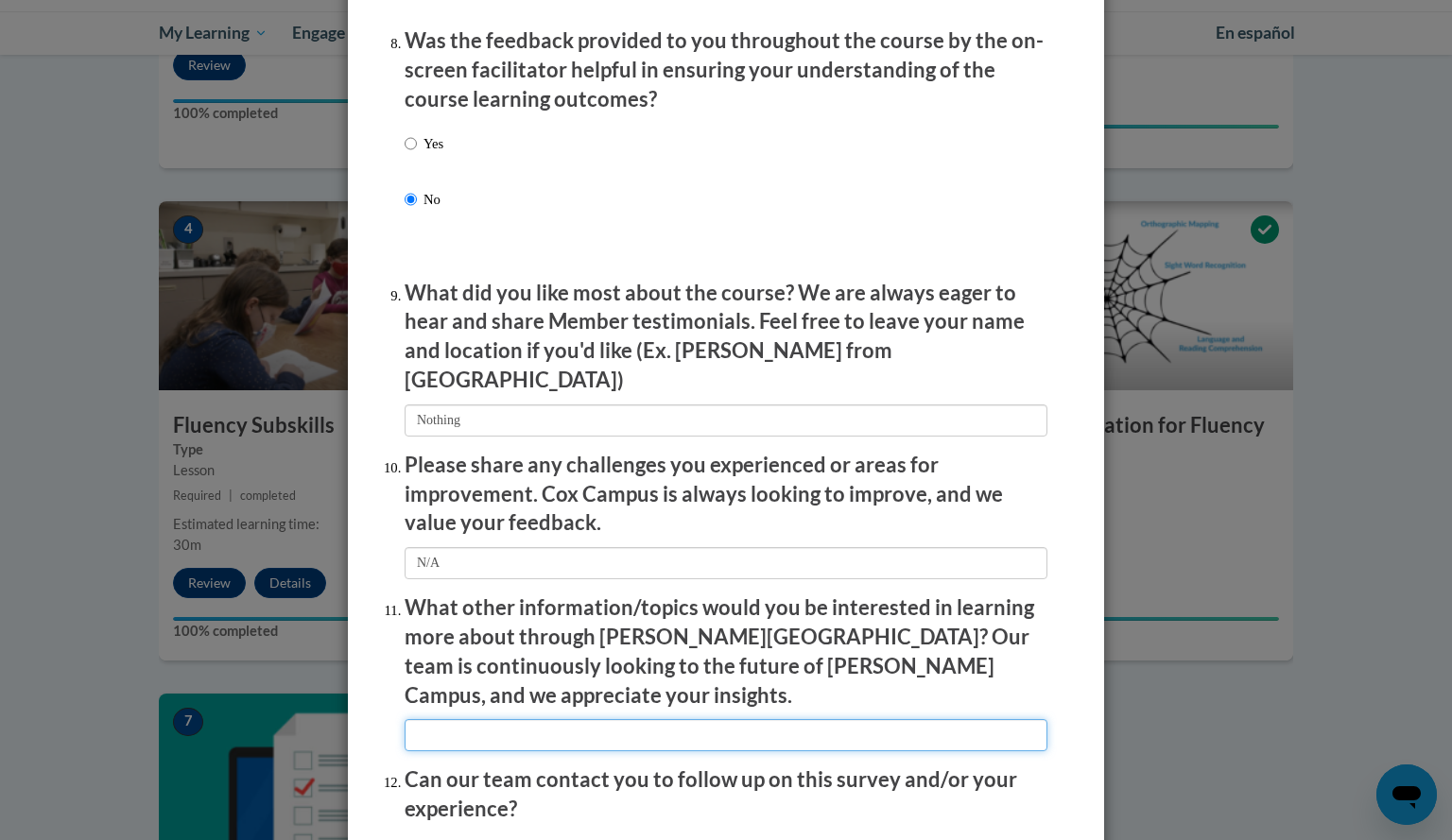
click at [500, 719] on input "textbox" at bounding box center [726, 735] width 642 height 32
type input "None"
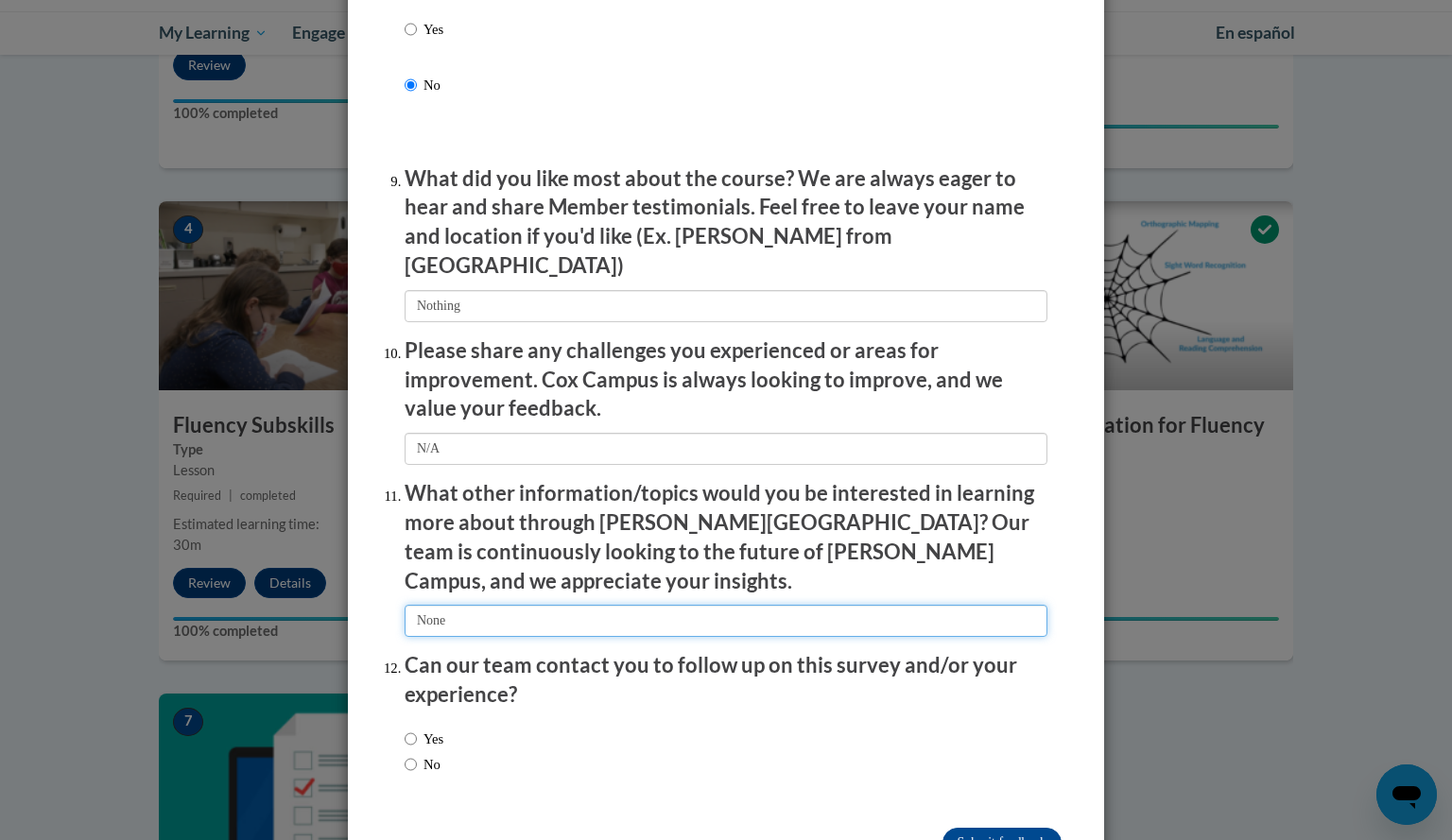
scroll to position [3056, 0]
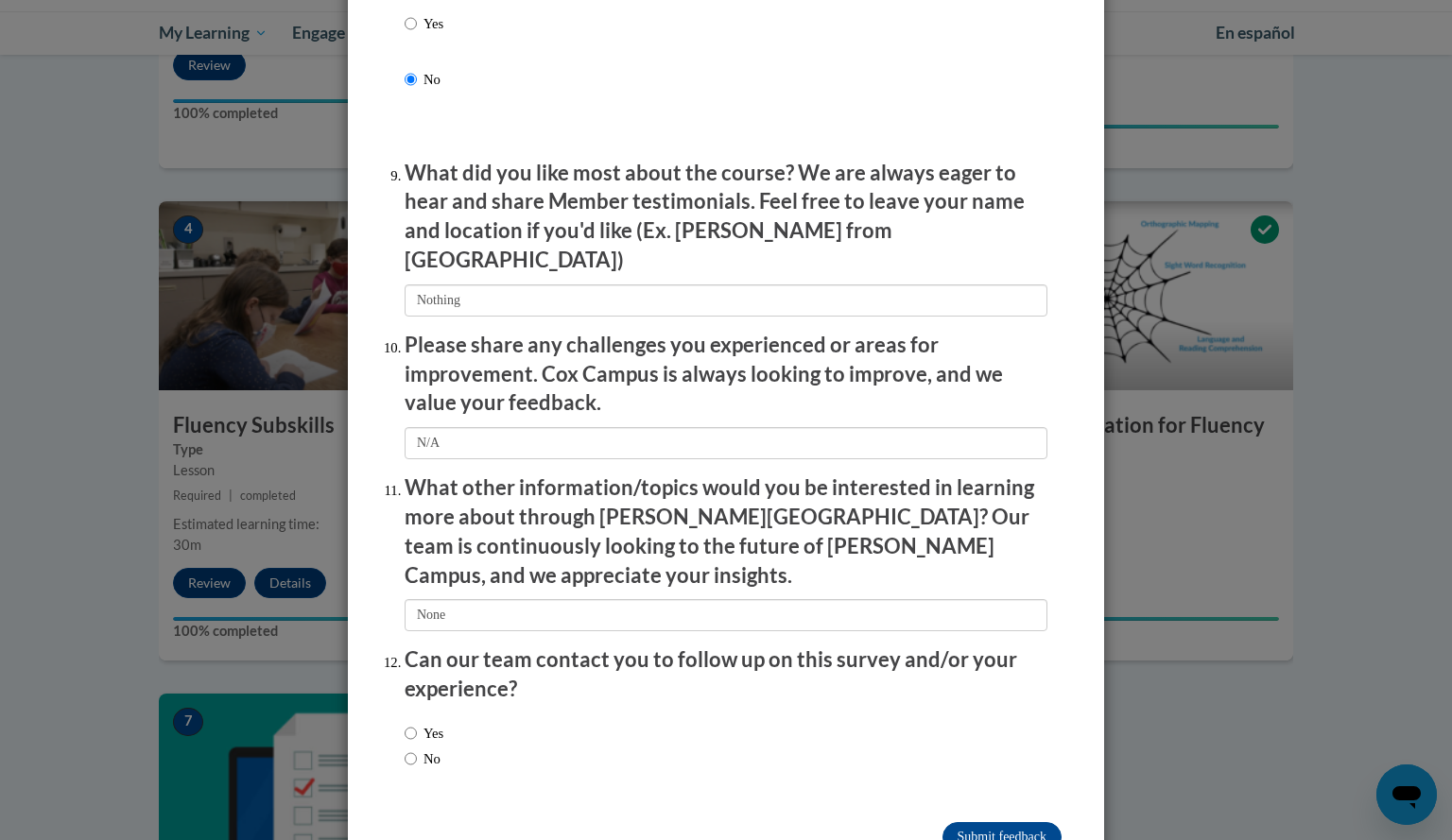
click at [436, 748] on label "No" at bounding box center [423, 758] width 36 height 21
click at [417, 748] on input "No" at bounding box center [411, 758] width 13 height 21
radio input "true"
click at [997, 822] on input "Submit feedback" at bounding box center [1001, 837] width 119 height 30
